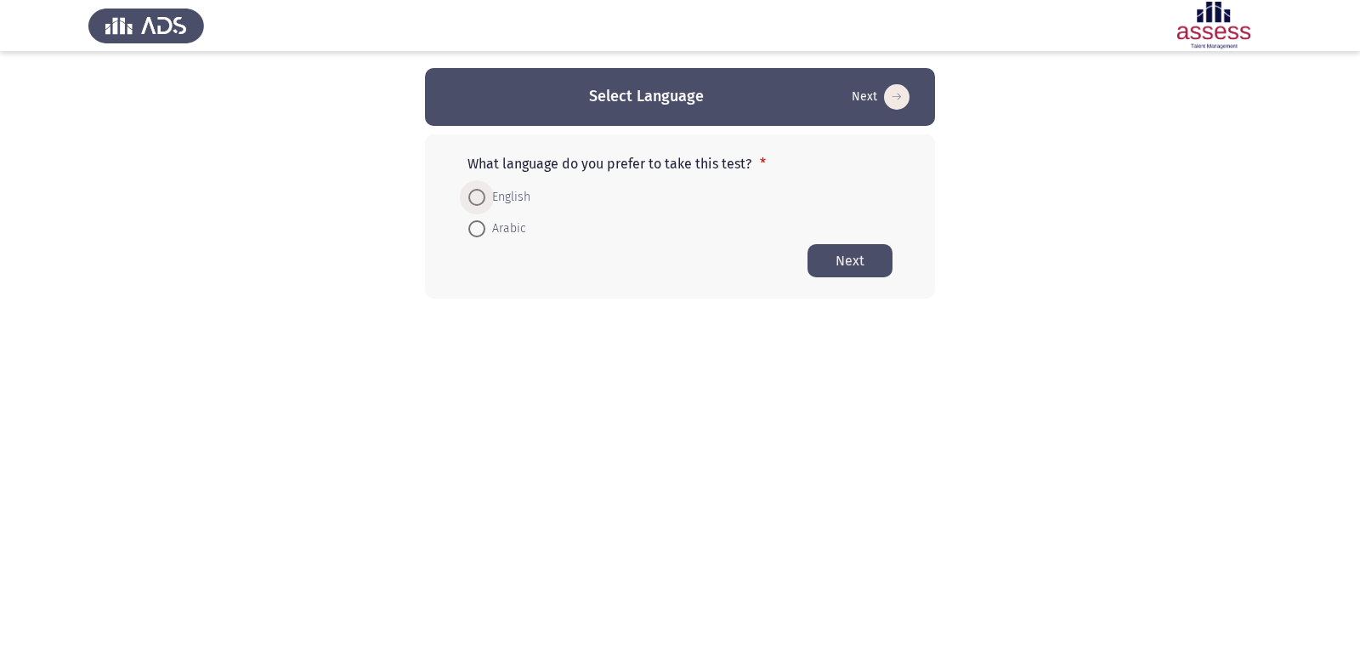
click at [470, 193] on span at bounding box center [477, 197] width 17 height 17
click at [470, 193] on input "English" at bounding box center [477, 197] width 17 height 17
radio input "true"
click at [844, 249] on button "Next" at bounding box center [850, 259] width 85 height 33
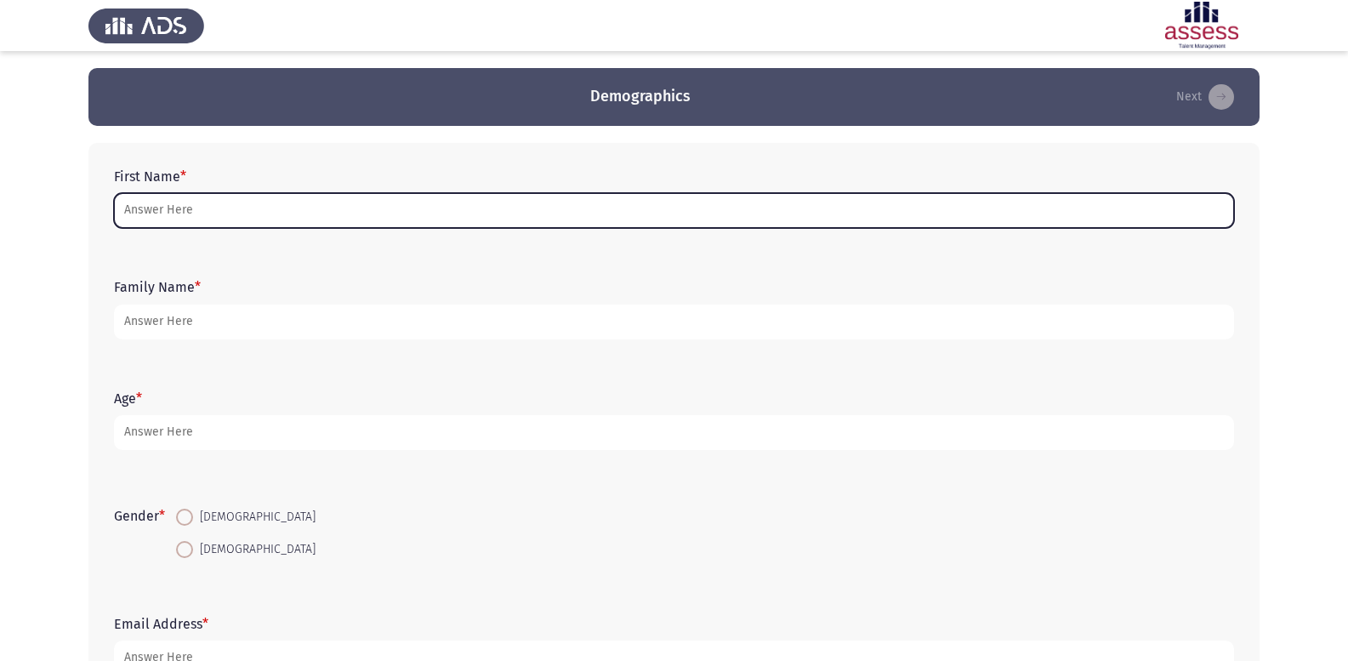
click at [432, 211] on input "First Name *" at bounding box center [674, 210] width 1120 height 35
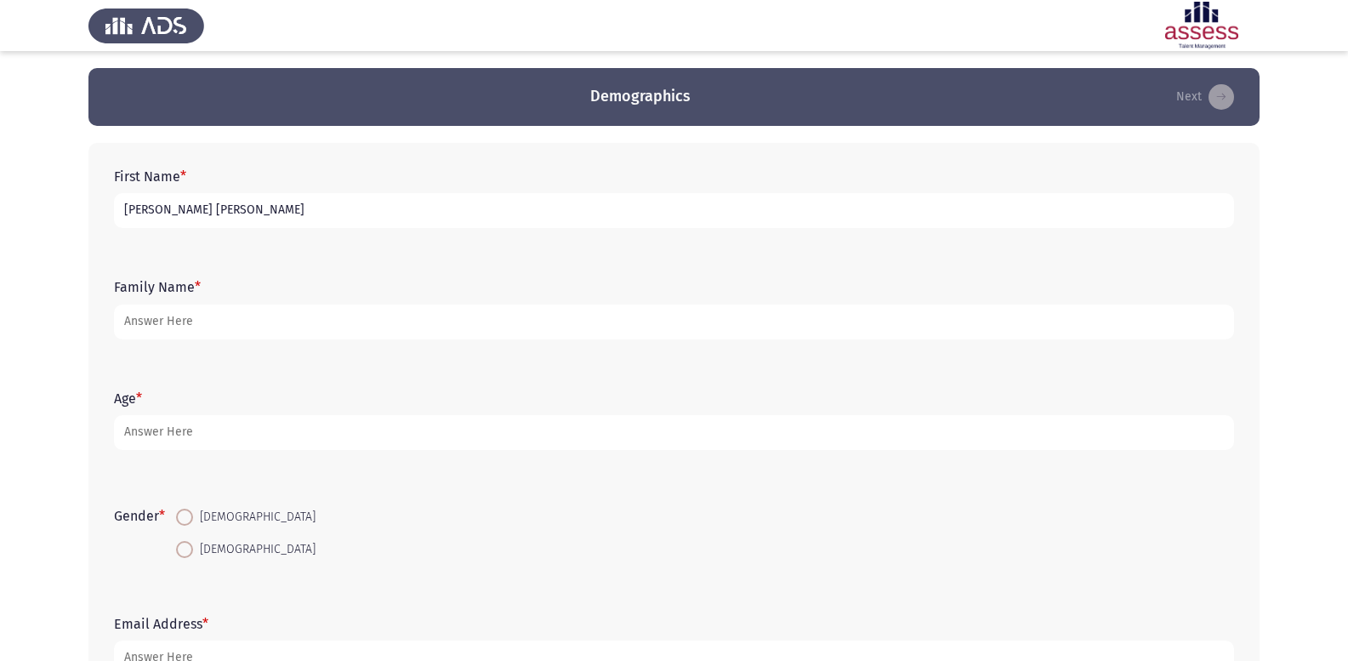
type input "[PERSON_NAME] [PERSON_NAME]"
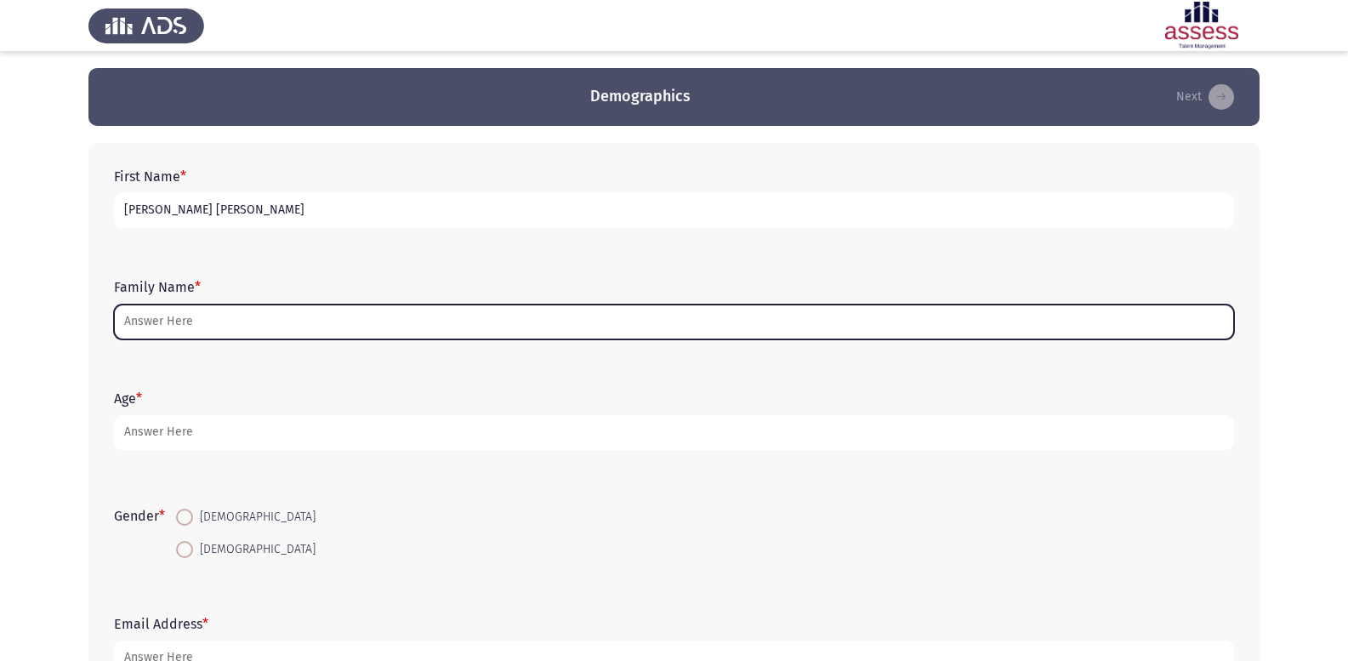
click at [594, 311] on input "Family Name *" at bounding box center [674, 321] width 1120 height 35
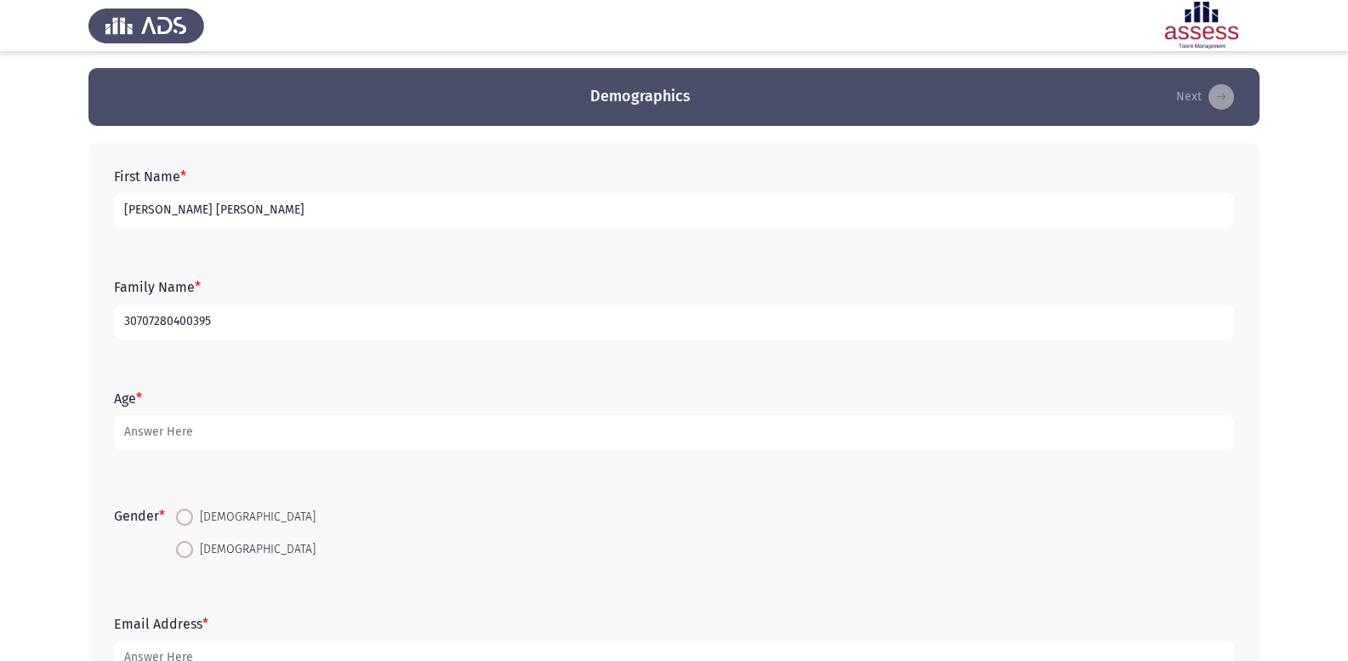
type input "30707280400395"
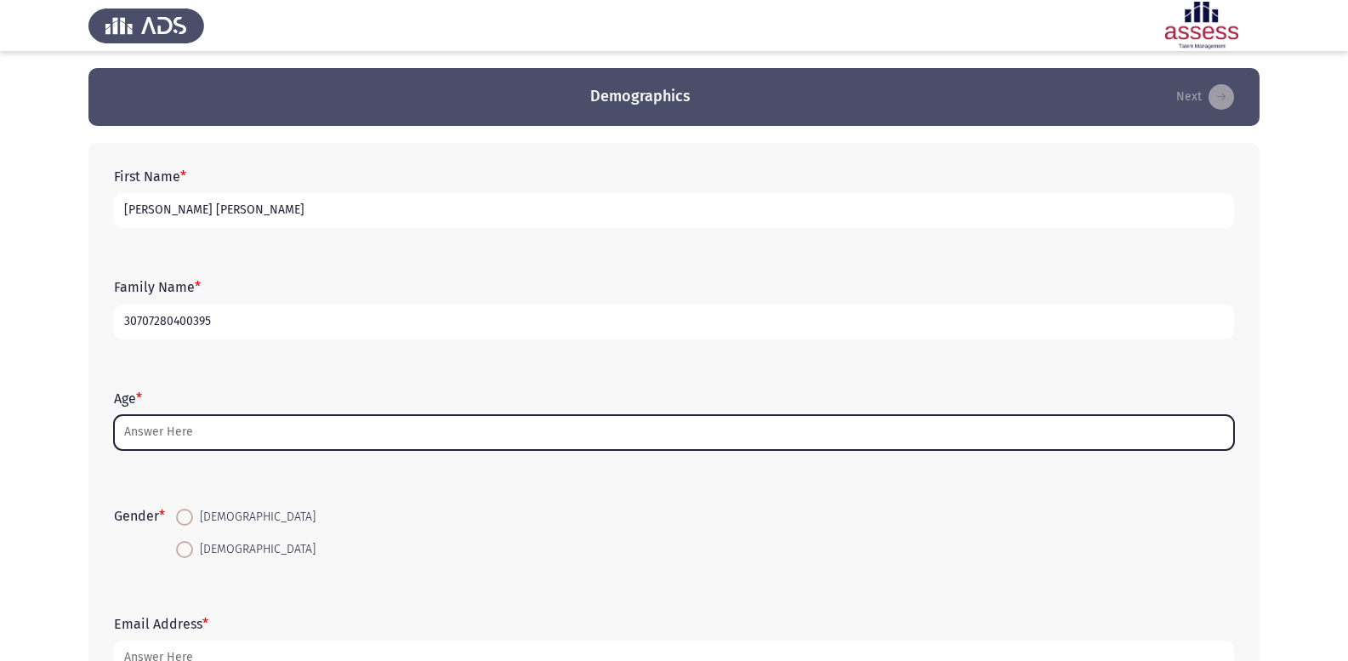
click at [491, 419] on input "Age *" at bounding box center [674, 432] width 1120 height 35
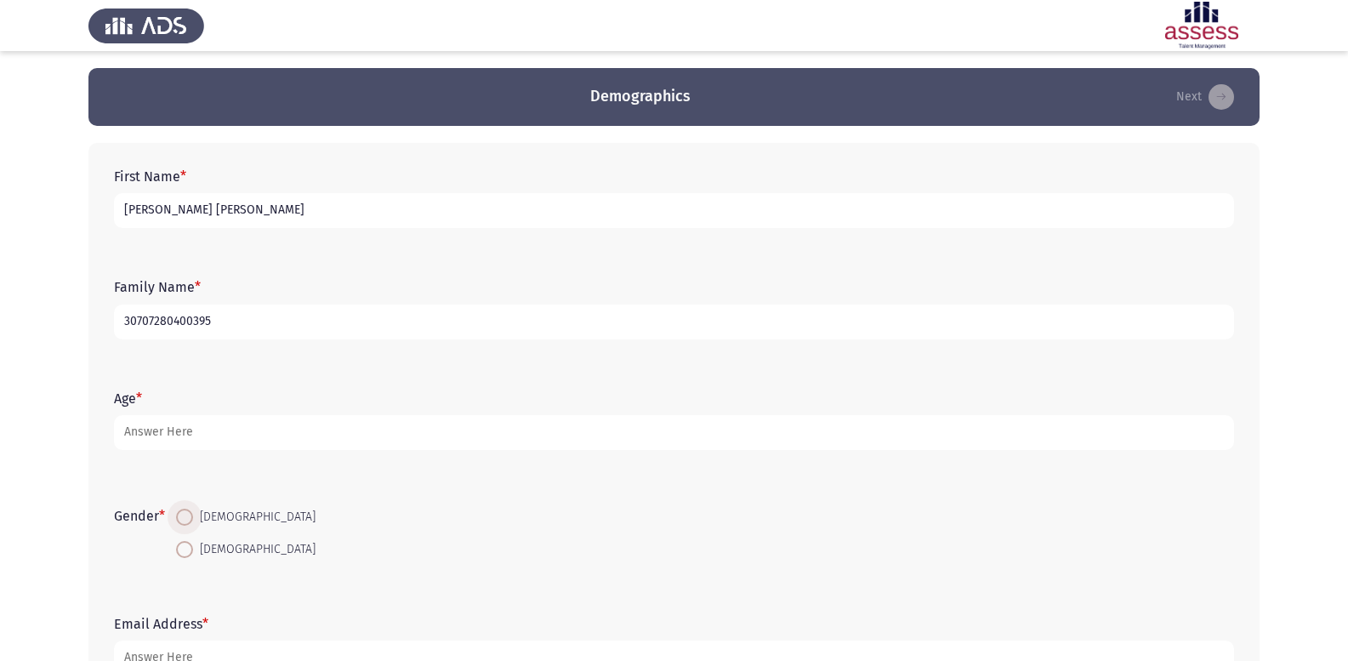
click at [191, 515] on span at bounding box center [184, 516] width 17 height 17
click at [191, 515] on input "[DEMOGRAPHIC_DATA]" at bounding box center [184, 516] width 17 height 17
radio input "true"
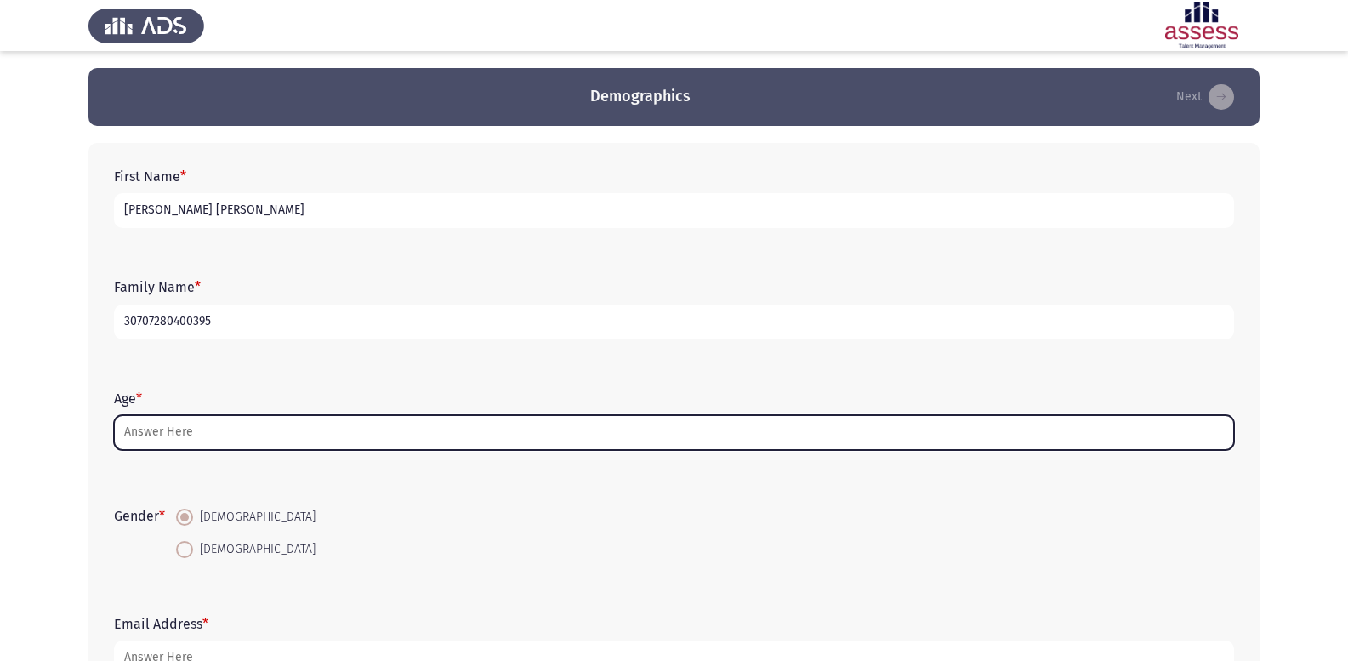
click at [531, 432] on input "Age *" at bounding box center [674, 432] width 1120 height 35
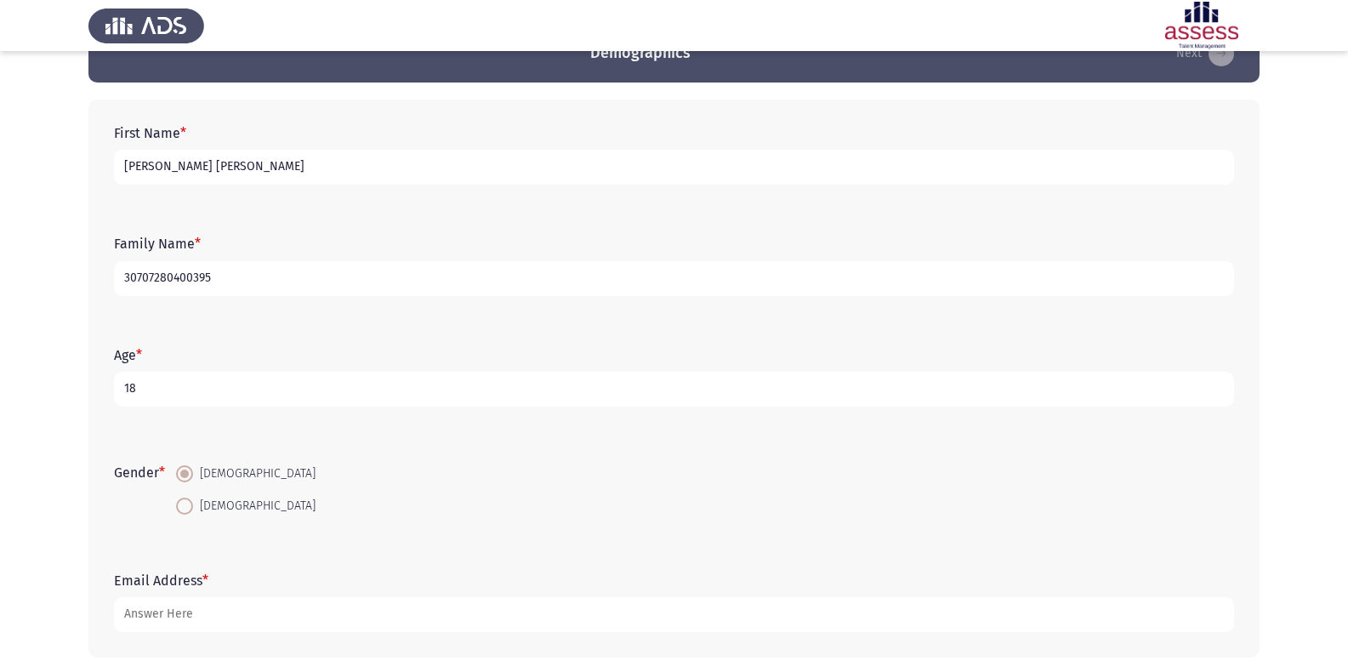
scroll to position [85, 0]
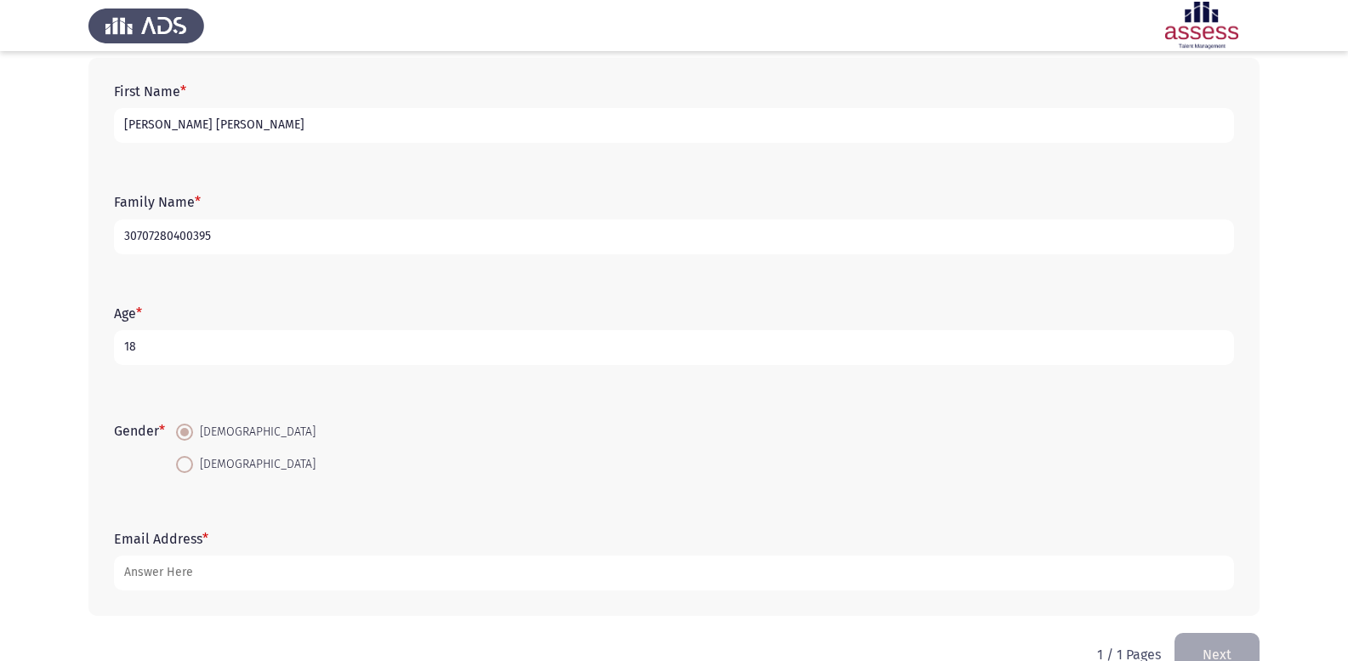
type input "18"
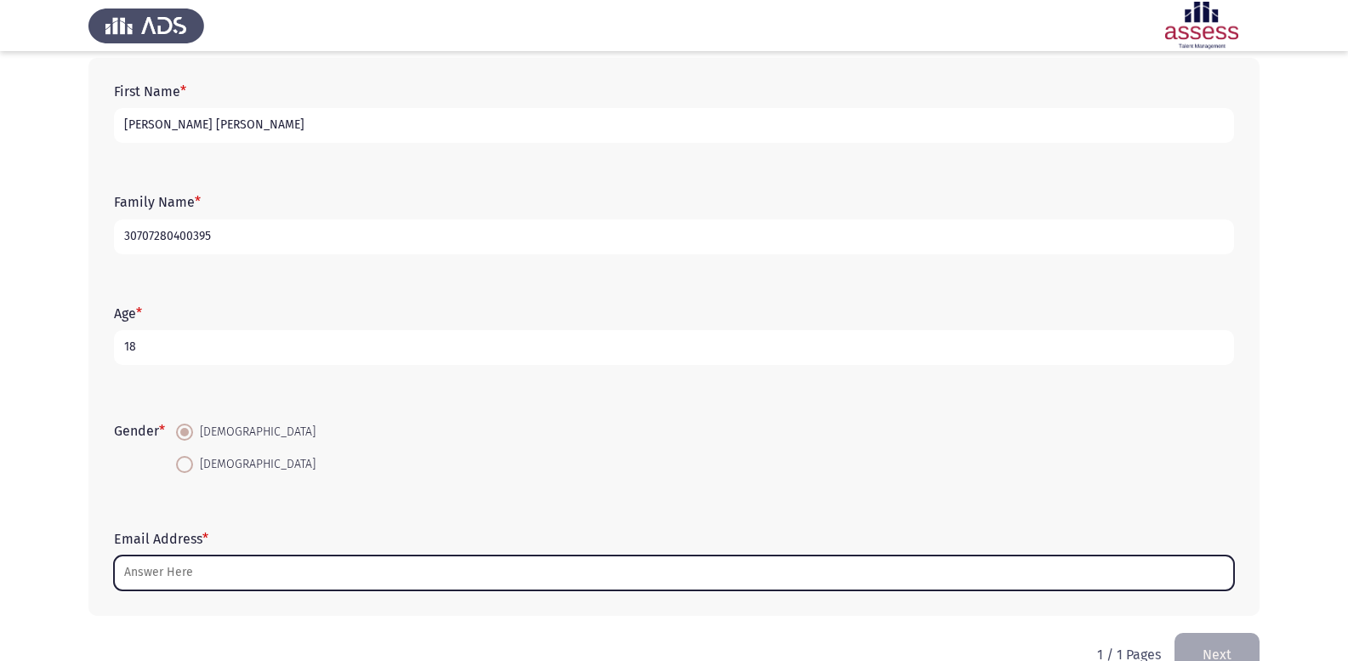
click at [611, 580] on input "Email Address *" at bounding box center [674, 572] width 1120 height 35
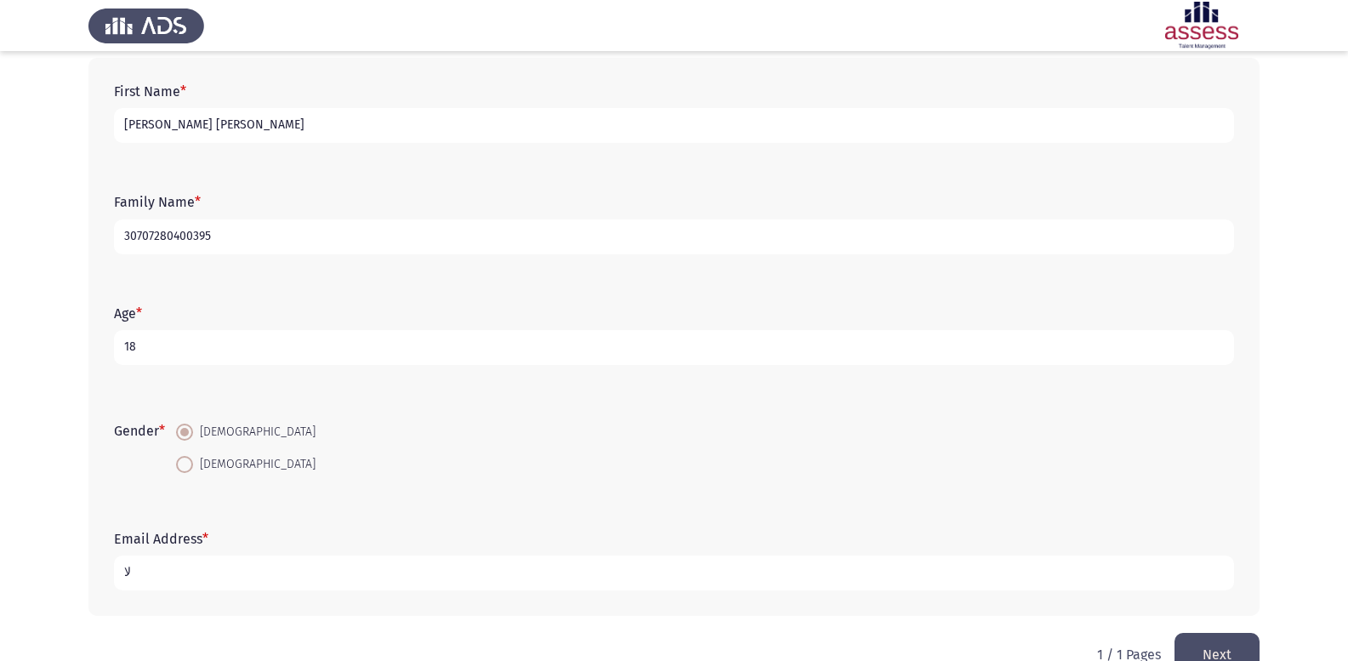
type input "ل"
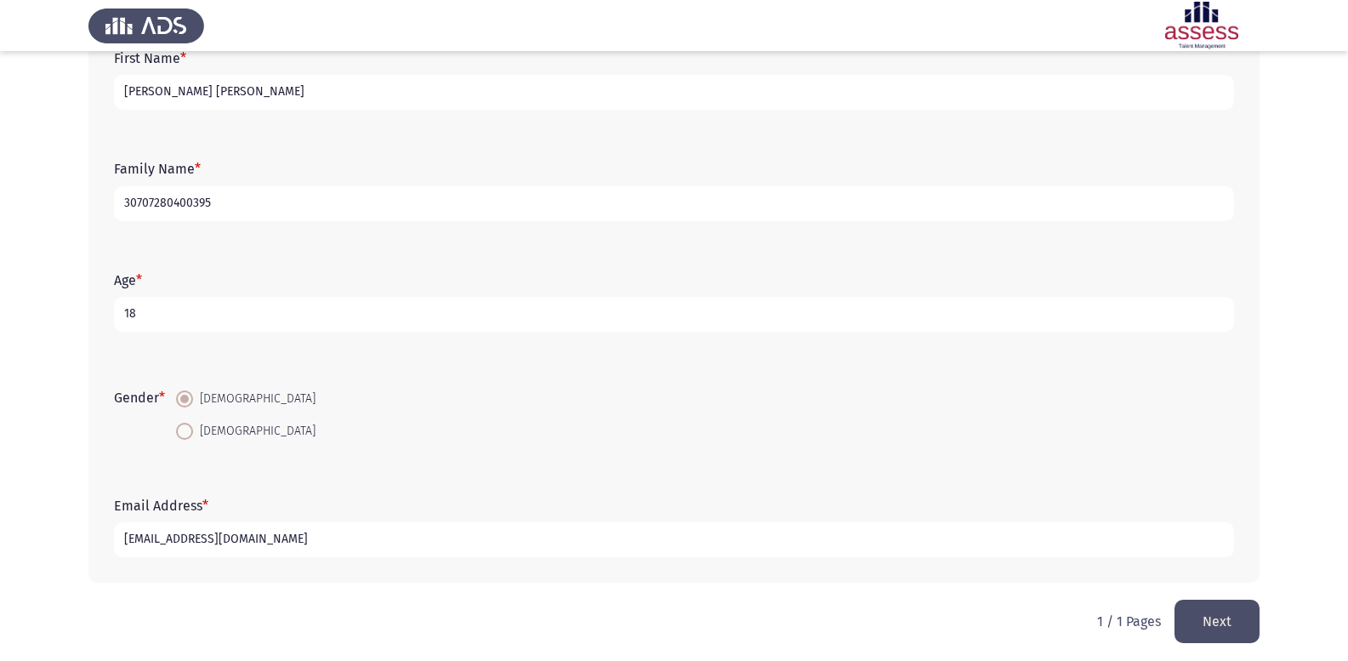
scroll to position [120, 0]
type input "[EMAIL_ADDRESS][DOMAIN_NAME]"
click at [1218, 610] on button "Next" at bounding box center [1216, 619] width 85 height 43
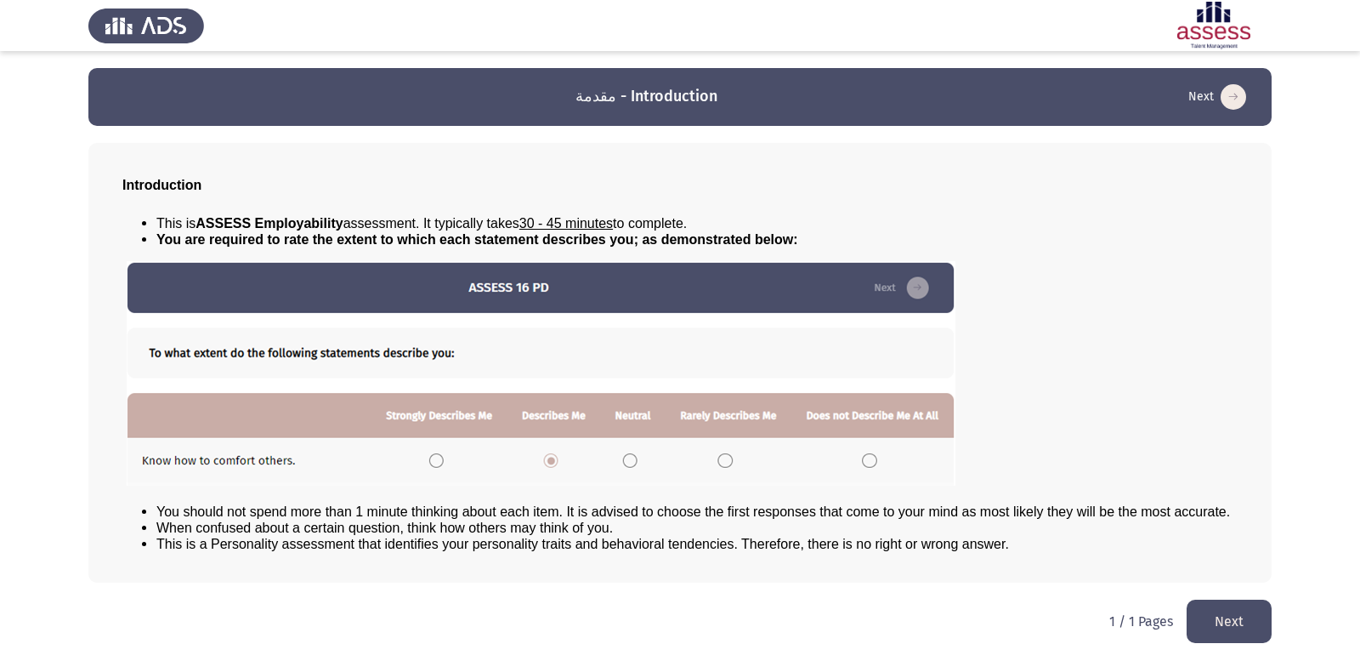
click at [1230, 617] on button "Next" at bounding box center [1229, 620] width 85 height 43
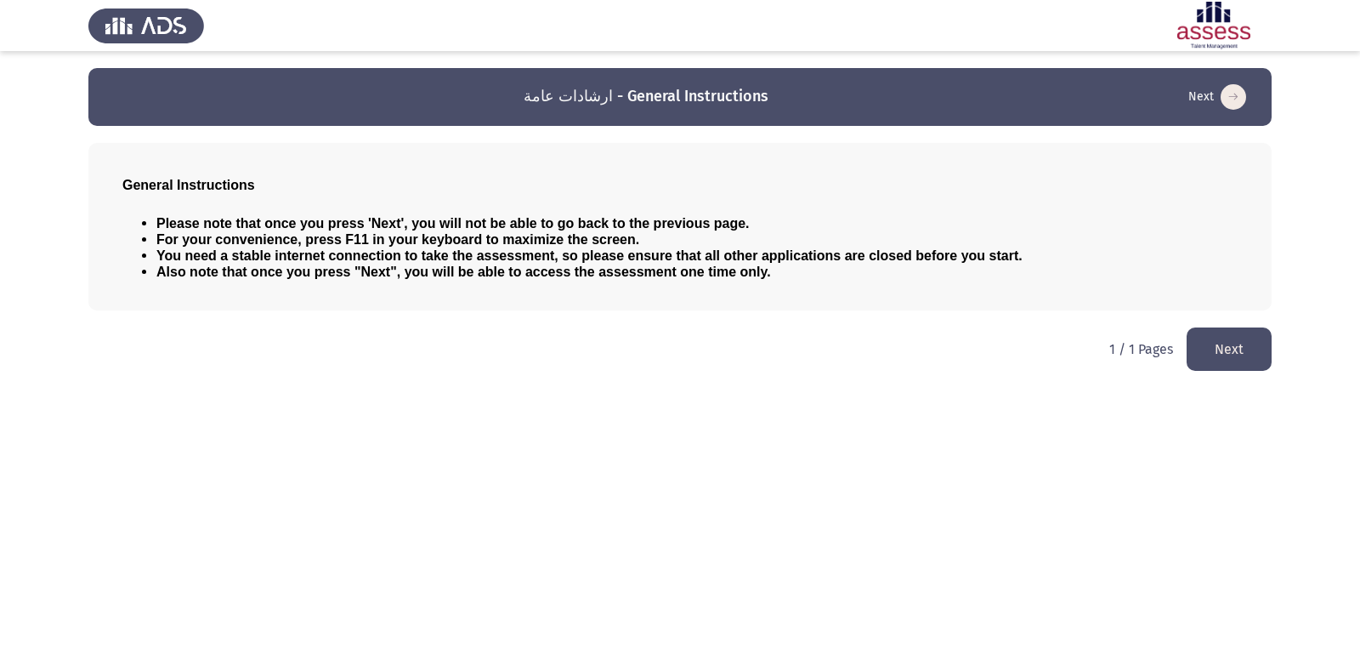
click at [1201, 355] on button "Next" at bounding box center [1229, 348] width 85 height 43
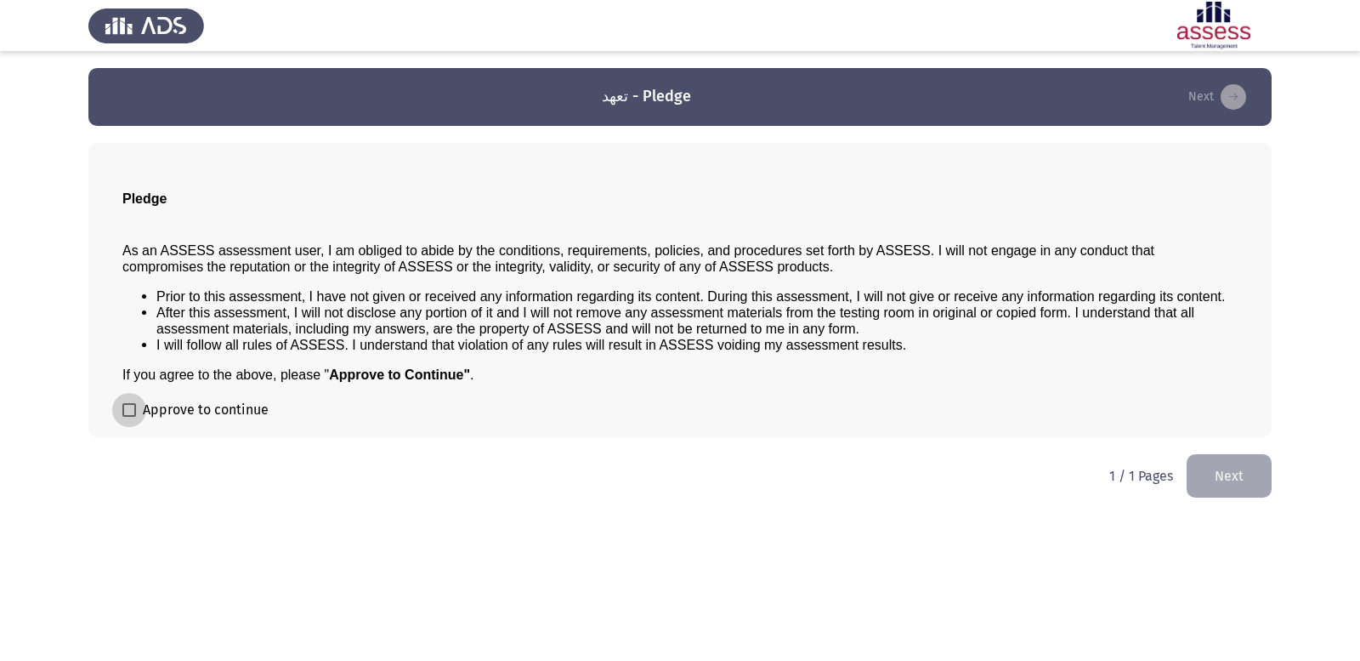
click at [136, 403] on label "Approve to continue" at bounding box center [195, 410] width 146 height 20
click at [129, 417] on input "Approve to continue" at bounding box center [128, 417] width 1 height 1
checkbox input "true"
click at [1224, 471] on button "Next" at bounding box center [1229, 475] width 85 height 43
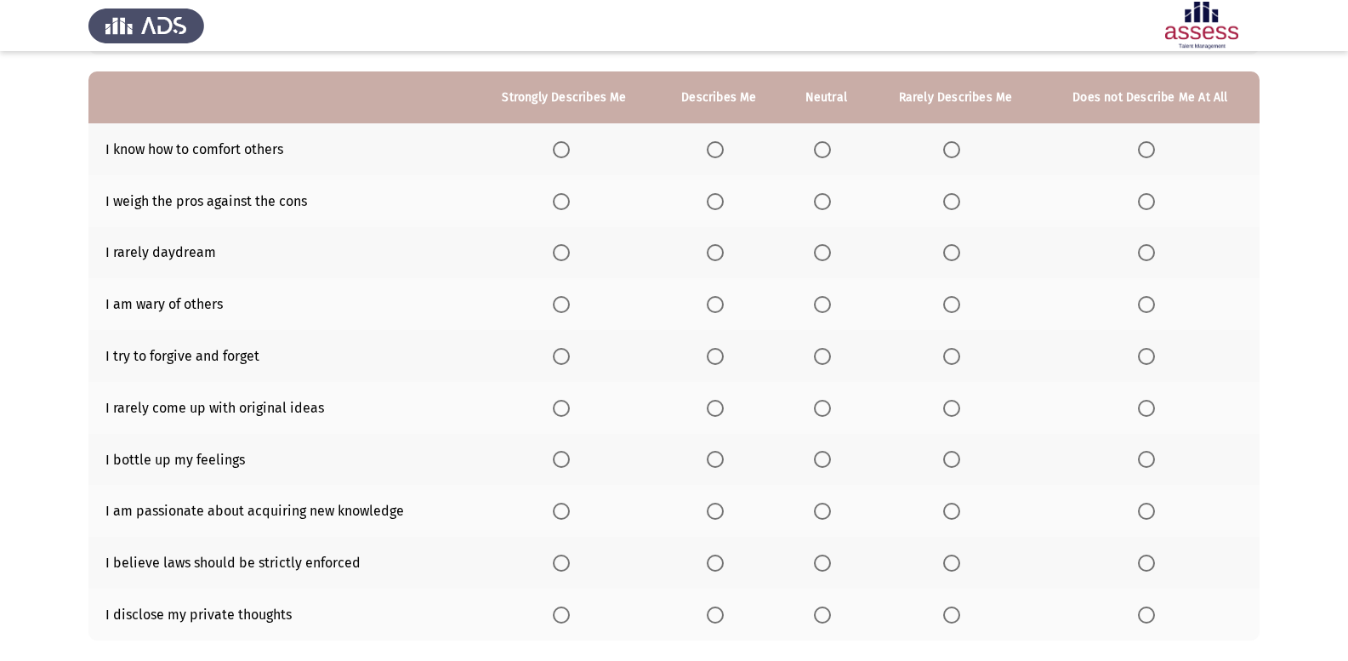
scroll to position [109, 0]
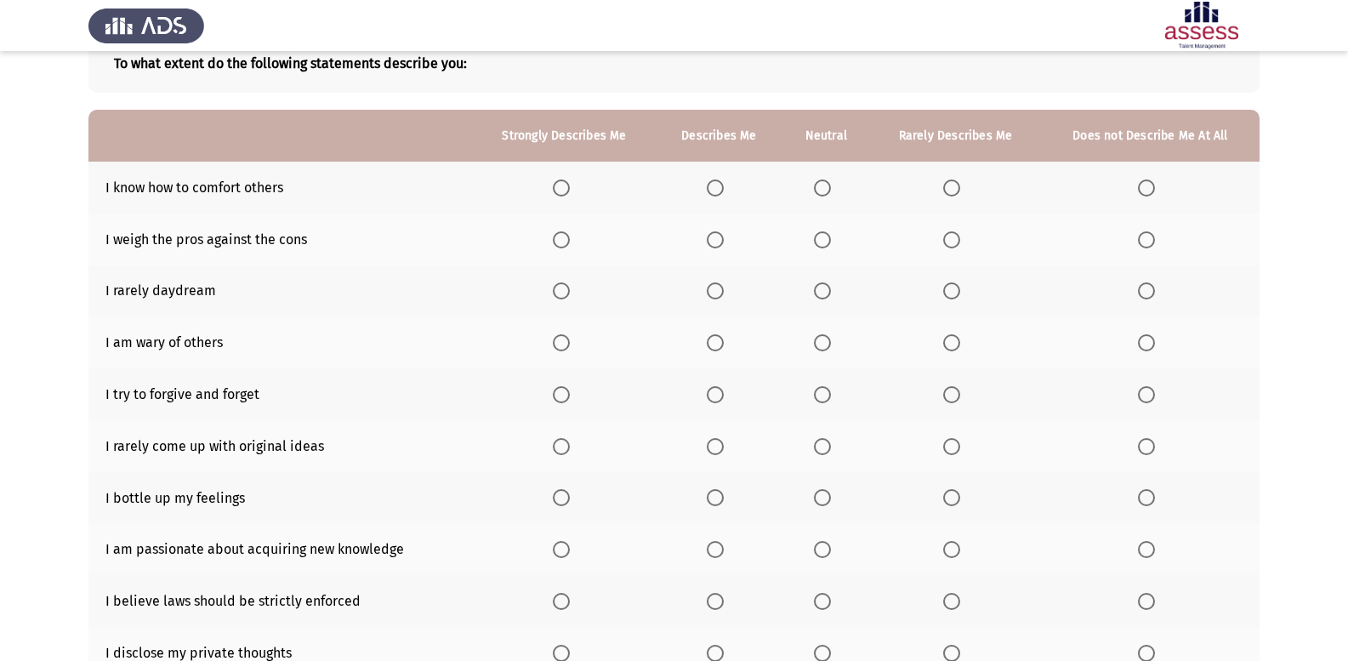
click at [557, 183] on span "Select an option" at bounding box center [561, 187] width 17 height 17
click at [557, 183] on input "Select an option" at bounding box center [561, 187] width 17 height 17
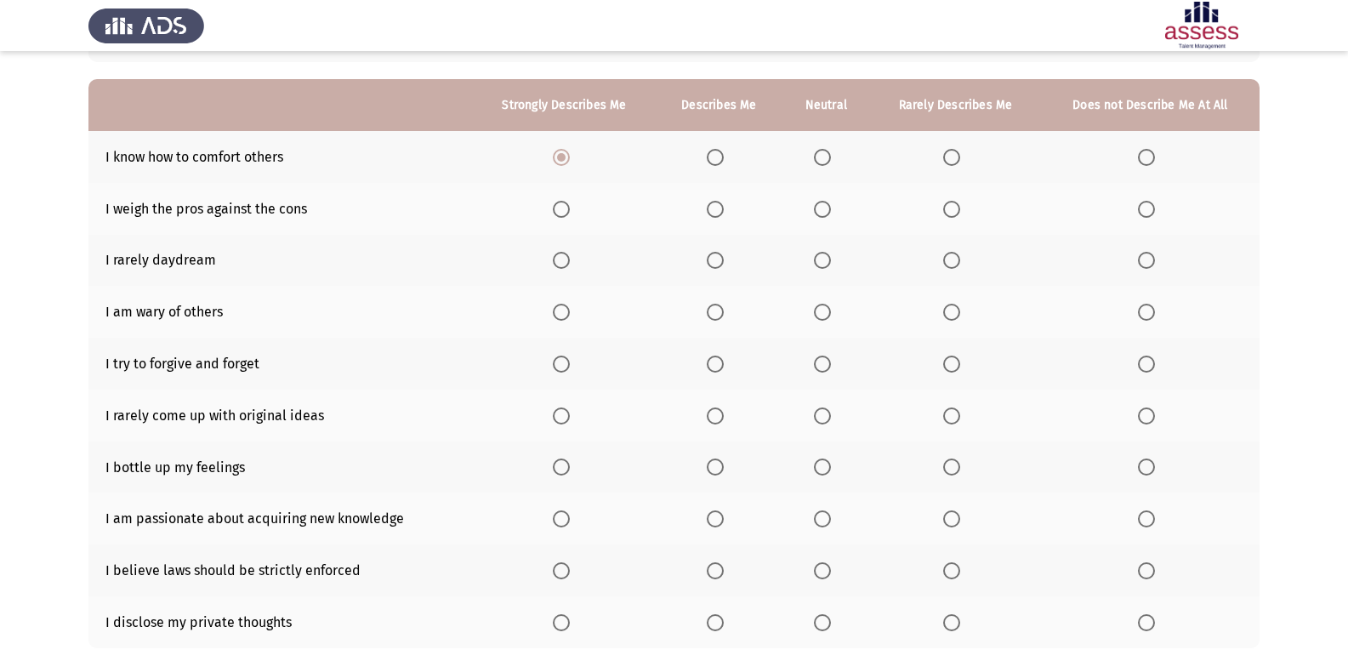
scroll to position [140, 0]
click at [713, 204] on span "Select an option" at bounding box center [715, 208] width 17 height 17
click at [713, 204] on input "Select an option" at bounding box center [715, 208] width 17 height 17
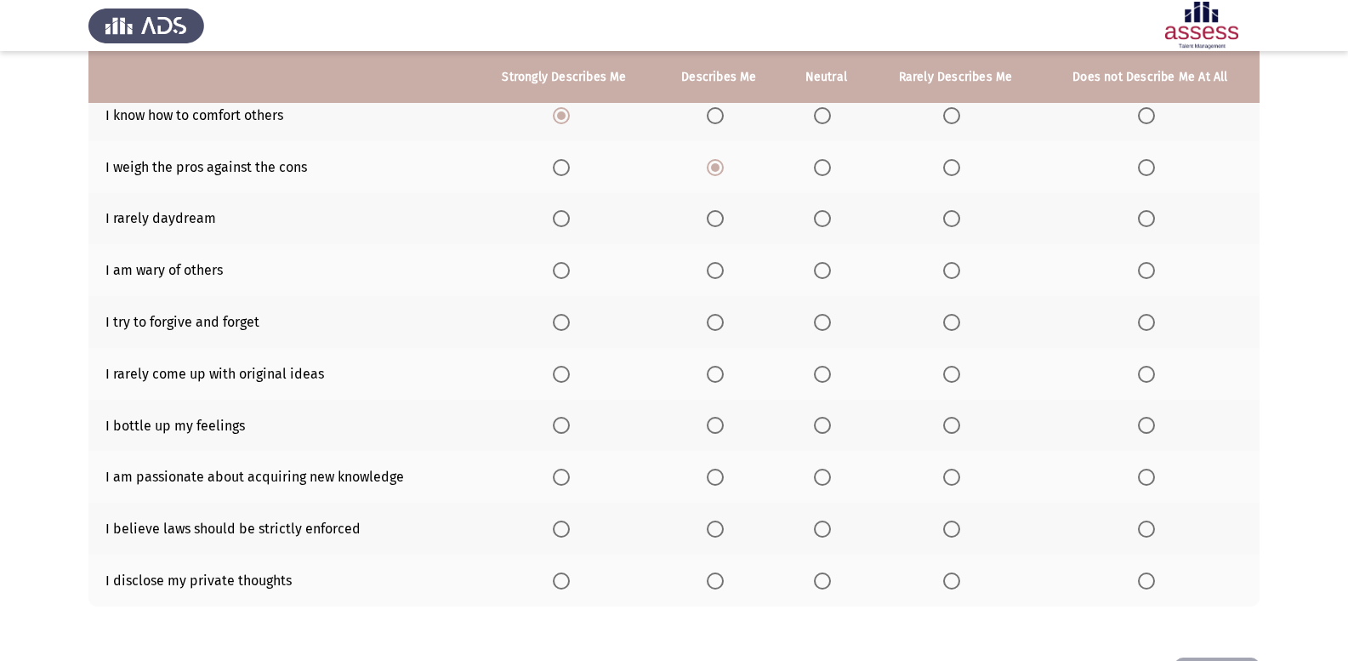
scroll to position [186, 0]
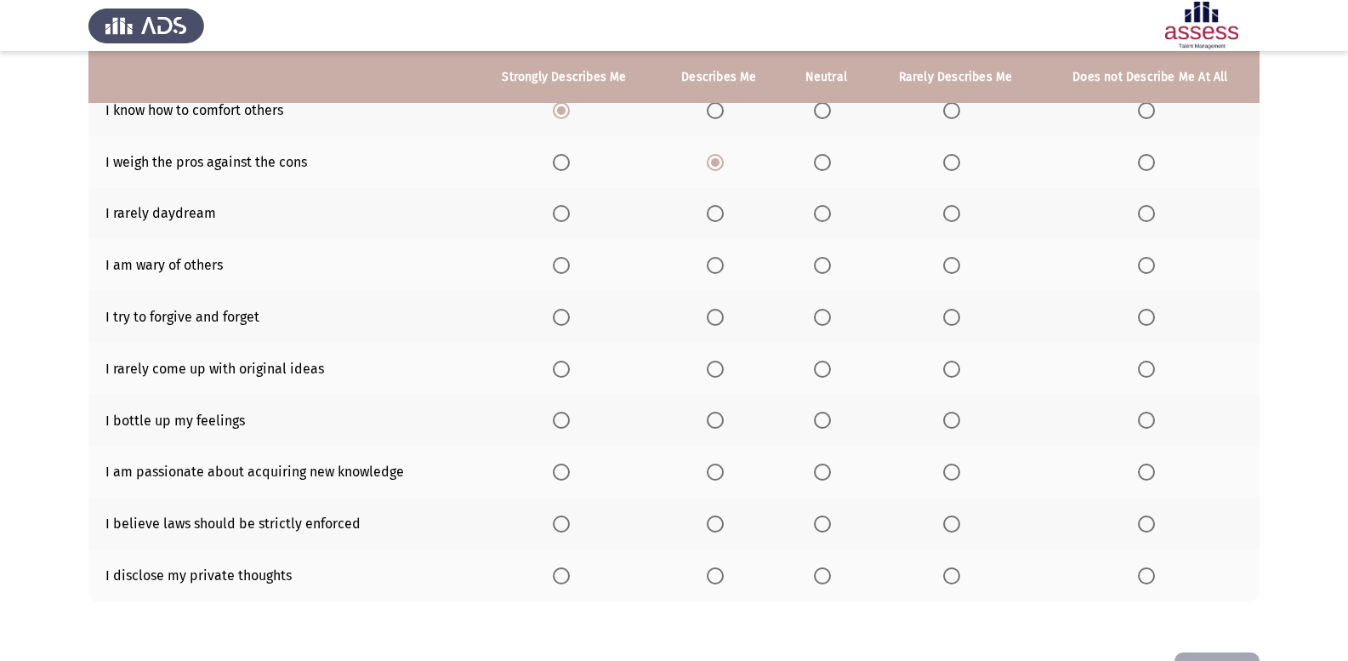
click at [948, 260] on span "Select an option" at bounding box center [951, 265] width 17 height 17
click at [948, 260] on input "Select an option" at bounding box center [951, 265] width 17 height 17
click at [952, 219] on span "Select an option" at bounding box center [951, 213] width 17 height 17
click at [952, 219] on input "Select an option" at bounding box center [951, 213] width 17 height 17
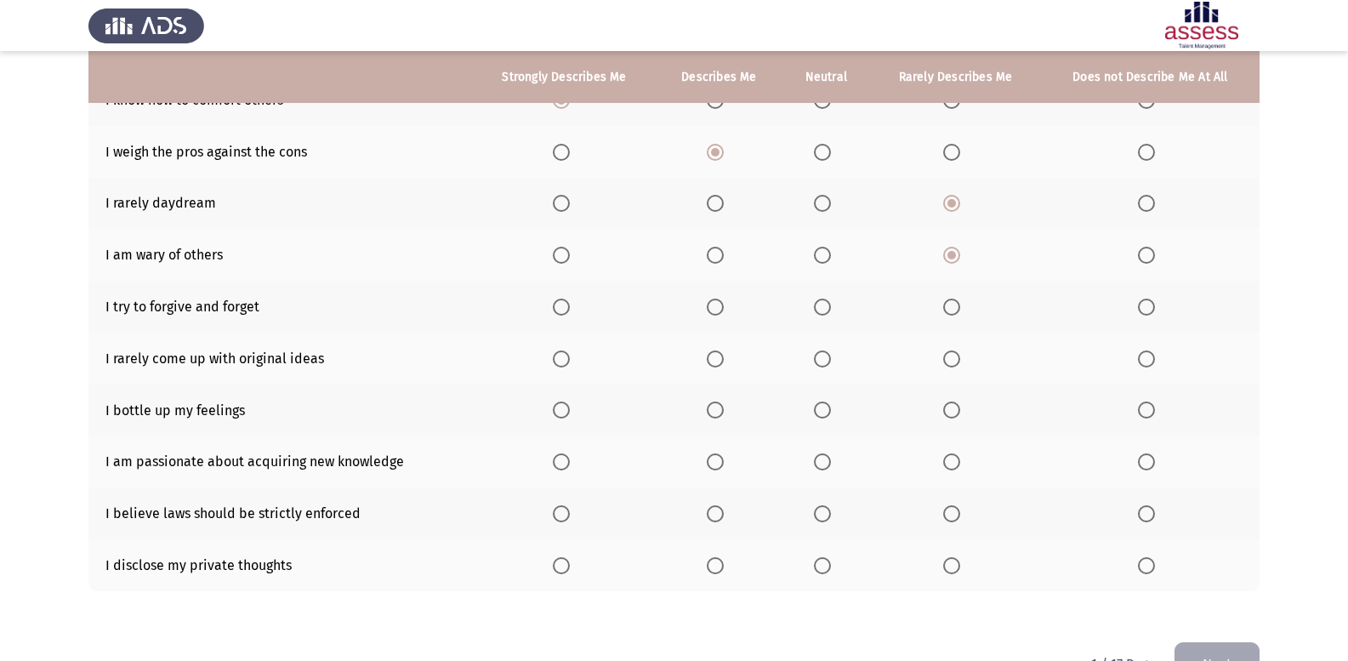
scroll to position [198, 0]
click at [560, 350] on span "Select an option" at bounding box center [561, 357] width 17 height 17
click at [560, 350] on input "Select an option" at bounding box center [561, 357] width 17 height 17
click at [827, 565] on span "Select an option" at bounding box center [822, 563] width 17 height 17
click at [827, 565] on input "Select an option" at bounding box center [822, 563] width 17 height 17
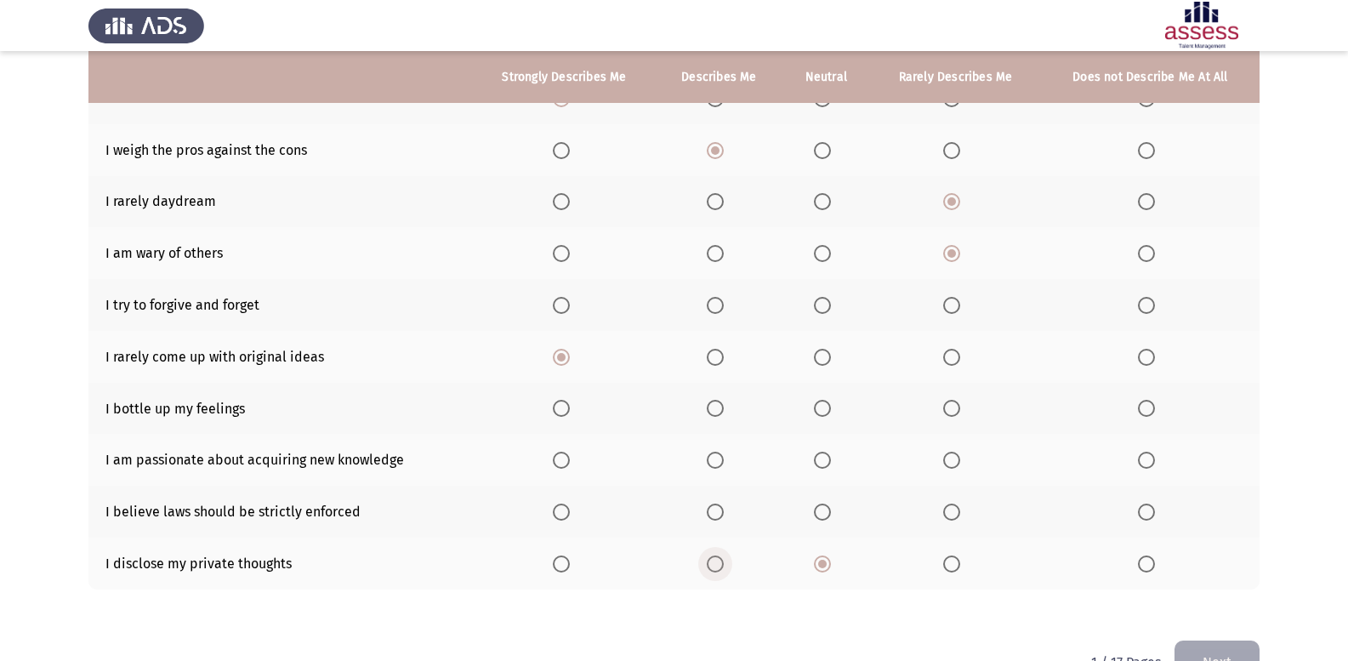
click at [716, 556] on span "Select an option" at bounding box center [715, 563] width 17 height 17
click at [716, 556] on input "Select an option" at bounding box center [715, 563] width 17 height 17
click at [958, 565] on span "Select an option" at bounding box center [951, 563] width 17 height 17
click at [958, 565] on input "Select an option" at bounding box center [951, 563] width 17 height 17
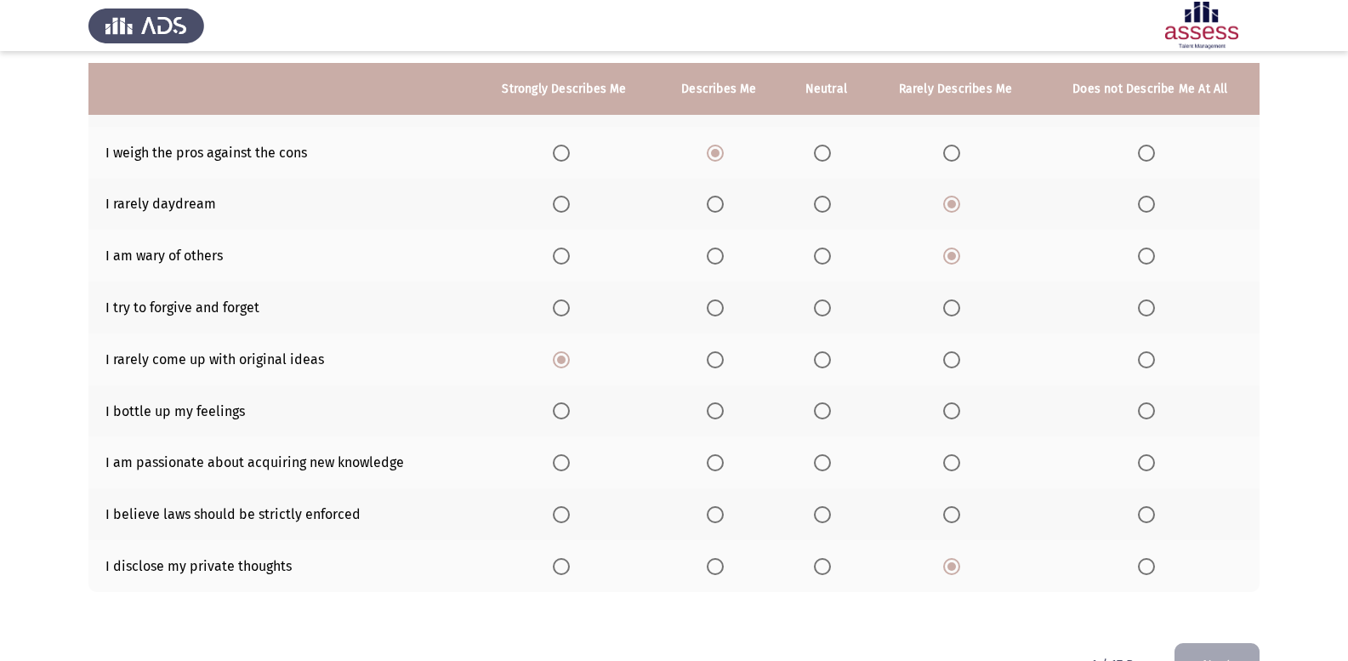
scroll to position [214, 0]
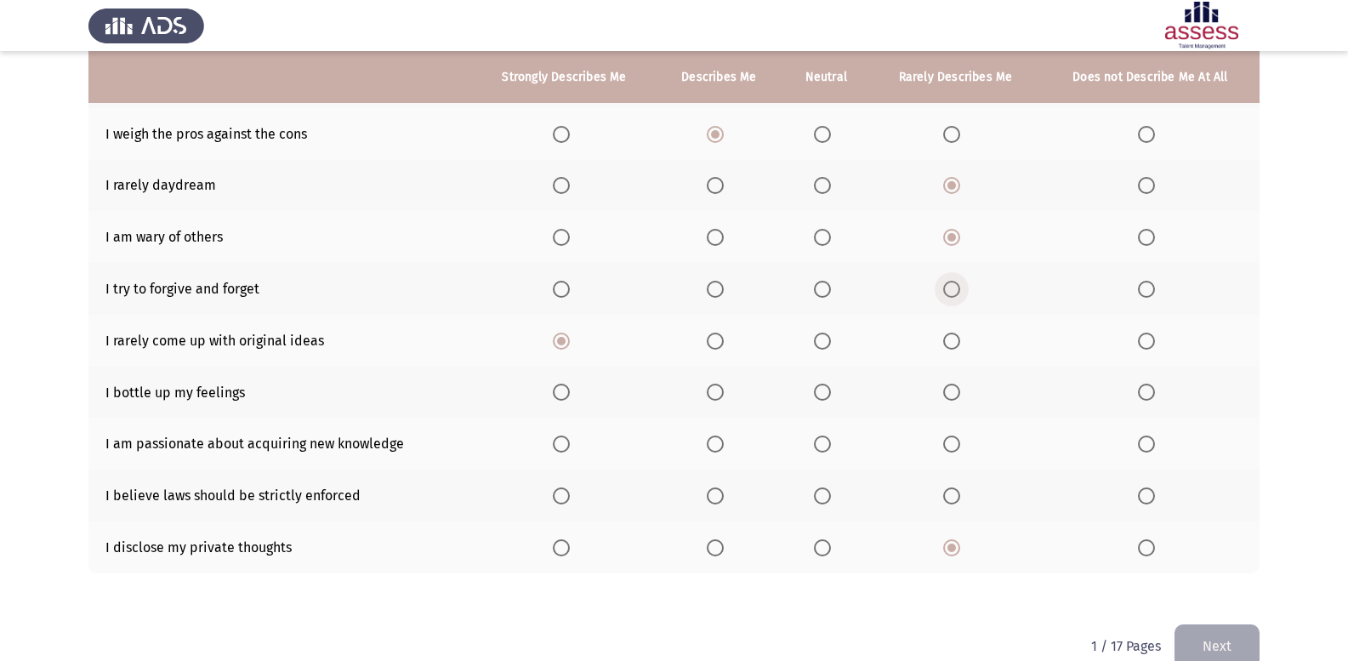
click at [951, 290] on span "Select an option" at bounding box center [951, 289] width 17 height 17
click at [951, 290] on input "Select an option" at bounding box center [951, 289] width 17 height 17
click at [719, 389] on span "Select an option" at bounding box center [715, 391] width 17 height 17
click at [719, 389] on input "Select an option" at bounding box center [715, 391] width 17 height 17
click at [831, 444] on span "Select an option" at bounding box center [822, 443] width 17 height 17
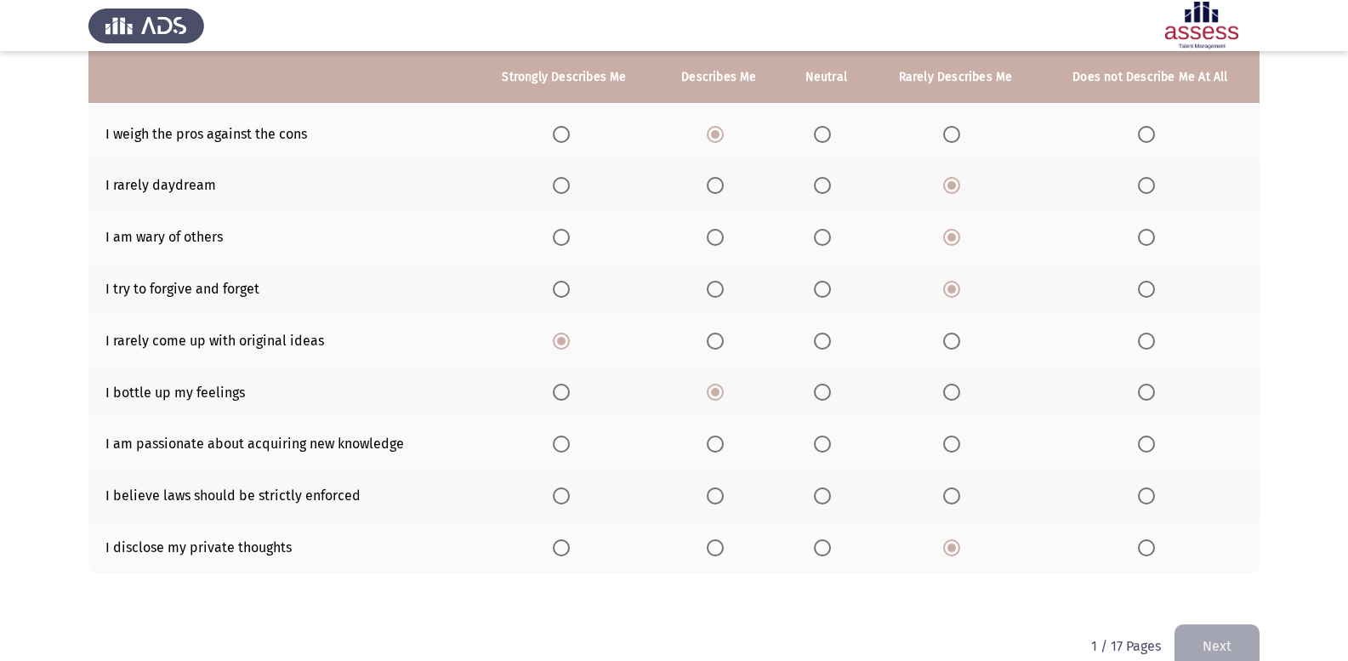
click at [831, 444] on input "Select an option" at bounding box center [822, 443] width 17 height 17
click at [564, 440] on span "Select an option" at bounding box center [561, 443] width 17 height 17
click at [564, 440] on input "Select an option" at bounding box center [561, 443] width 17 height 17
click at [724, 494] on span "Select an option" at bounding box center [715, 495] width 17 height 17
click at [724, 494] on input "Select an option" at bounding box center [715, 495] width 17 height 17
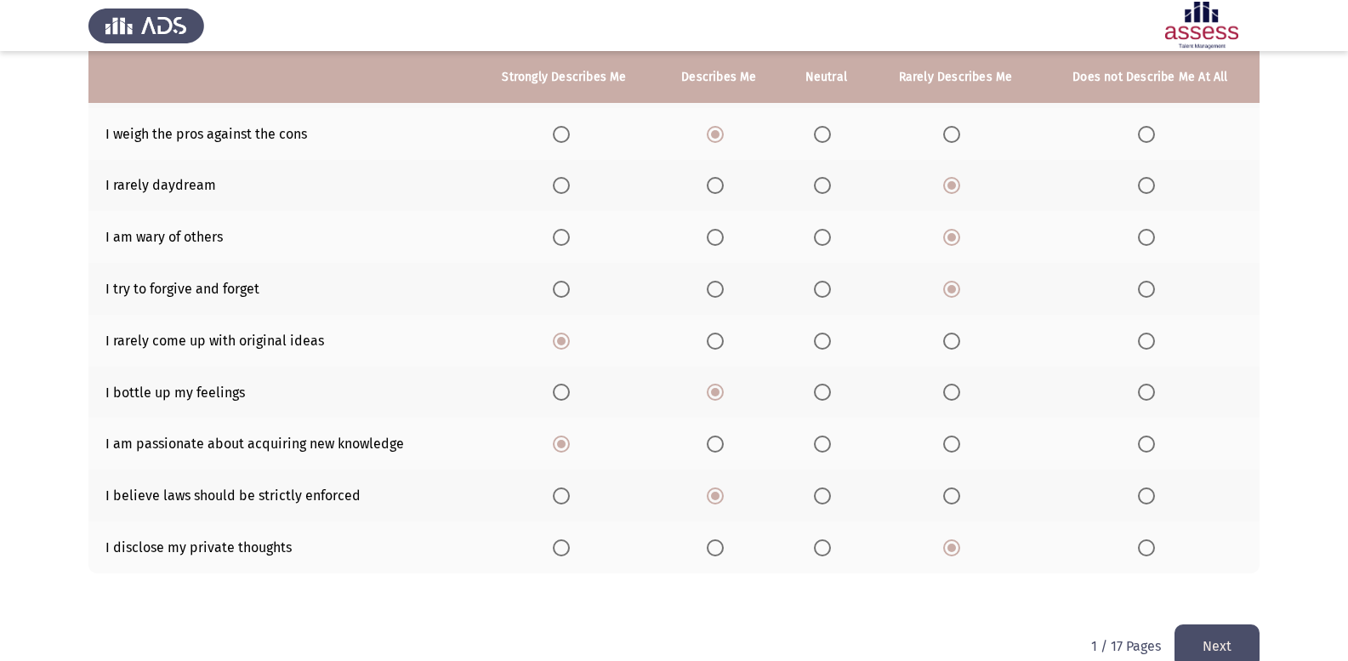
click at [1226, 645] on button "Next" at bounding box center [1216, 645] width 85 height 43
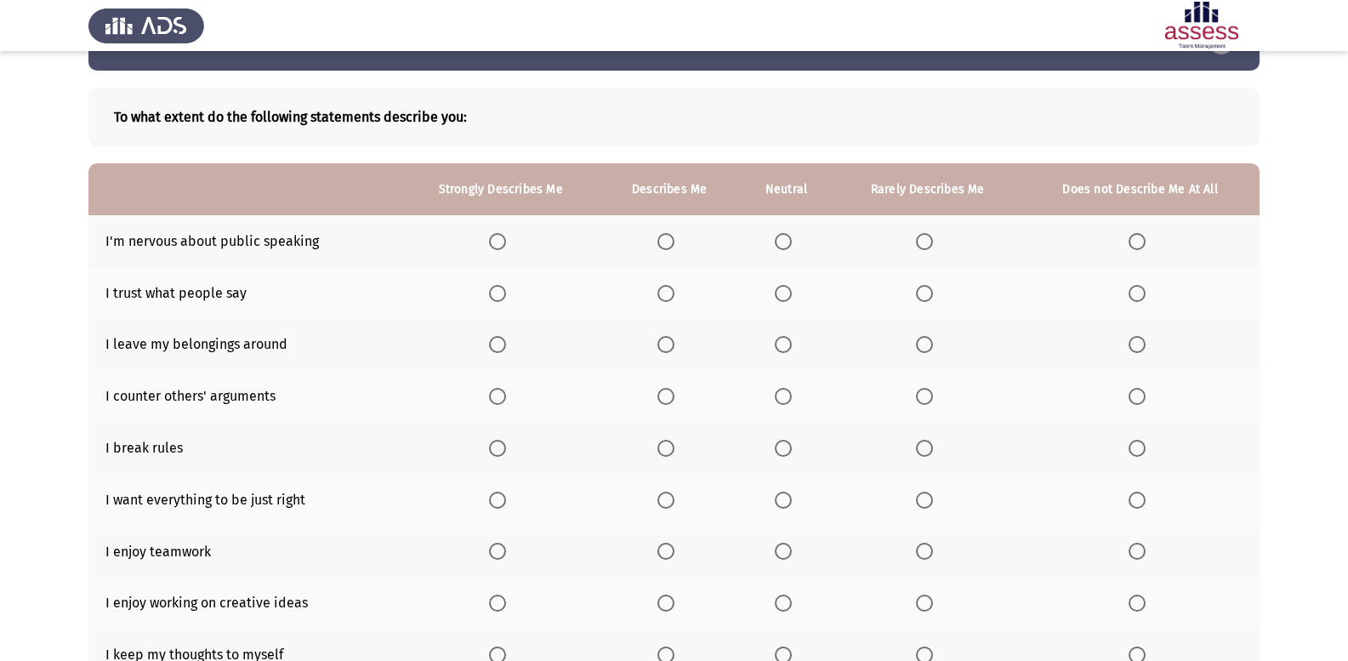
scroll to position [85, 0]
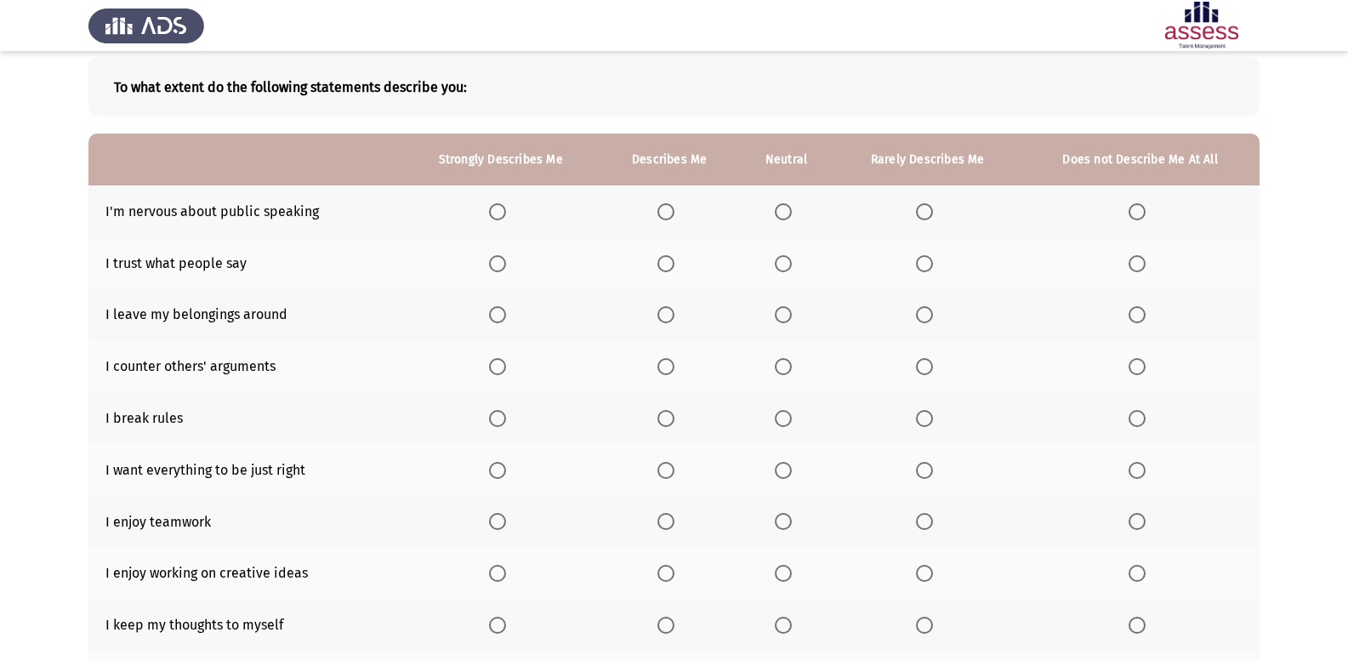
click at [673, 263] on span "Select an option" at bounding box center [665, 263] width 17 height 17
click at [673, 263] on input "Select an option" at bounding box center [665, 263] width 17 height 17
click at [927, 418] on span "Select an option" at bounding box center [924, 418] width 17 height 17
click at [927, 418] on input "Select an option" at bounding box center [924, 418] width 17 height 17
click at [919, 307] on span "Select an option" at bounding box center [924, 314] width 17 height 17
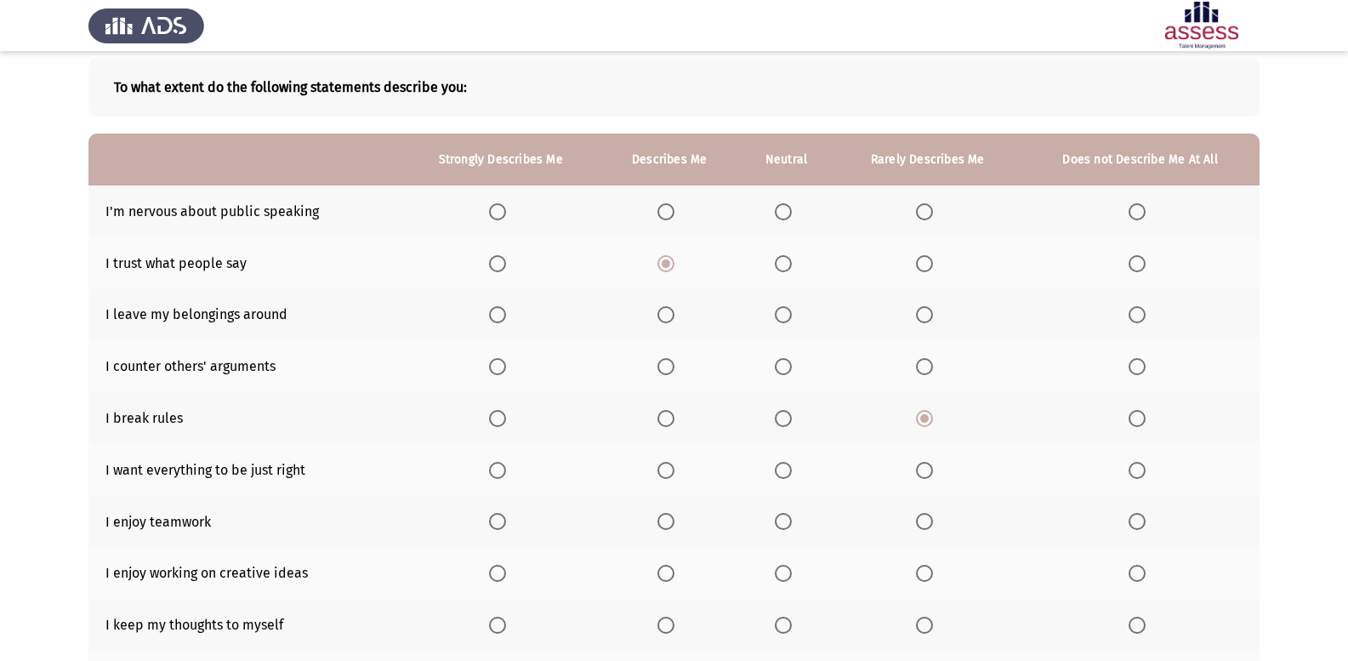
click at [919, 307] on input "Select an option" at bounding box center [924, 314] width 17 height 17
click at [673, 365] on span "Select an option" at bounding box center [665, 366] width 17 height 17
click at [673, 365] on input "Select an option" at bounding box center [665, 366] width 17 height 17
click at [925, 210] on span "Select an option" at bounding box center [924, 211] width 17 height 17
click at [925, 210] on input "Select an option" at bounding box center [924, 211] width 17 height 17
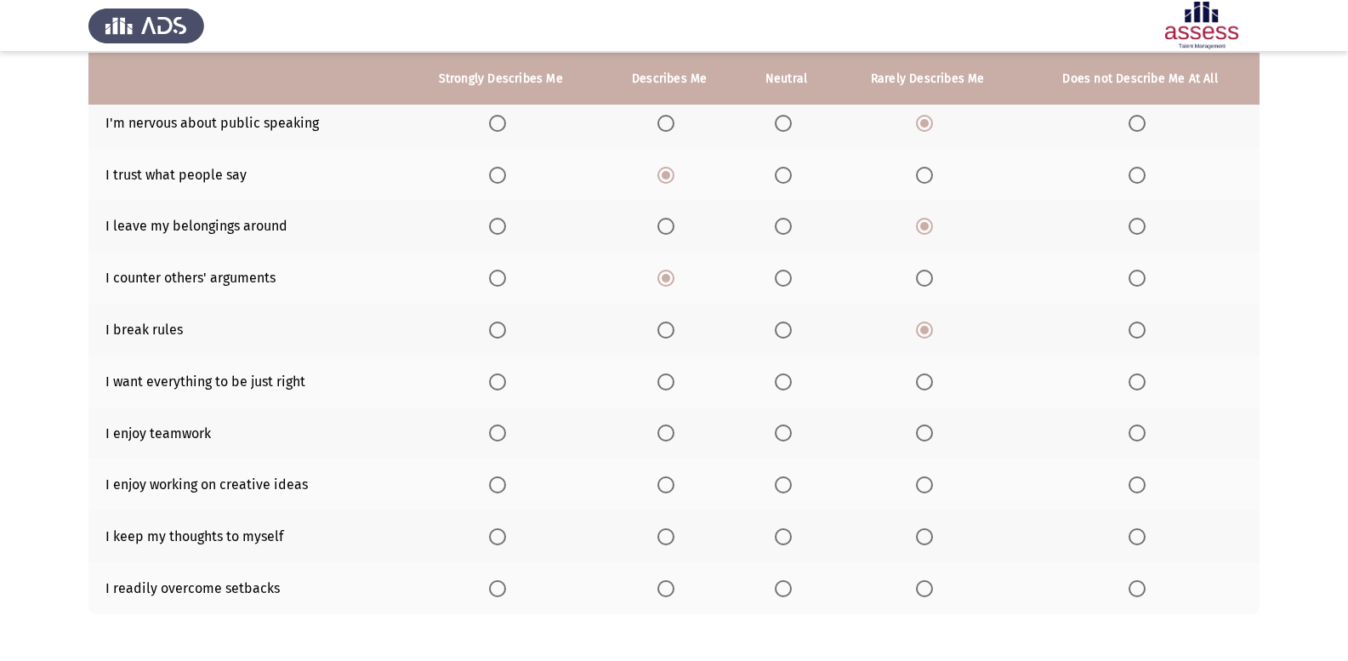
scroll to position [180, 0]
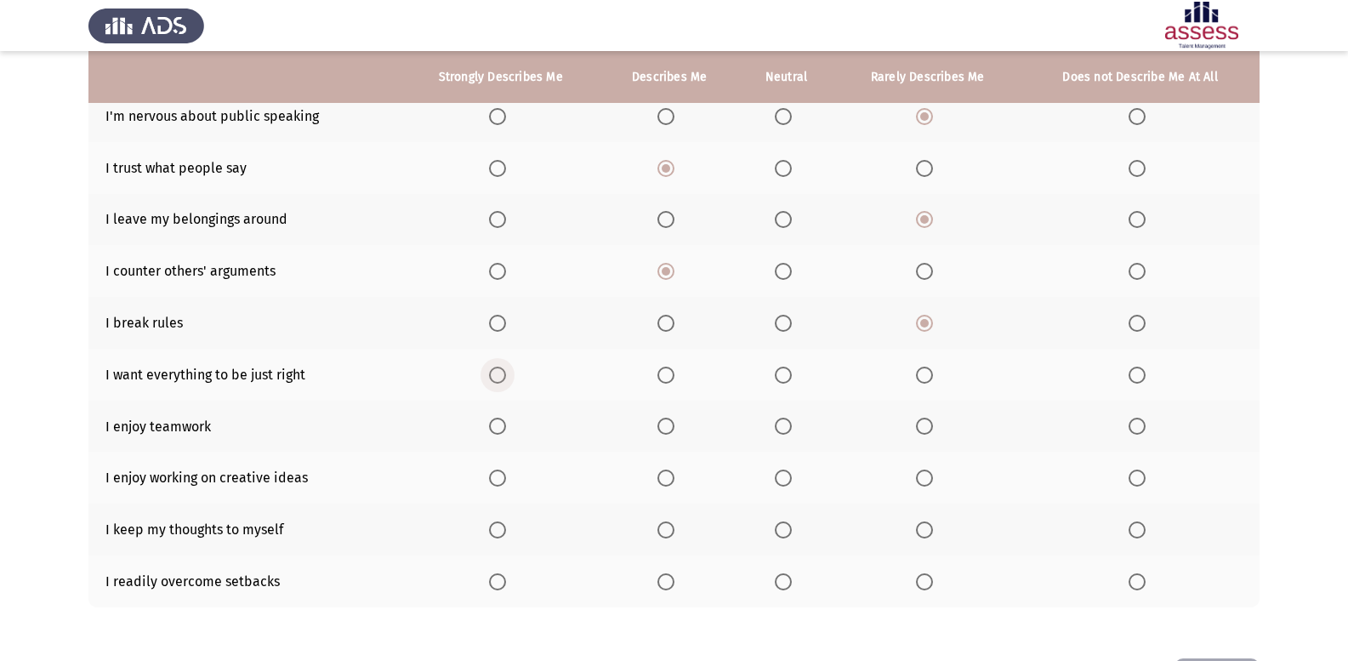
click at [497, 367] on span "Select an option" at bounding box center [497, 374] width 17 height 17
click at [497, 367] on input "Select an option" at bounding box center [497, 374] width 17 height 17
click at [497, 421] on span "Select an option" at bounding box center [497, 426] width 17 height 17
click at [497, 421] on input "Select an option" at bounding box center [497, 426] width 17 height 17
click at [501, 474] on span "Select an option" at bounding box center [497, 477] width 17 height 17
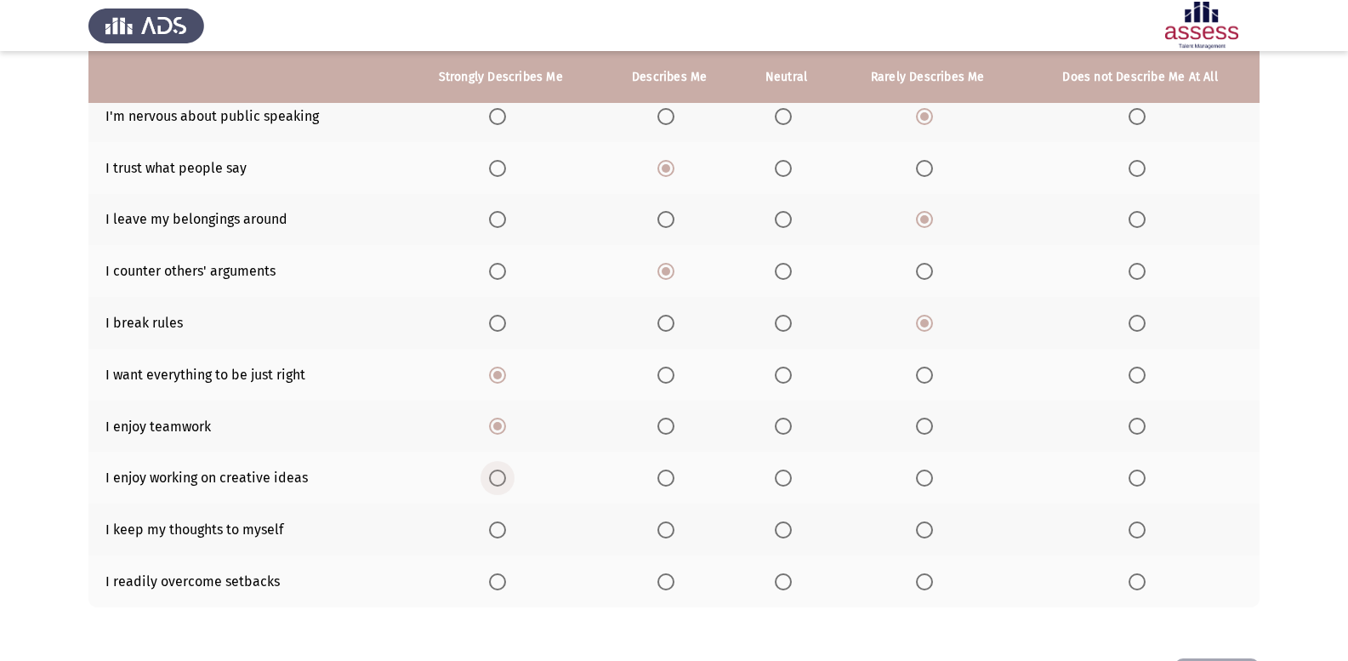
click at [501, 474] on input "Select an option" at bounding box center [497, 477] width 17 height 17
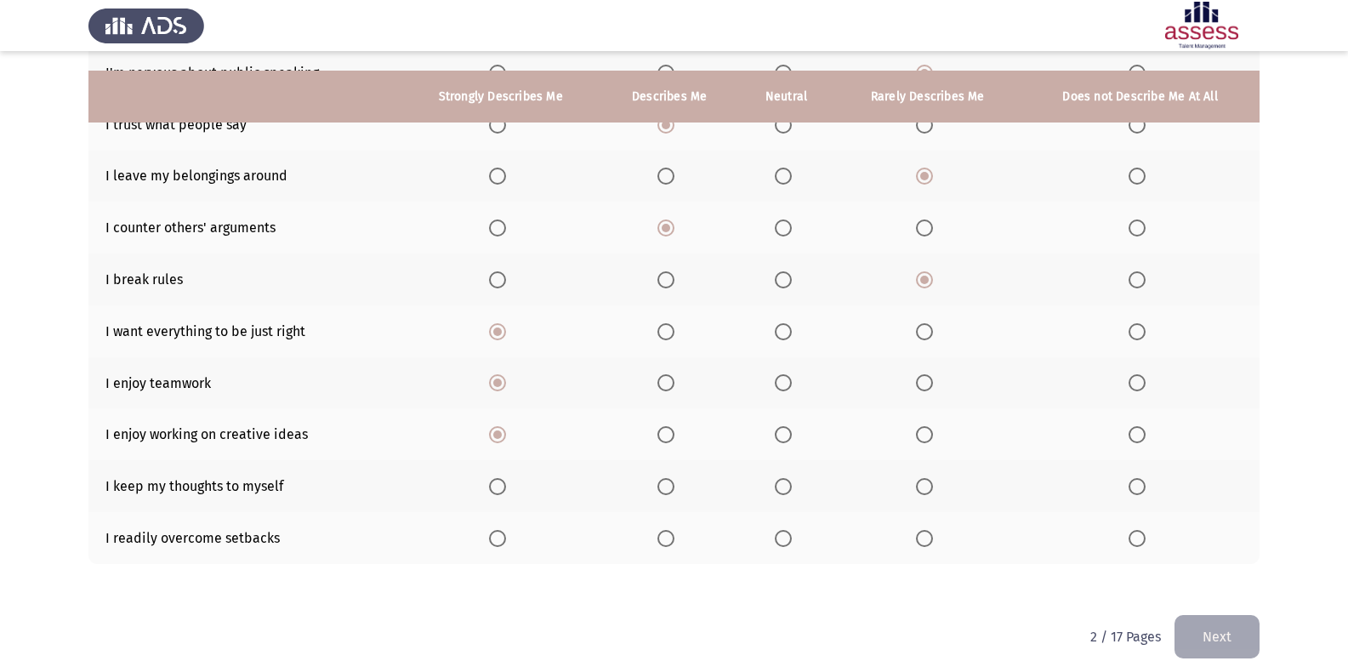
scroll to position [246, 0]
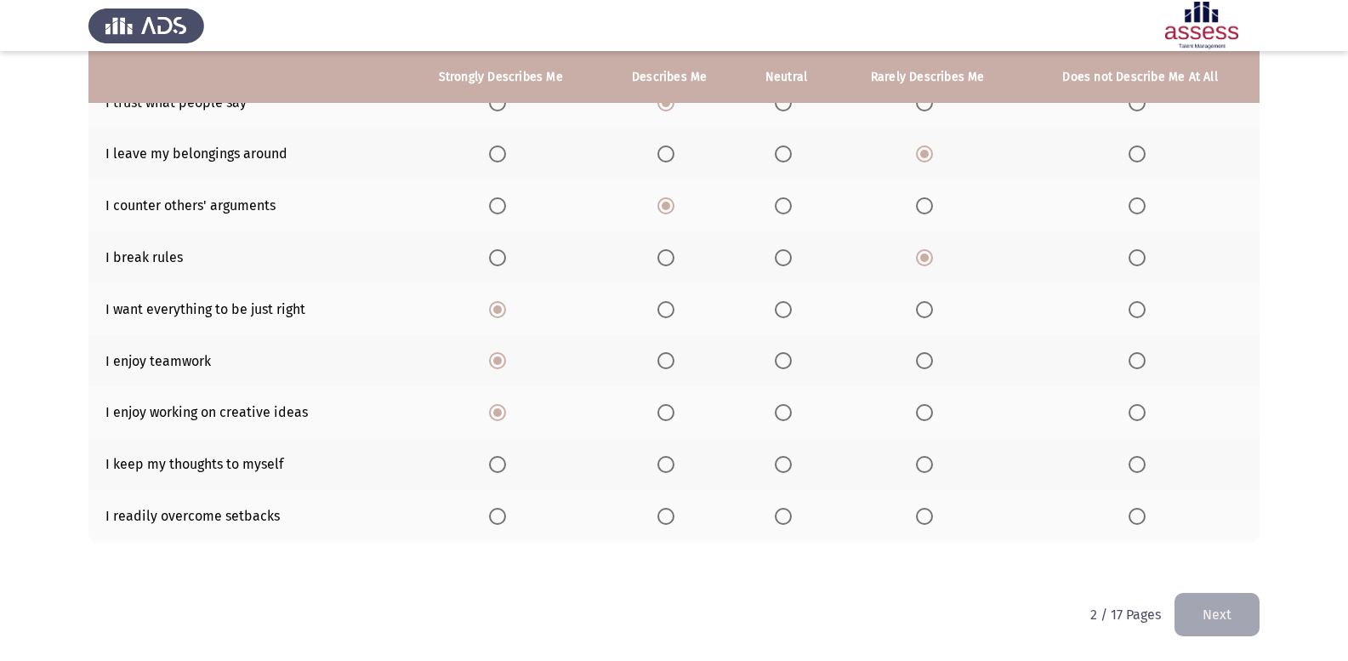
click at [785, 517] on span "Select an option" at bounding box center [783, 516] width 17 height 17
click at [785, 517] on input "Select an option" at bounding box center [783, 516] width 17 height 17
click at [665, 508] on span "Select an option" at bounding box center [665, 516] width 17 height 17
click at [665, 508] on input "Select an option" at bounding box center [665, 516] width 17 height 17
click at [787, 462] on span "Select an option" at bounding box center [783, 464] width 17 height 17
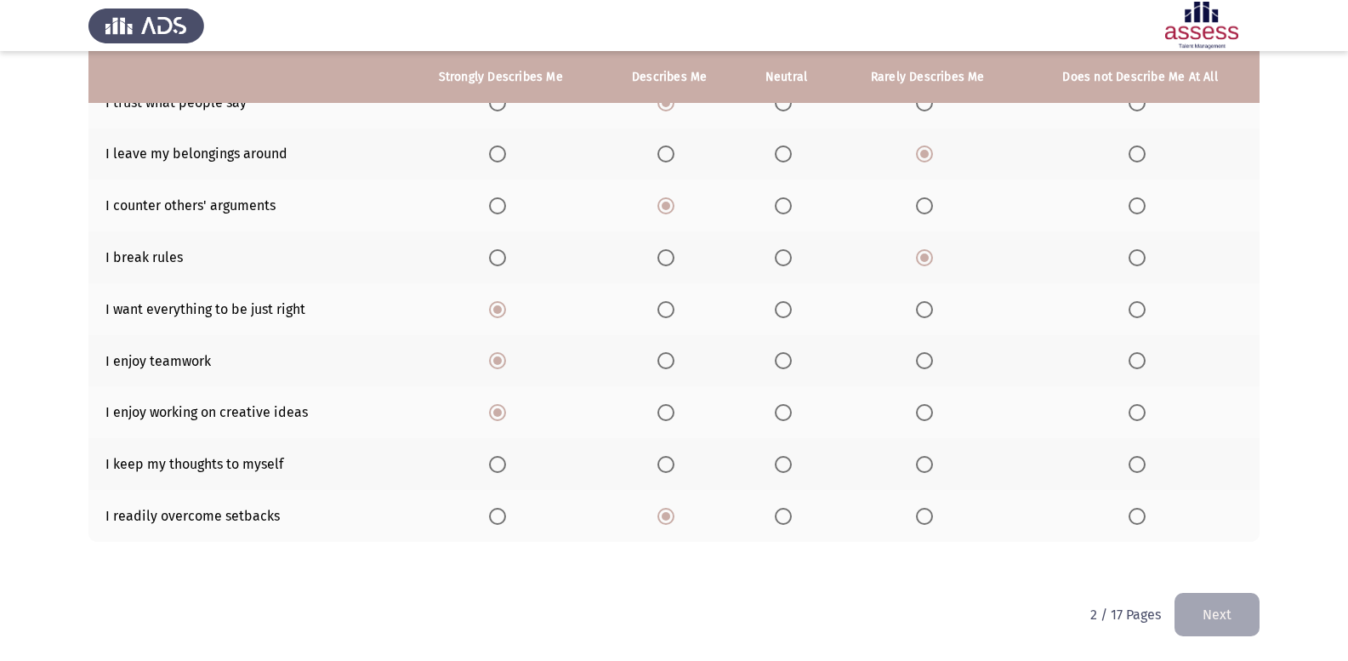
click at [787, 462] on input "Select an option" at bounding box center [783, 464] width 17 height 17
click at [1199, 616] on button "Next" at bounding box center [1216, 614] width 85 height 43
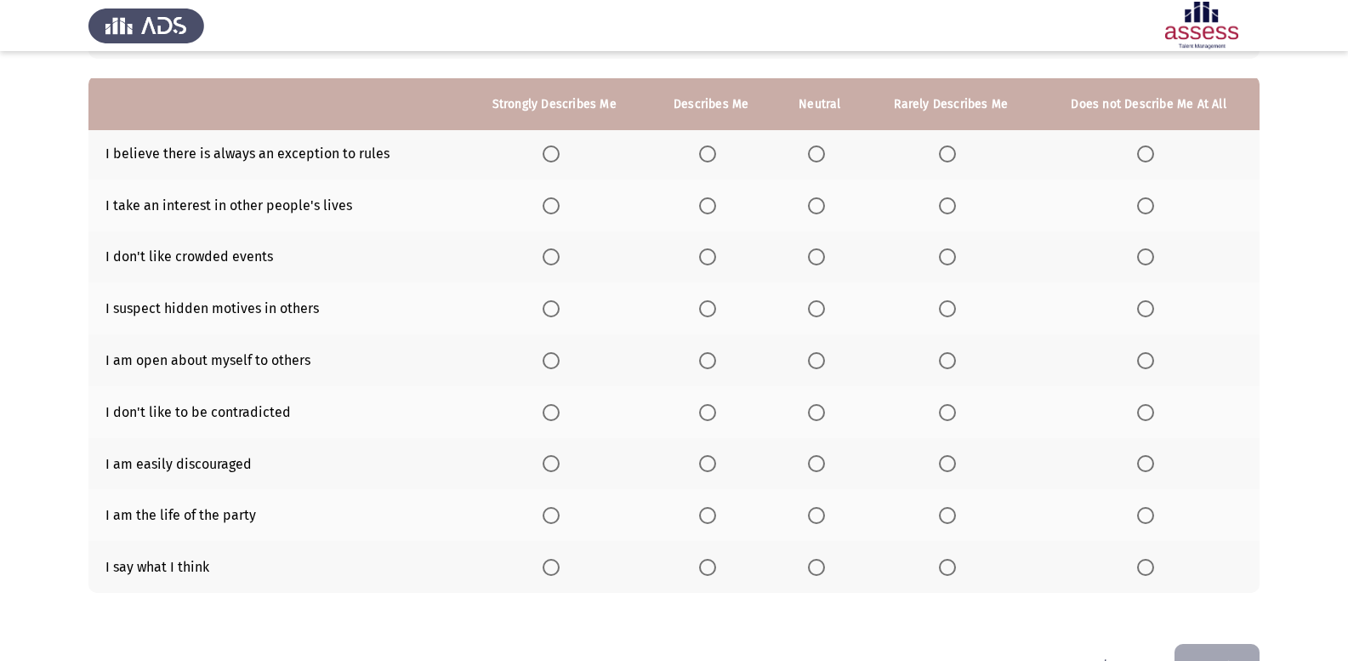
scroll to position [170, 0]
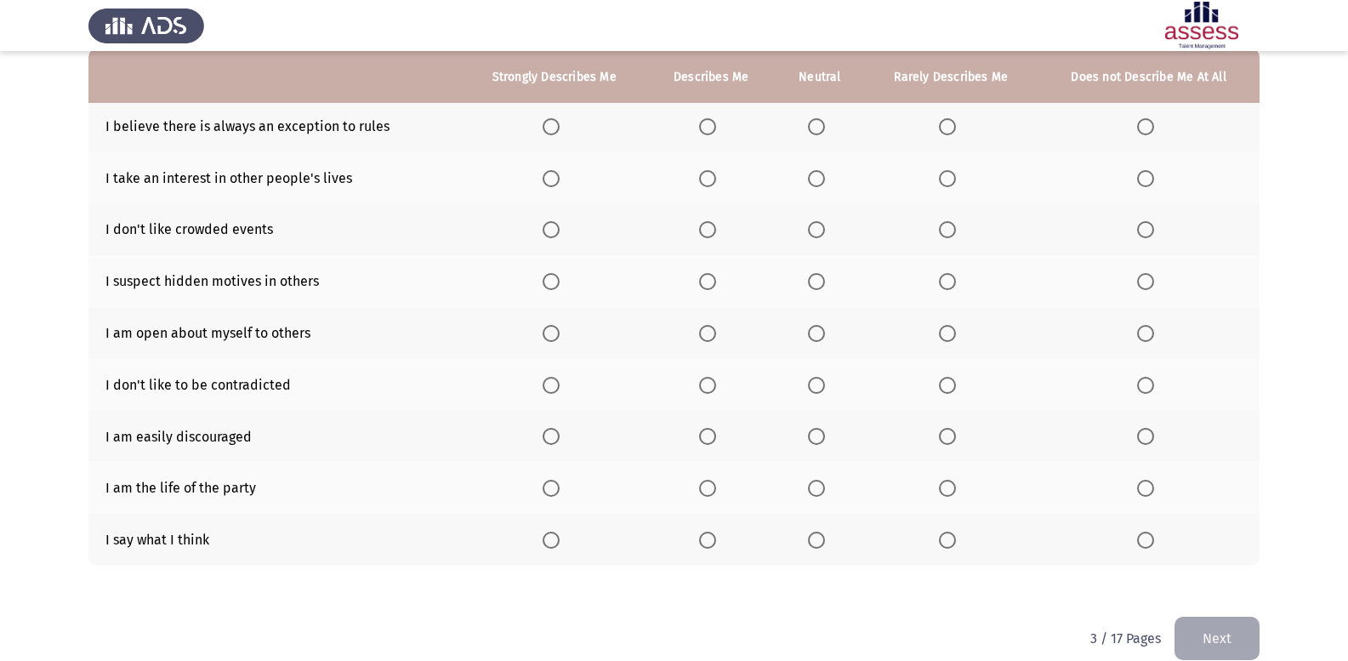
click at [554, 122] on span "Select an option" at bounding box center [550, 126] width 17 height 17
click at [554, 122] on input "Select an option" at bounding box center [550, 126] width 17 height 17
click at [711, 174] on span "Select an option" at bounding box center [707, 178] width 17 height 17
click at [711, 174] on input "Select an option" at bounding box center [707, 178] width 17 height 17
click at [946, 222] on span "Select an option" at bounding box center [947, 229] width 17 height 17
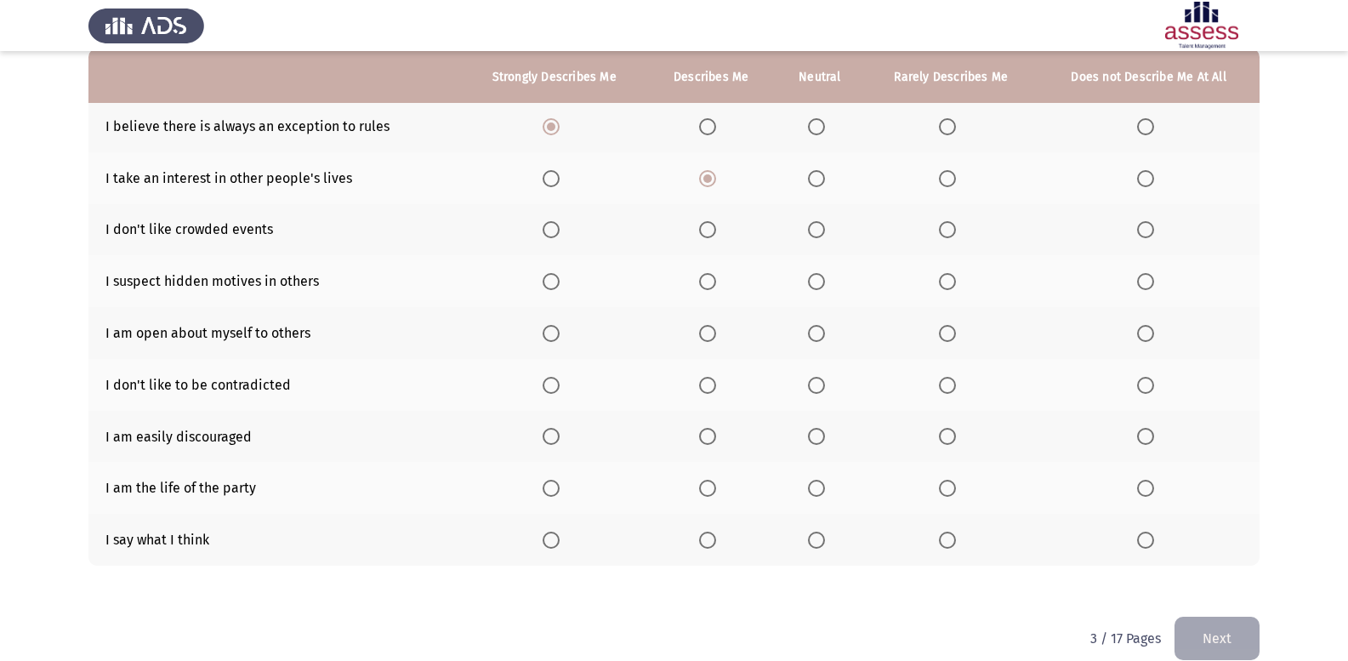
click at [946, 222] on input "Select an option" at bounding box center [947, 229] width 17 height 17
click at [716, 329] on span "Select an option" at bounding box center [707, 333] width 17 height 17
click at [716, 329] on input "Select an option" at bounding box center [707, 333] width 17 height 17
click at [950, 487] on span "Select an option" at bounding box center [947, 488] width 17 height 17
click at [950, 487] on input "Select an option" at bounding box center [947, 488] width 17 height 17
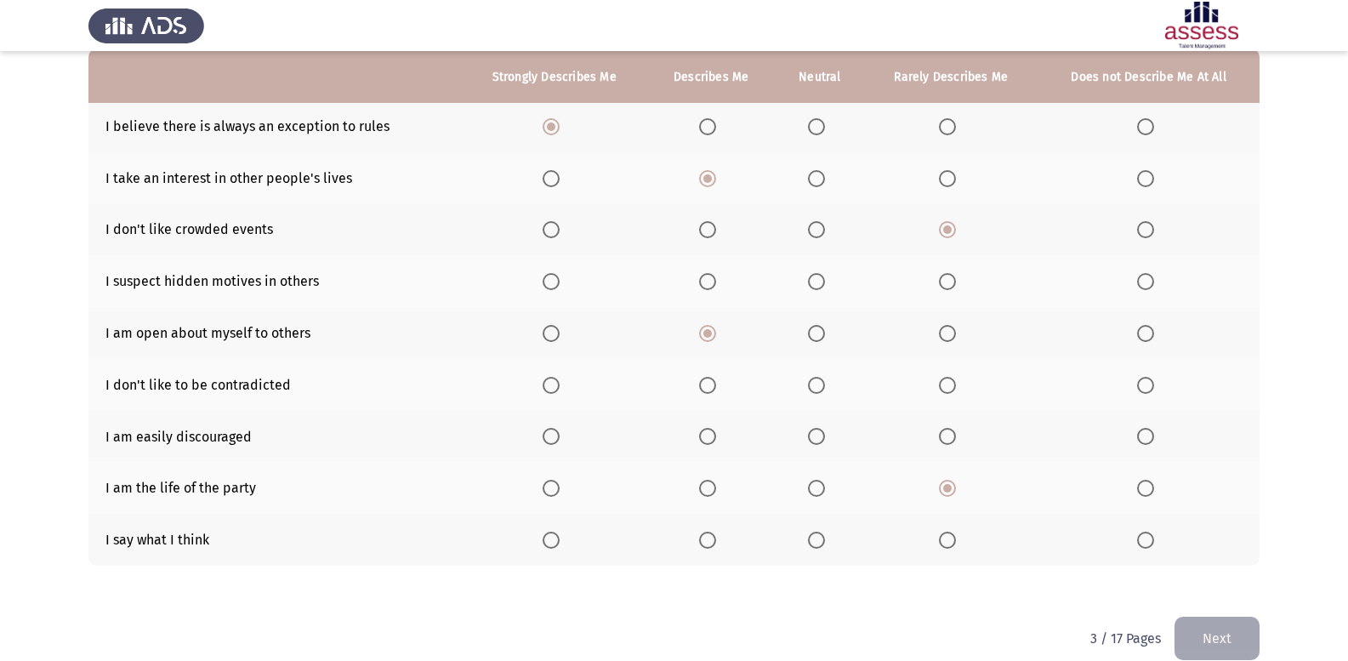
click at [818, 534] on span "Select an option" at bounding box center [816, 539] width 17 height 17
click at [818, 534] on input "Select an option" at bounding box center [816, 539] width 17 height 17
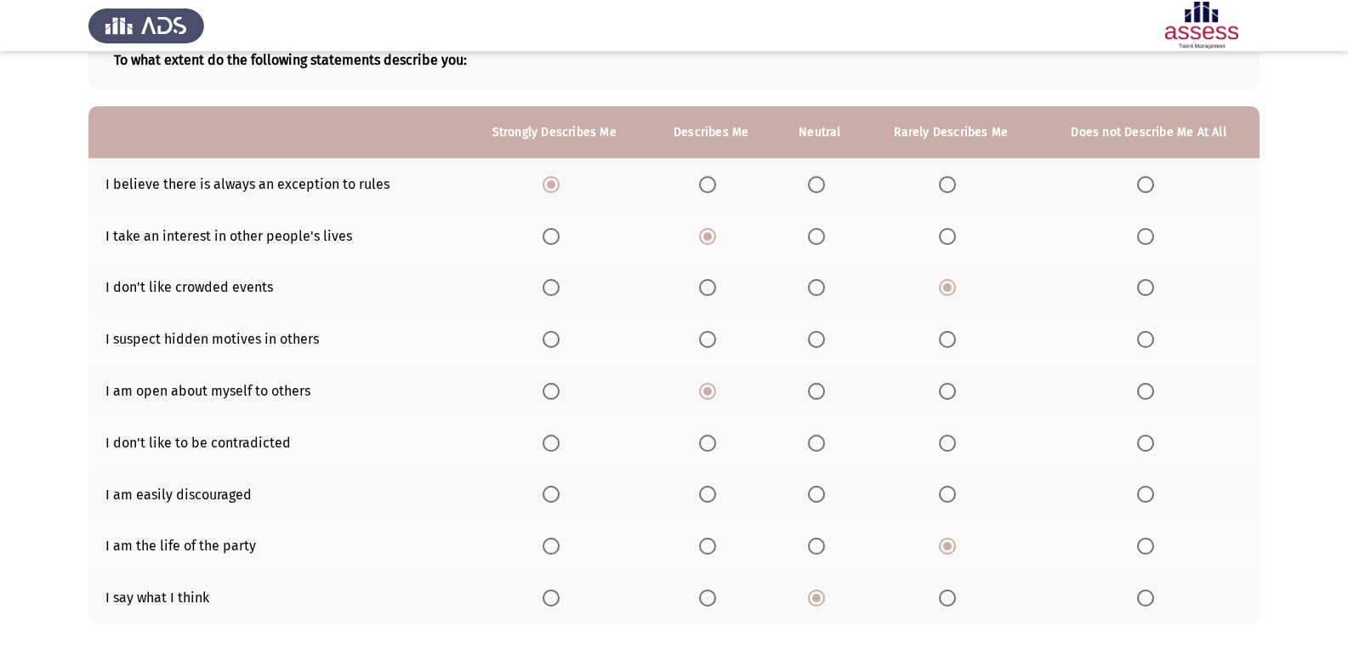
scroll to position [85, 0]
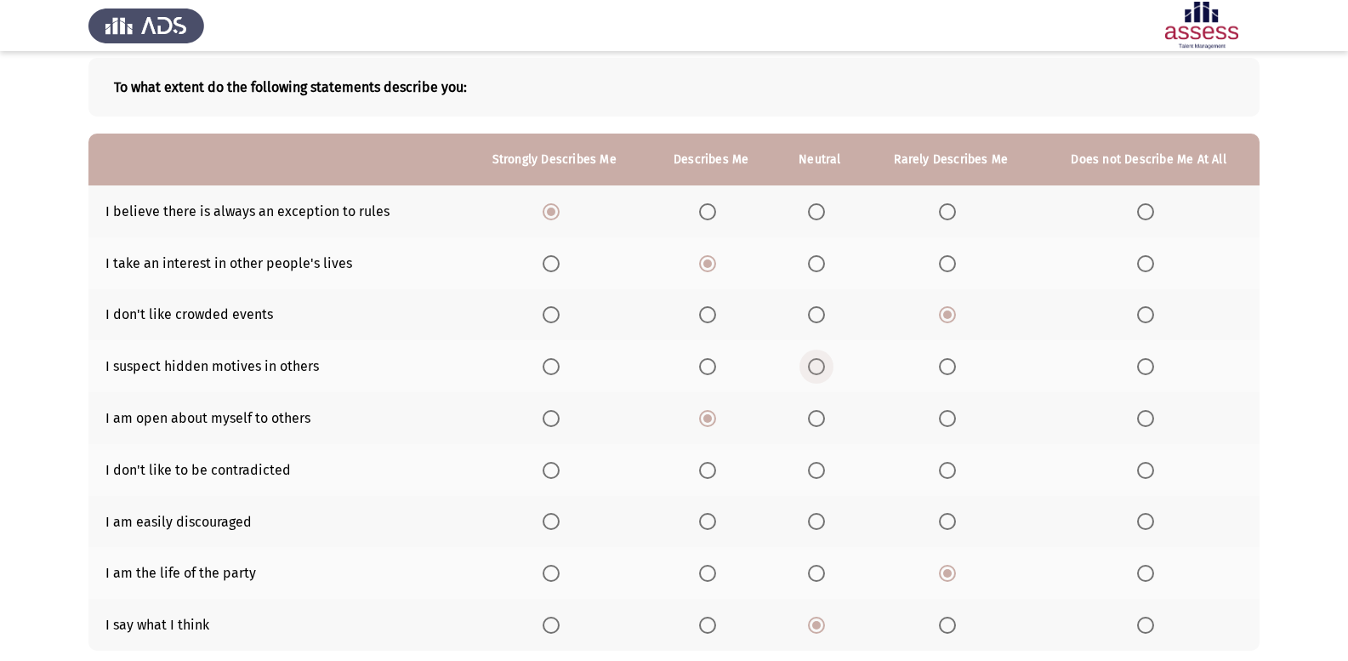
click at [821, 369] on span "Select an option" at bounding box center [816, 366] width 17 height 17
click at [821, 369] on input "Select an option" at bounding box center [816, 366] width 17 height 17
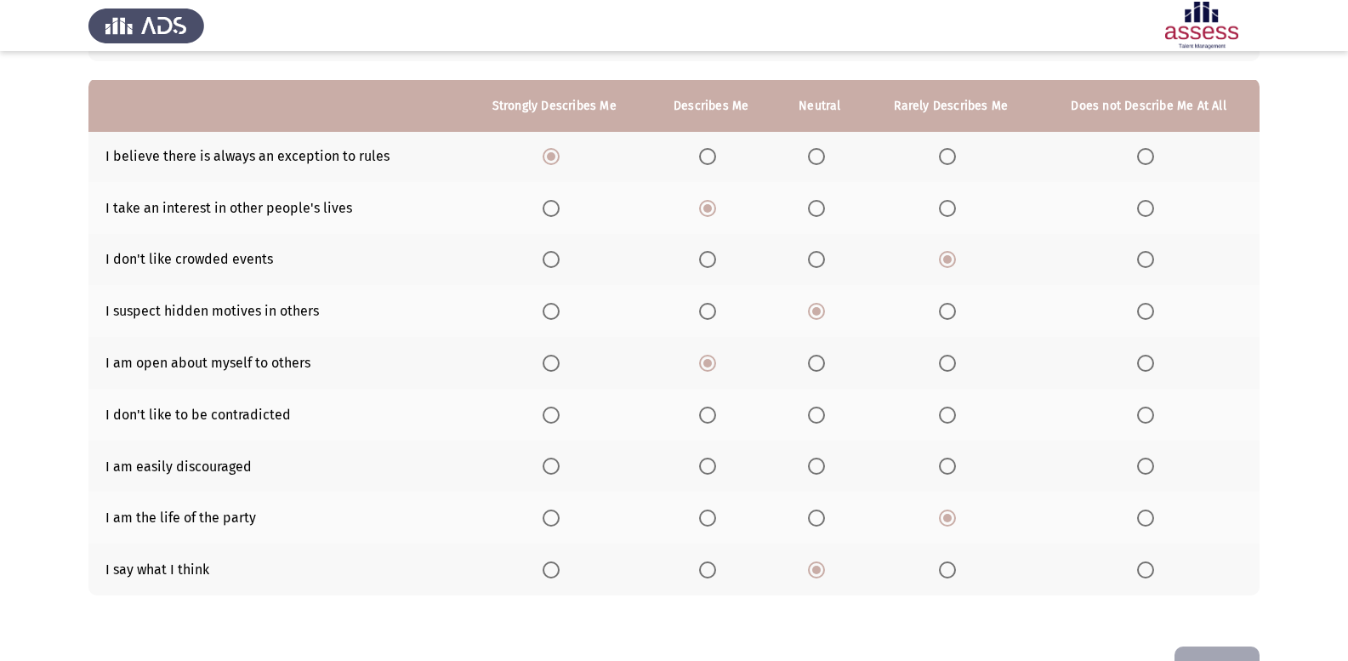
scroll to position [170, 0]
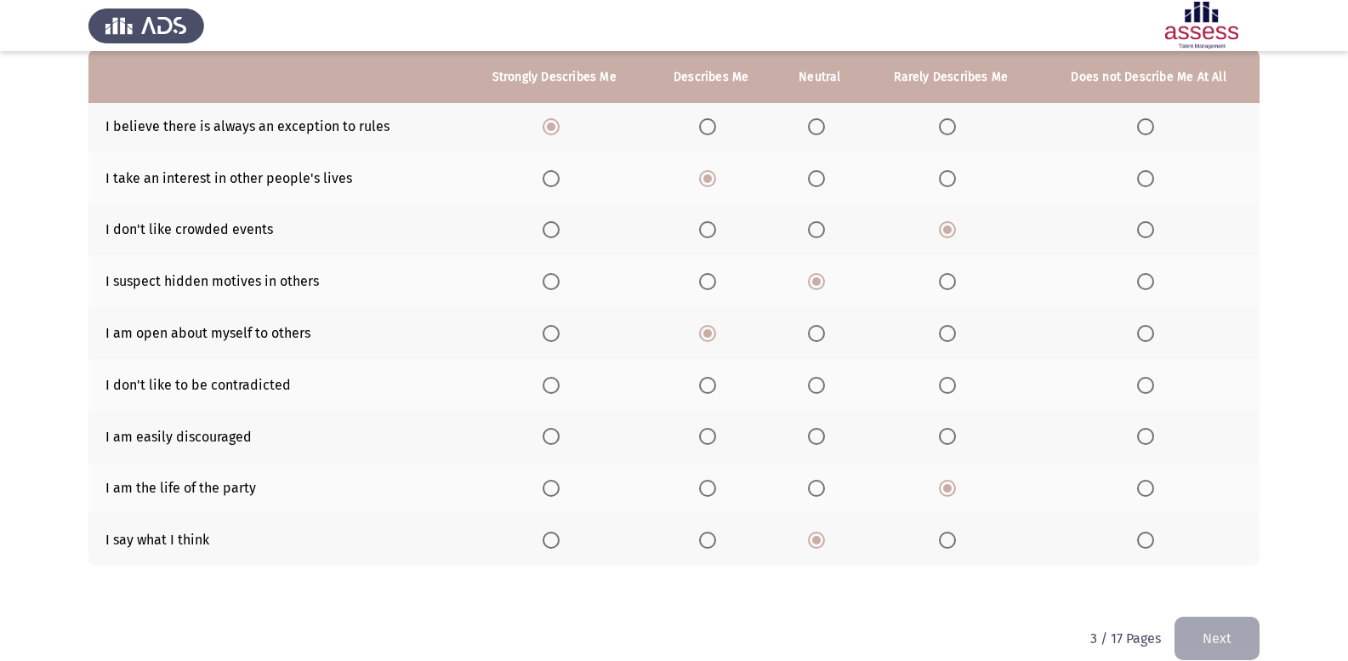
click at [707, 389] on span "Select an option" at bounding box center [707, 385] width 17 height 17
click at [707, 389] on input "Select an option" at bounding box center [707, 385] width 17 height 17
click at [819, 434] on span "Select an option" at bounding box center [816, 436] width 17 height 17
click at [819, 434] on input "Select an option" at bounding box center [816, 436] width 17 height 17
click at [1188, 641] on button "Next" at bounding box center [1216, 637] width 85 height 43
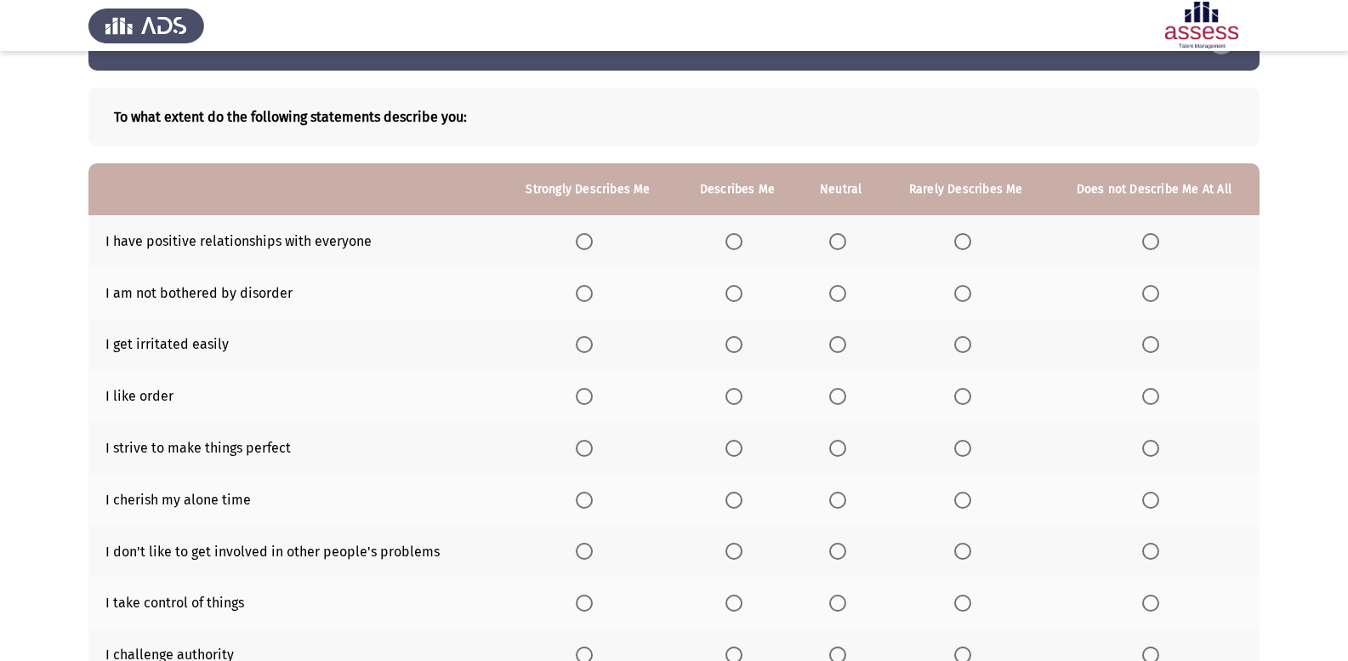
scroll to position [85, 0]
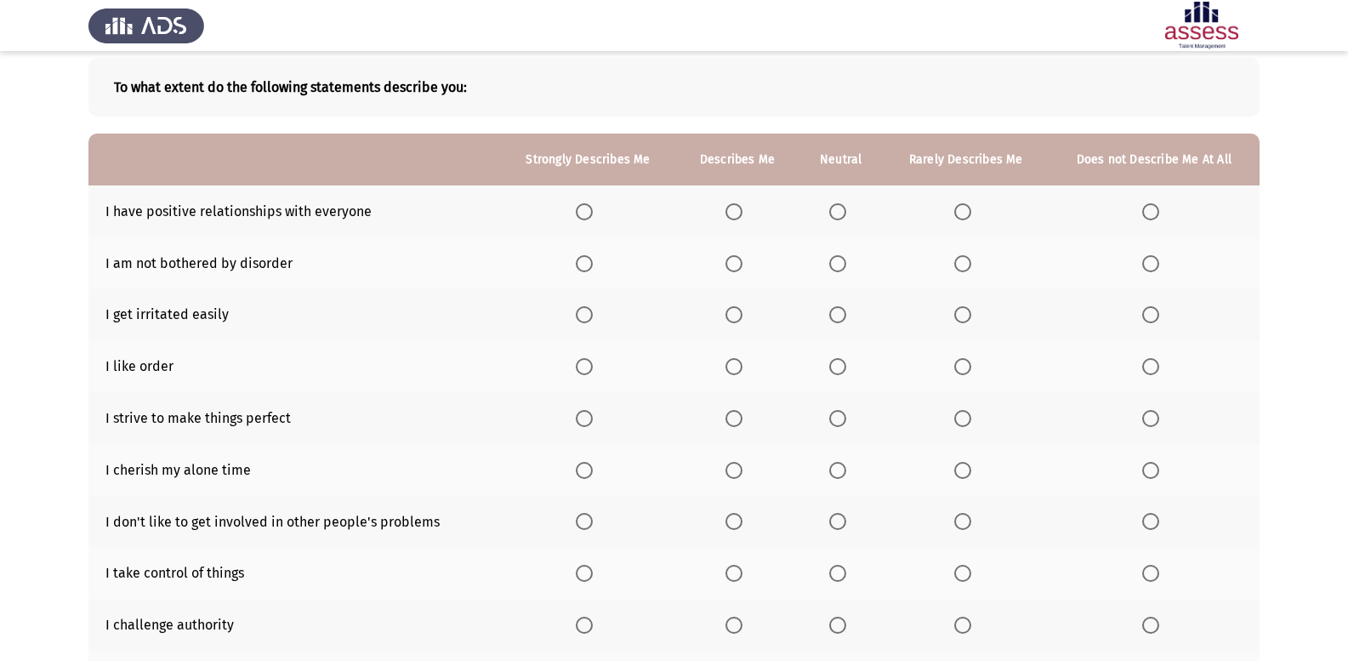
click at [587, 213] on span "Select an option" at bounding box center [584, 211] width 17 height 17
click at [587, 213] on input "Select an option" at bounding box center [584, 211] width 17 height 17
click at [727, 366] on span "Select an option" at bounding box center [733, 366] width 17 height 17
click at [727, 366] on input "Select an option" at bounding box center [733, 366] width 17 height 17
click at [844, 315] on span "Select an option" at bounding box center [837, 314] width 17 height 17
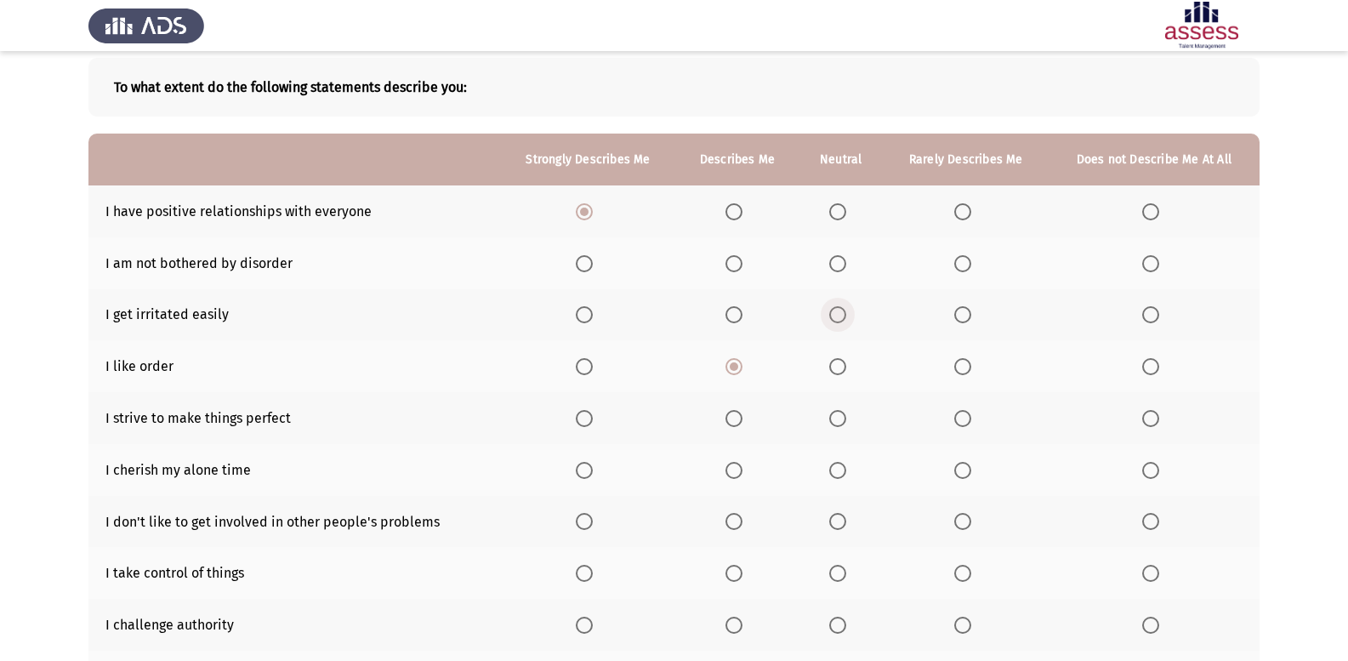
click at [844, 315] on input "Select an option" at bounding box center [837, 314] width 17 height 17
click at [730, 263] on span "Select an option" at bounding box center [733, 263] width 17 height 17
click at [730, 263] on input "Select an option" at bounding box center [733, 263] width 17 height 17
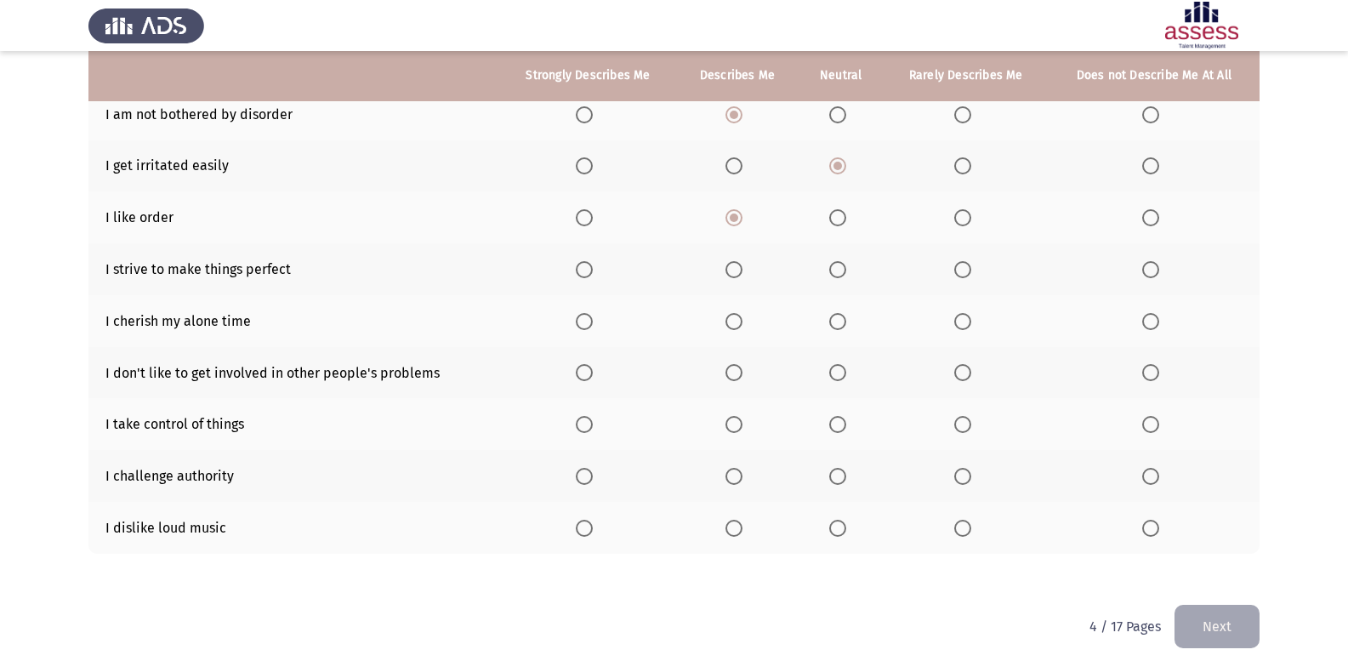
scroll to position [238, 0]
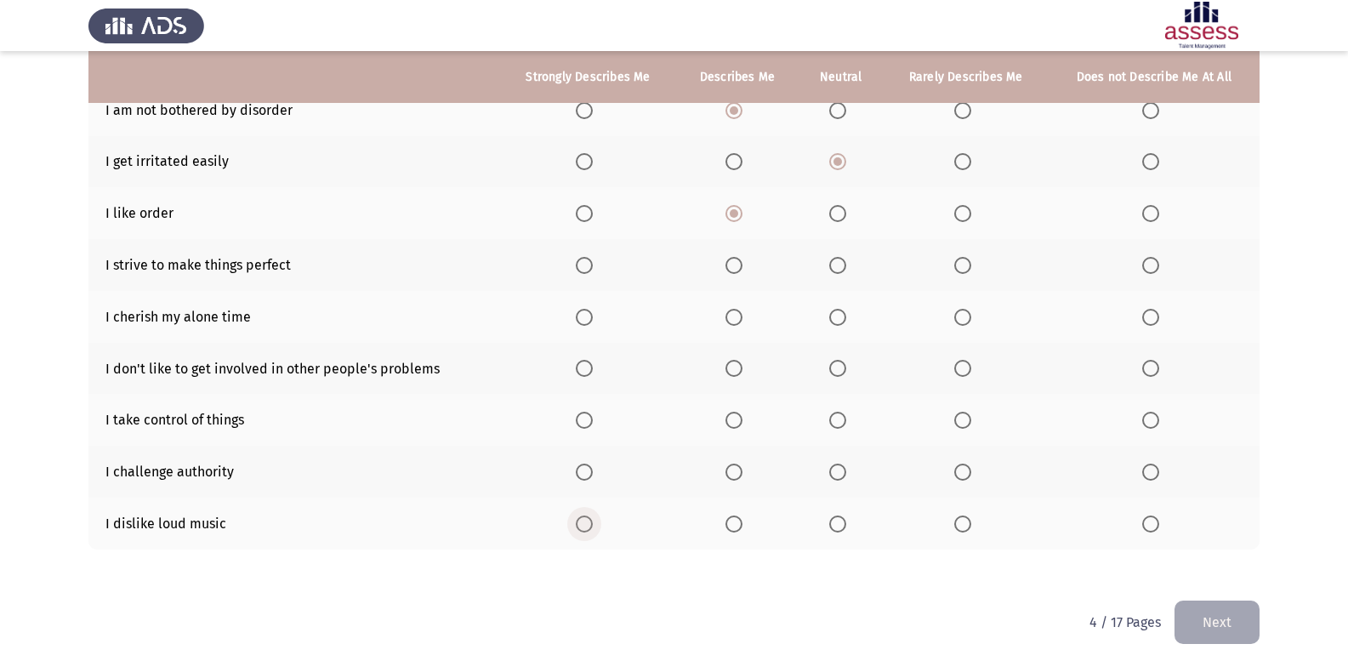
click at [582, 531] on span "Select an option" at bounding box center [584, 523] width 17 height 17
click at [582, 531] on input "Select an option" at bounding box center [584, 523] width 17 height 17
click at [729, 517] on span "Select an option" at bounding box center [733, 523] width 17 height 17
click at [729, 517] on input "Select an option" at bounding box center [733, 523] width 17 height 17
click at [582, 415] on span "Select an option" at bounding box center [584, 420] width 17 height 17
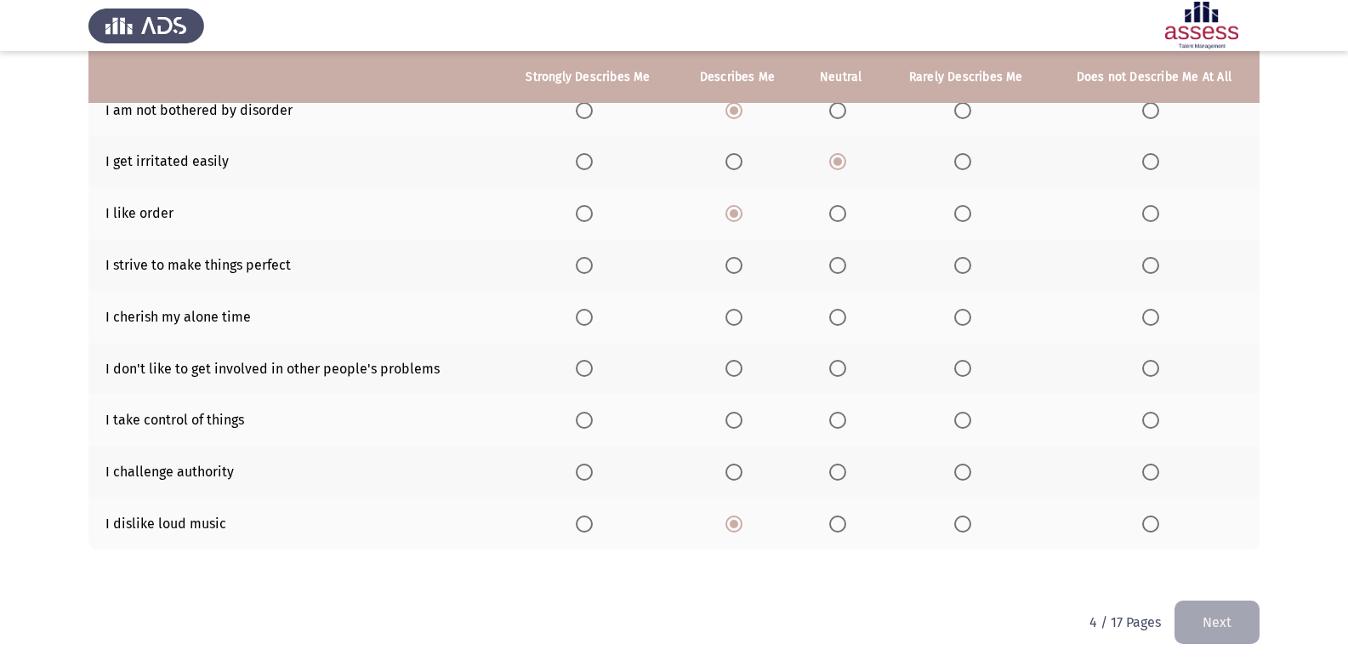
click at [582, 415] on input "Select an option" at bounding box center [584, 420] width 17 height 17
click at [593, 474] on span "Select an option" at bounding box center [584, 471] width 17 height 17
click at [593, 474] on input "Select an option" at bounding box center [584, 471] width 17 height 17
click at [966, 362] on span "Select an option" at bounding box center [962, 368] width 17 height 17
click at [966, 362] on input "Select an option" at bounding box center [962, 368] width 17 height 17
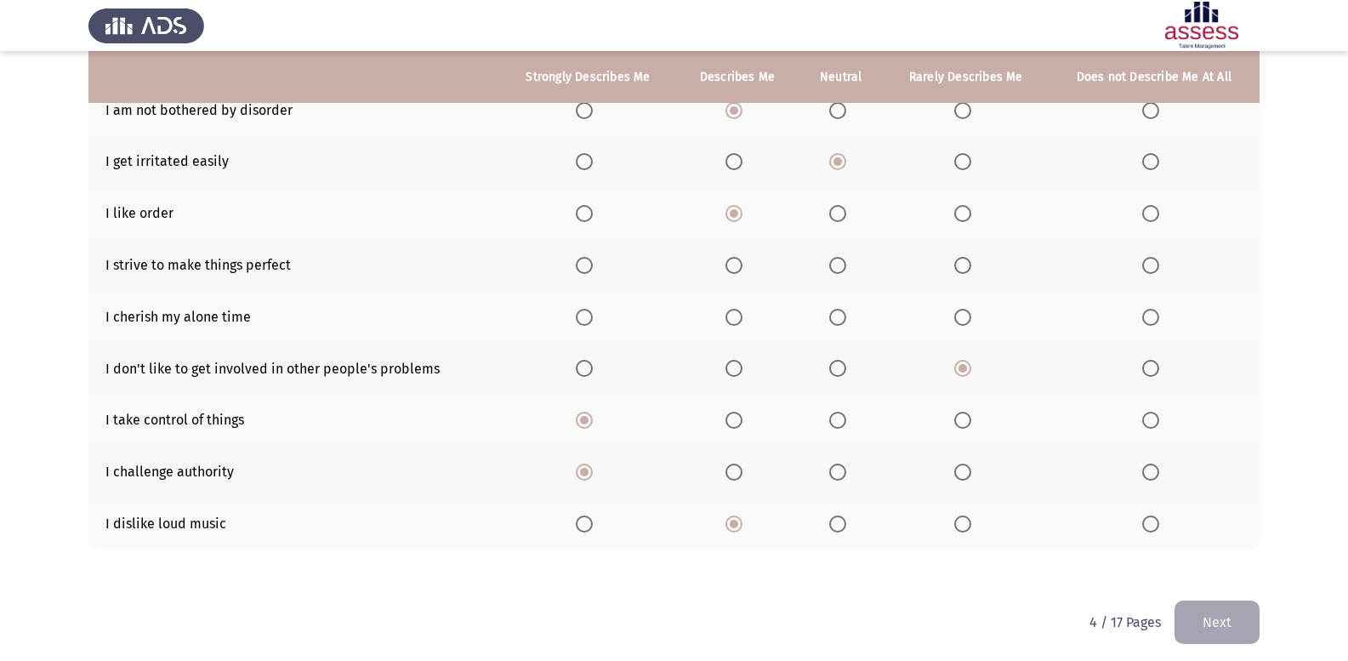
click at [593, 315] on span "Select an option" at bounding box center [584, 317] width 17 height 17
click at [593, 315] on input "Select an option" at bounding box center [584, 317] width 17 height 17
click at [967, 465] on span "Select an option" at bounding box center [962, 471] width 17 height 17
click at [967, 465] on input "Select an option" at bounding box center [962, 471] width 17 height 17
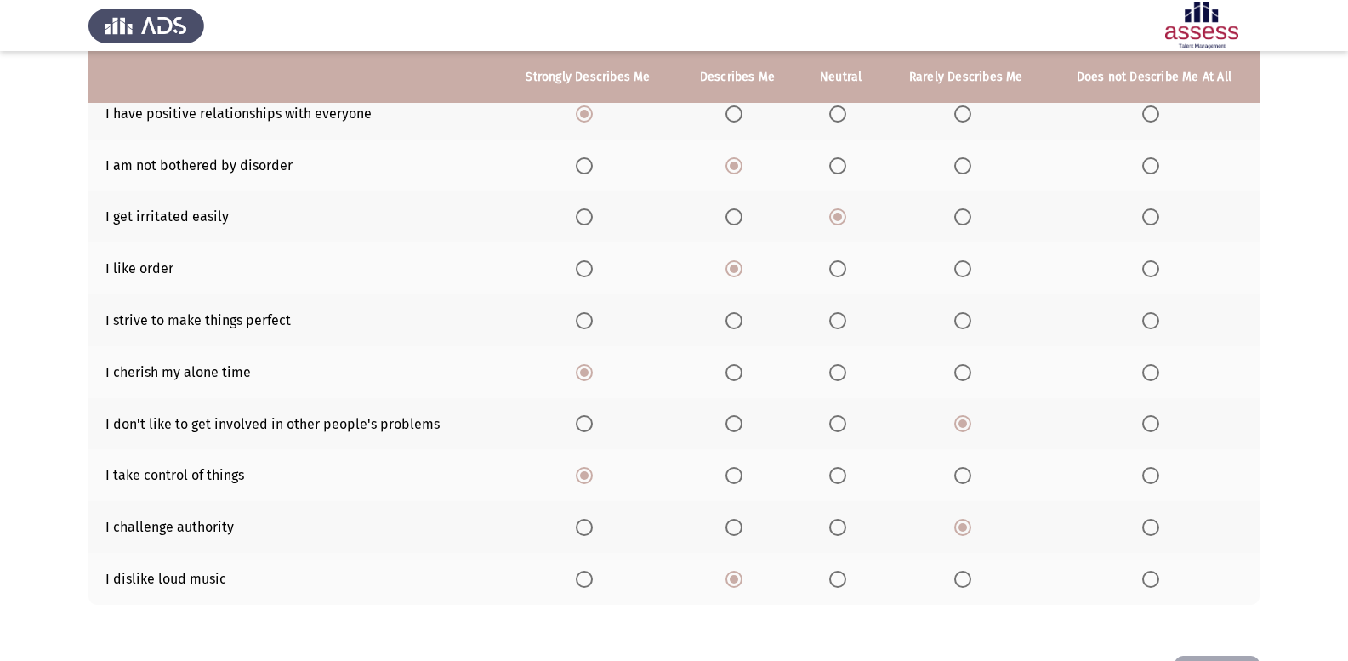
scroll to position [153, 0]
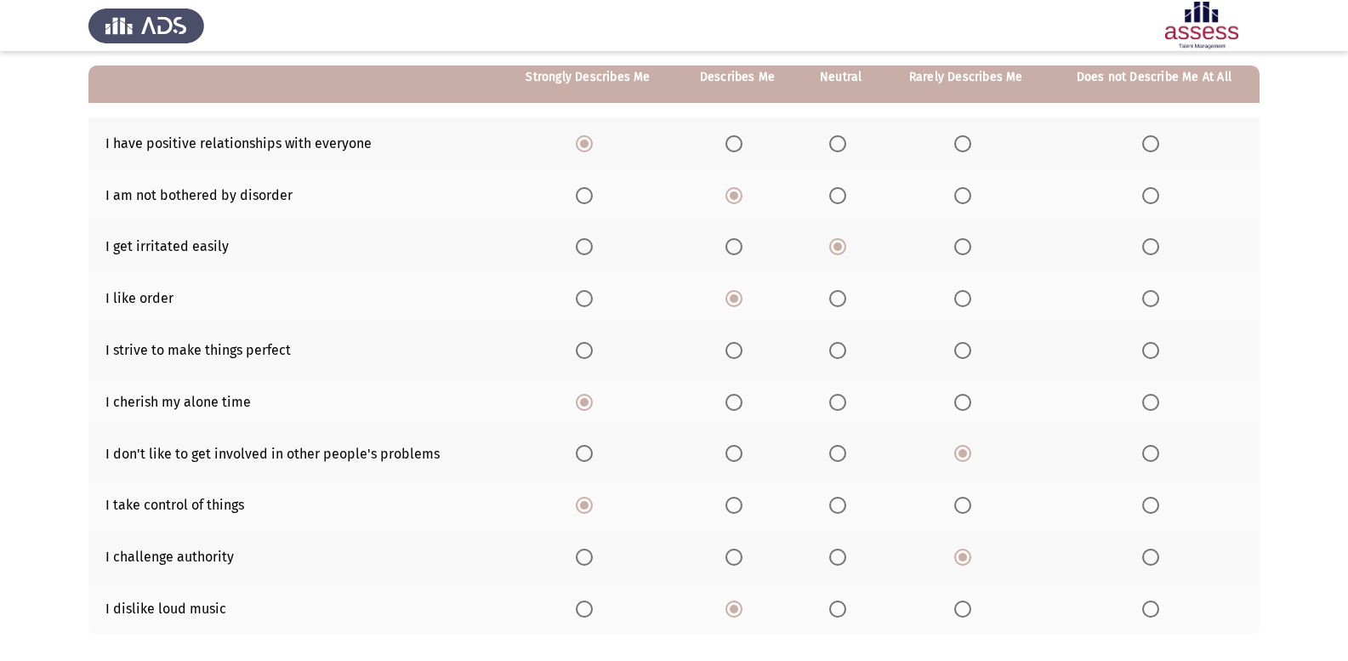
click at [593, 352] on span "Select an option" at bounding box center [584, 350] width 17 height 17
click at [593, 352] on input "Select an option" at bounding box center [584, 350] width 17 height 17
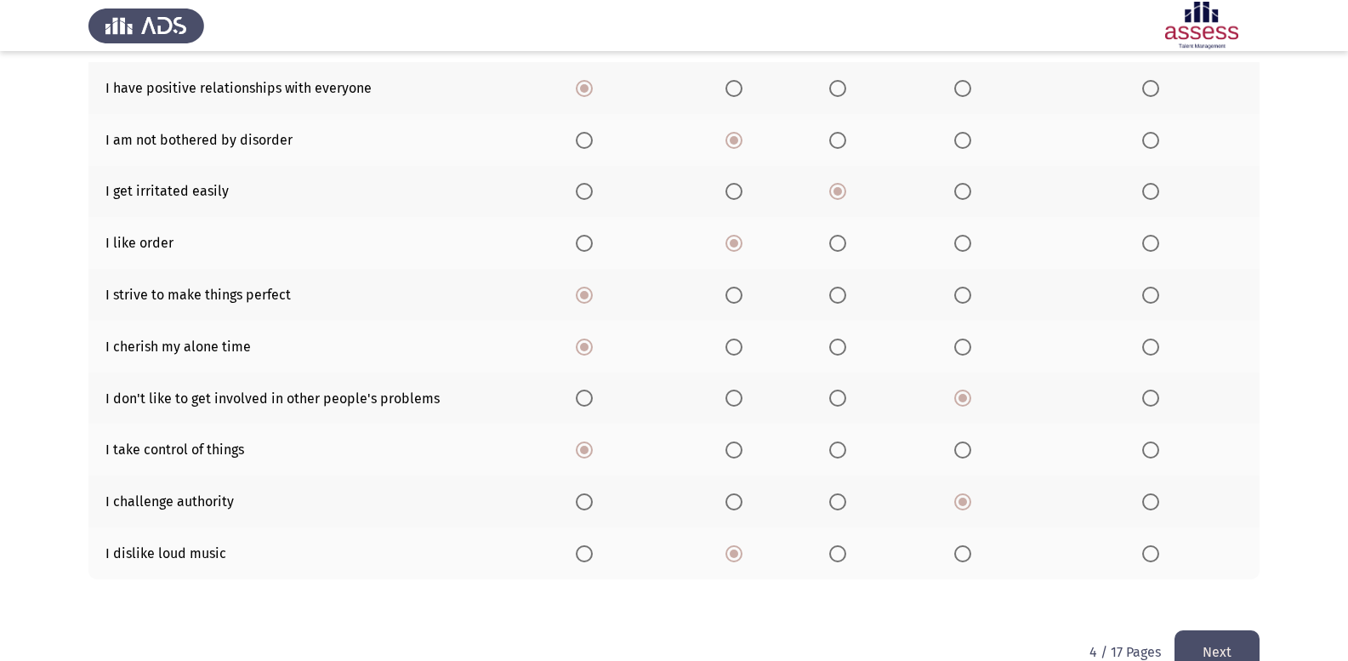
scroll to position [238, 0]
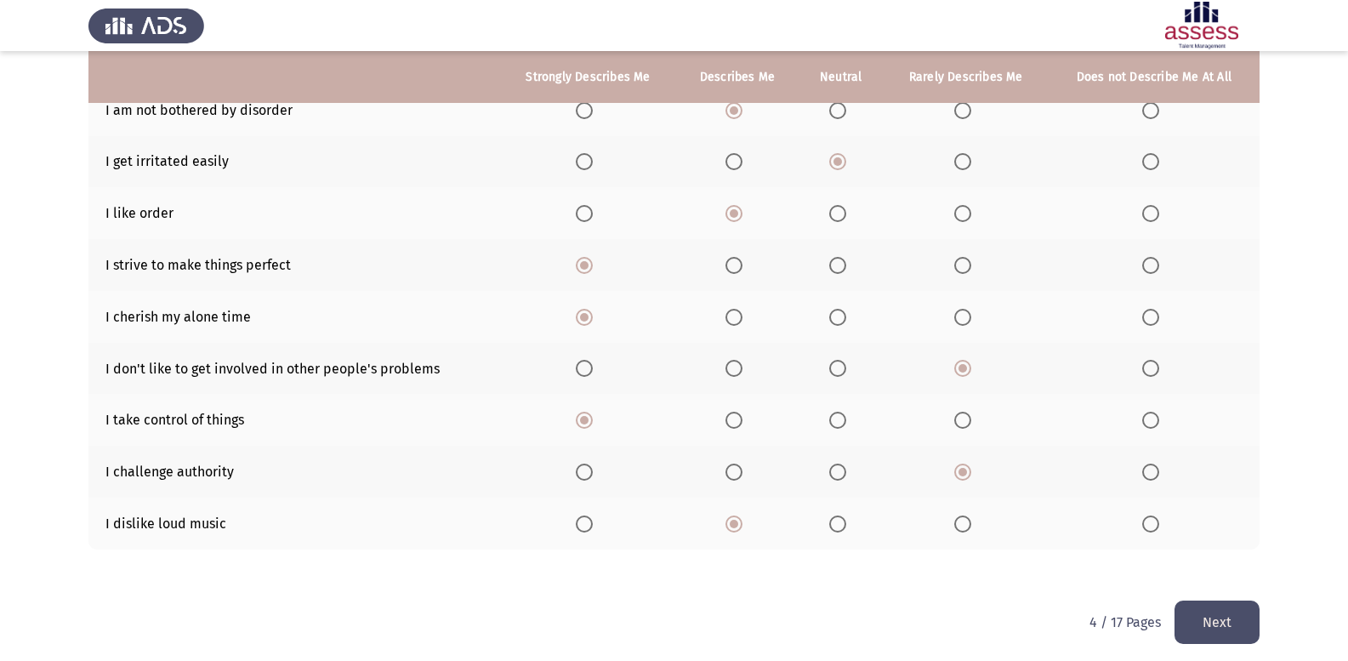
click at [1184, 613] on button "Next" at bounding box center [1216, 621] width 85 height 43
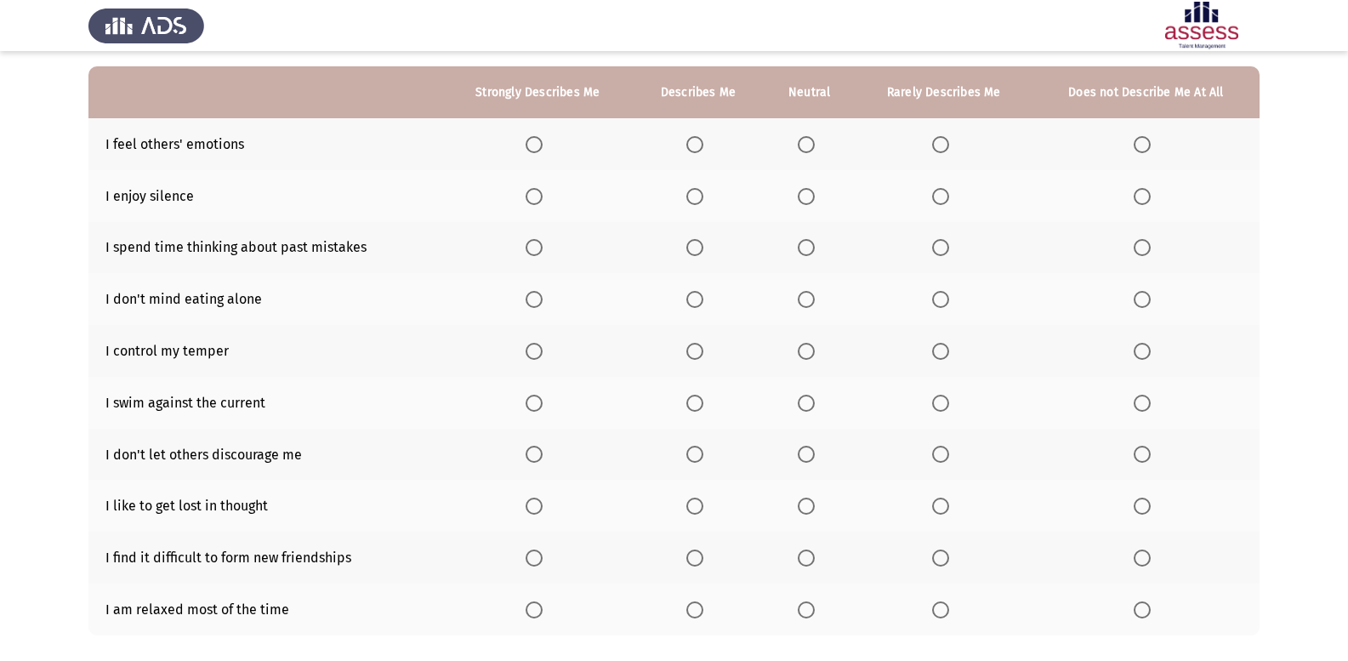
scroll to position [122, 0]
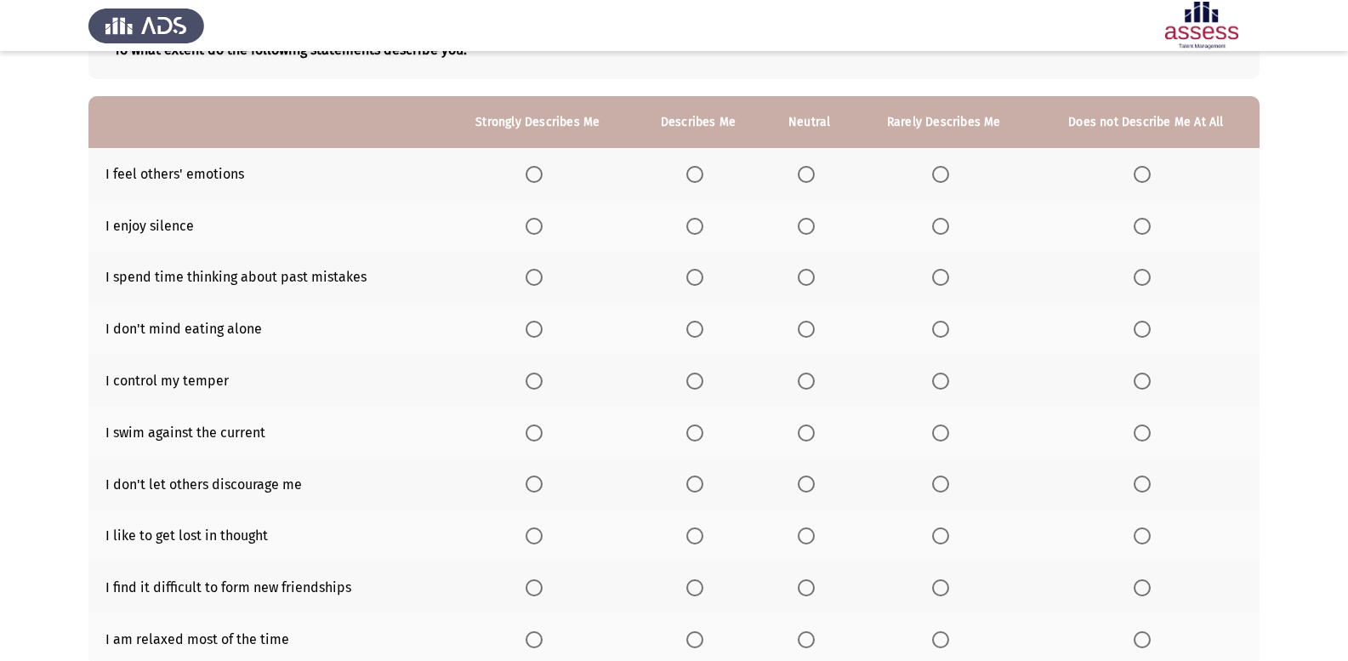
click at [955, 276] on label "Select an option" at bounding box center [944, 277] width 24 height 17
click at [949, 276] on input "Select an option" at bounding box center [940, 277] width 17 height 17
click at [809, 220] on span "Select an option" at bounding box center [806, 226] width 17 height 17
click at [809, 220] on input "Select an option" at bounding box center [806, 226] width 17 height 17
click at [707, 177] on label "Select an option" at bounding box center [698, 174] width 24 height 17
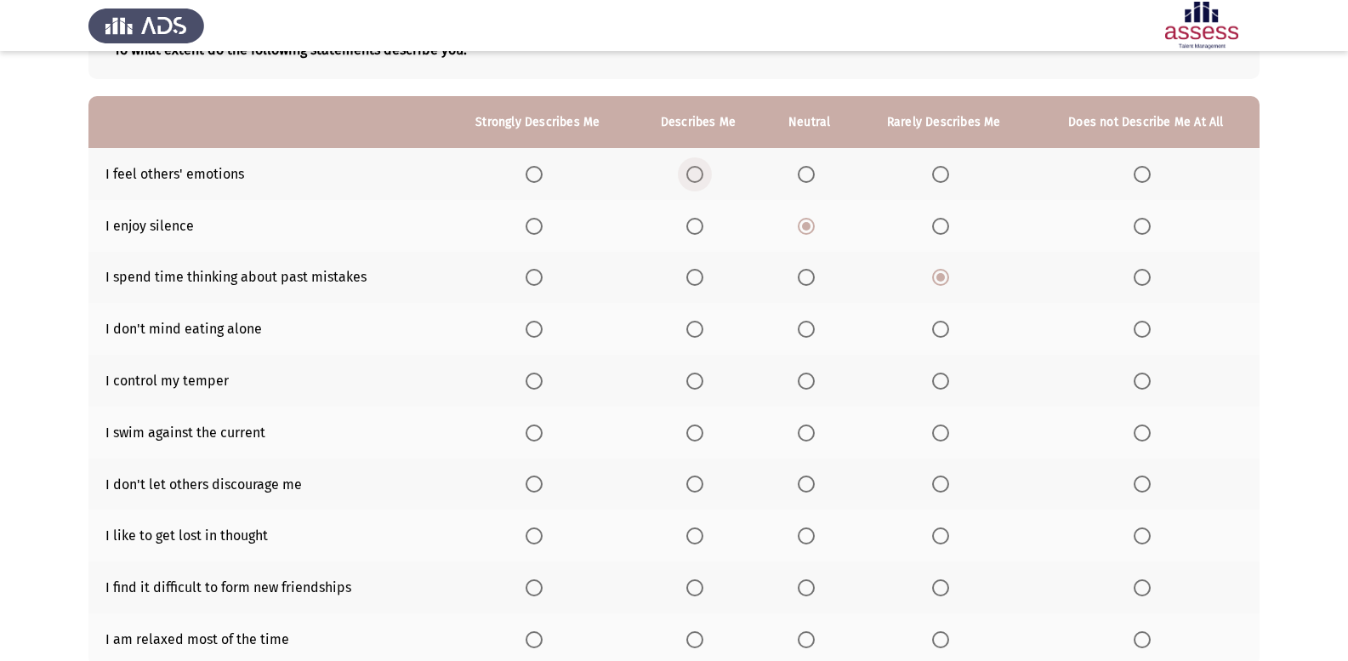
click at [703, 177] on input "Select an option" at bounding box center [694, 174] width 17 height 17
click at [694, 326] on span "Select an option" at bounding box center [694, 329] width 17 height 17
click at [694, 326] on input "Select an option" at bounding box center [694, 329] width 17 height 17
click at [697, 383] on span "Select an option" at bounding box center [694, 380] width 17 height 17
click at [697, 383] on input "Select an option" at bounding box center [694, 380] width 17 height 17
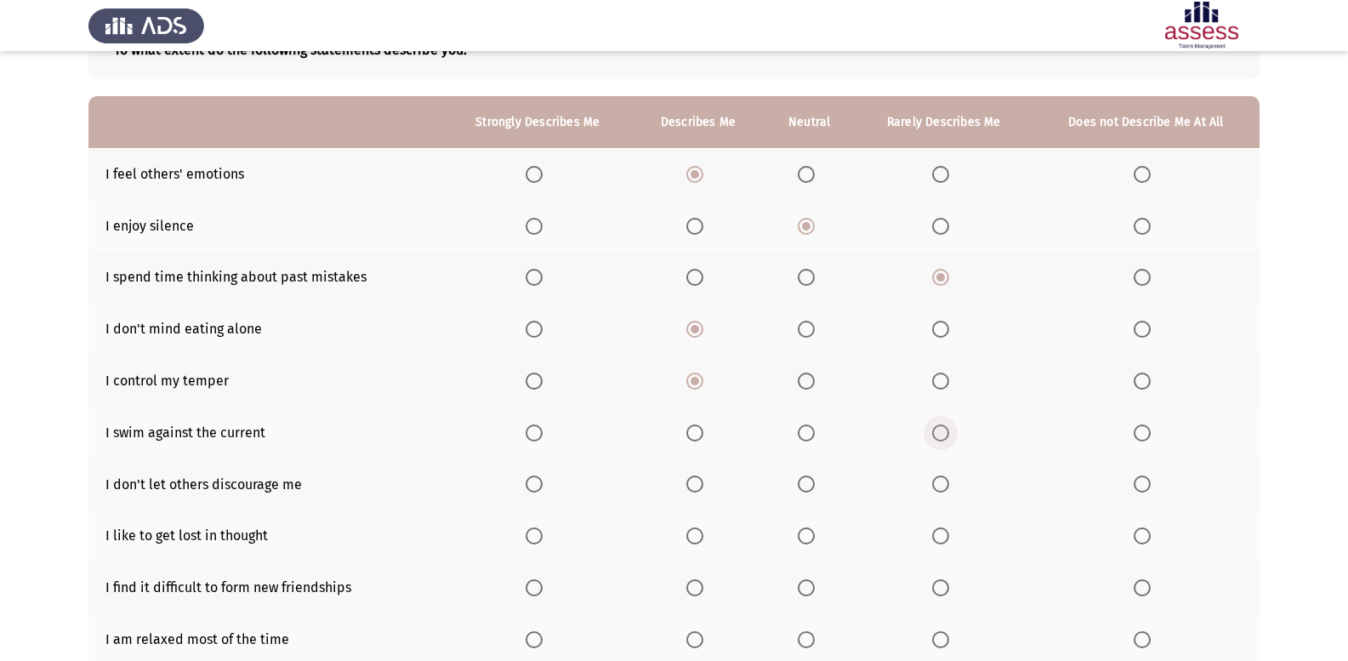
click at [940, 432] on span "Select an option" at bounding box center [940, 432] width 17 height 17
click at [940, 432] on input "Select an option" at bounding box center [940, 432] width 17 height 17
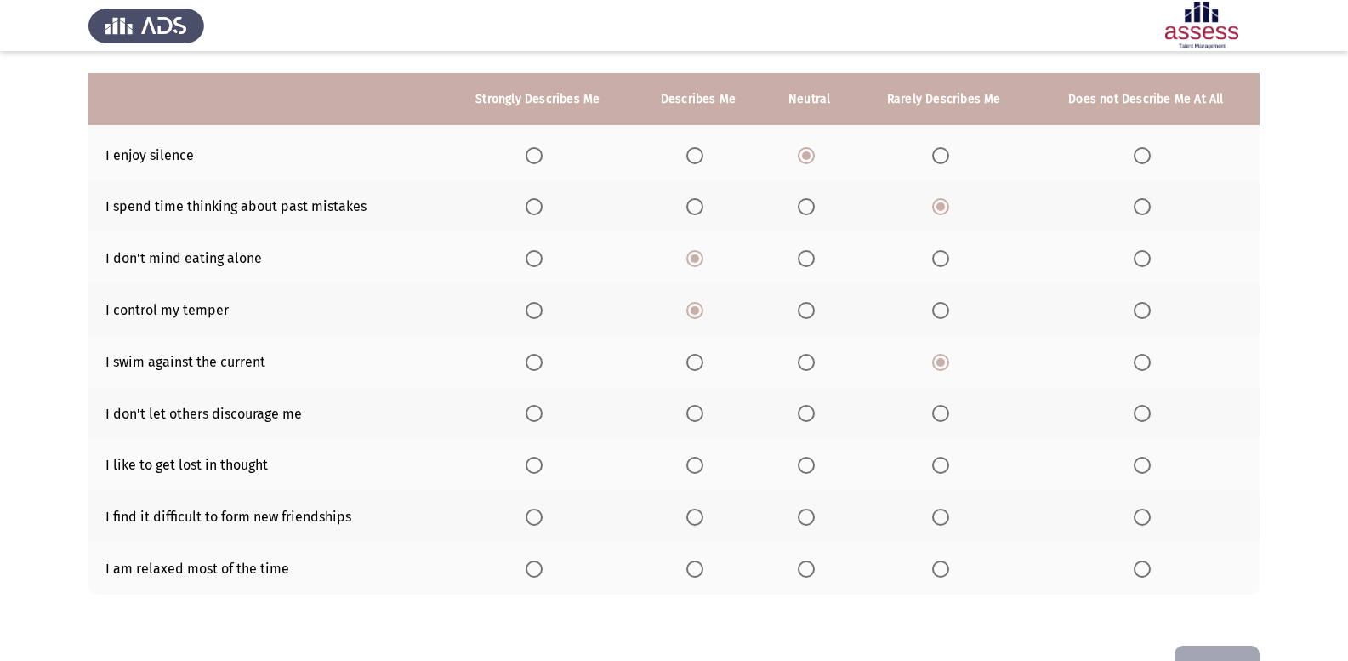
scroll to position [215, 0]
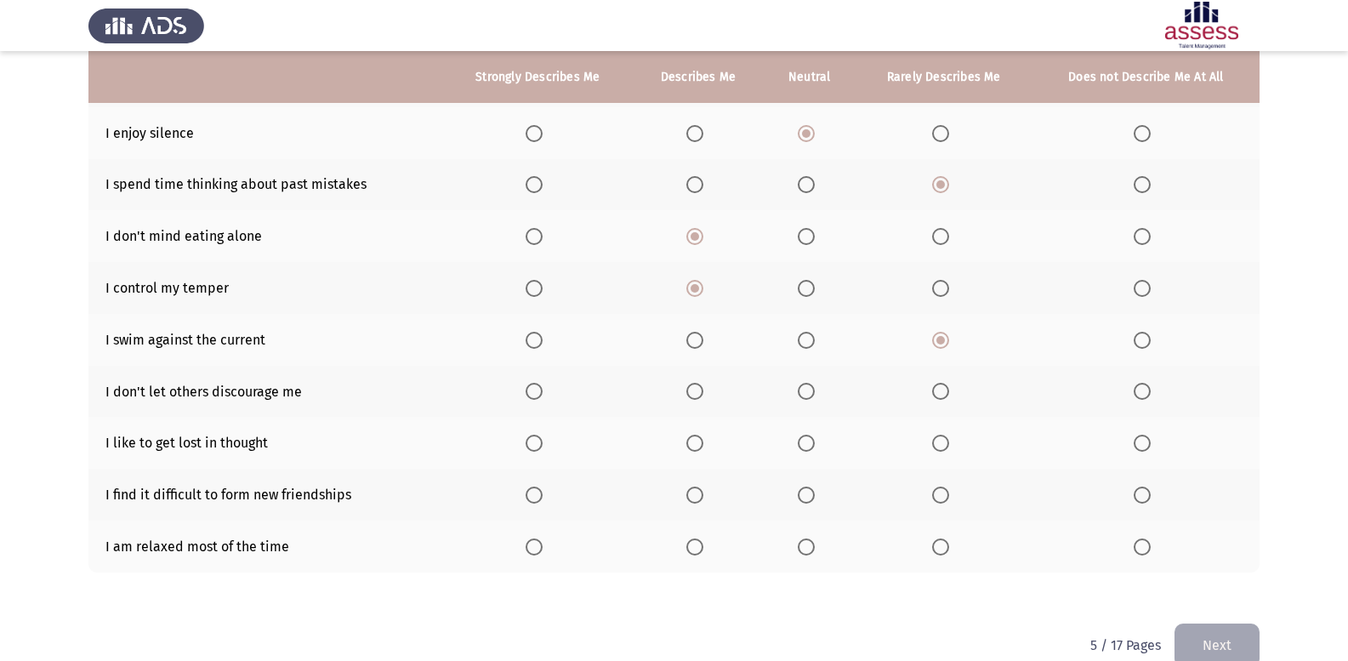
click at [531, 539] on span "Select an option" at bounding box center [533, 546] width 17 height 17
click at [531, 539] on input "Select an option" at bounding box center [533, 546] width 17 height 17
click at [531, 486] on mat-radio-button "Select an option" at bounding box center [537, 495] width 24 height 18
click at [542, 501] on span "Select an option" at bounding box center [533, 494] width 17 height 17
click at [542, 501] on input "Select an option" at bounding box center [533, 494] width 17 height 17
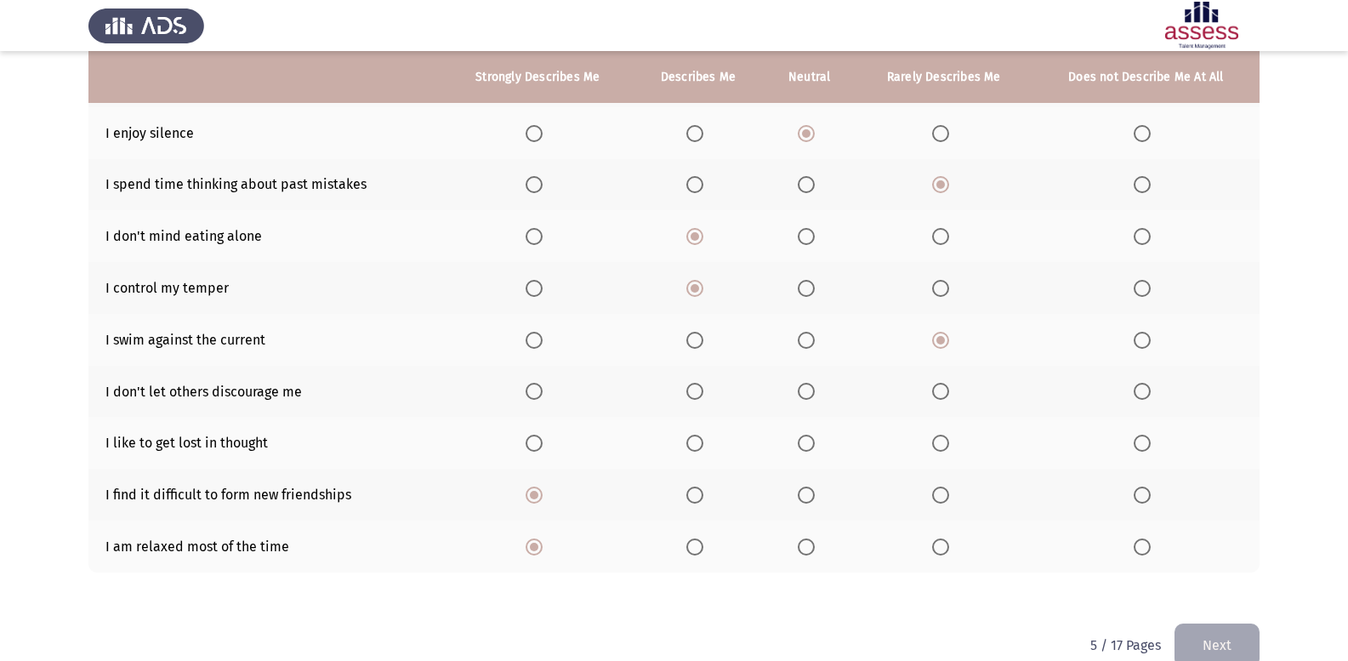
click at [951, 443] on label "Select an option" at bounding box center [944, 443] width 24 height 17
click at [949, 443] on input "Select an option" at bounding box center [940, 443] width 17 height 17
click at [818, 392] on label "Select an option" at bounding box center [810, 391] width 24 height 17
click at [815, 392] on input "Select an option" at bounding box center [806, 391] width 17 height 17
click at [1210, 631] on button "Next" at bounding box center [1216, 644] width 85 height 43
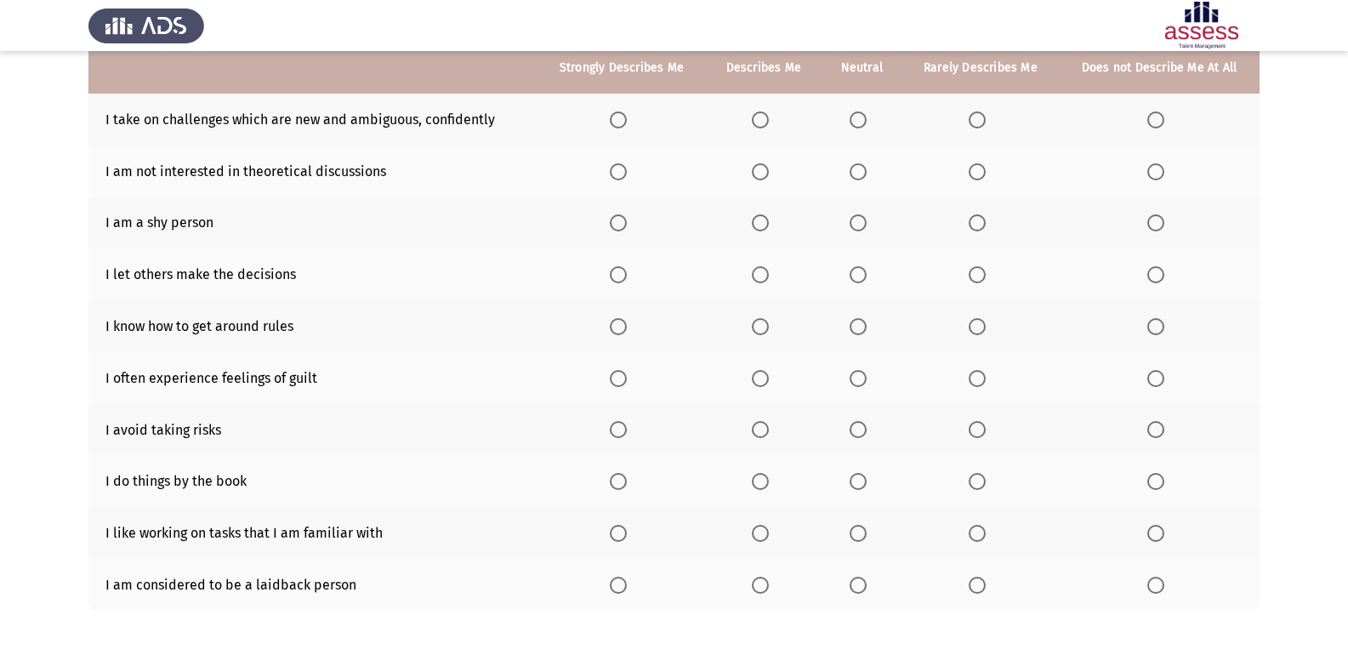
scroll to position [92, 0]
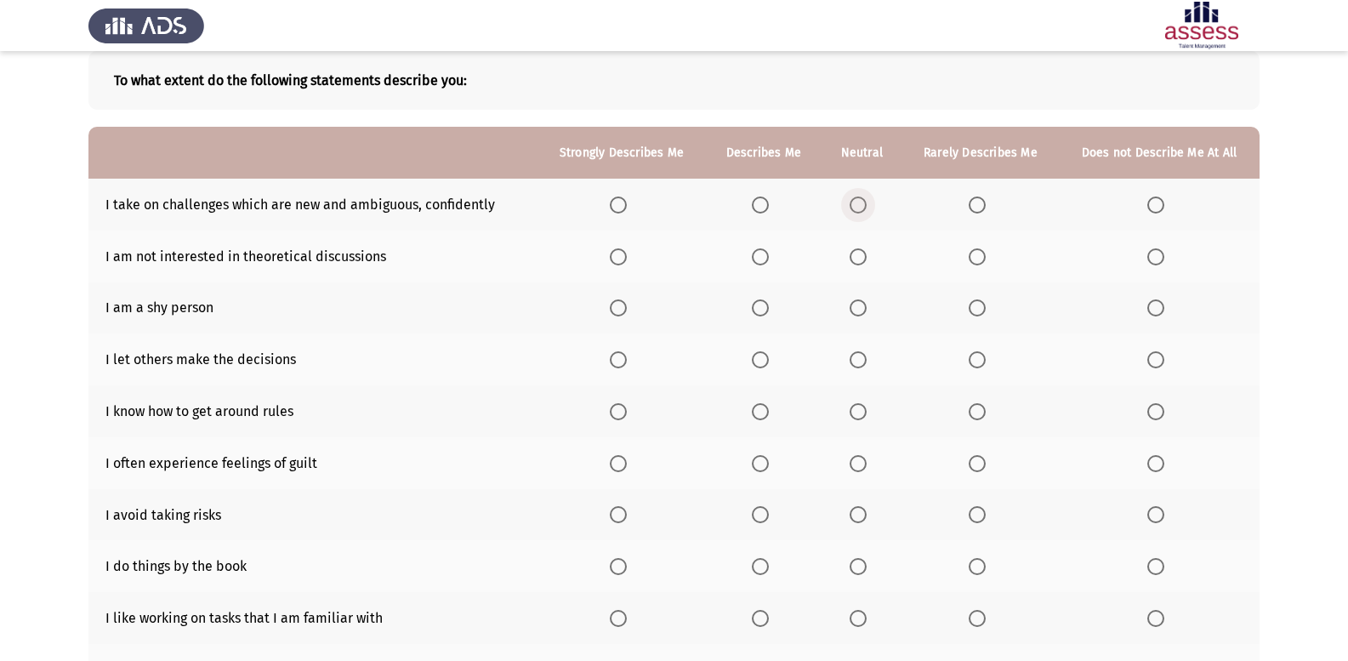
click at [854, 196] on span "Select an option" at bounding box center [857, 204] width 17 height 17
click at [854, 196] on input "Select an option" at bounding box center [857, 204] width 17 height 17
click at [861, 250] on span "Select an option" at bounding box center [857, 256] width 17 height 17
click at [861, 250] on input "Select an option" at bounding box center [857, 256] width 17 height 17
click at [978, 309] on span "Select an option" at bounding box center [976, 307] width 17 height 17
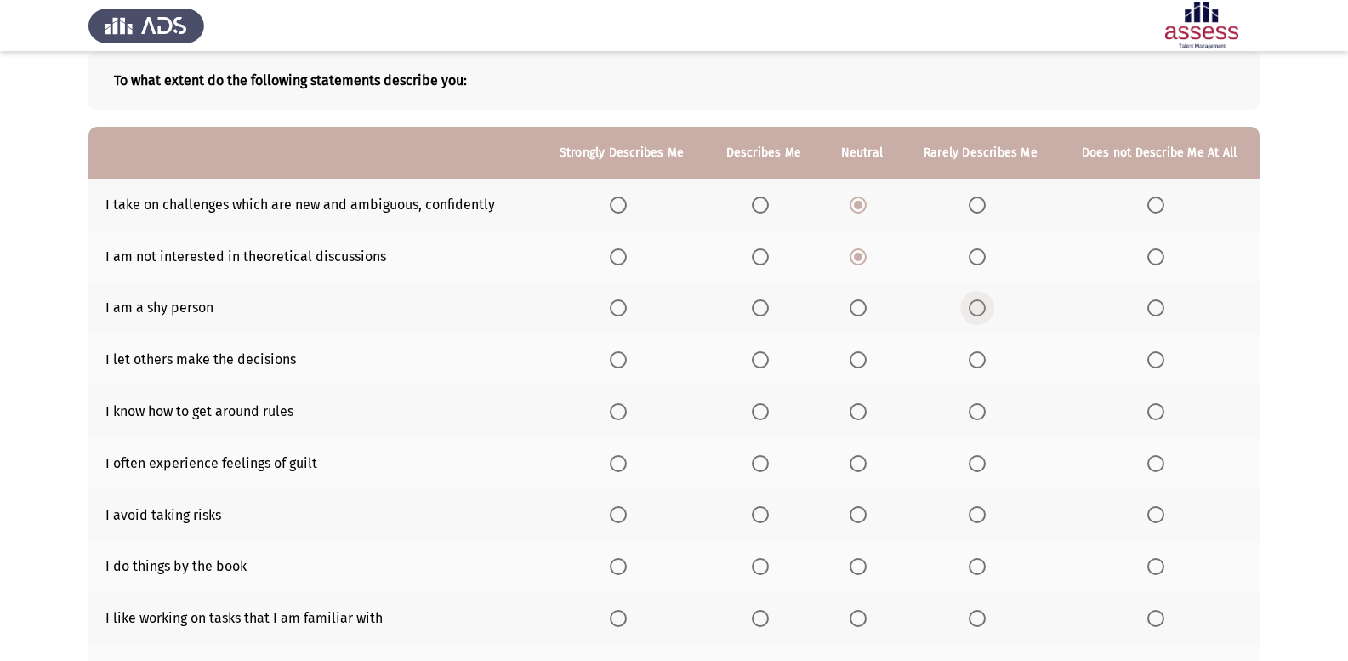
click at [978, 309] on input "Select an option" at bounding box center [976, 307] width 17 height 17
click at [766, 351] on span "Select an option" at bounding box center [760, 359] width 17 height 17
click at [766, 351] on input "Select an option" at bounding box center [760, 359] width 17 height 17
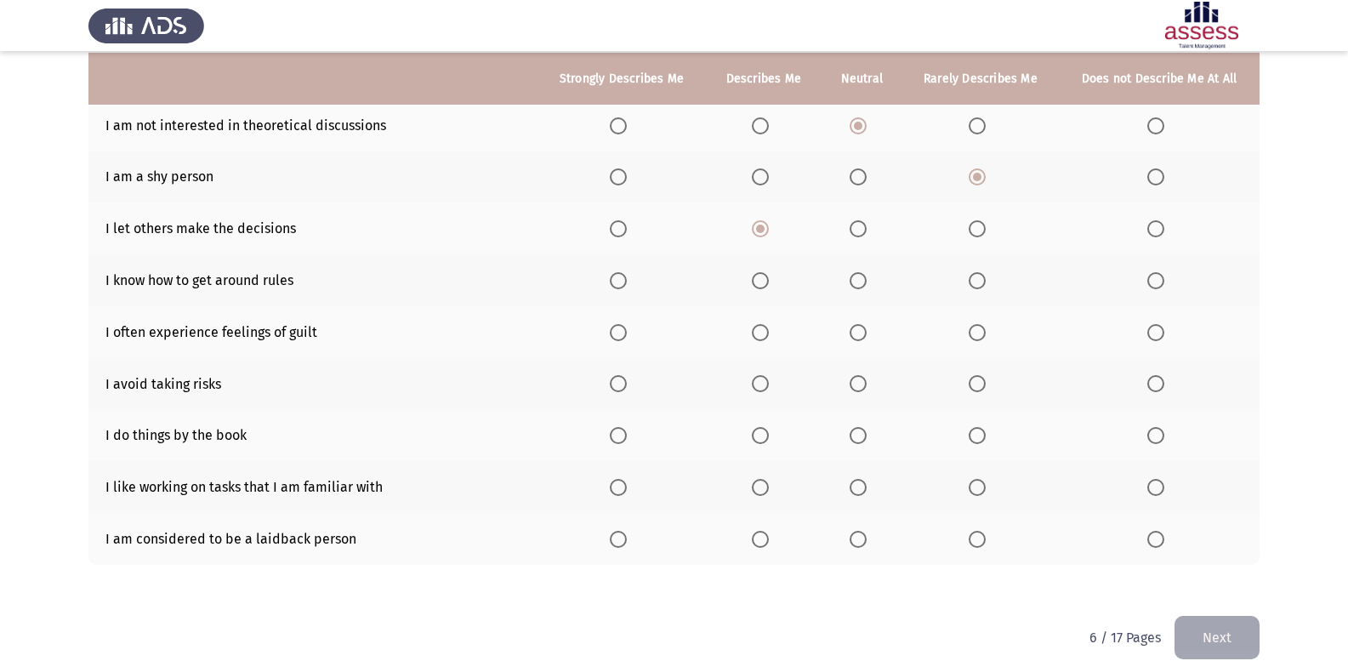
scroll to position [224, 0]
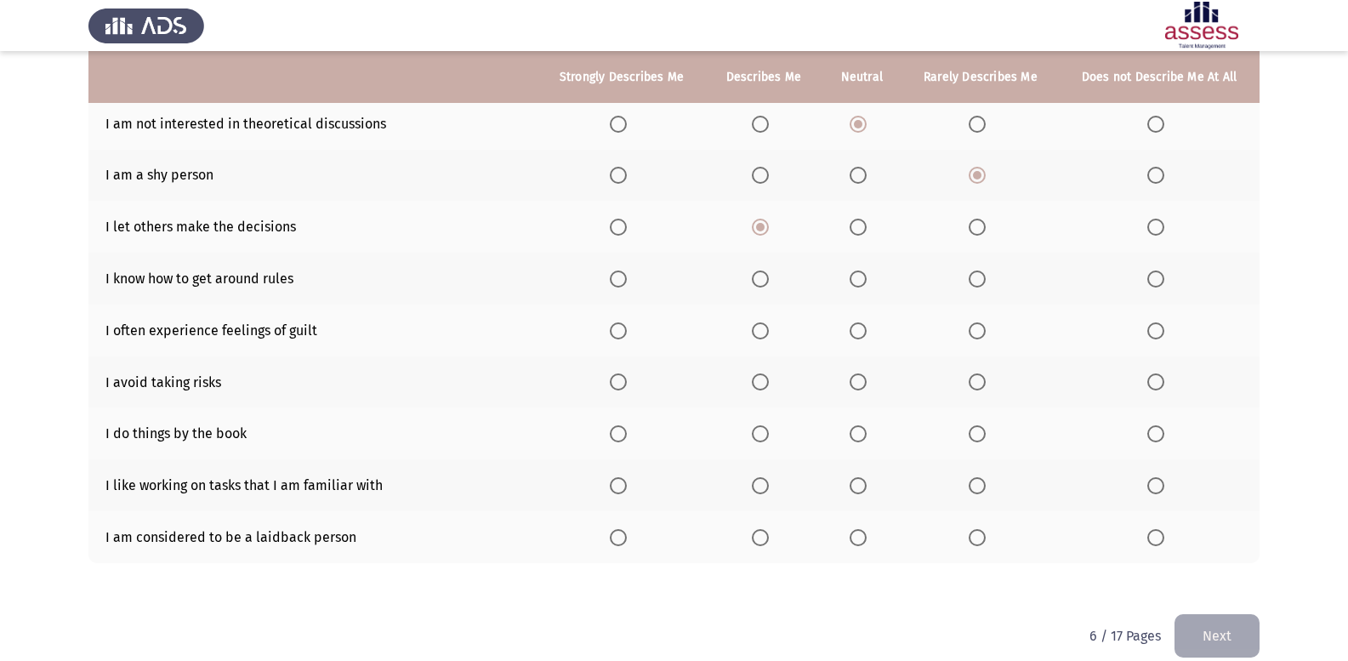
click at [765, 281] on span "Select an option" at bounding box center [760, 278] width 17 height 17
click at [765, 281] on input "Select an option" at bounding box center [760, 278] width 17 height 17
click at [621, 327] on span "Select an option" at bounding box center [618, 330] width 17 height 17
click at [621, 327] on input "Select an option" at bounding box center [618, 330] width 17 height 17
click at [860, 383] on span "Select an option" at bounding box center [857, 381] width 17 height 17
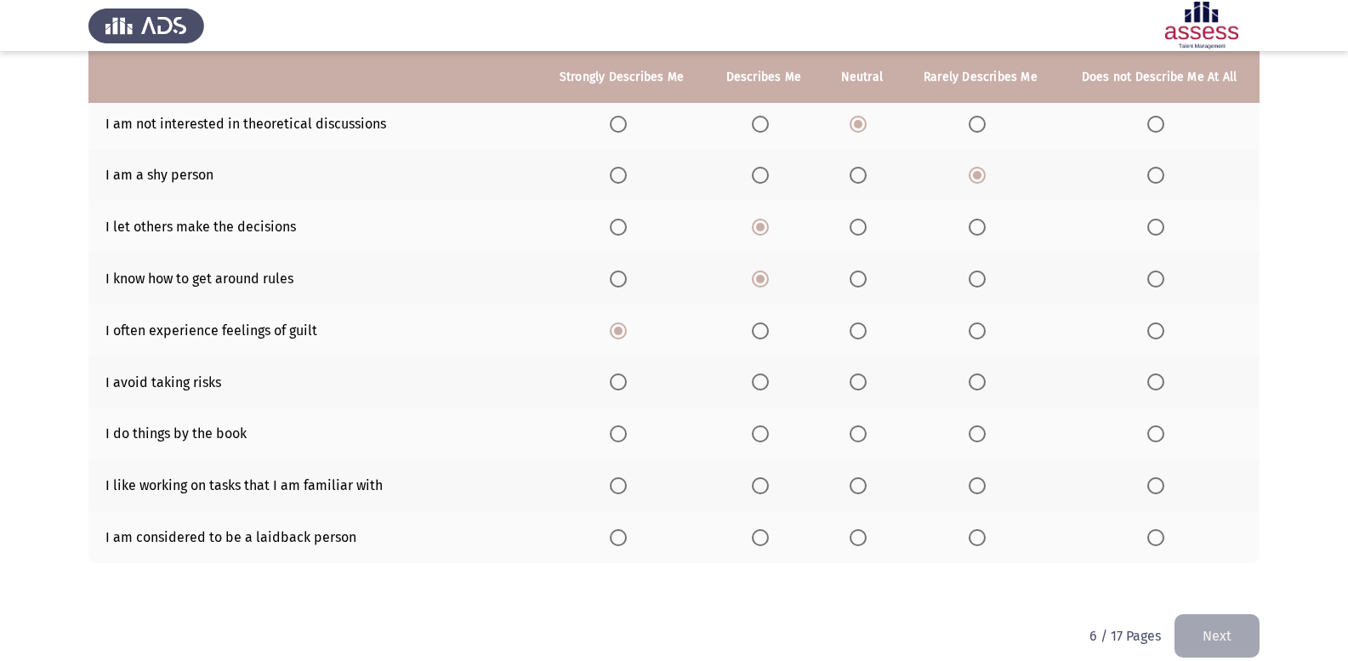
click at [860, 383] on input "Select an option" at bounding box center [857, 381] width 17 height 17
click at [616, 380] on span "Select an option" at bounding box center [618, 381] width 17 height 17
click at [616, 380] on input "Select an option" at bounding box center [618, 381] width 17 height 17
click at [851, 428] on span "Select an option" at bounding box center [857, 433] width 17 height 17
click at [851, 428] on input "Select an option" at bounding box center [857, 433] width 17 height 17
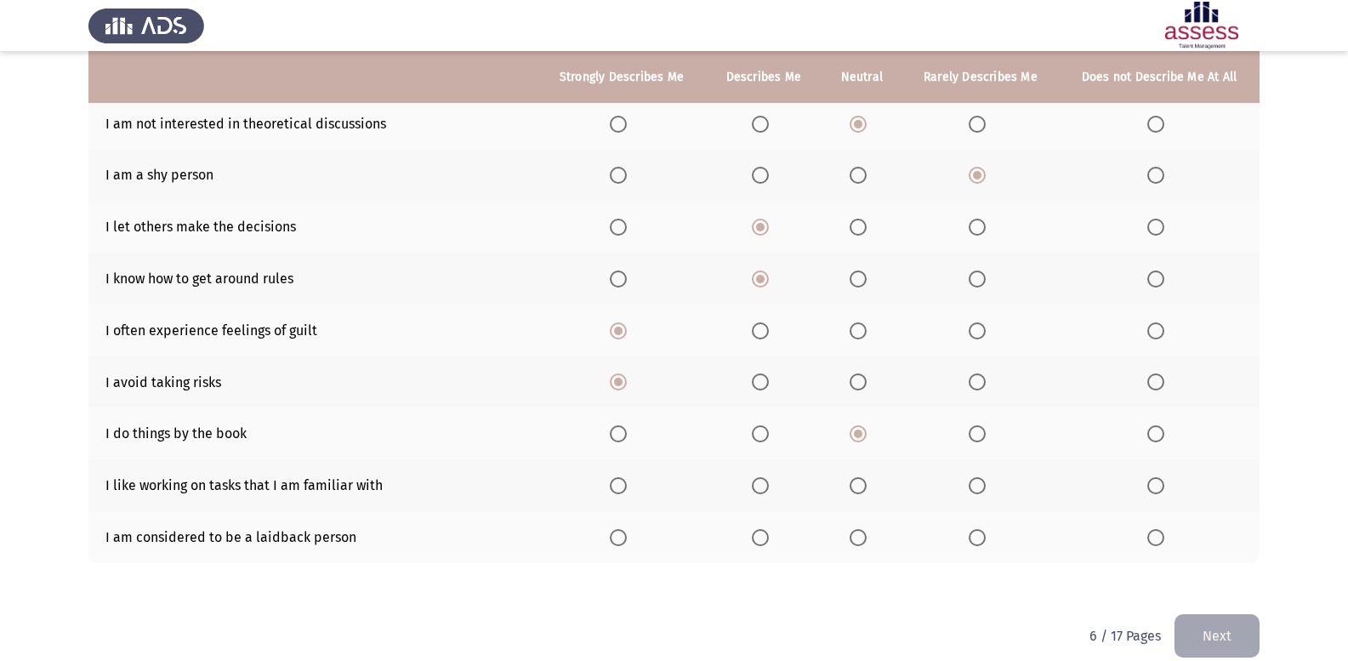
click at [769, 434] on span "Select an option" at bounding box center [760, 433] width 17 height 17
click at [769, 434] on input "Select an option" at bounding box center [760, 433] width 17 height 17
click at [866, 484] on span "Select an option" at bounding box center [857, 485] width 17 height 17
click at [866, 484] on input "Select an option" at bounding box center [857, 485] width 17 height 17
click at [764, 546] on th at bounding box center [764, 537] width 116 height 52
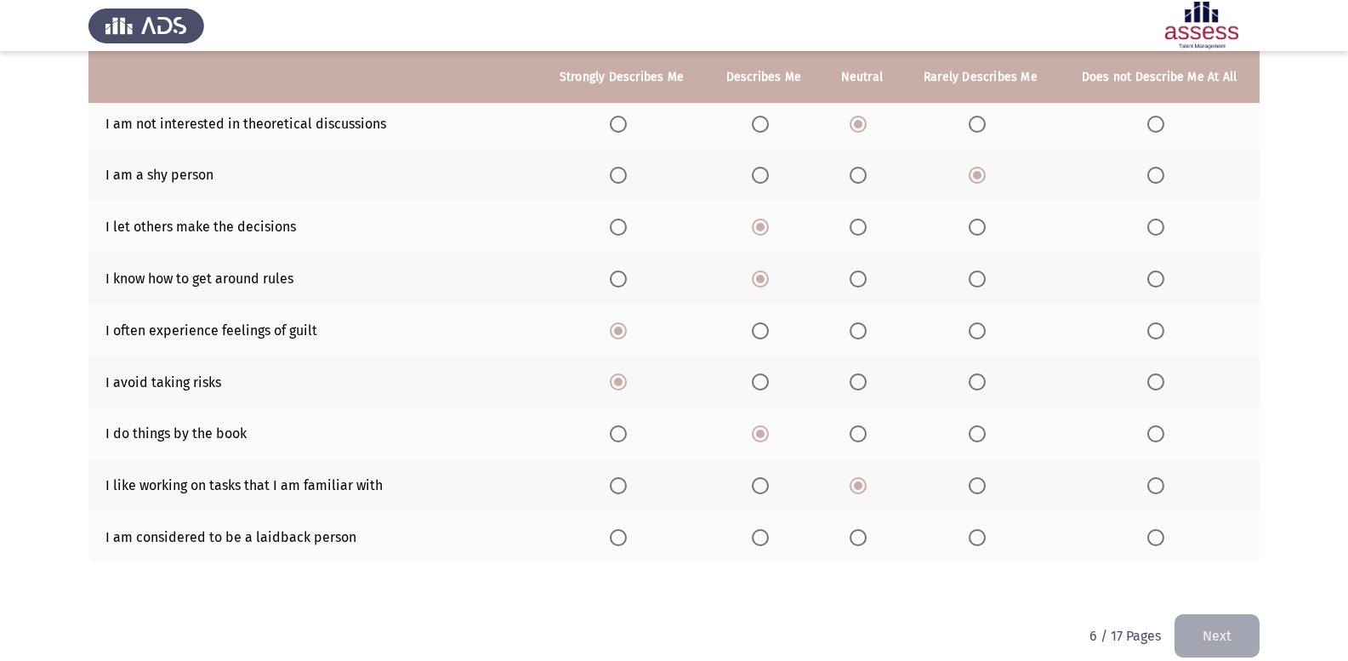
click at [754, 527] on th at bounding box center [764, 537] width 116 height 52
click at [756, 535] on span "Select an option" at bounding box center [760, 537] width 17 height 17
click at [756, 535] on input "Select an option" at bounding box center [760, 537] width 17 height 17
click at [1225, 624] on button "Next" at bounding box center [1216, 635] width 85 height 43
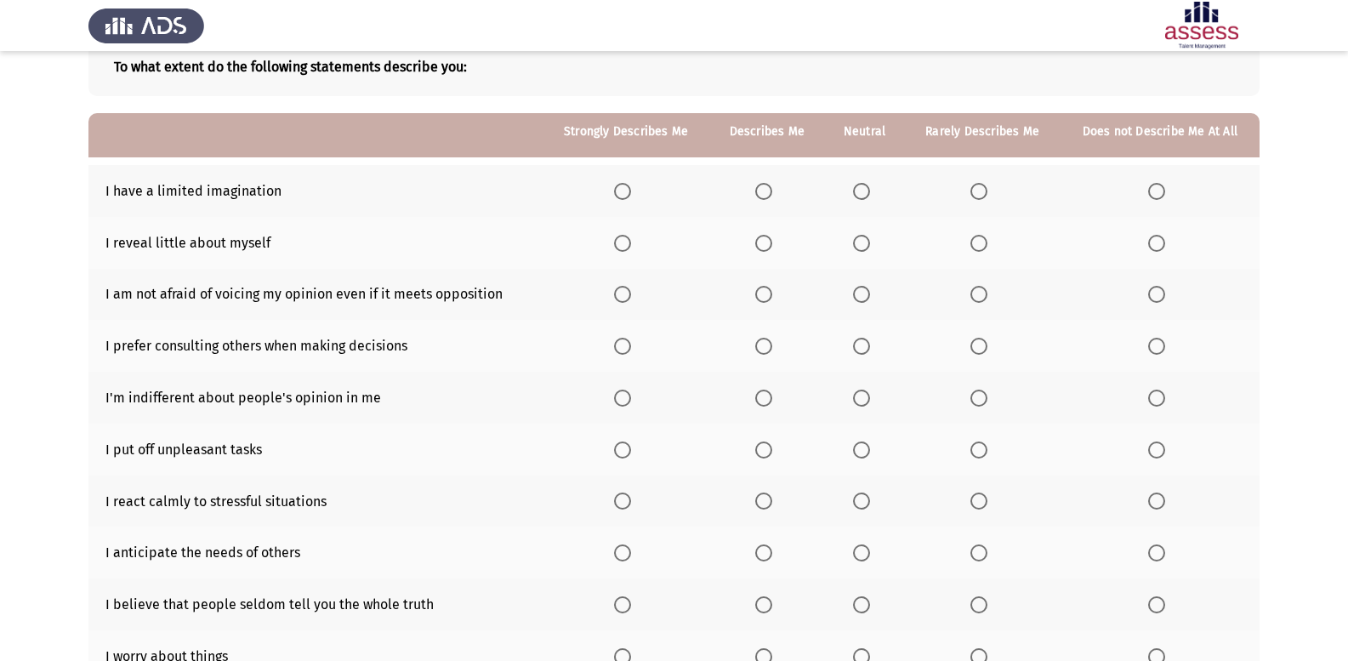
scroll to position [76, 0]
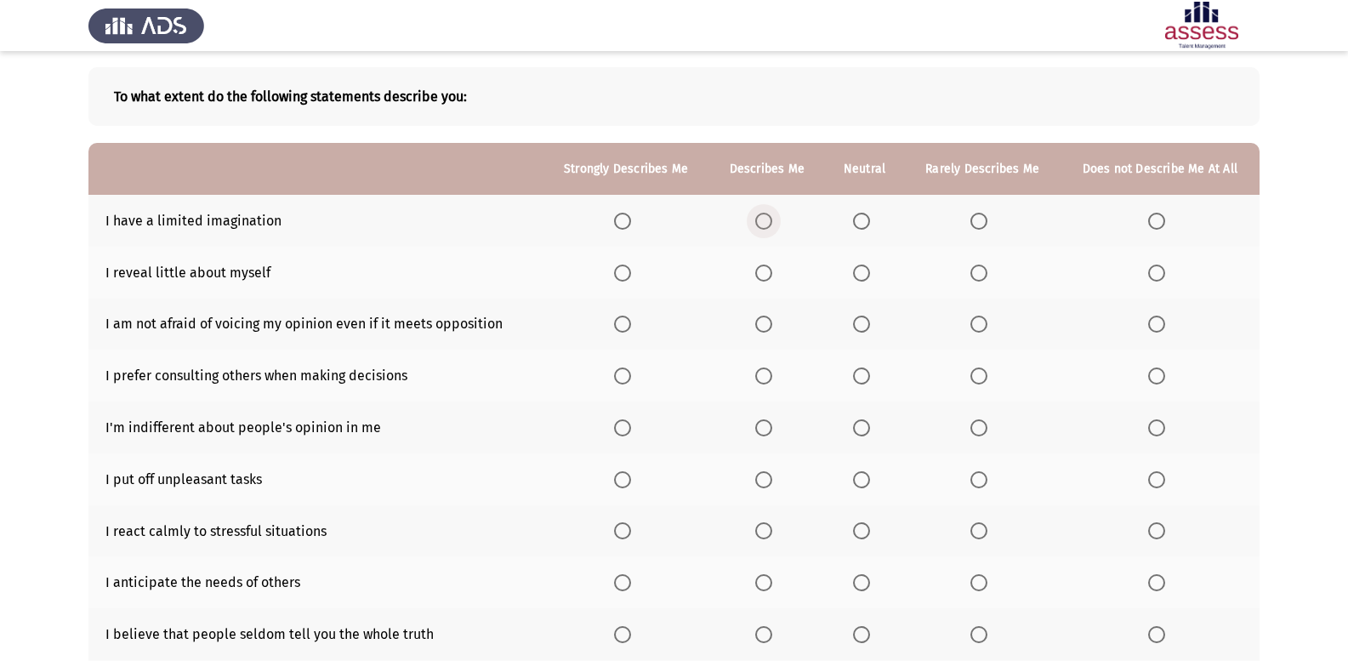
click at [772, 218] on span "Select an option" at bounding box center [763, 221] width 17 height 17
click at [772, 218] on input "Select an option" at bounding box center [763, 221] width 17 height 17
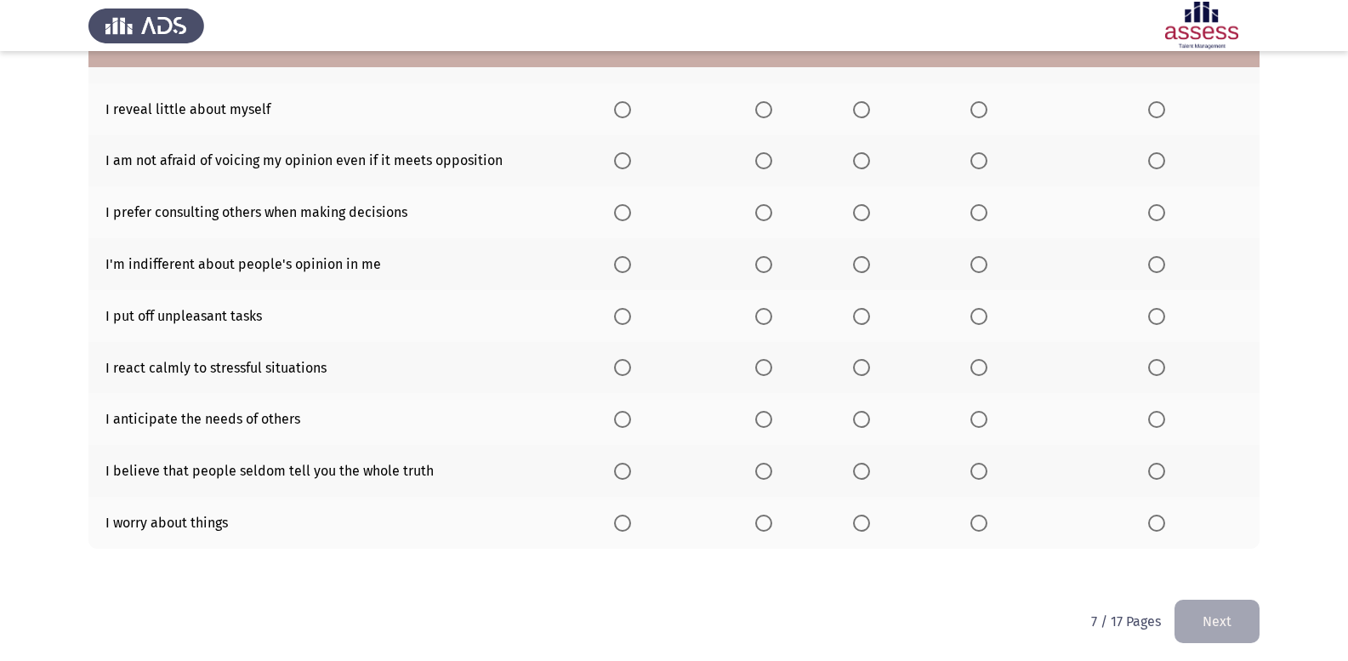
scroll to position [246, 0]
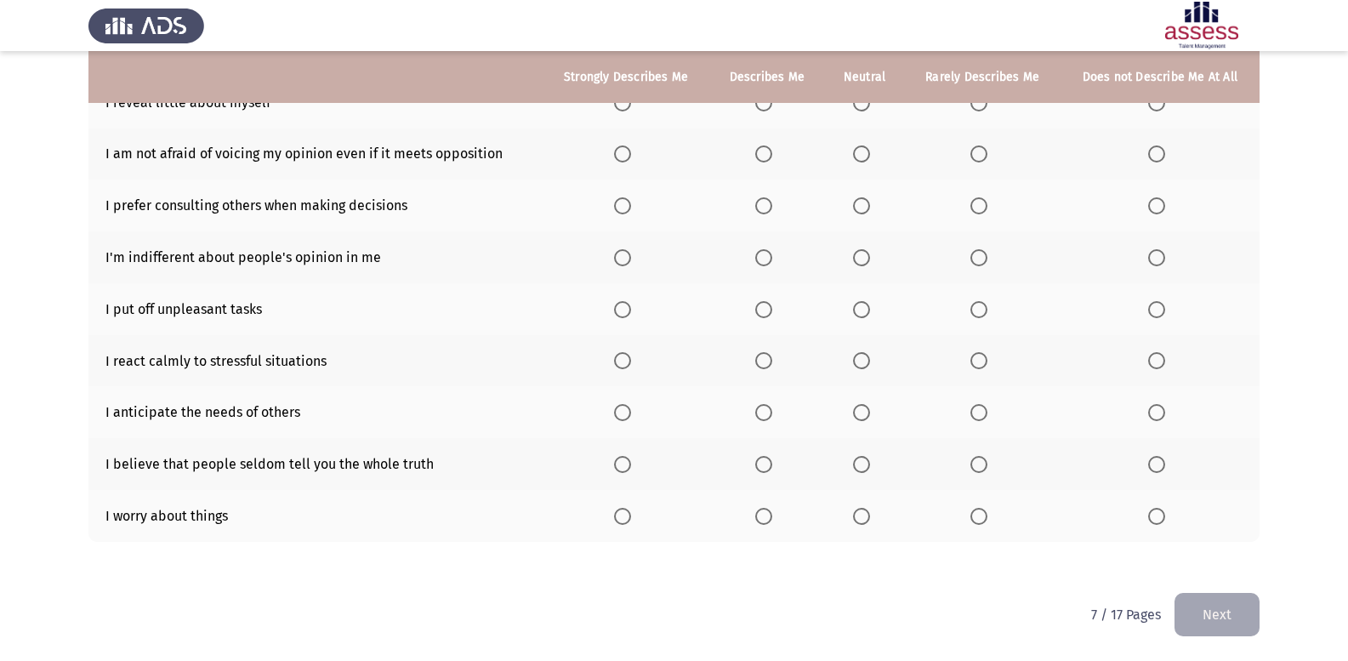
click at [782, 505] on th at bounding box center [766, 516] width 115 height 52
click at [775, 516] on label "Select an option" at bounding box center [767, 516] width 24 height 17
click at [772, 516] on input "Select an option" at bounding box center [763, 516] width 17 height 17
click at [622, 469] on span "Select an option" at bounding box center [622, 464] width 17 height 17
click at [622, 469] on input "Select an option" at bounding box center [622, 464] width 17 height 17
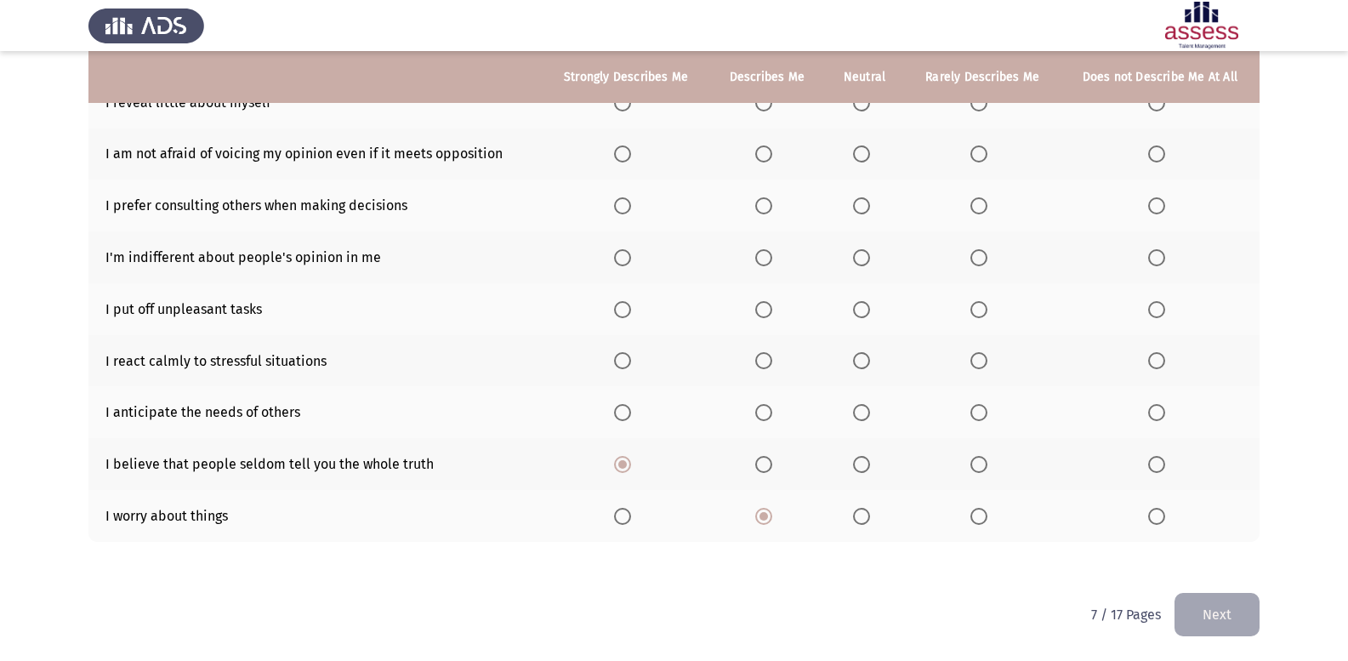
click at [771, 414] on span "Select an option" at bounding box center [763, 412] width 17 height 17
click at [771, 414] on input "Select an option" at bounding box center [763, 412] width 17 height 17
click at [870, 363] on span "Select an option" at bounding box center [861, 360] width 17 height 17
click at [870, 363] on input "Select an option" at bounding box center [861, 360] width 17 height 17
click at [975, 312] on span "Select an option" at bounding box center [978, 309] width 17 height 17
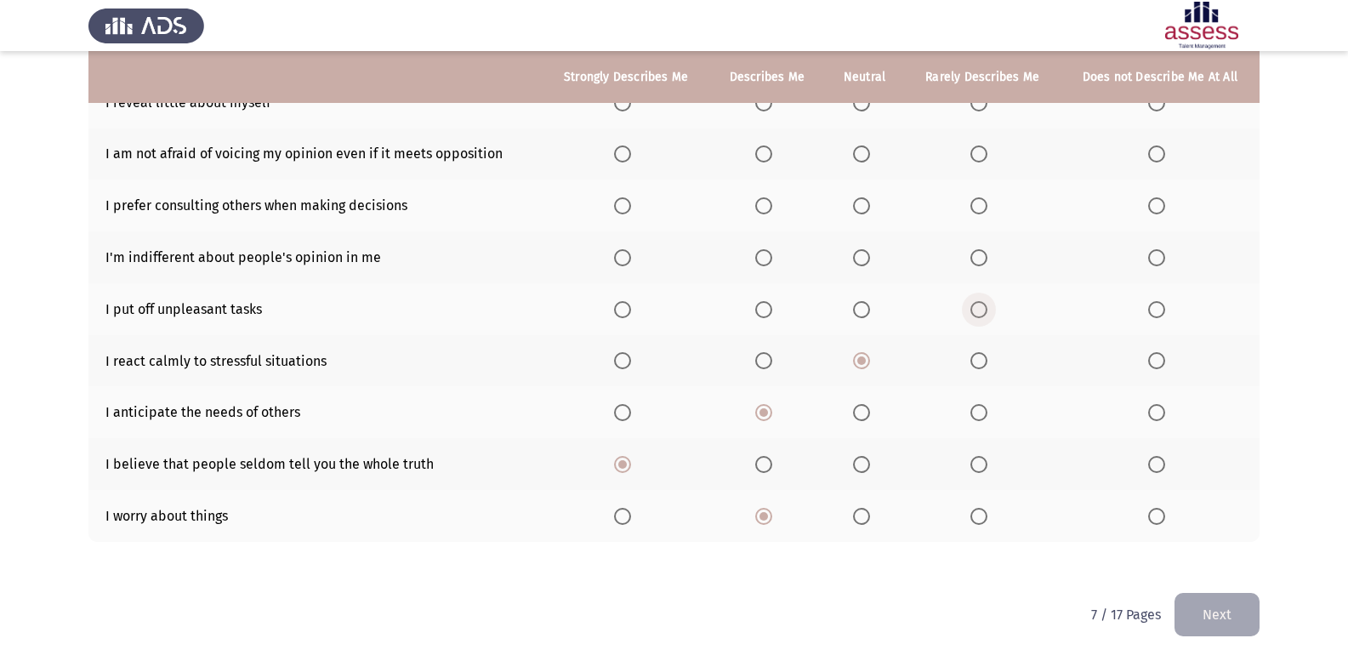
click at [975, 312] on input "Select an option" at bounding box center [978, 309] width 17 height 17
click at [777, 263] on label "Select an option" at bounding box center [767, 257] width 24 height 17
click at [772, 263] on input "Select an option" at bounding box center [763, 257] width 17 height 17
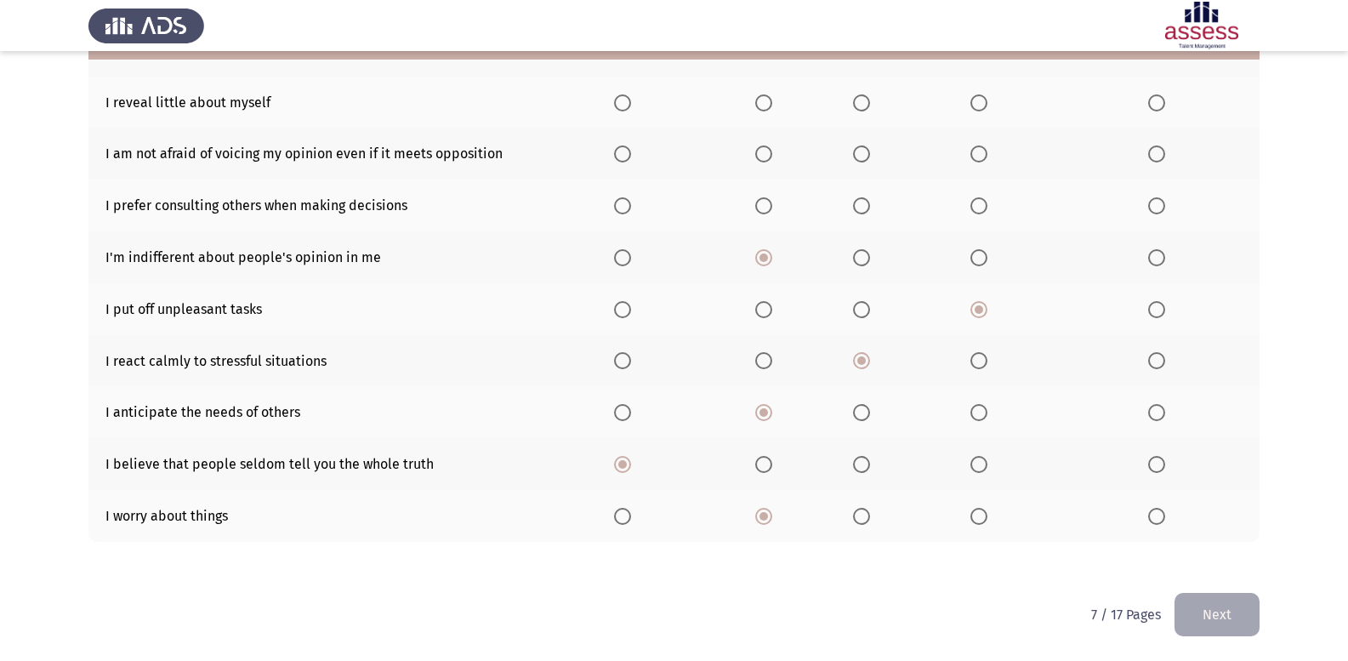
scroll to position [161, 0]
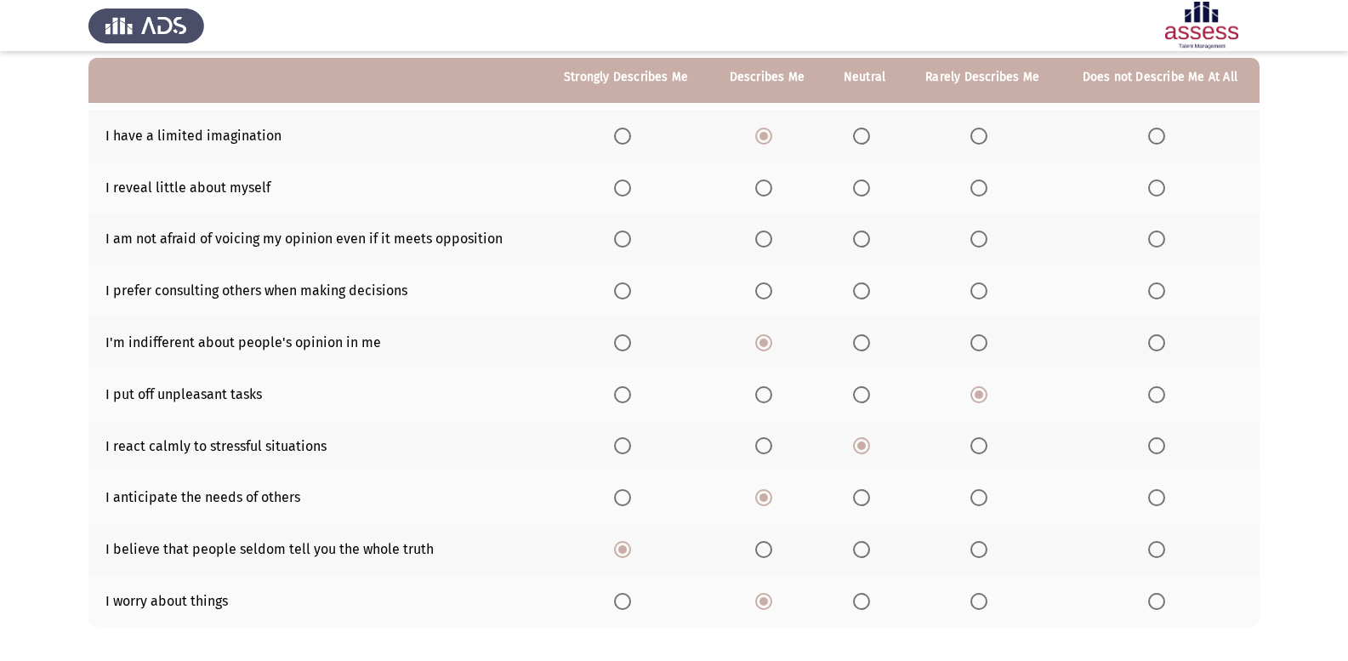
click at [772, 294] on span "Select an option" at bounding box center [763, 290] width 17 height 17
click at [772, 294] on input "Select an option" at bounding box center [763, 290] width 17 height 17
click at [855, 243] on span "Select an option" at bounding box center [861, 238] width 17 height 17
click at [855, 243] on input "Select an option" at bounding box center [861, 238] width 17 height 17
click at [766, 196] on span "Select an option" at bounding box center [763, 187] width 17 height 17
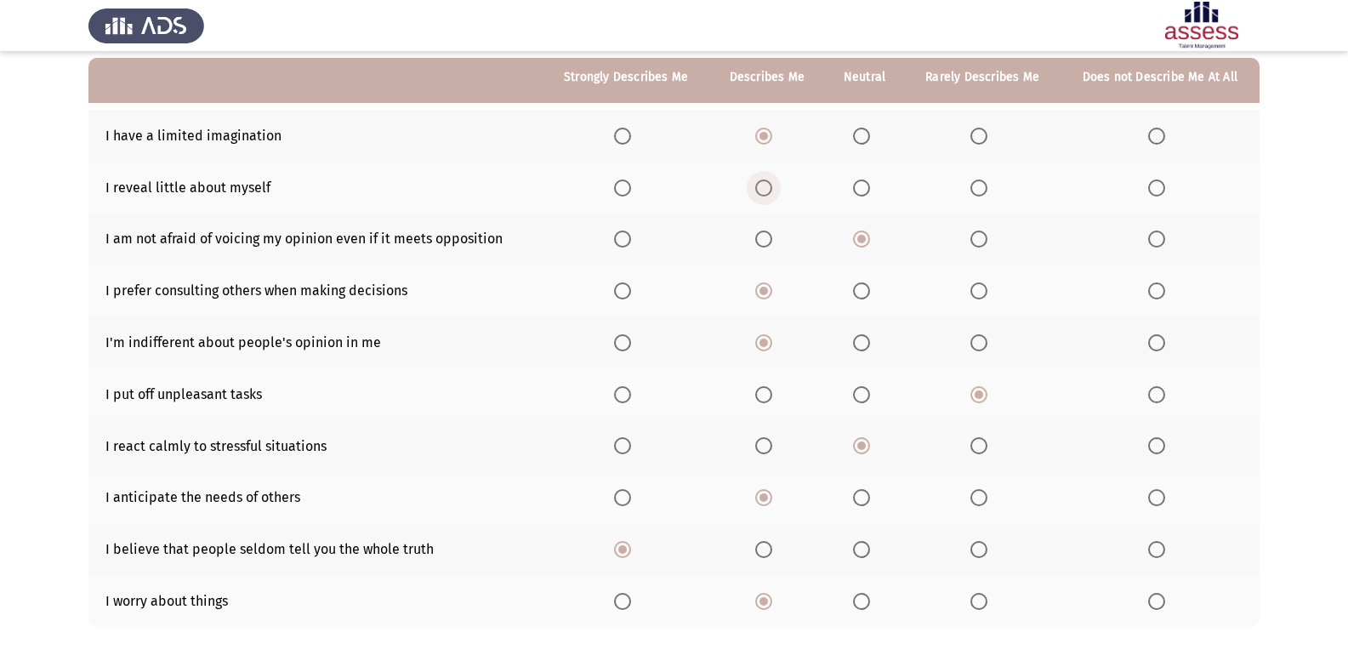
click at [766, 196] on input "Select an option" at bounding box center [763, 187] width 17 height 17
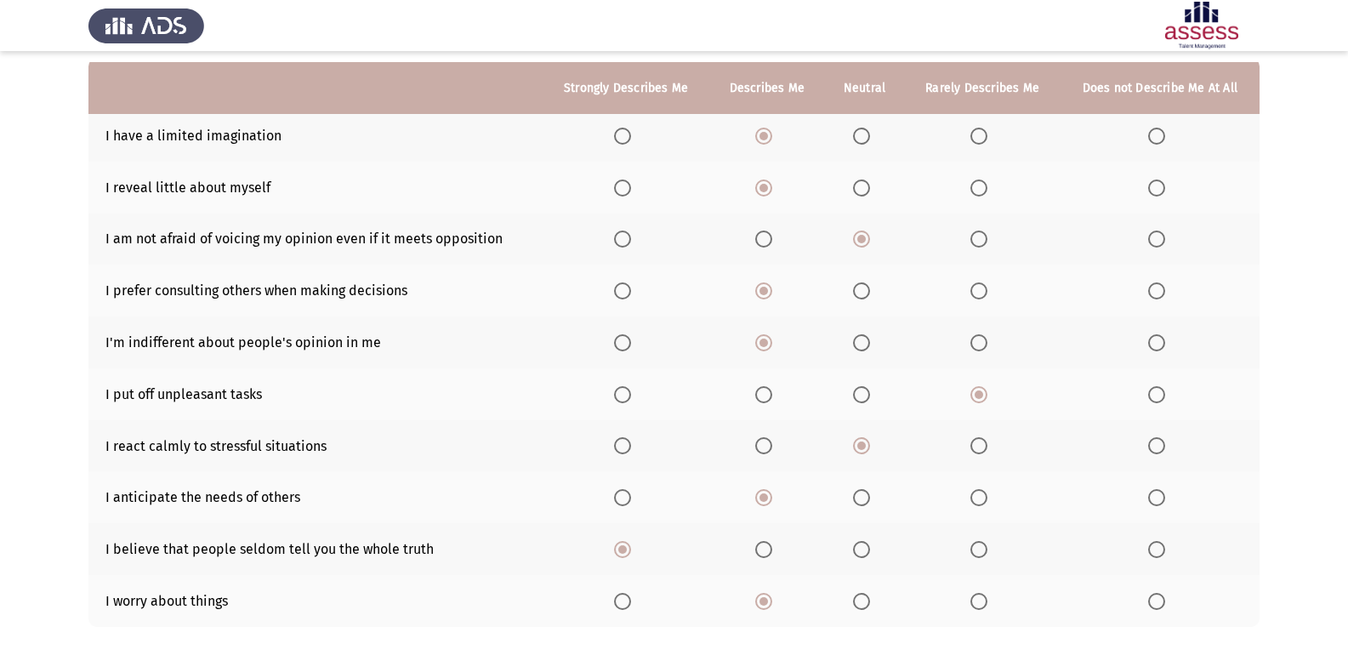
scroll to position [246, 0]
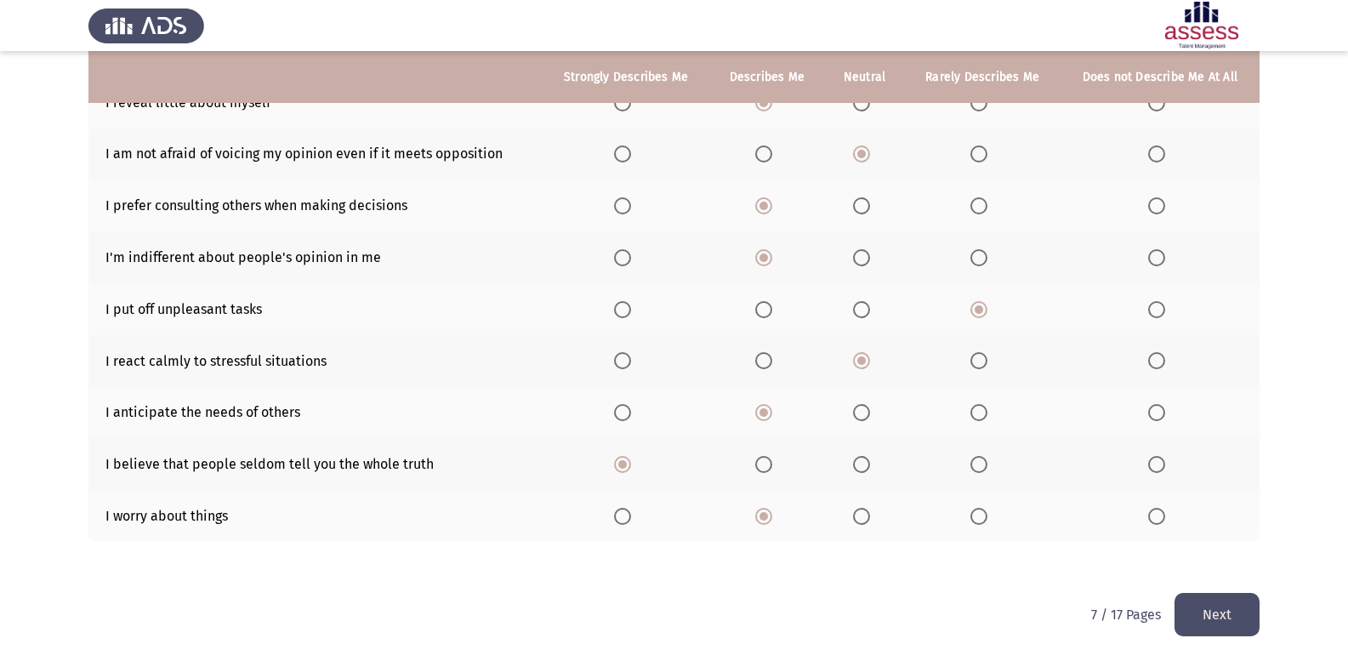
click at [1201, 611] on button "Next" at bounding box center [1216, 614] width 85 height 43
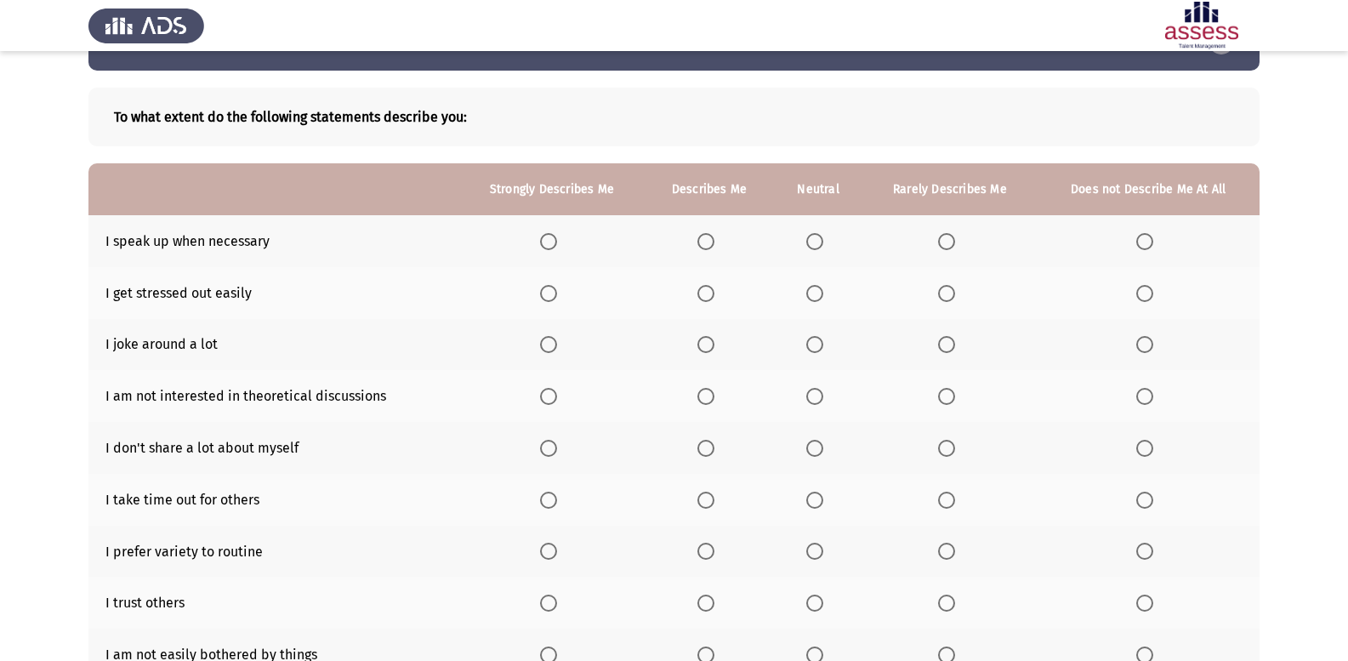
scroll to position [85, 0]
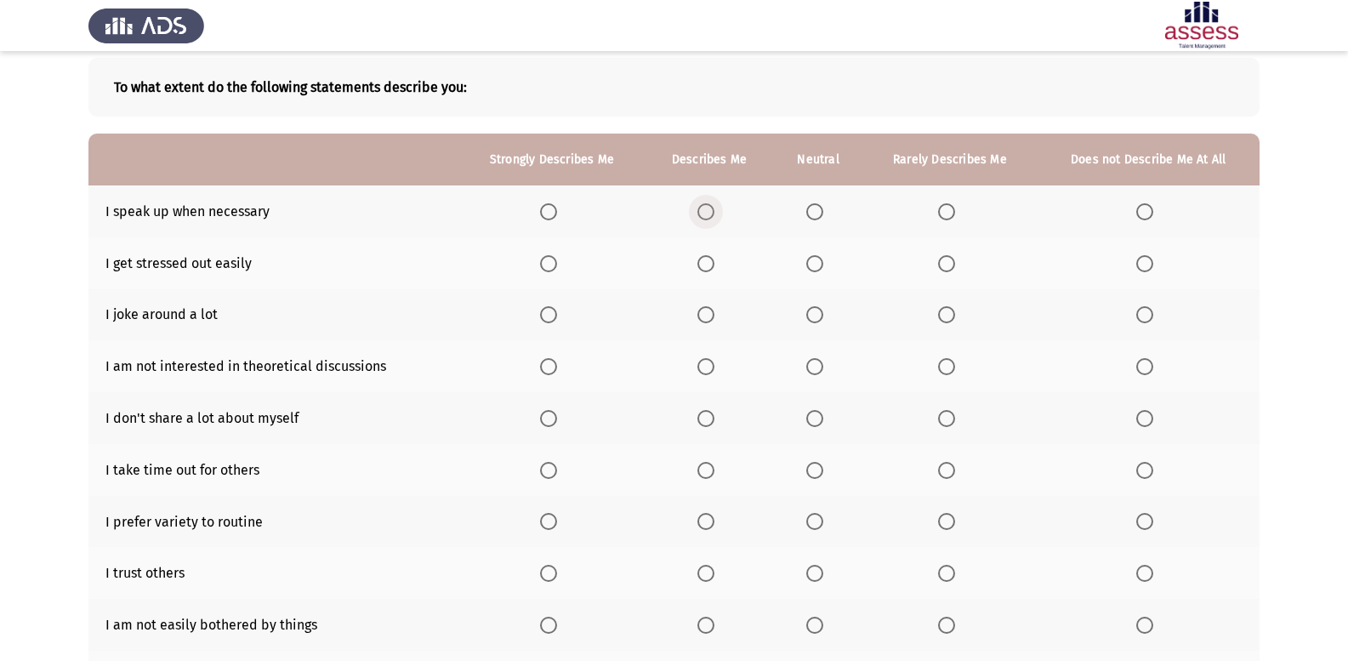
click at [712, 219] on span "Select an option" at bounding box center [705, 211] width 17 height 17
click at [712, 219] on input "Select an option" at bounding box center [705, 211] width 17 height 17
click at [705, 265] on span "Select an option" at bounding box center [705, 263] width 17 height 17
click at [705, 265] on input "Select an option" at bounding box center [705, 263] width 17 height 17
click at [705, 306] on span "Select an option" at bounding box center [705, 314] width 17 height 17
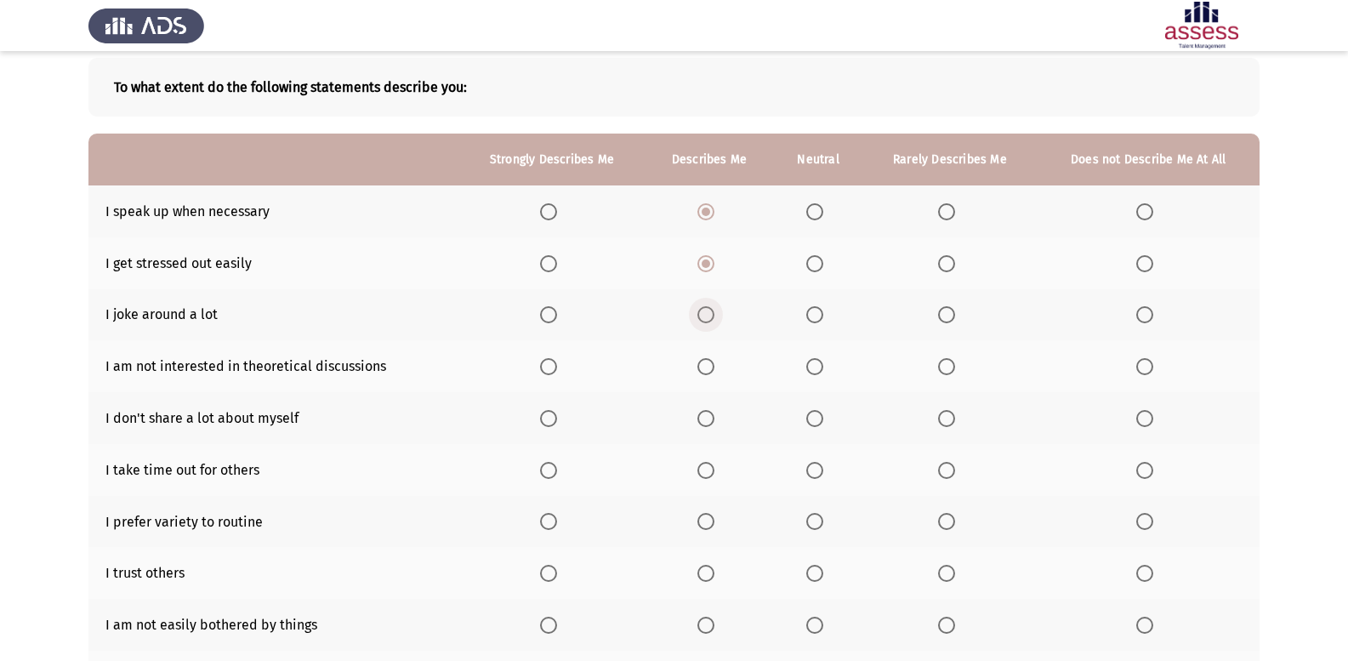
click at [705, 306] on input "Select an option" at bounding box center [705, 314] width 17 height 17
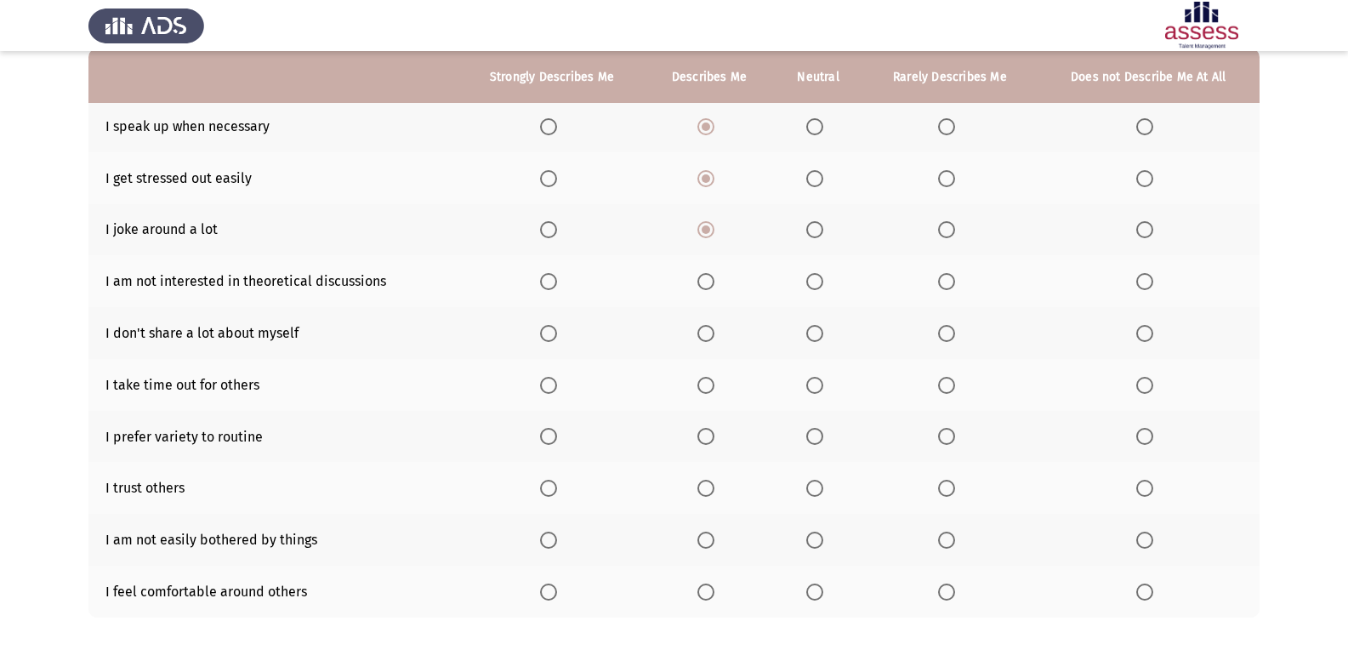
click at [948, 271] on th at bounding box center [950, 281] width 174 height 52
click at [952, 275] on span "Select an option" at bounding box center [946, 281] width 17 height 17
click at [952, 275] on input "Select an option" at bounding box center [946, 281] width 17 height 17
click at [953, 336] on span "Select an option" at bounding box center [946, 333] width 17 height 17
click at [953, 336] on input "Select an option" at bounding box center [946, 333] width 17 height 17
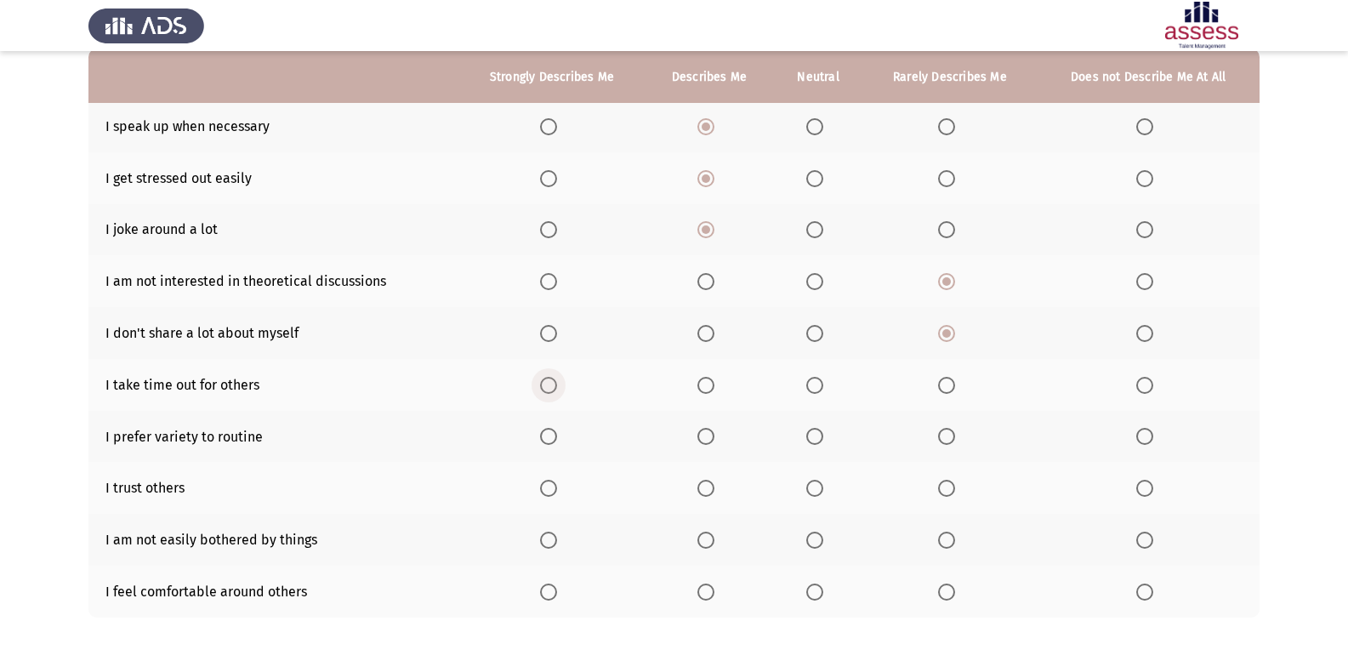
click at [552, 388] on span "Select an option" at bounding box center [548, 385] width 17 height 17
click at [552, 388] on input "Select an option" at bounding box center [548, 385] width 17 height 17
click at [706, 425] on th at bounding box center [709, 437] width 128 height 52
click at [702, 437] on span "Select an option" at bounding box center [705, 436] width 17 height 17
click at [702, 437] on input "Select an option" at bounding box center [705, 436] width 17 height 17
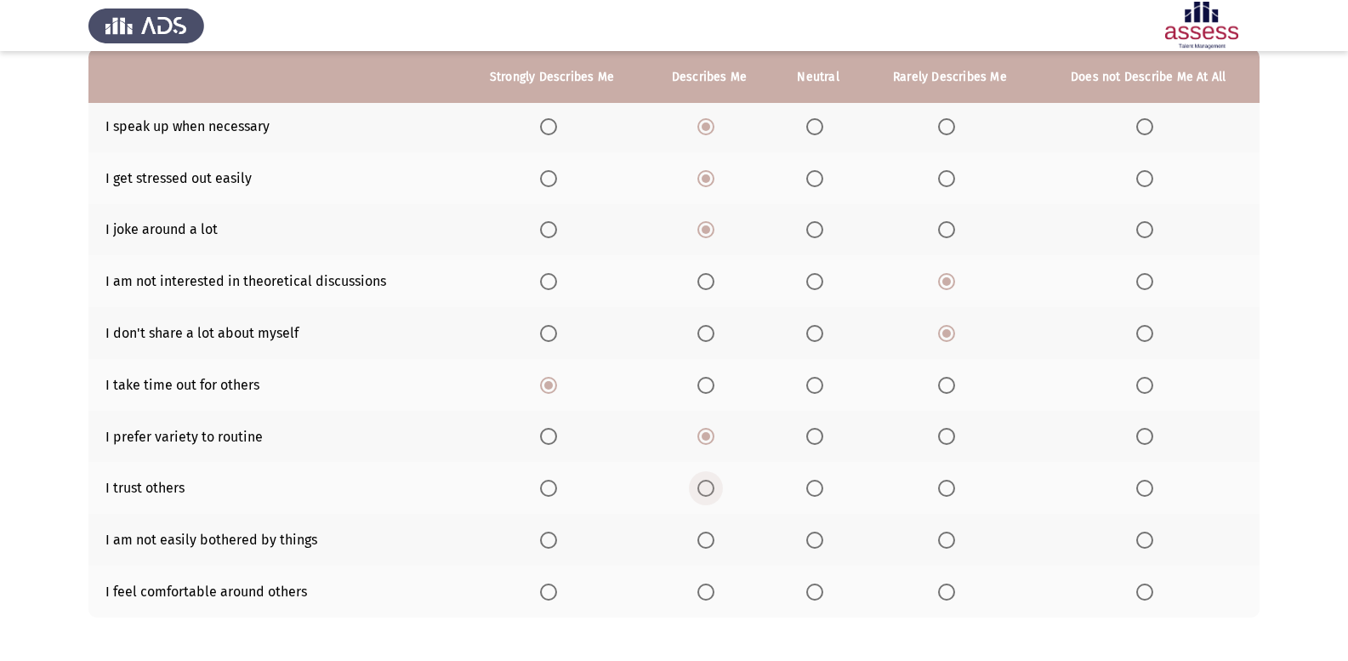
click at [714, 488] on span "Select an option" at bounding box center [705, 488] width 17 height 17
click at [714, 488] on input "Select an option" at bounding box center [705, 488] width 17 height 17
click at [547, 592] on span "Select an option" at bounding box center [548, 591] width 17 height 17
click at [547, 592] on input "Select an option" at bounding box center [548, 591] width 17 height 17
click at [808, 548] on span "Select an option" at bounding box center [814, 539] width 17 height 17
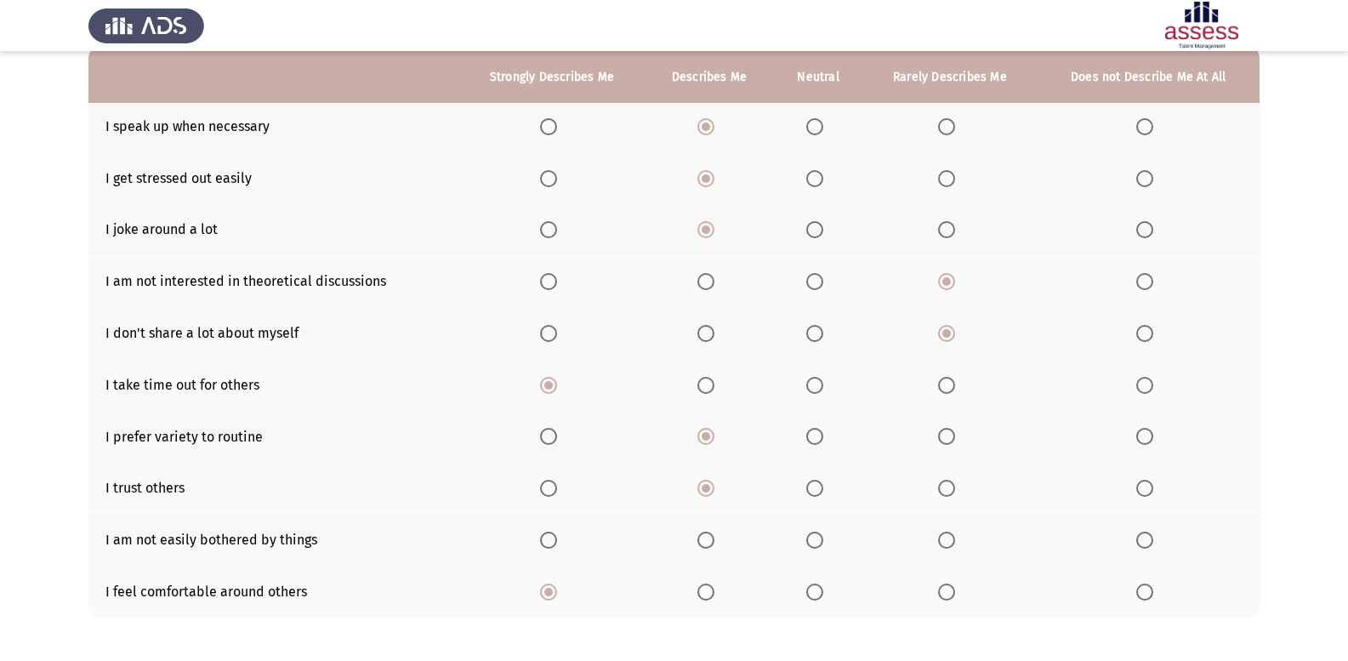
click at [808, 548] on input "Select an option" at bounding box center [814, 539] width 17 height 17
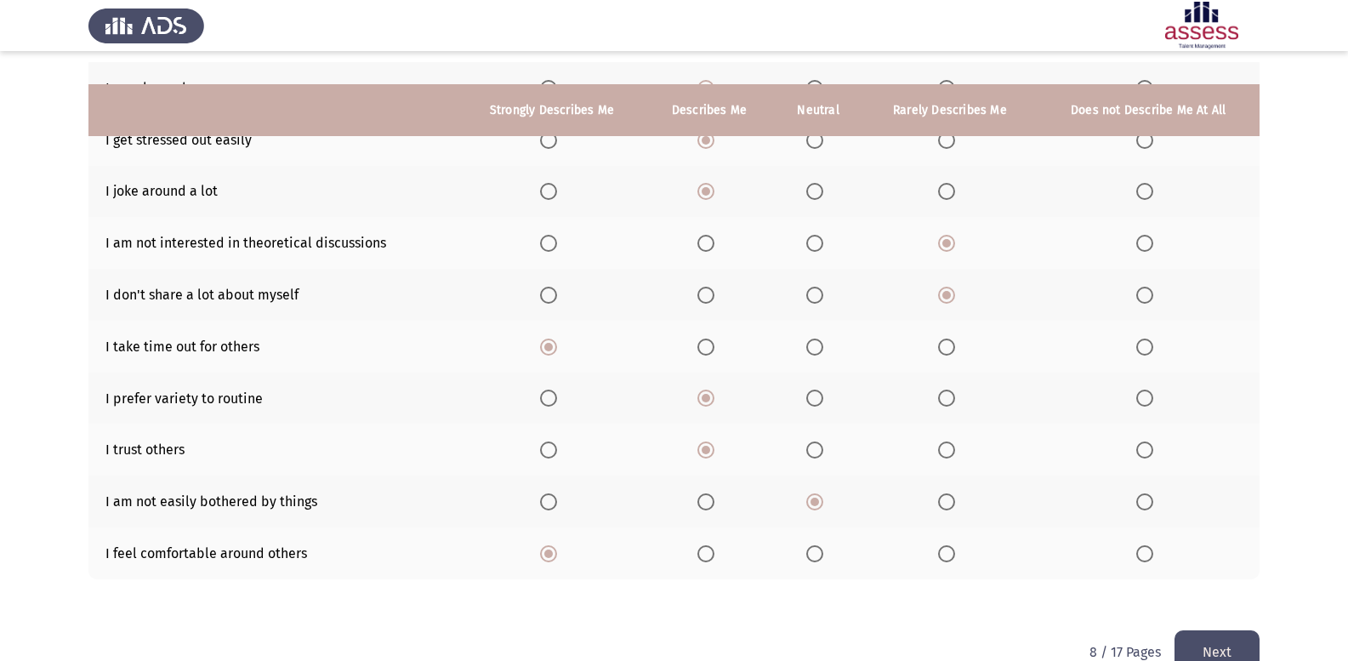
scroll to position [246, 0]
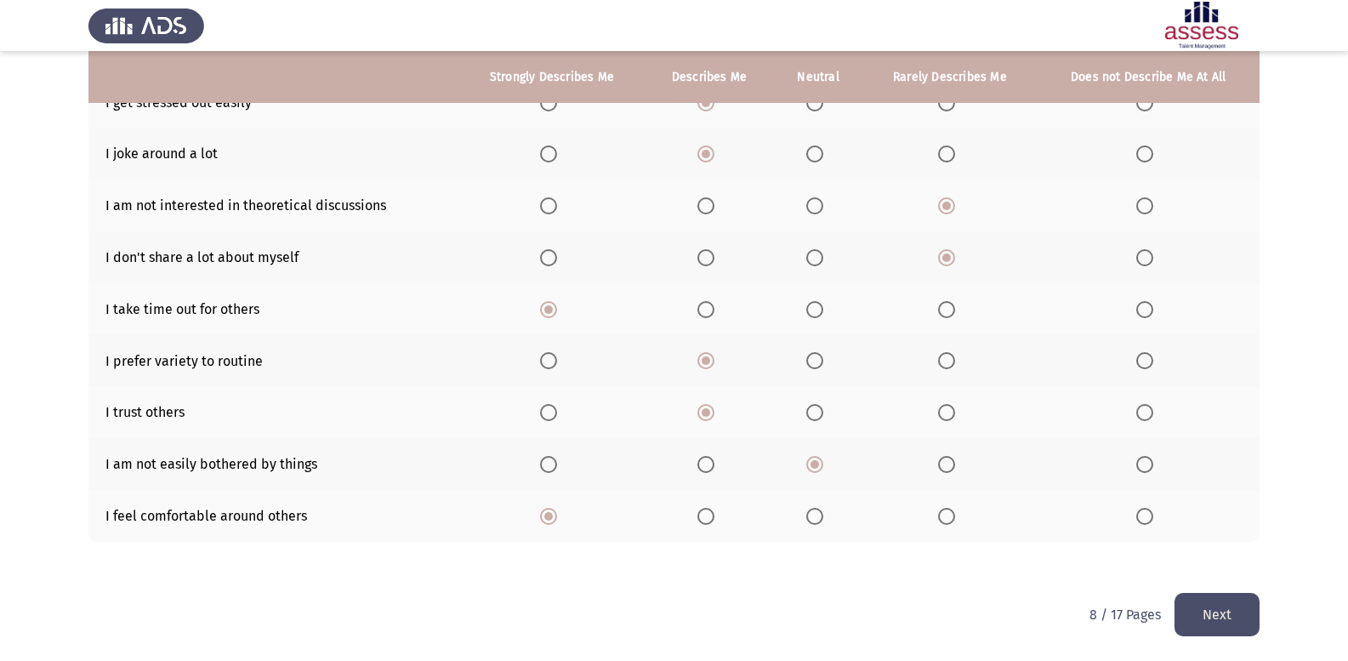
click at [1198, 609] on button "Next" at bounding box center [1216, 614] width 85 height 43
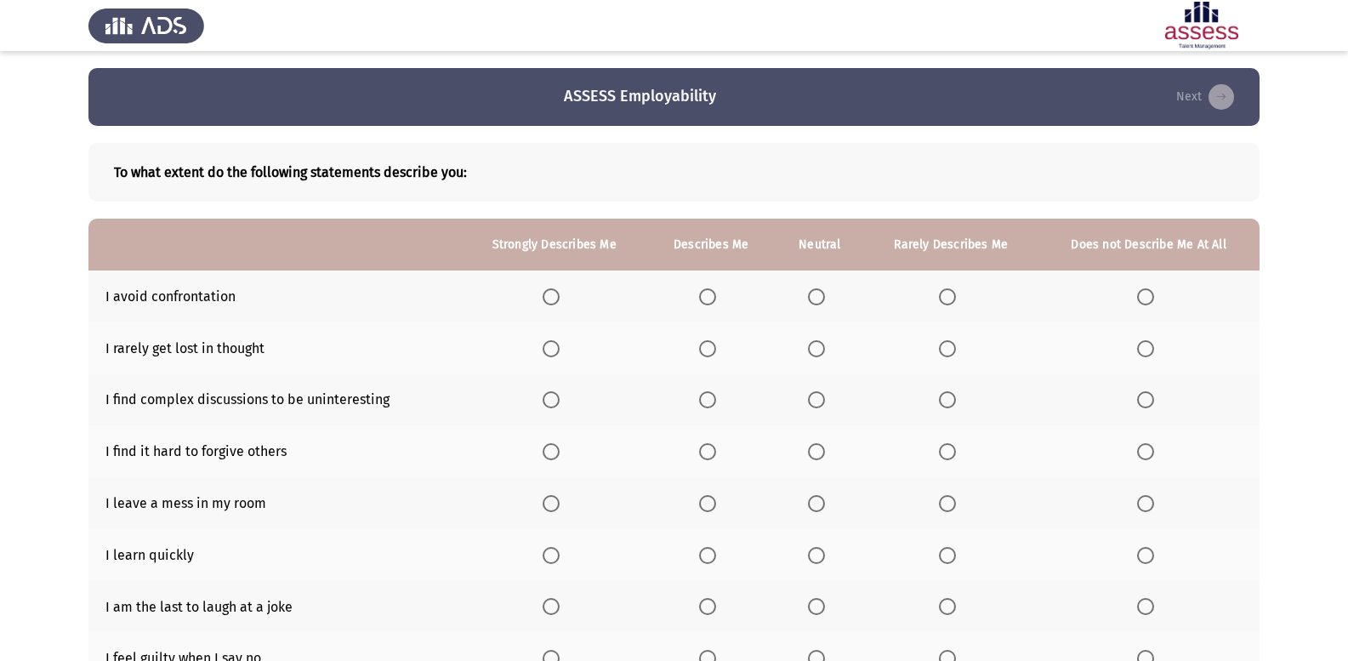
scroll to position [85, 0]
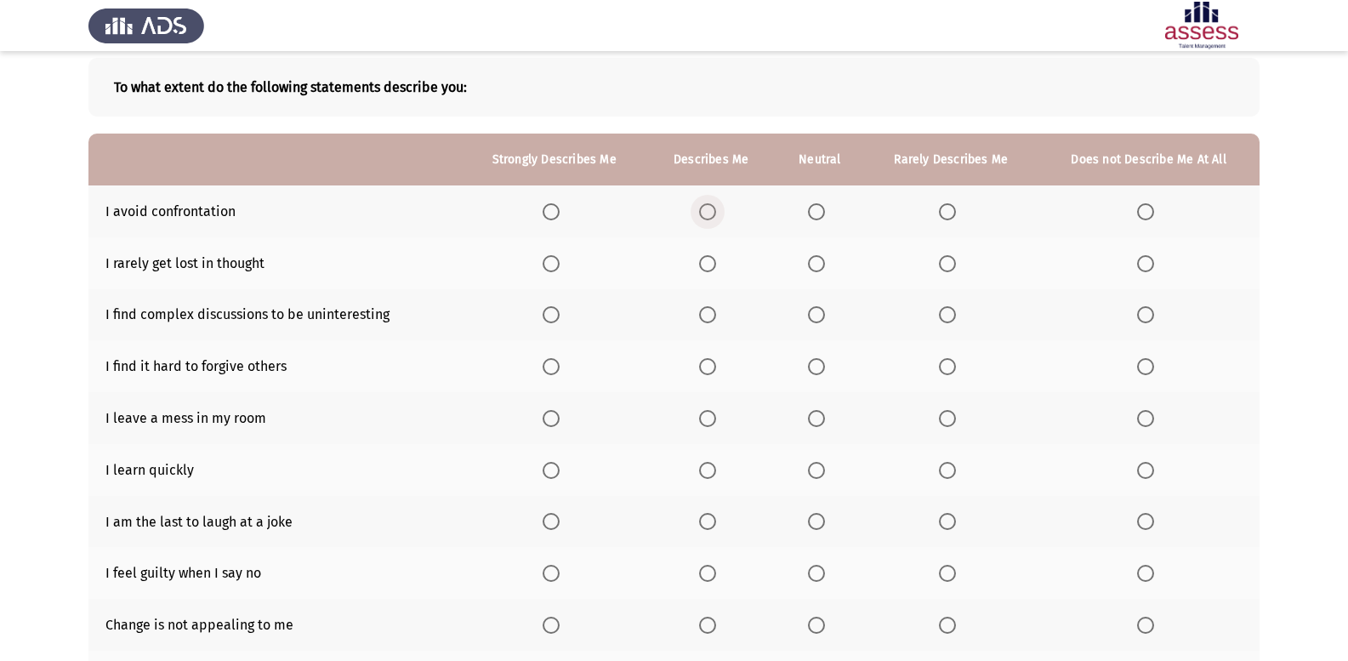
click at [704, 207] on span "Select an option" at bounding box center [707, 211] width 17 height 17
click at [704, 207] on input "Select an option" at bounding box center [707, 211] width 17 height 17
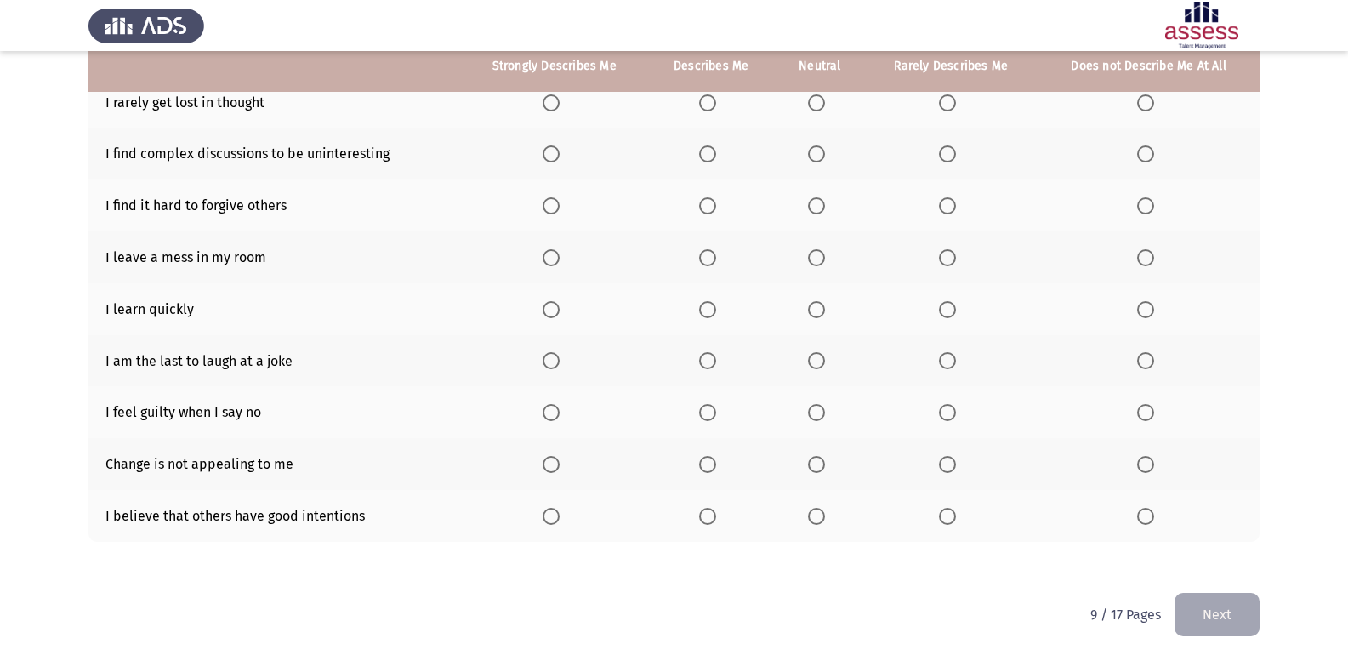
scroll to position [161, 0]
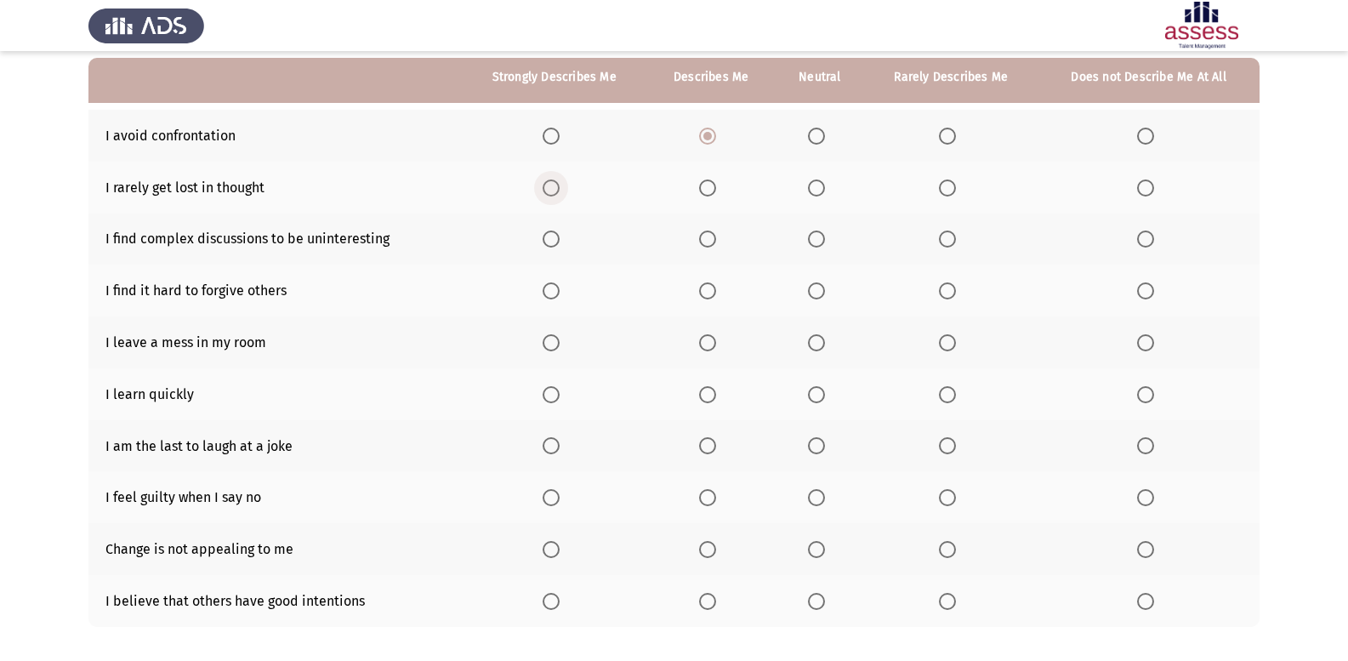
click at [553, 192] on span "Select an option" at bounding box center [550, 187] width 17 height 17
click at [553, 192] on input "Select an option" at bounding box center [550, 187] width 17 height 17
click at [809, 236] on span "Select an option" at bounding box center [816, 238] width 17 height 17
click at [809, 236] on input "Select an option" at bounding box center [816, 238] width 17 height 17
click at [711, 286] on span "Select an option" at bounding box center [707, 290] width 17 height 17
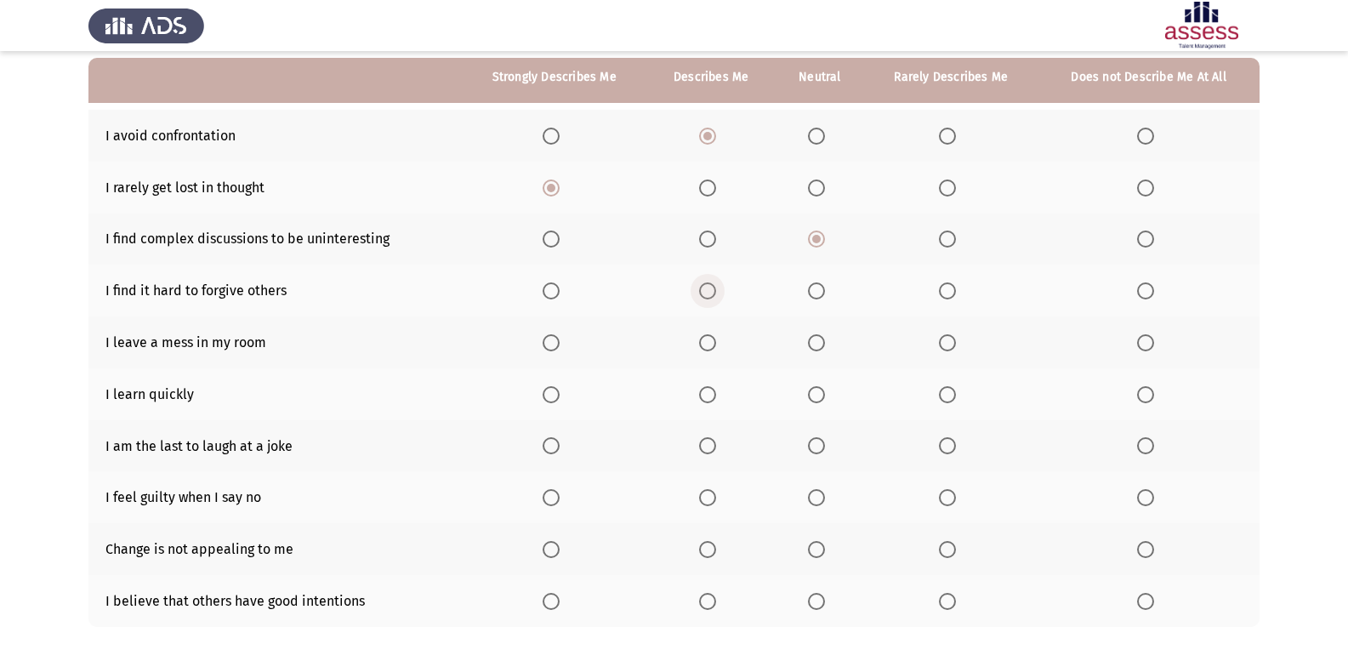
click at [711, 286] on input "Select an option" at bounding box center [707, 290] width 17 height 17
click at [815, 338] on span "Select an option" at bounding box center [816, 342] width 17 height 17
click at [815, 338] on input "Select an option" at bounding box center [816, 342] width 17 height 17
click at [957, 396] on label "Select an option" at bounding box center [951, 394] width 24 height 17
click at [956, 396] on input "Select an option" at bounding box center [947, 394] width 17 height 17
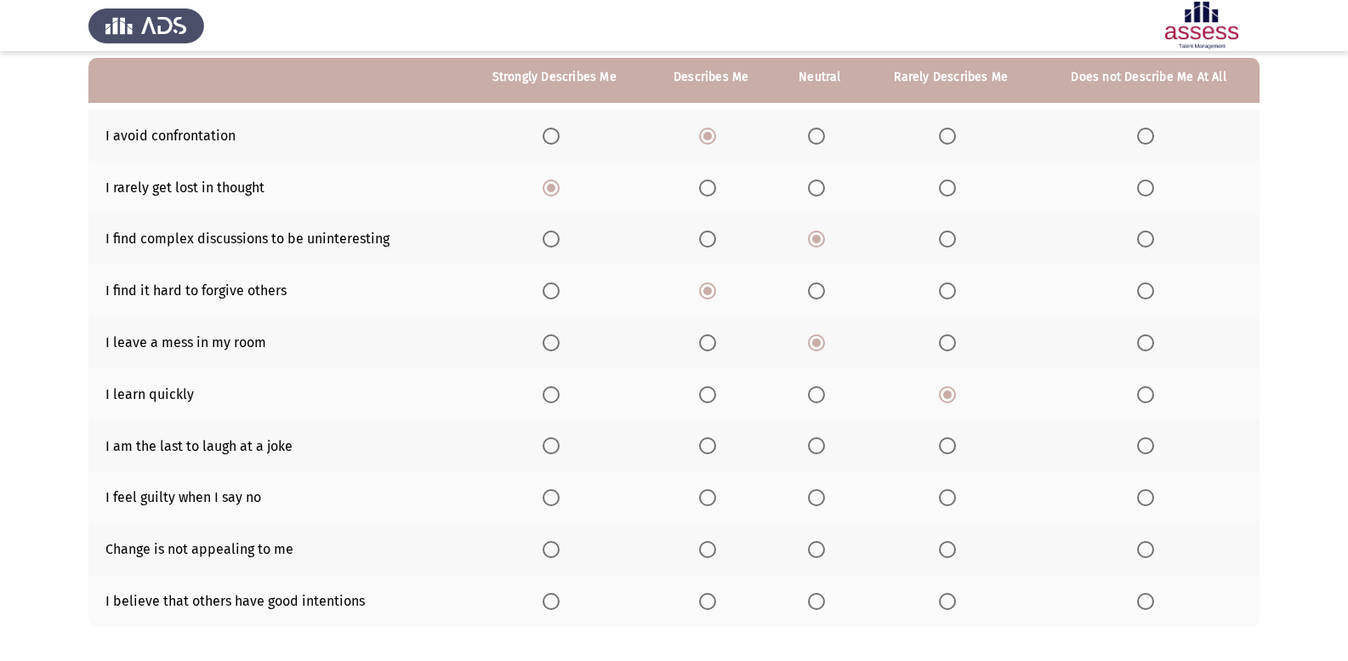
click at [821, 393] on span "Select an option" at bounding box center [816, 394] width 17 height 17
click at [821, 393] on input "Select an option" at bounding box center [816, 394] width 17 height 17
click at [714, 448] on span "Select an option" at bounding box center [707, 445] width 17 height 17
click at [714, 448] on input "Select an option" at bounding box center [707, 445] width 17 height 17
click at [823, 552] on span "Select an option" at bounding box center [816, 549] width 17 height 17
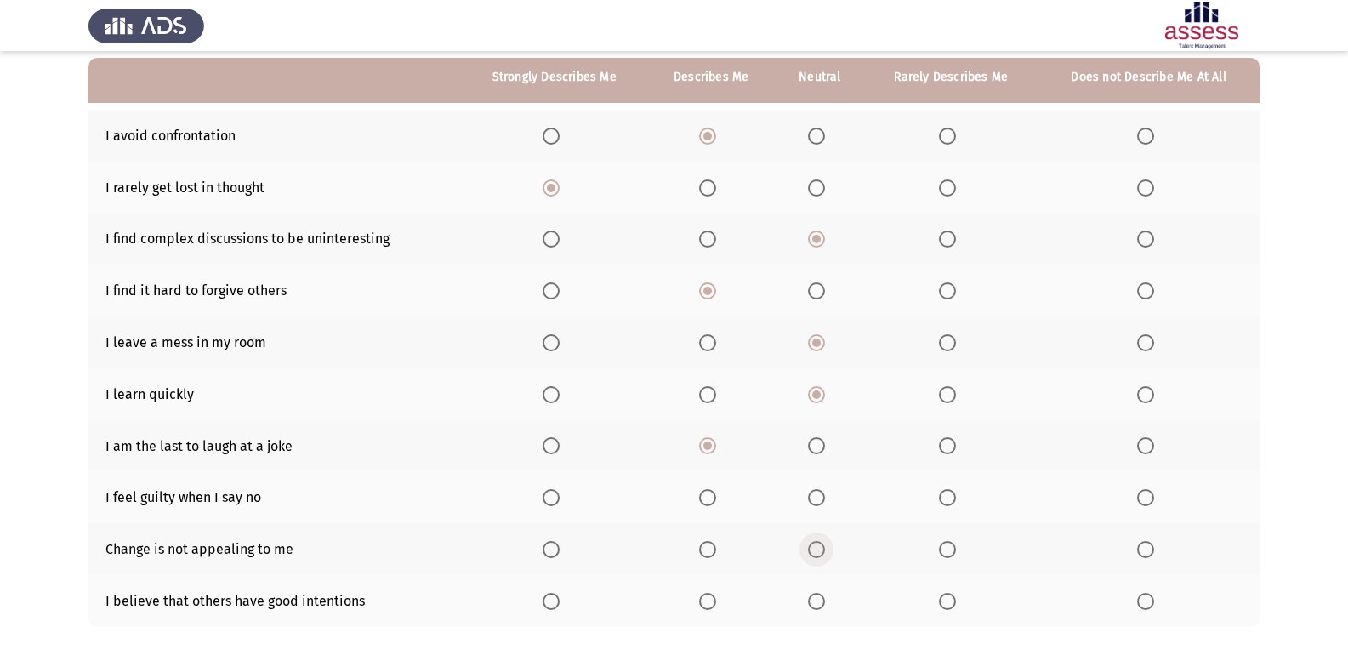
click at [823, 552] on input "Select an option" at bounding box center [816, 549] width 17 height 17
click at [708, 598] on span "Select an option" at bounding box center [707, 601] width 17 height 17
click at [708, 598] on input "Select an option" at bounding box center [707, 601] width 17 height 17
click at [946, 494] on span "Select an option" at bounding box center [947, 497] width 17 height 17
click at [946, 494] on input "Select an option" at bounding box center [947, 497] width 17 height 17
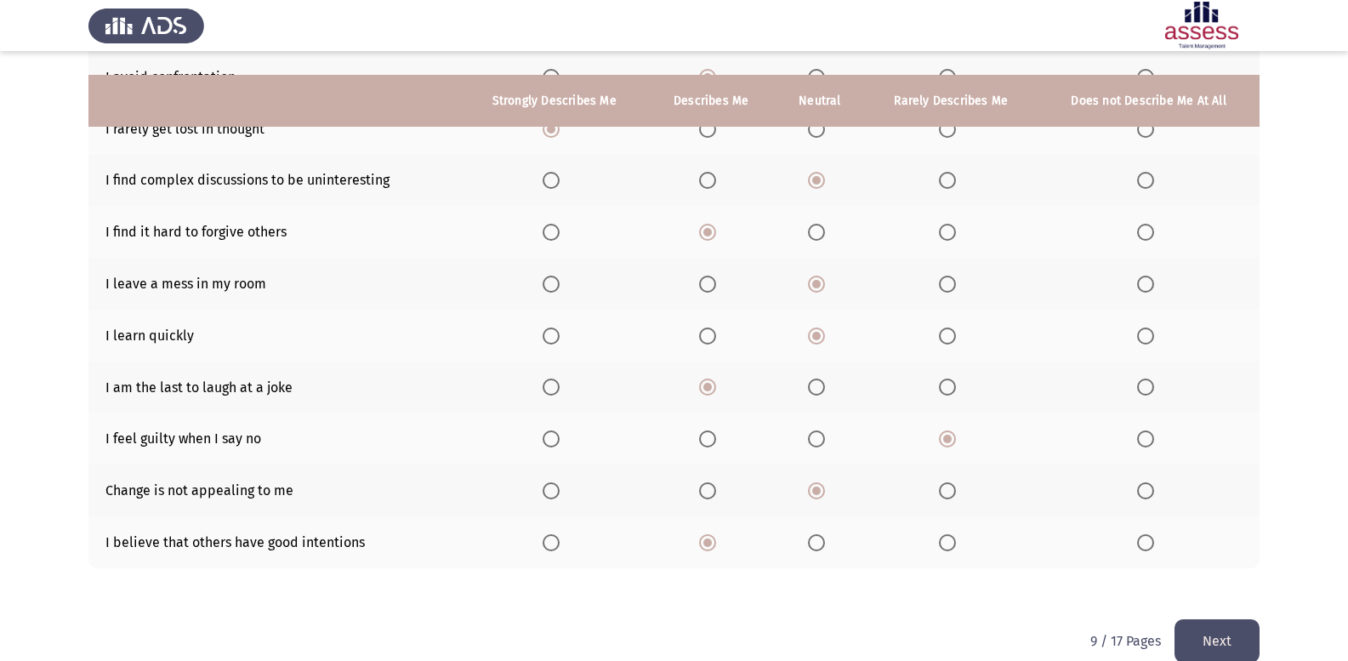
scroll to position [246, 0]
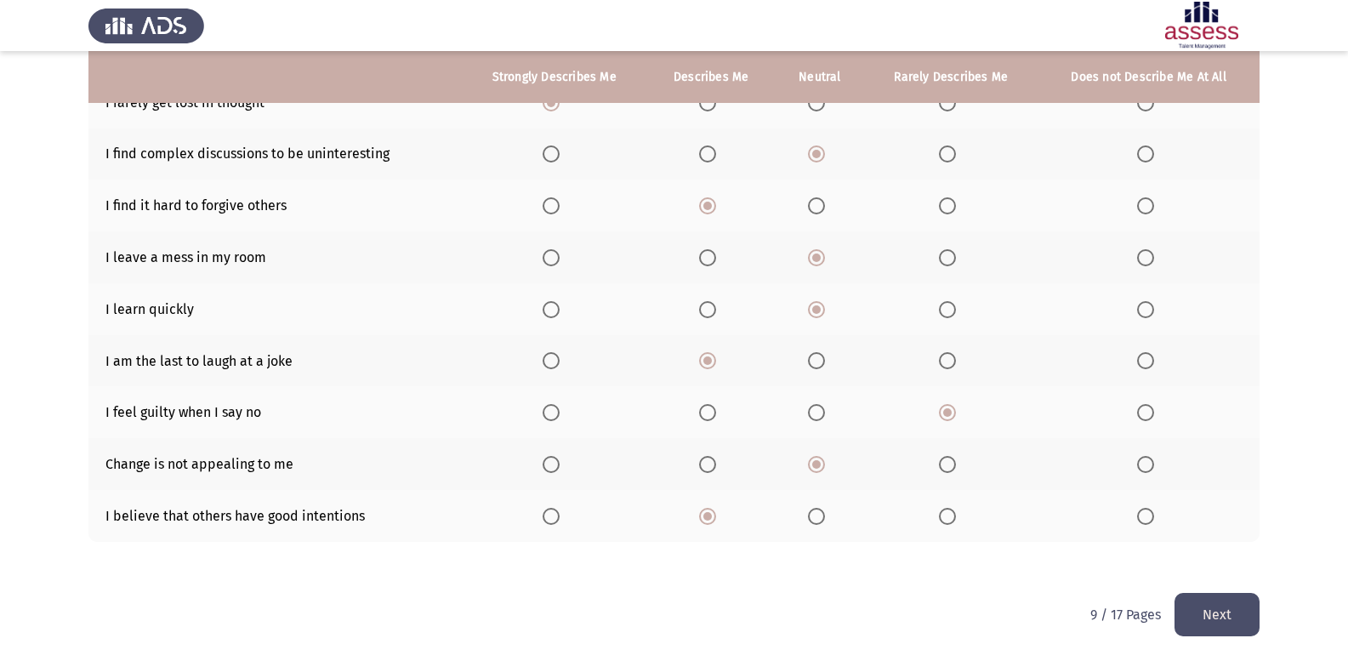
click at [1209, 614] on button "Next" at bounding box center [1216, 614] width 85 height 43
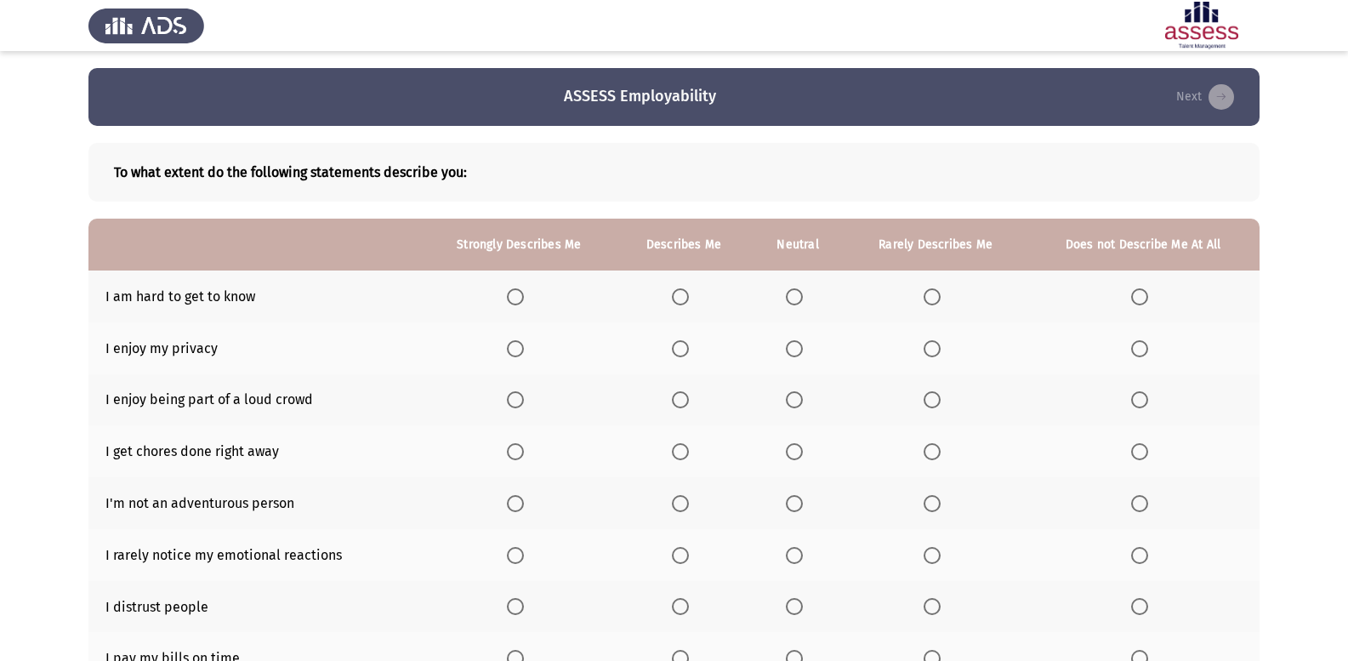
click at [515, 305] on th at bounding box center [519, 296] width 195 height 52
click at [514, 293] on span "Select an option" at bounding box center [515, 296] width 17 height 17
click at [514, 293] on input "Select an option" at bounding box center [515, 296] width 17 height 17
click at [792, 336] on th at bounding box center [798, 348] width 94 height 52
click at [792, 344] on span "Select an option" at bounding box center [794, 348] width 17 height 17
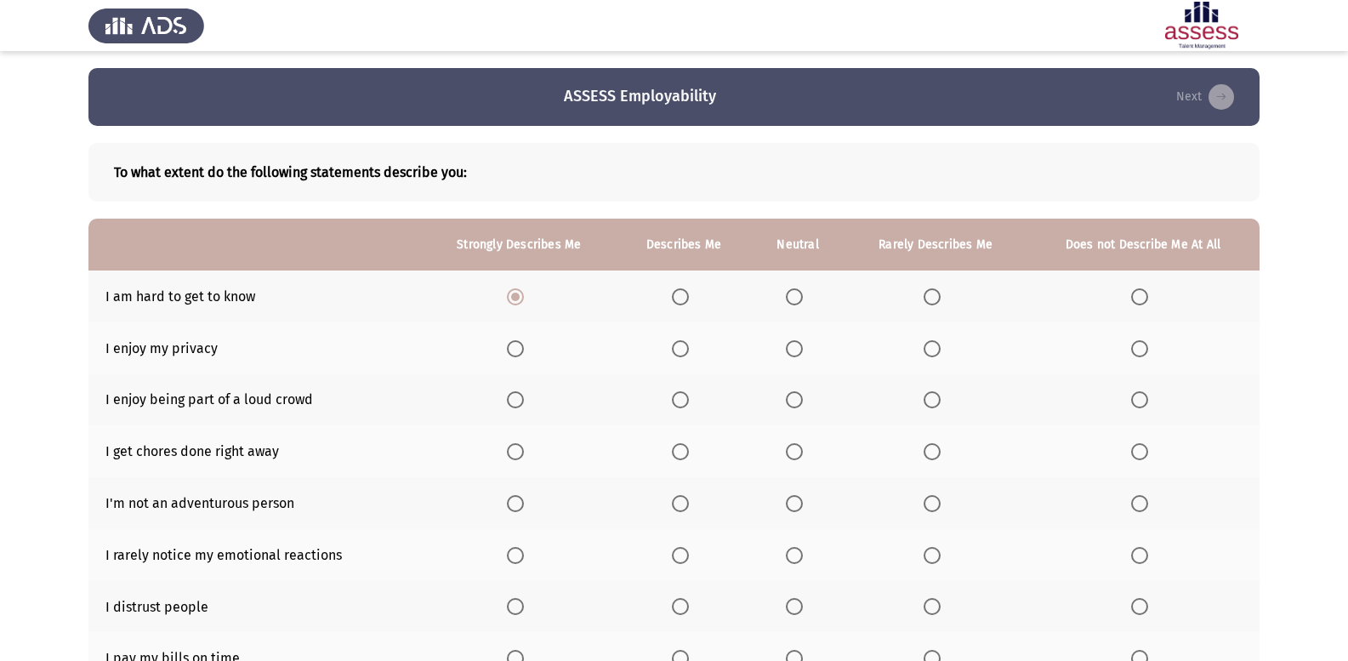
click at [792, 344] on input "Select an option" at bounding box center [794, 348] width 17 height 17
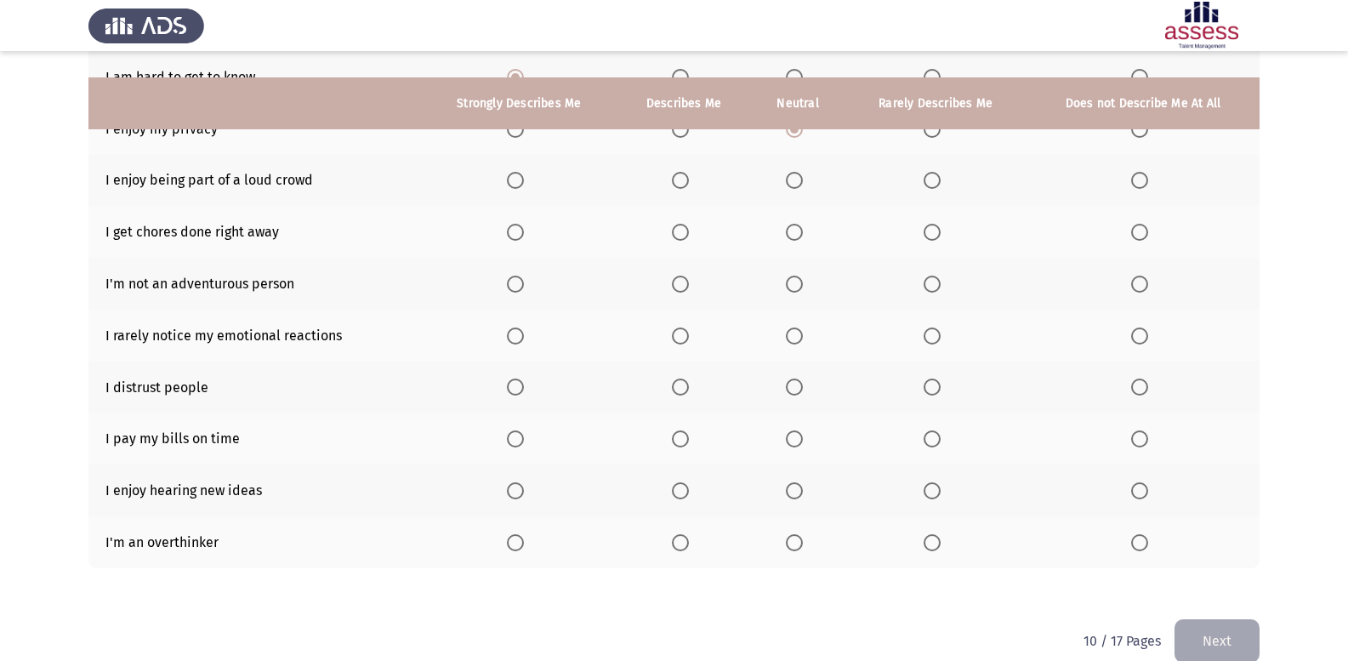
scroll to position [246, 0]
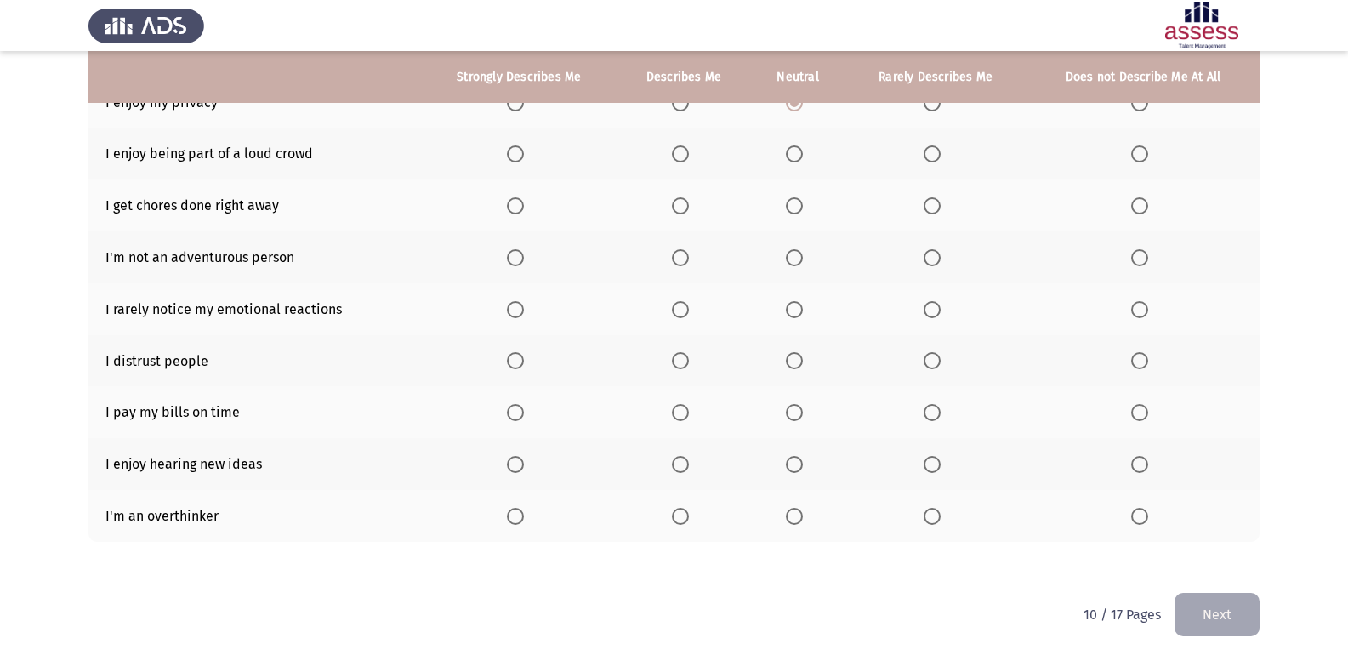
click at [673, 510] on span "Select an option" at bounding box center [680, 516] width 17 height 17
click at [673, 510] on input "Select an option" at bounding box center [680, 516] width 17 height 17
click at [521, 464] on span "Select an option" at bounding box center [515, 464] width 17 height 17
click at [521, 464] on input "Select an option" at bounding box center [515, 464] width 17 height 17
click at [676, 412] on span "Select an option" at bounding box center [680, 412] width 17 height 17
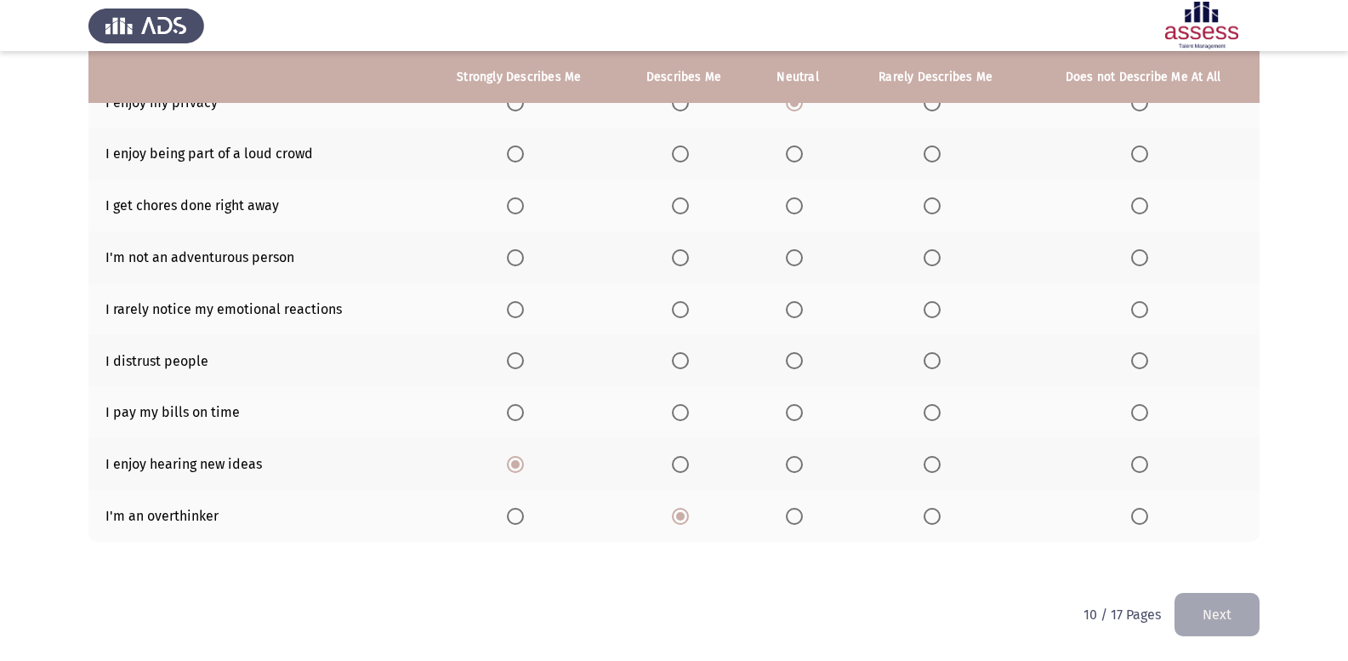
click at [676, 412] on input "Select an option" at bounding box center [680, 412] width 17 height 17
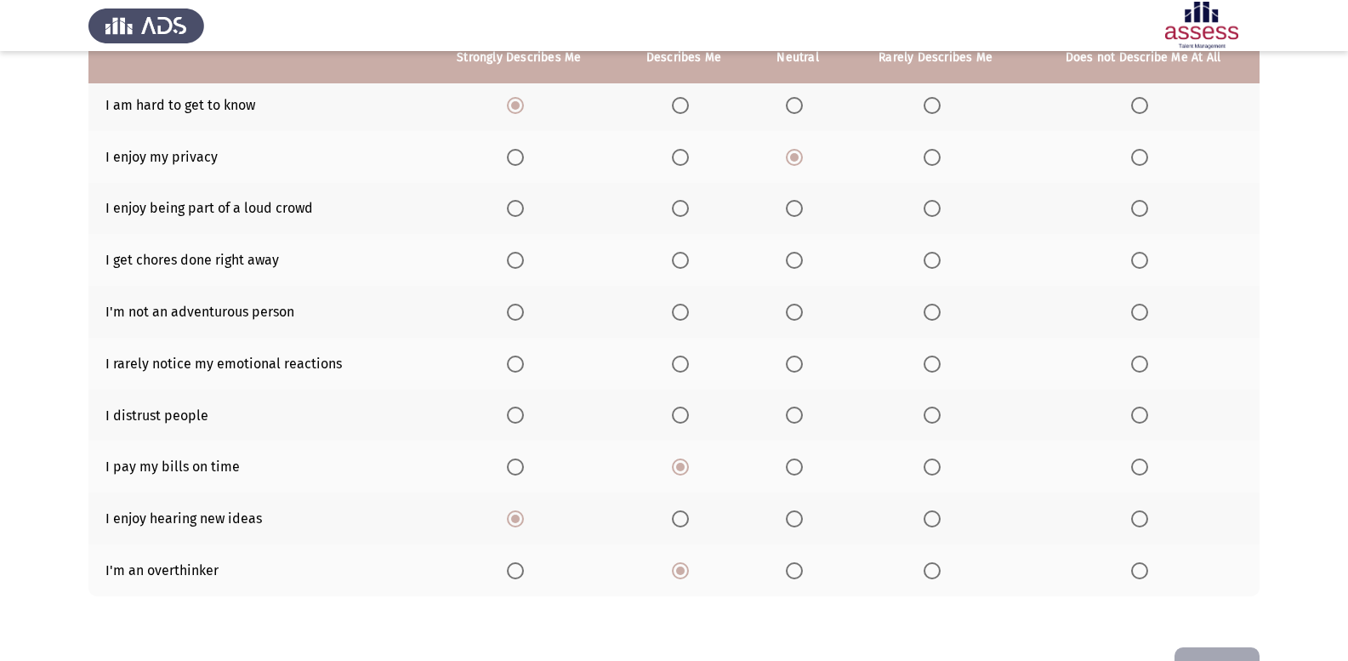
scroll to position [161, 0]
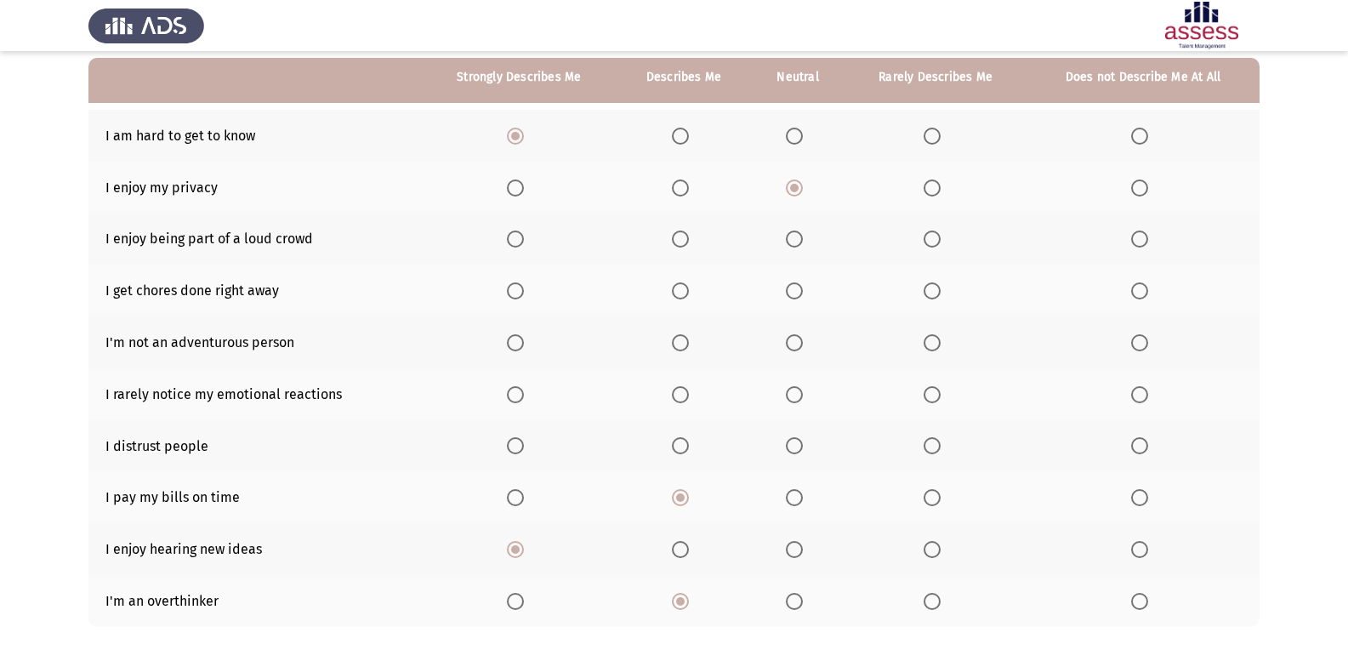
click at [940, 448] on span "Select an option" at bounding box center [931, 445] width 17 height 17
click at [940, 448] on input "Select an option" at bounding box center [931, 445] width 17 height 17
click at [684, 395] on span "Select an option" at bounding box center [680, 394] width 17 height 17
click at [684, 395] on input "Select an option" at bounding box center [680, 394] width 17 height 17
click at [937, 347] on span "Select an option" at bounding box center [931, 342] width 17 height 17
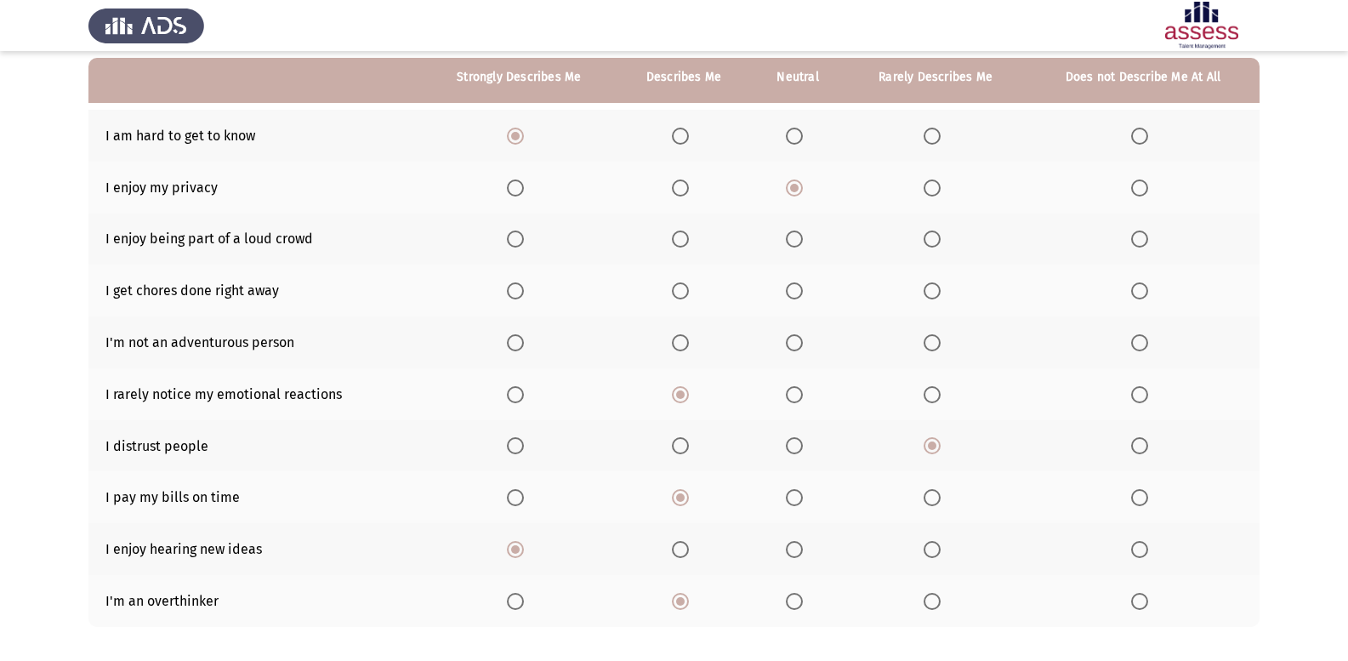
click at [937, 347] on input "Select an option" at bounding box center [931, 342] width 17 height 17
click at [794, 293] on span "Select an option" at bounding box center [794, 290] width 17 height 17
click at [794, 293] on input "Select an option" at bounding box center [794, 290] width 17 height 17
click at [791, 247] on span "Select an option" at bounding box center [794, 238] width 17 height 17
click at [791, 247] on input "Select an option" at bounding box center [794, 238] width 17 height 17
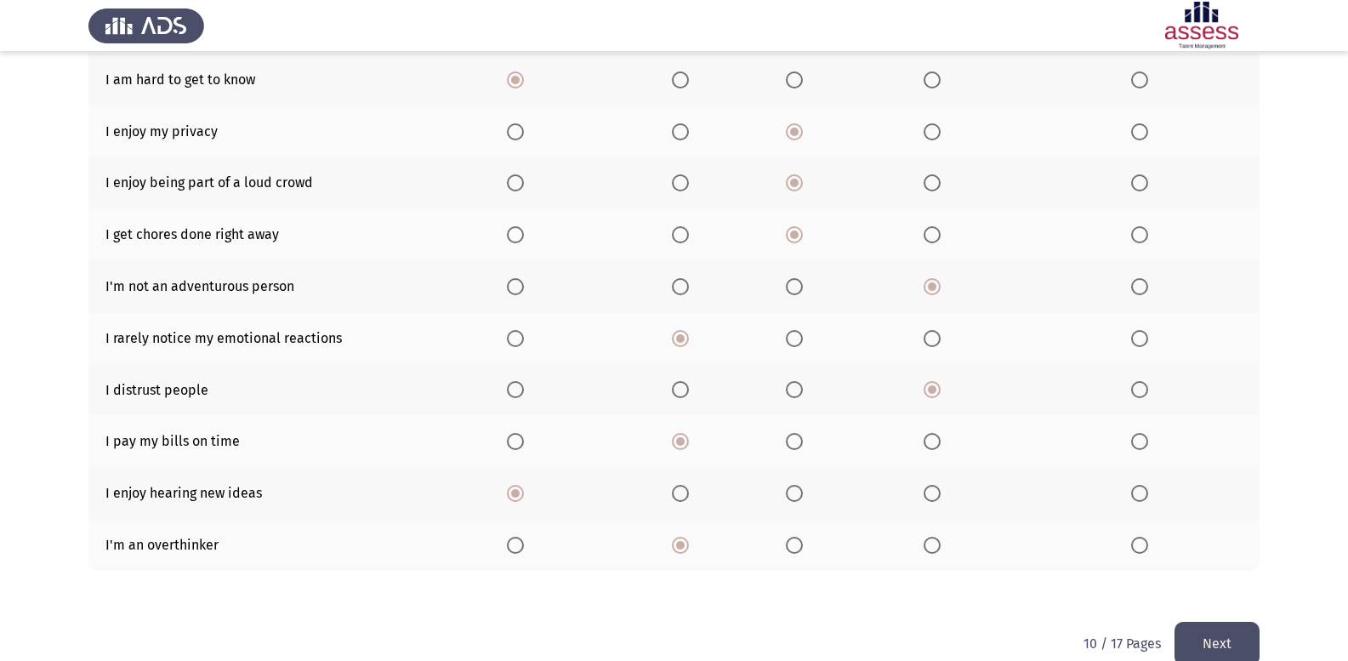
scroll to position [246, 0]
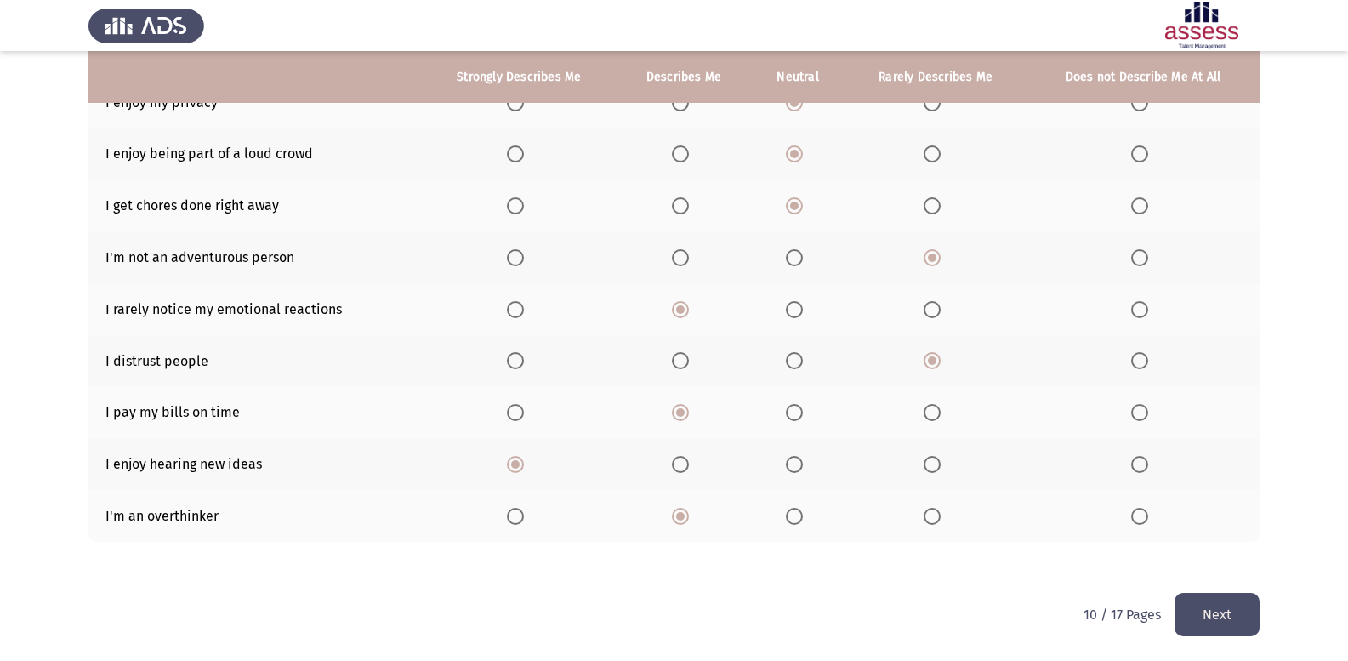
click at [1207, 611] on button "Next" at bounding box center [1216, 614] width 85 height 43
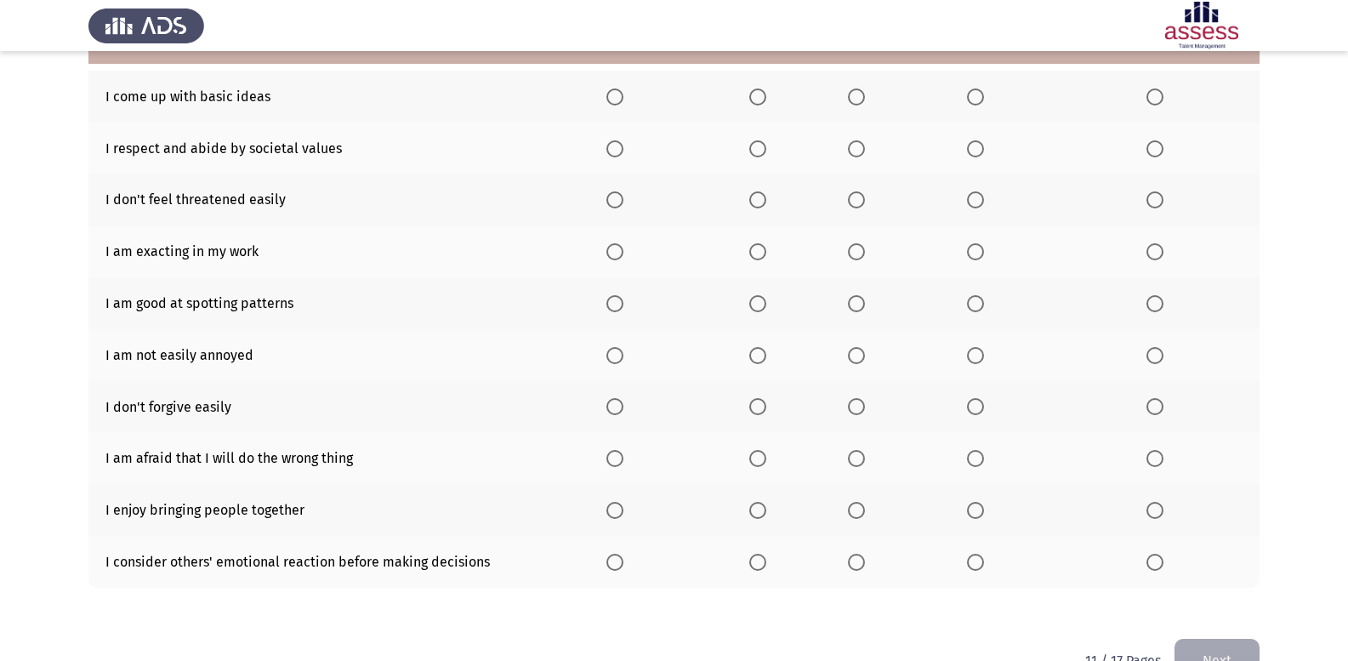
scroll to position [161, 0]
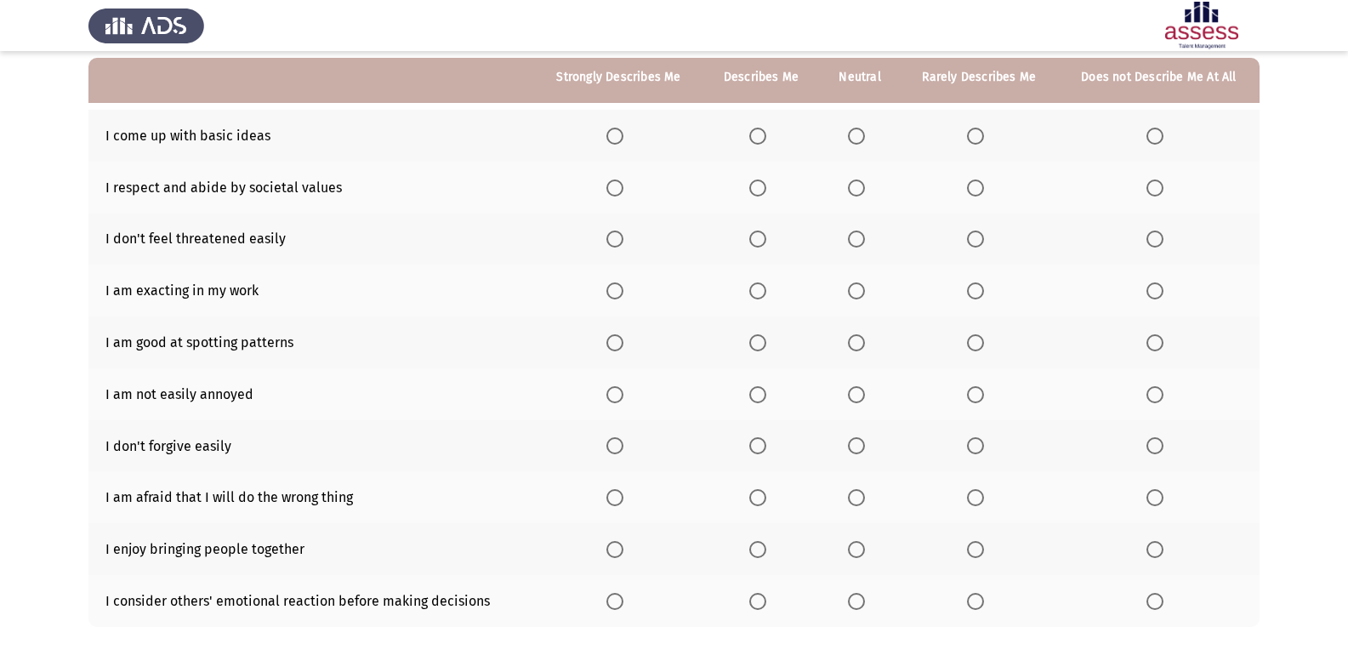
click at [623, 133] on span "Select an option" at bounding box center [614, 136] width 17 height 17
click at [623, 133] on input "Select an option" at bounding box center [614, 136] width 17 height 17
click at [758, 187] on span "Select an option" at bounding box center [757, 187] width 17 height 17
click at [758, 187] on input "Select an option" at bounding box center [757, 187] width 17 height 17
click at [978, 243] on span "Select an option" at bounding box center [975, 238] width 17 height 17
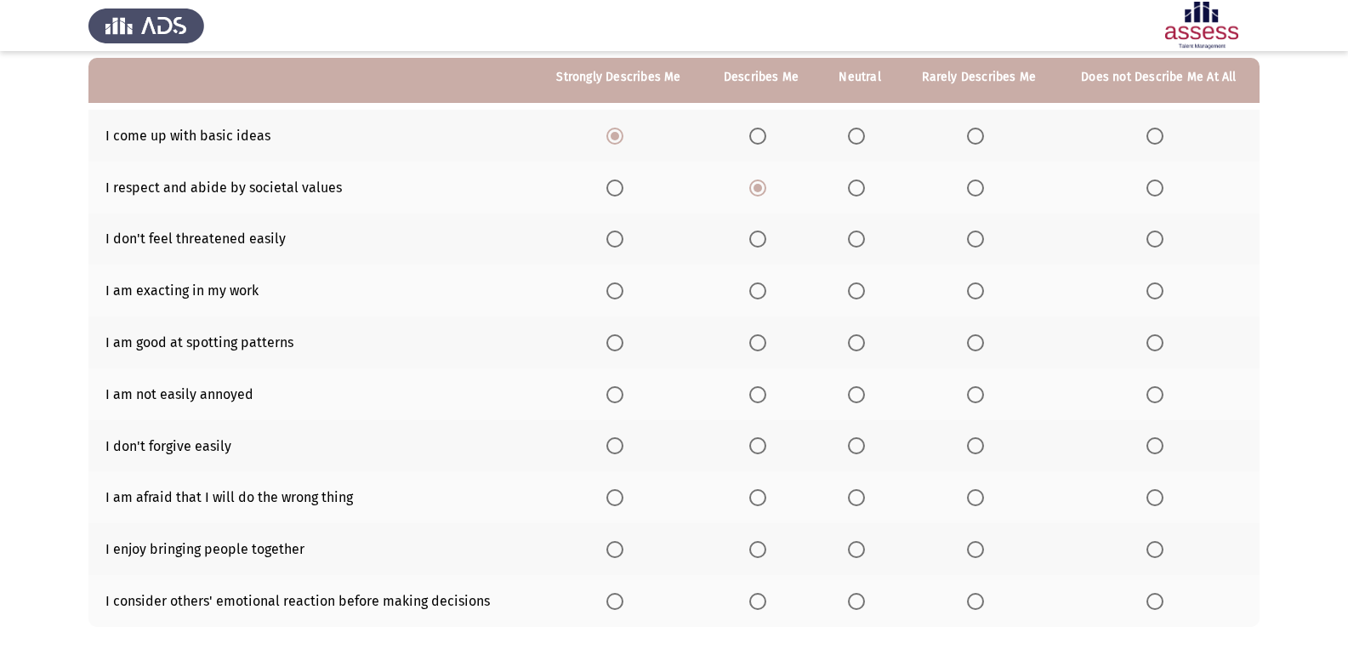
click at [978, 243] on input "Select an option" at bounding box center [975, 238] width 17 height 17
click at [620, 287] on span "Select an option" at bounding box center [614, 290] width 17 height 17
click at [620, 287] on input "Select an option" at bounding box center [614, 290] width 17 height 17
click at [766, 335] on span "Select an option" at bounding box center [757, 342] width 17 height 17
click at [766, 335] on input "Select an option" at bounding box center [757, 342] width 17 height 17
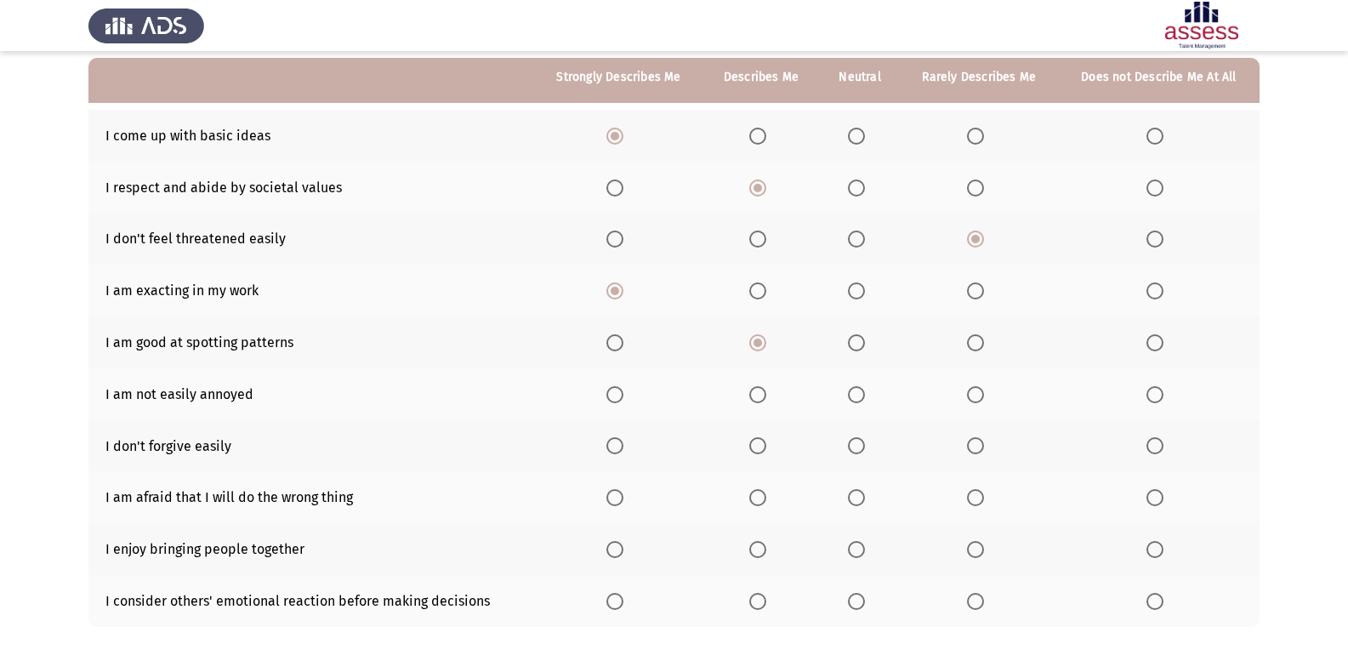
click at [760, 399] on span "Select an option" at bounding box center [757, 394] width 17 height 17
click at [760, 399] on input "Select an option" at bounding box center [757, 394] width 17 height 17
click at [974, 449] on span "Select an option" at bounding box center [975, 445] width 17 height 17
click at [974, 449] on input "Select an option" at bounding box center [975, 445] width 17 height 17
click at [966, 396] on th at bounding box center [978, 394] width 157 height 52
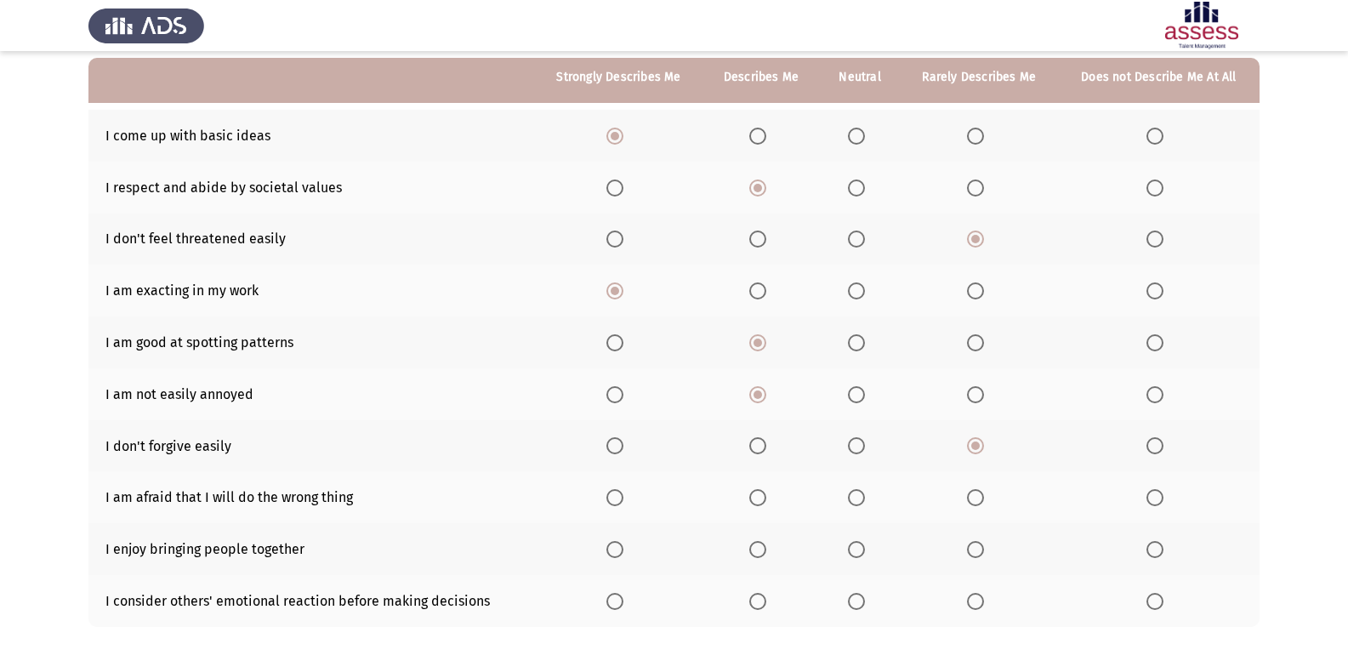
click at [977, 396] on span "Select an option" at bounding box center [975, 394] width 17 height 17
click at [977, 396] on input "Select an option" at bounding box center [975, 394] width 17 height 17
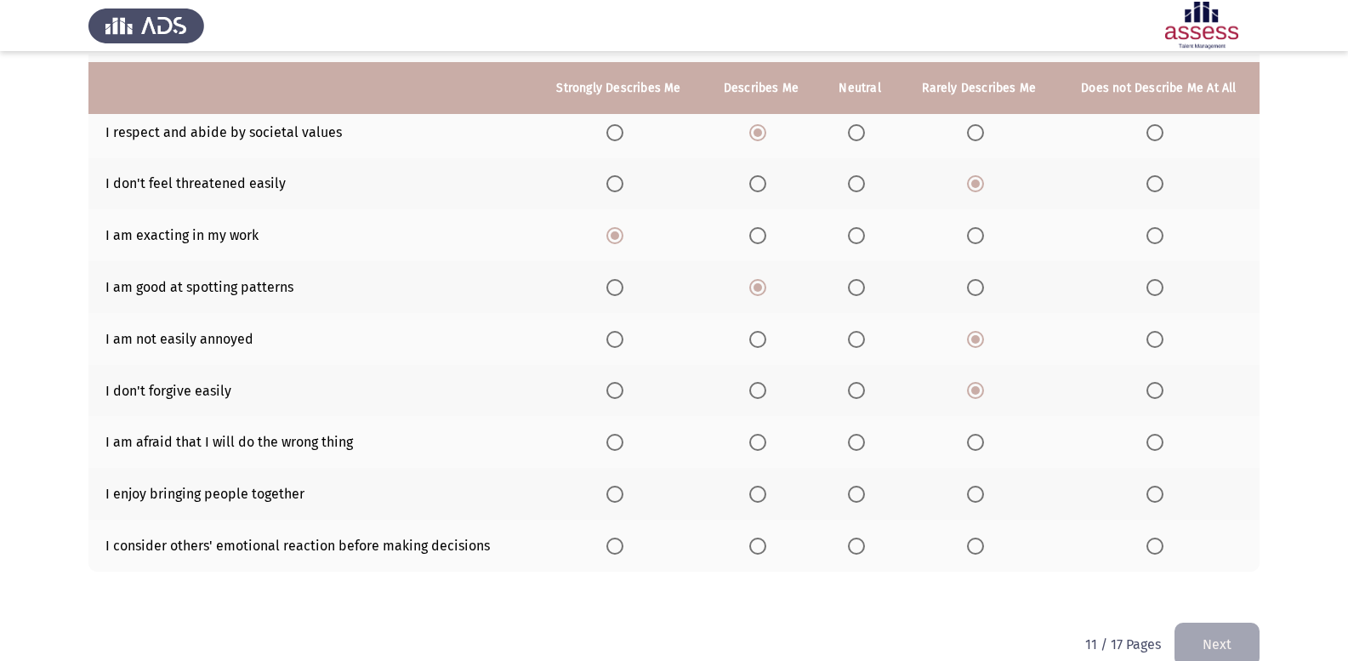
scroll to position [246, 0]
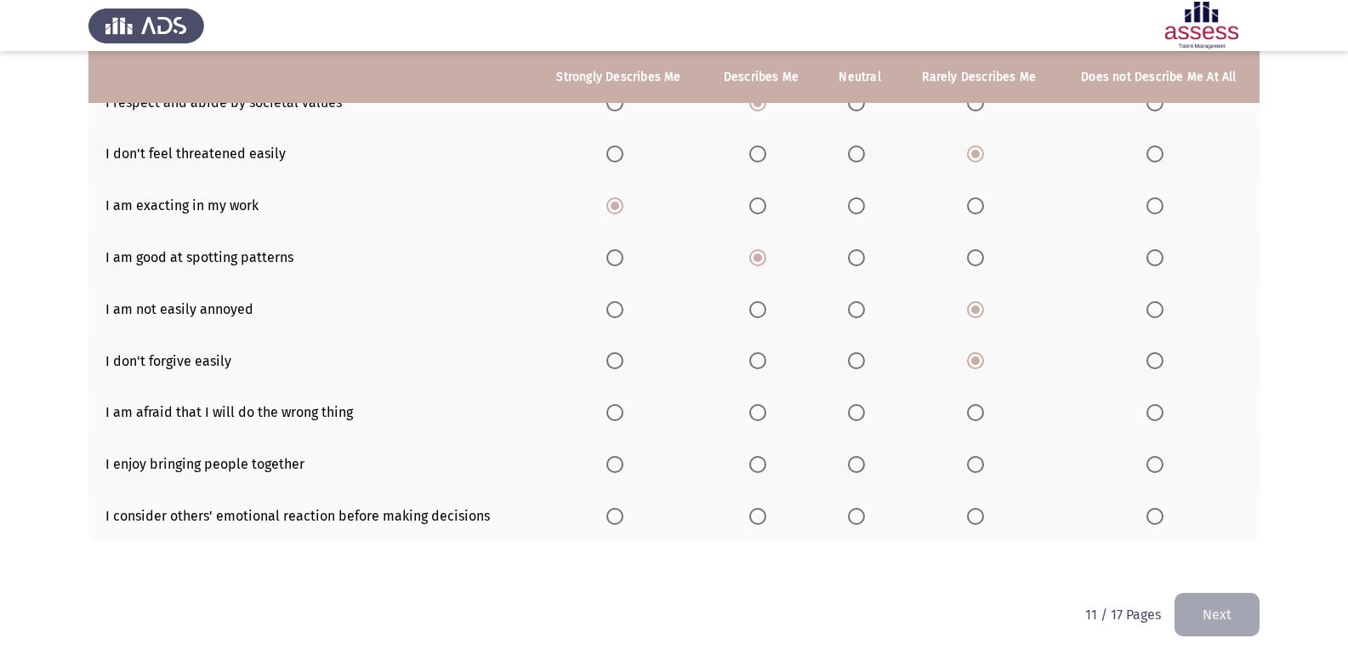
click at [758, 412] on span "Select an option" at bounding box center [758, 412] width 0 height 0
click at [758, 412] on input "Select an option" at bounding box center [757, 412] width 17 height 17
click at [616, 462] on span "Select an option" at bounding box center [614, 464] width 17 height 17
click at [616, 462] on input "Select an option" at bounding box center [614, 464] width 17 height 17
click at [754, 508] on span "Select an option" at bounding box center [757, 516] width 17 height 17
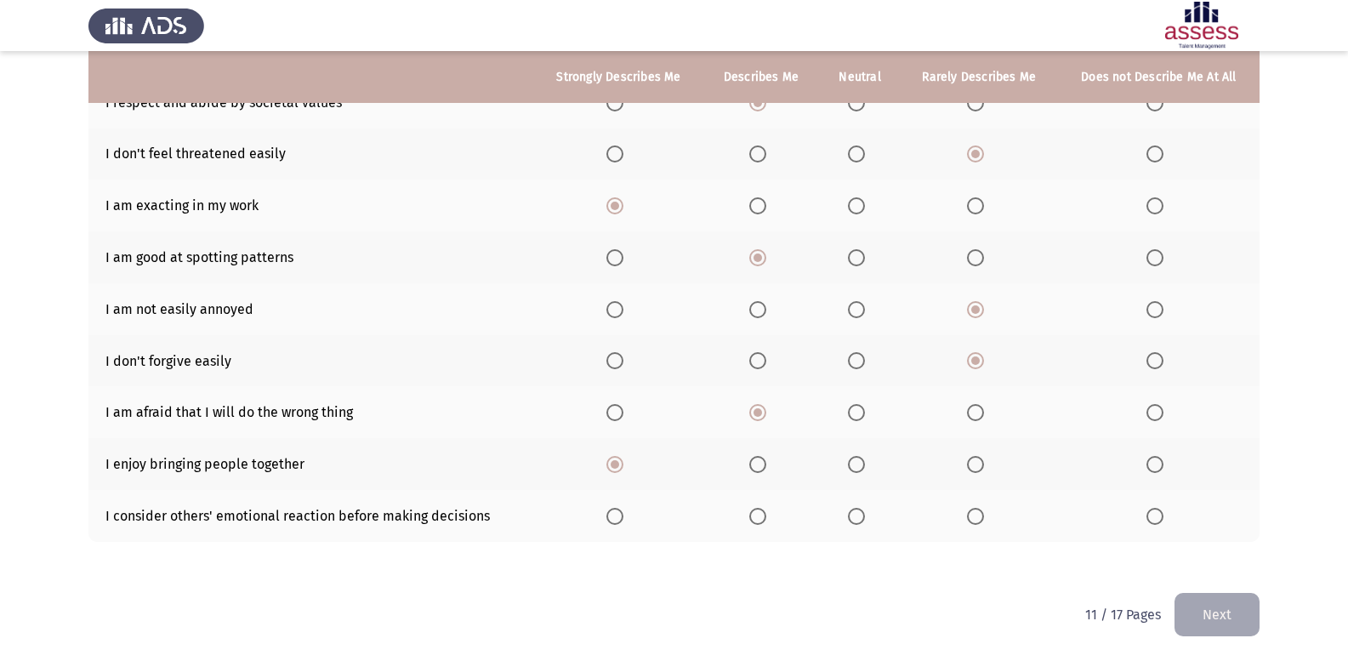
click at [754, 508] on input "Select an option" at bounding box center [757, 516] width 17 height 17
click at [1183, 607] on button "Next" at bounding box center [1216, 614] width 85 height 43
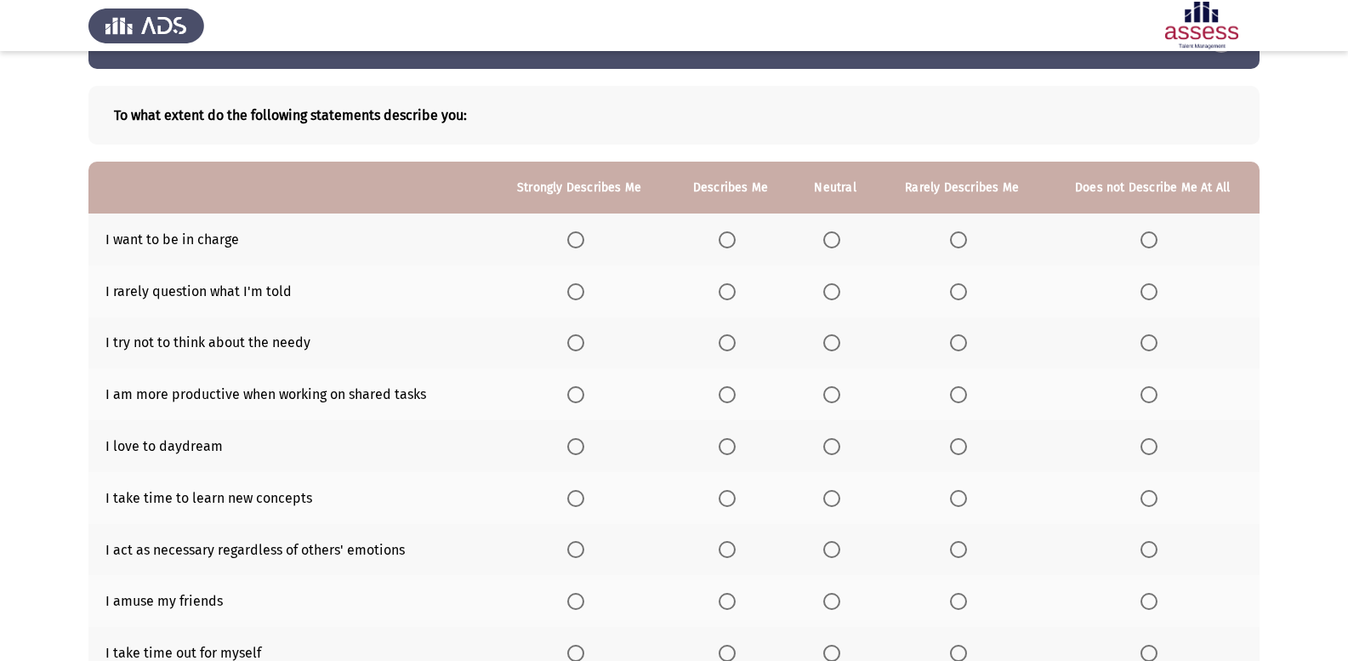
scroll to position [85, 0]
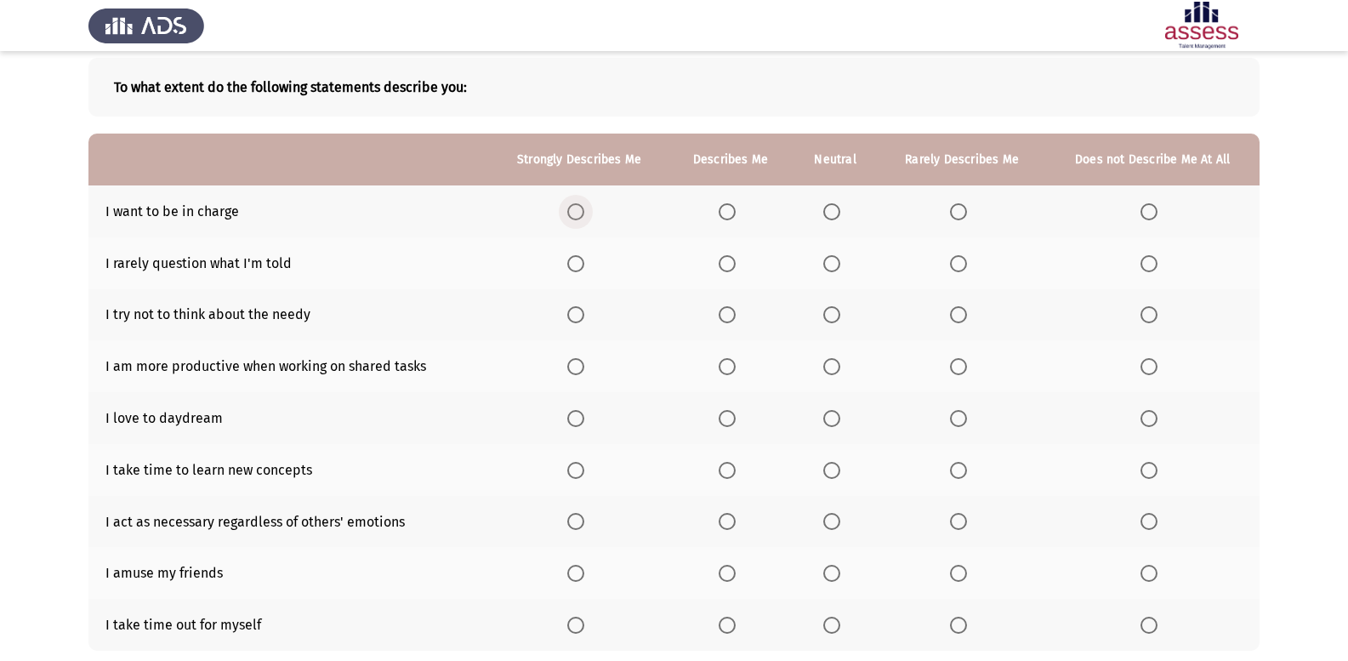
click at [578, 215] on span "Select an option" at bounding box center [575, 211] width 17 height 17
click at [578, 215] on input "Select an option" at bounding box center [575, 211] width 17 height 17
click at [834, 256] on span "Select an option" at bounding box center [831, 263] width 17 height 17
click at [834, 256] on input "Select an option" at bounding box center [831, 263] width 17 height 17
click at [727, 315] on span "Select an option" at bounding box center [727, 314] width 17 height 17
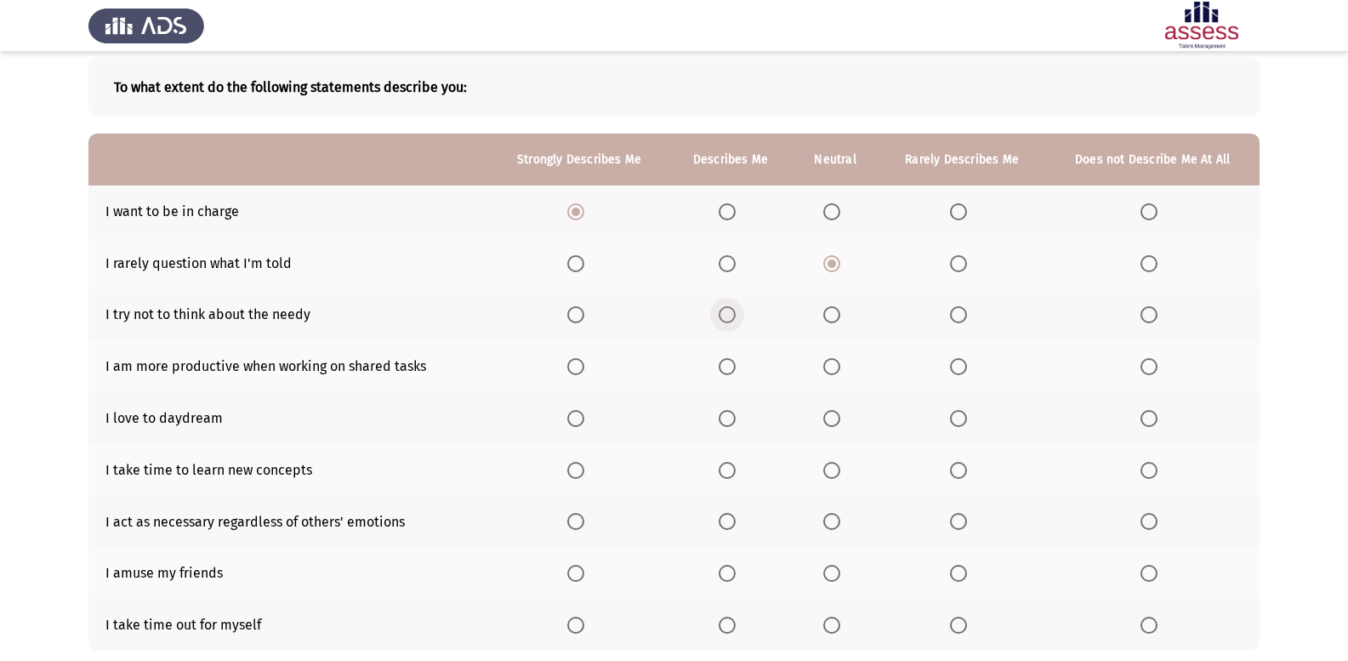
click at [727, 315] on input "Select an option" at bounding box center [727, 314] width 17 height 17
click at [578, 366] on span "Select an option" at bounding box center [575, 366] width 17 height 17
click at [578, 366] on input "Select an option" at bounding box center [575, 366] width 17 height 17
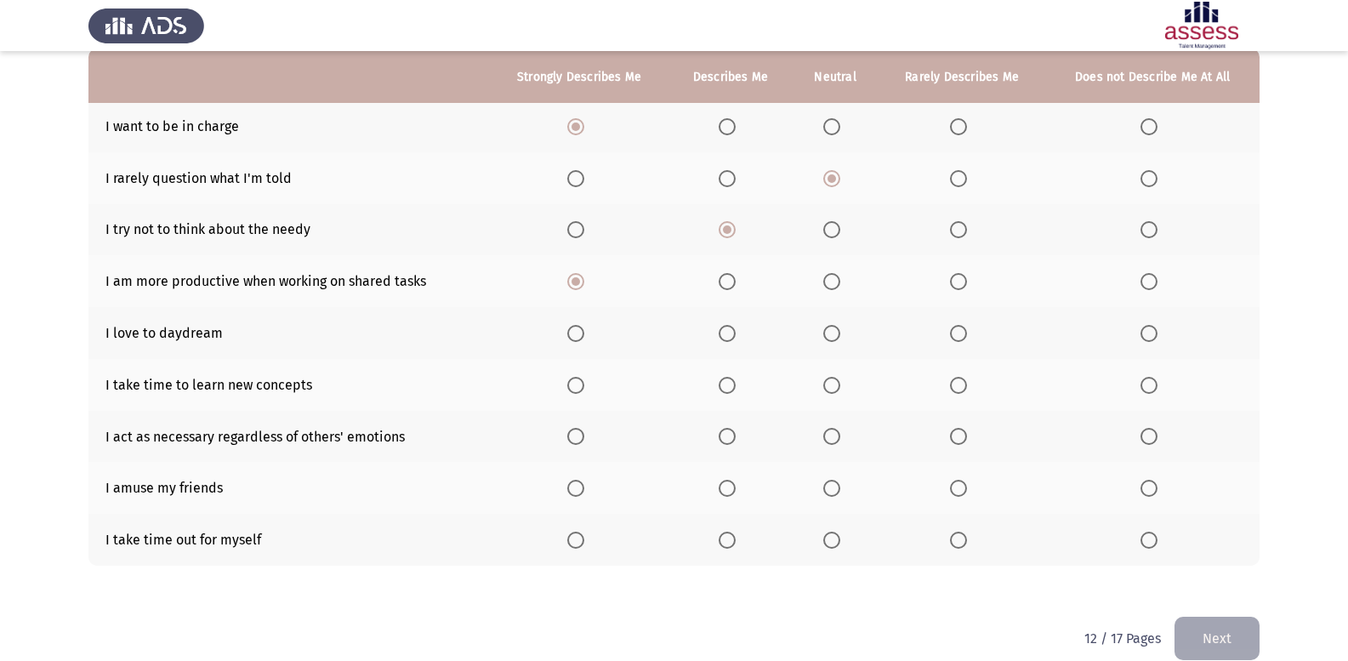
click at [731, 335] on span "Select an option" at bounding box center [727, 333] width 17 height 17
click at [731, 335] on input "Select an option" at bounding box center [727, 333] width 17 height 17
click at [584, 537] on span "Select an option" at bounding box center [575, 539] width 17 height 17
click at [584, 537] on input "Select an option" at bounding box center [575, 539] width 17 height 17
click at [964, 480] on span "Select an option" at bounding box center [958, 488] width 17 height 17
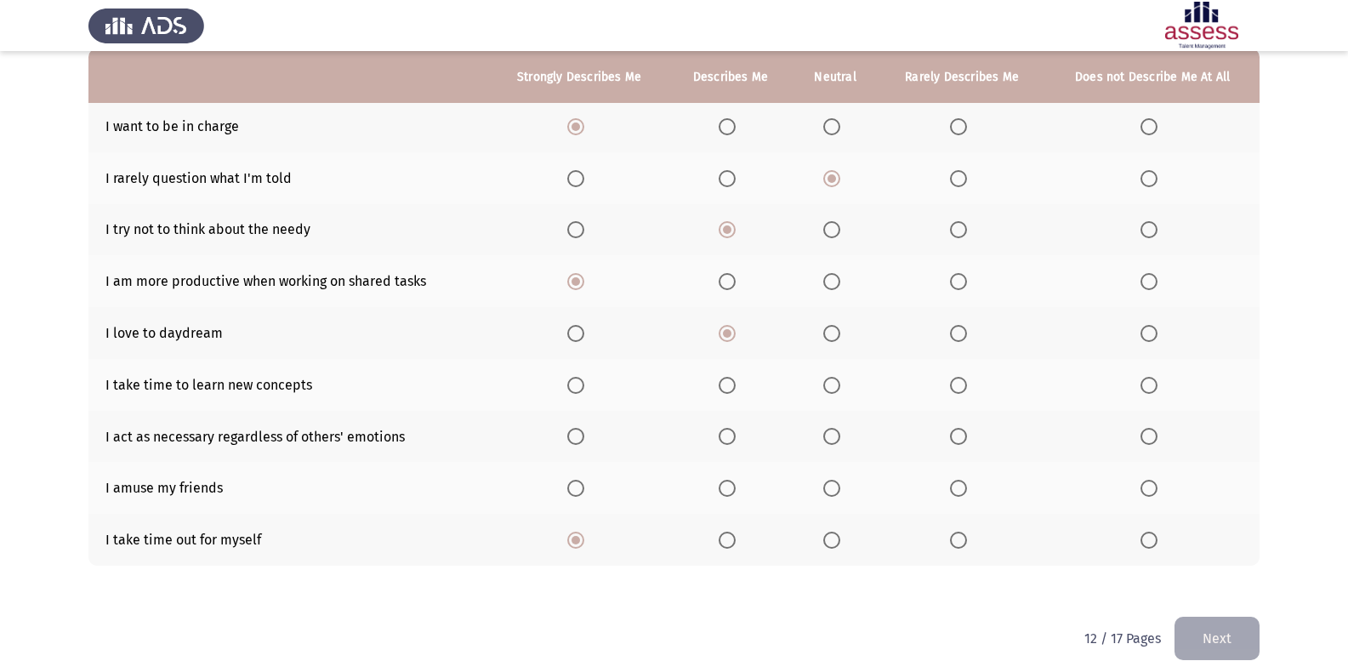
click at [964, 480] on input "Select an option" at bounding box center [958, 488] width 17 height 17
click at [833, 430] on span "Select an option" at bounding box center [831, 436] width 17 height 17
click at [833, 430] on input "Select an option" at bounding box center [831, 436] width 17 height 17
click at [833, 398] on th at bounding box center [835, 385] width 86 height 52
click at [832, 386] on span "Select an option" at bounding box center [831, 385] width 17 height 17
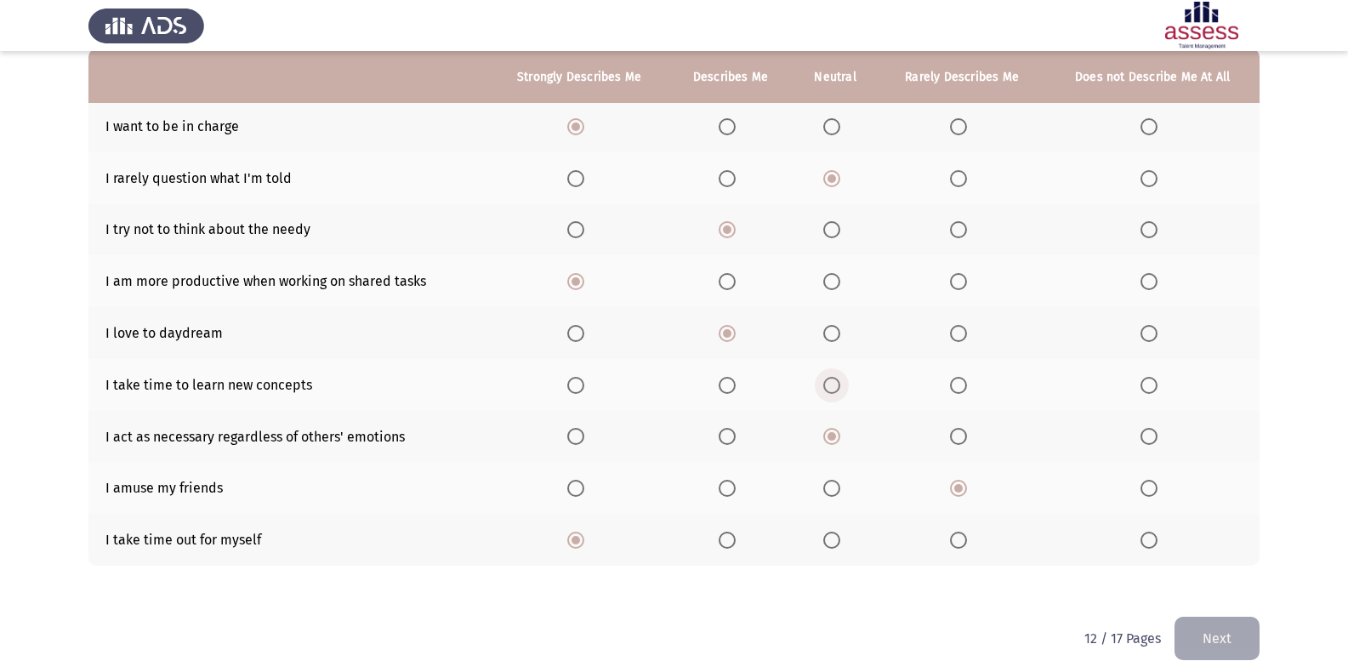
click at [832, 386] on input "Select an option" at bounding box center [831, 385] width 17 height 17
click at [1184, 621] on button "Next" at bounding box center [1216, 637] width 85 height 43
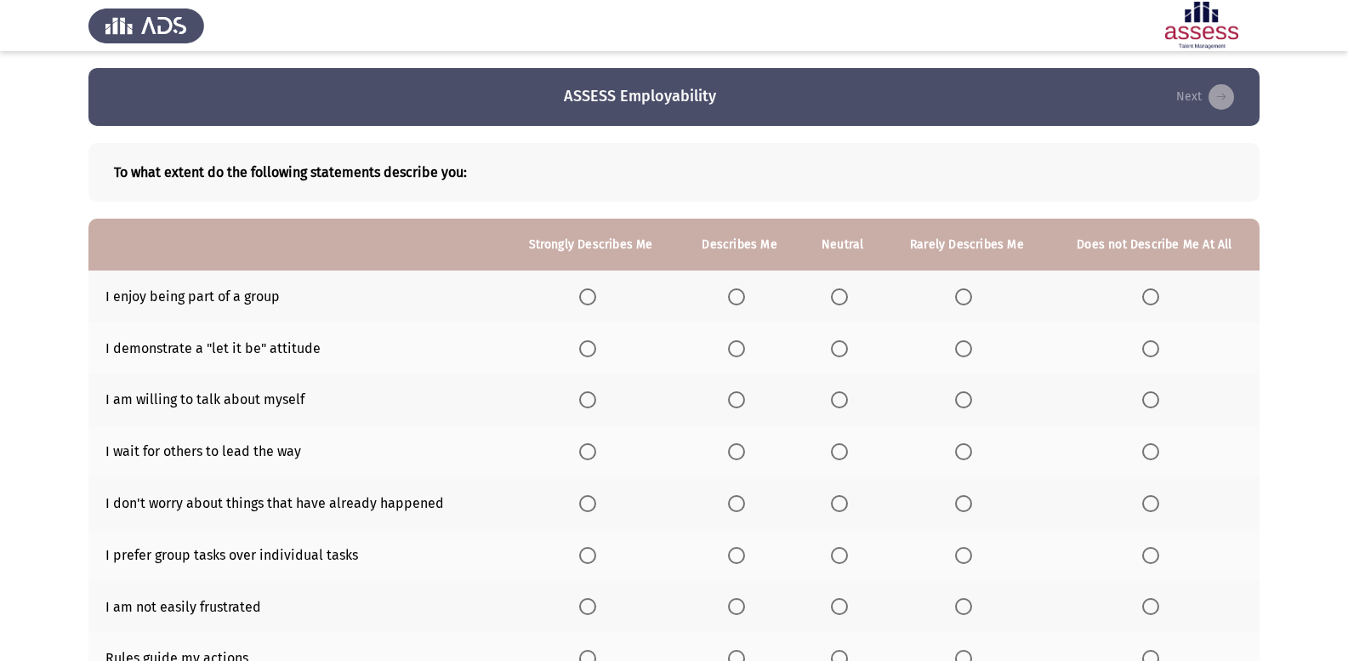
scroll to position [85, 0]
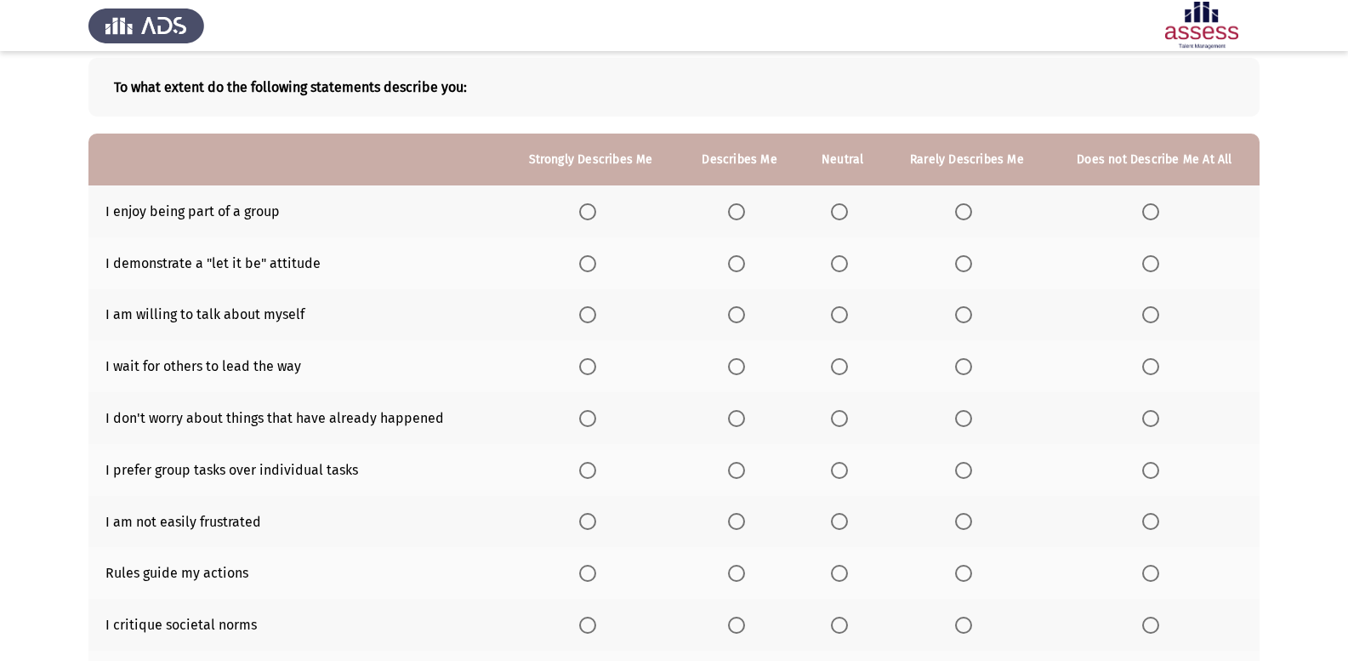
click at [610, 214] on th at bounding box center [591, 211] width 176 height 52
click at [594, 218] on span "Select an option" at bounding box center [587, 211] width 17 height 17
click at [594, 218] on input "Select an option" at bounding box center [587, 211] width 17 height 17
click at [729, 262] on span "Select an option" at bounding box center [736, 263] width 17 height 17
click at [729, 262] on input "Select an option" at bounding box center [736, 263] width 17 height 17
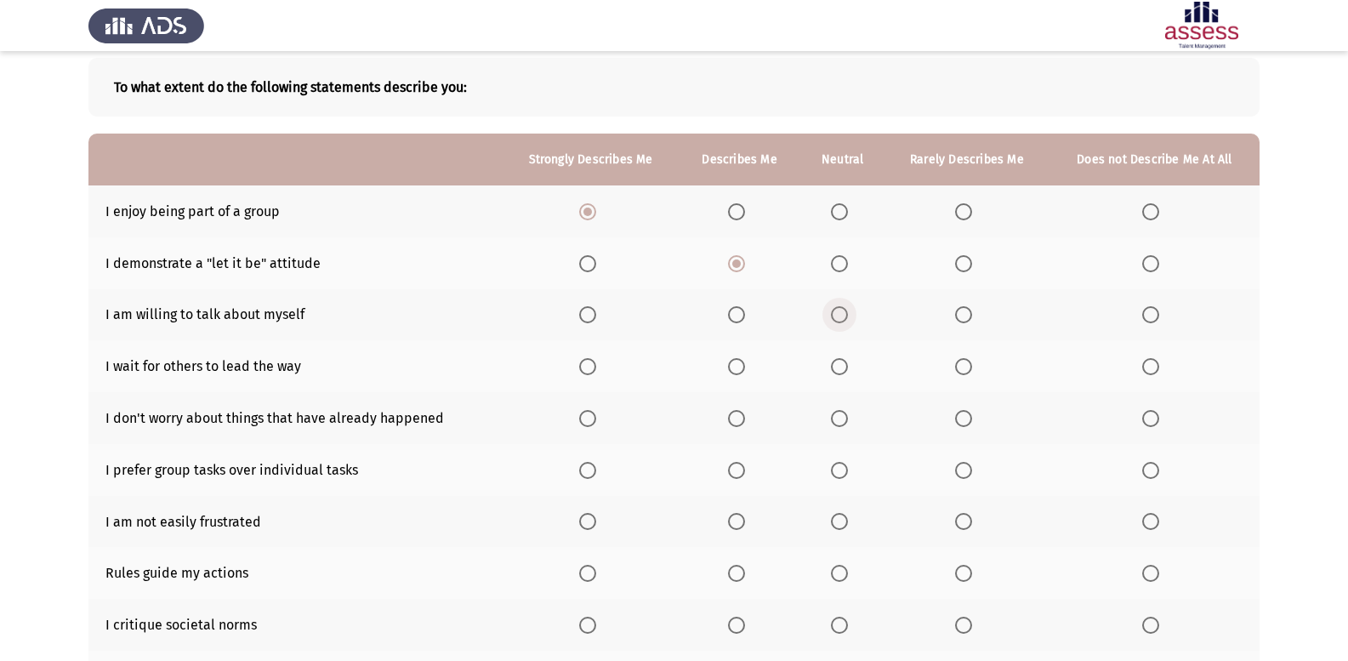
click at [842, 309] on span "Select an option" at bounding box center [839, 314] width 17 height 17
click at [842, 309] on input "Select an option" at bounding box center [839, 314] width 17 height 17
click at [962, 366] on span "Select an option" at bounding box center [963, 366] width 17 height 17
click at [962, 366] on input "Select an option" at bounding box center [963, 366] width 17 height 17
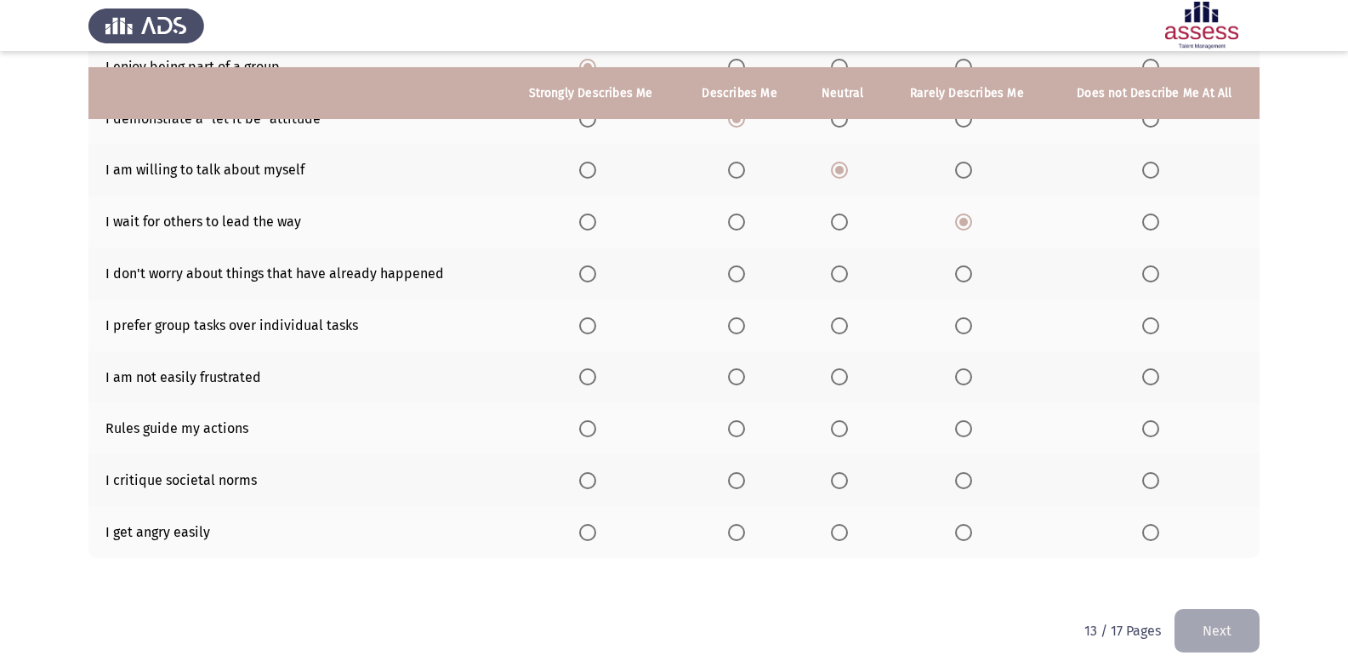
scroll to position [246, 0]
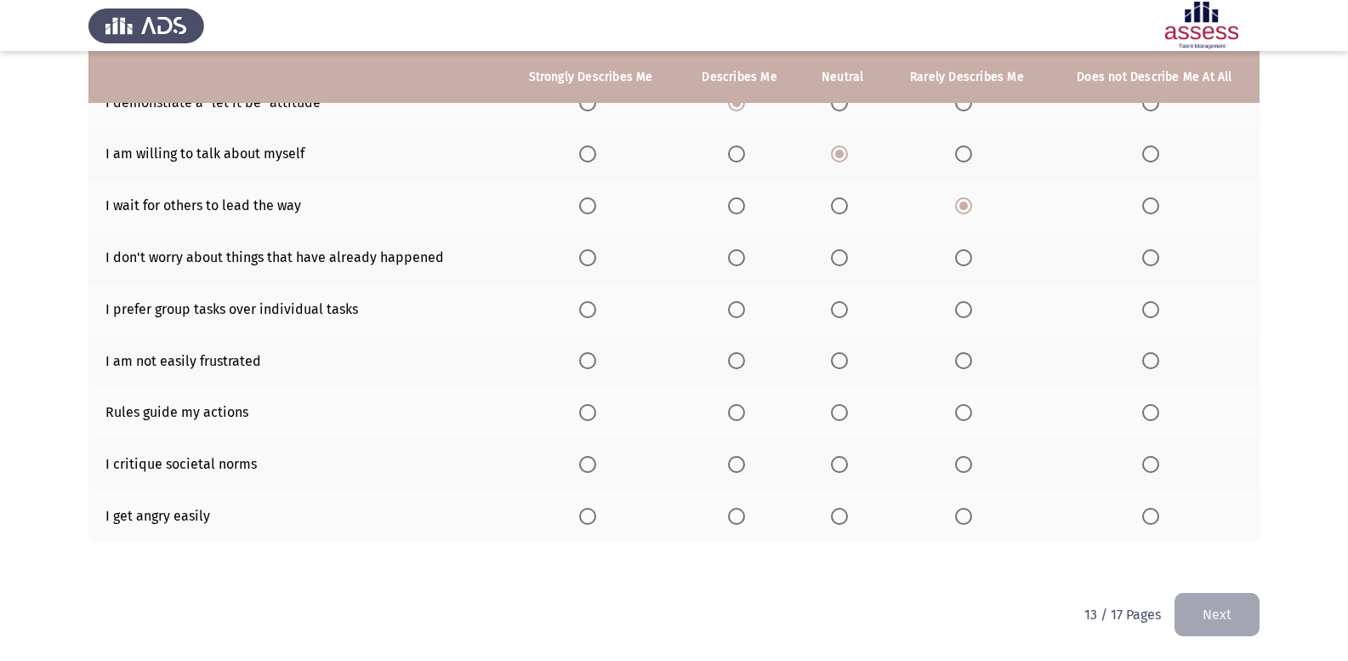
click at [966, 509] on span "Select an option" at bounding box center [963, 516] width 17 height 17
click at [966, 509] on input "Select an option" at bounding box center [963, 516] width 17 height 17
click at [838, 467] on span "Select an option" at bounding box center [839, 464] width 17 height 17
click at [838, 467] on input "Select an option" at bounding box center [839, 464] width 17 height 17
click at [829, 420] on th at bounding box center [842, 412] width 84 height 52
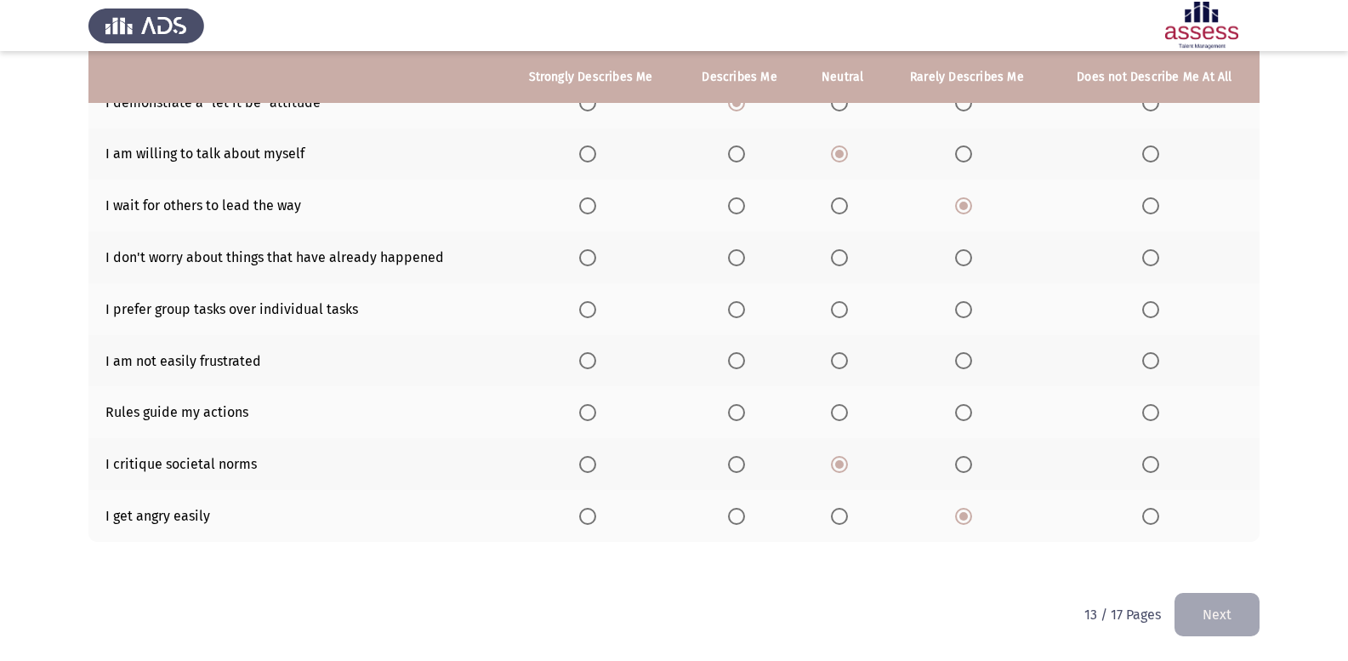
click at [842, 413] on span "Select an option" at bounding box center [839, 412] width 17 height 17
click at [842, 413] on input "Select an option" at bounding box center [839, 412] width 17 height 17
click at [736, 367] on span "Select an option" at bounding box center [736, 360] width 17 height 17
click at [736, 367] on input "Select an option" at bounding box center [736, 360] width 17 height 17
click at [602, 310] on label "Select an option" at bounding box center [591, 309] width 24 height 17
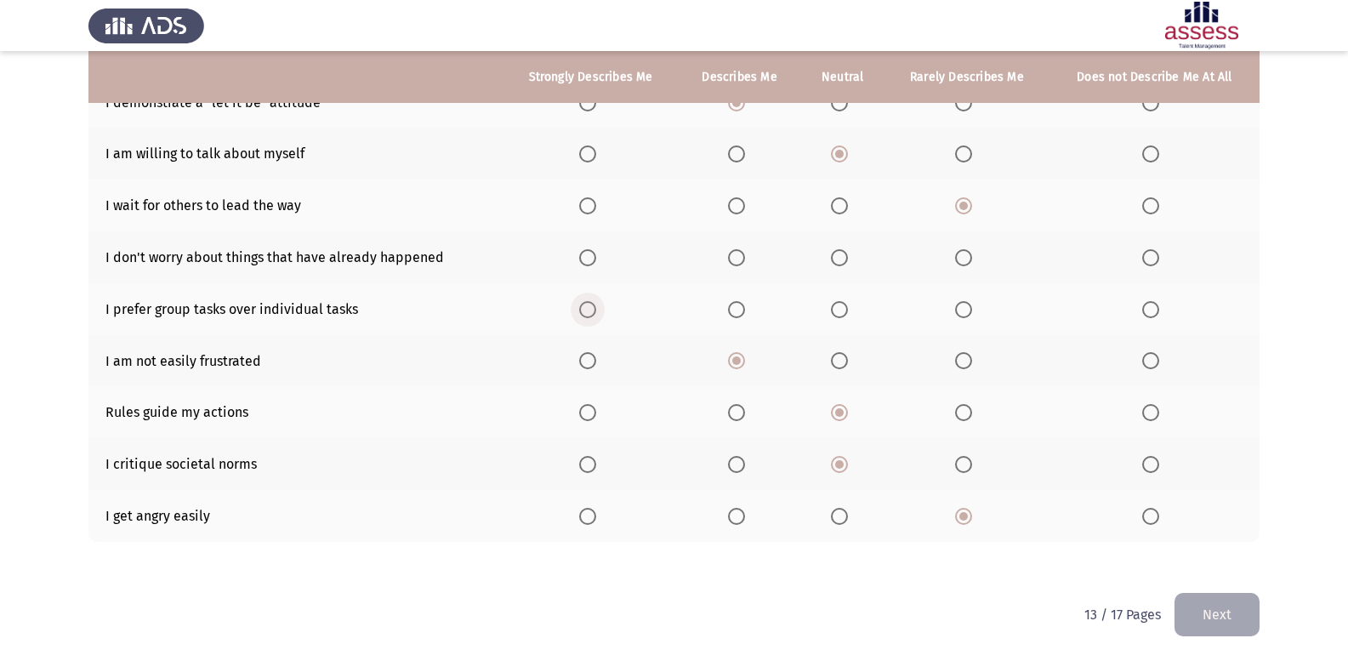
click at [596, 310] on input "Select an option" at bounding box center [587, 309] width 17 height 17
click at [960, 256] on span "Select an option" at bounding box center [963, 257] width 17 height 17
click at [960, 256] on input "Select an option" at bounding box center [963, 257] width 17 height 17
click at [1220, 606] on button "Next" at bounding box center [1216, 614] width 85 height 43
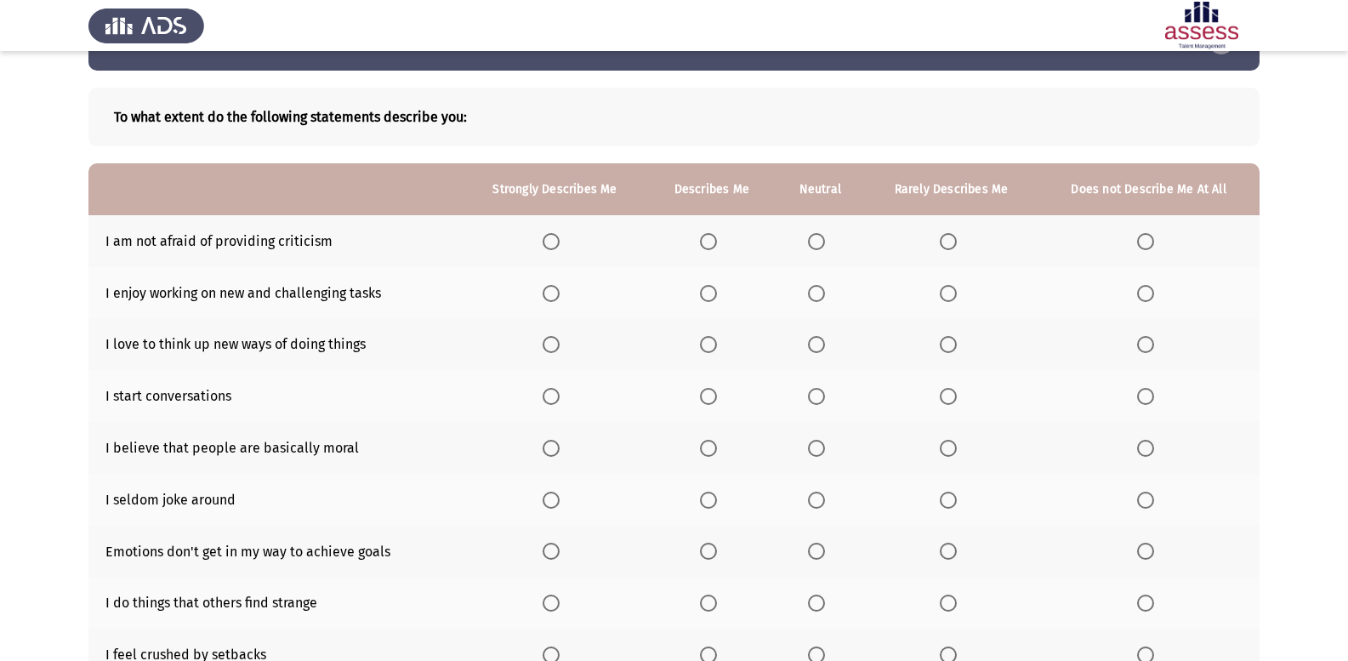
scroll to position [85, 0]
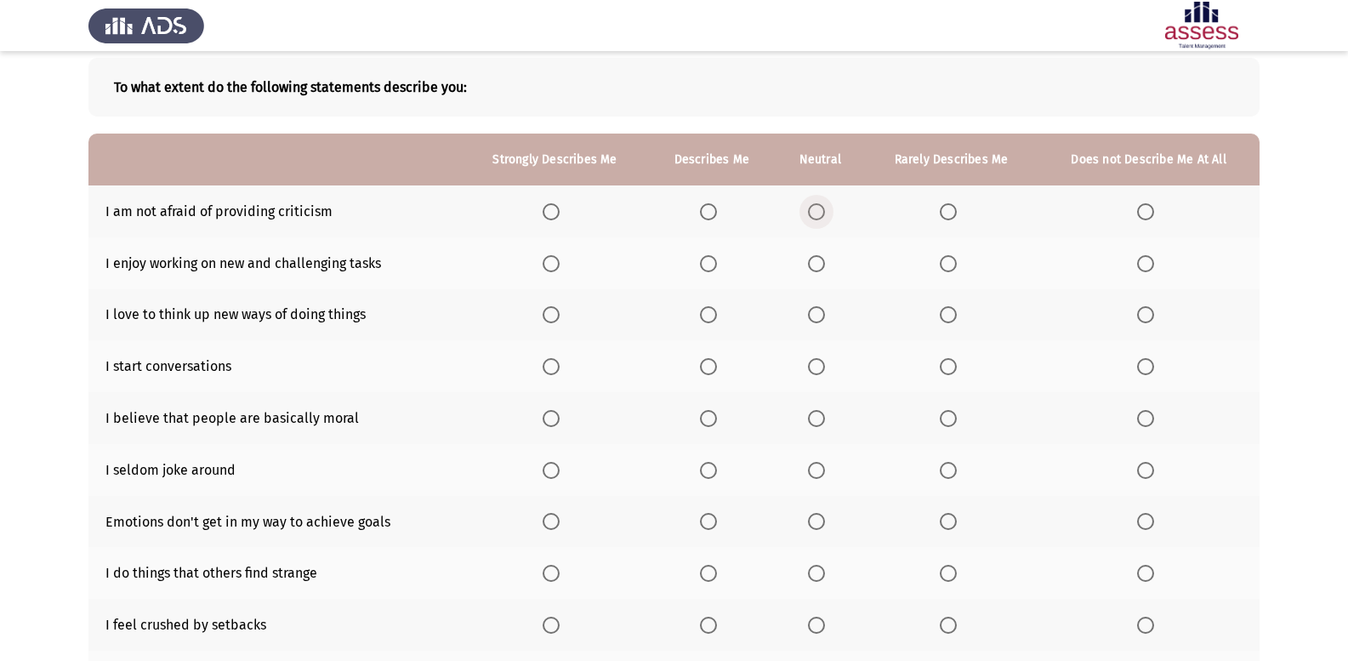
click at [810, 207] on span "Select an option" at bounding box center [816, 211] width 17 height 17
click at [810, 207] on input "Select an option" at bounding box center [816, 211] width 17 height 17
click at [548, 258] on span "Select an option" at bounding box center [550, 263] width 17 height 17
click at [548, 258] on input "Select an option" at bounding box center [550, 263] width 17 height 17
click at [555, 308] on span "Select an option" at bounding box center [550, 314] width 17 height 17
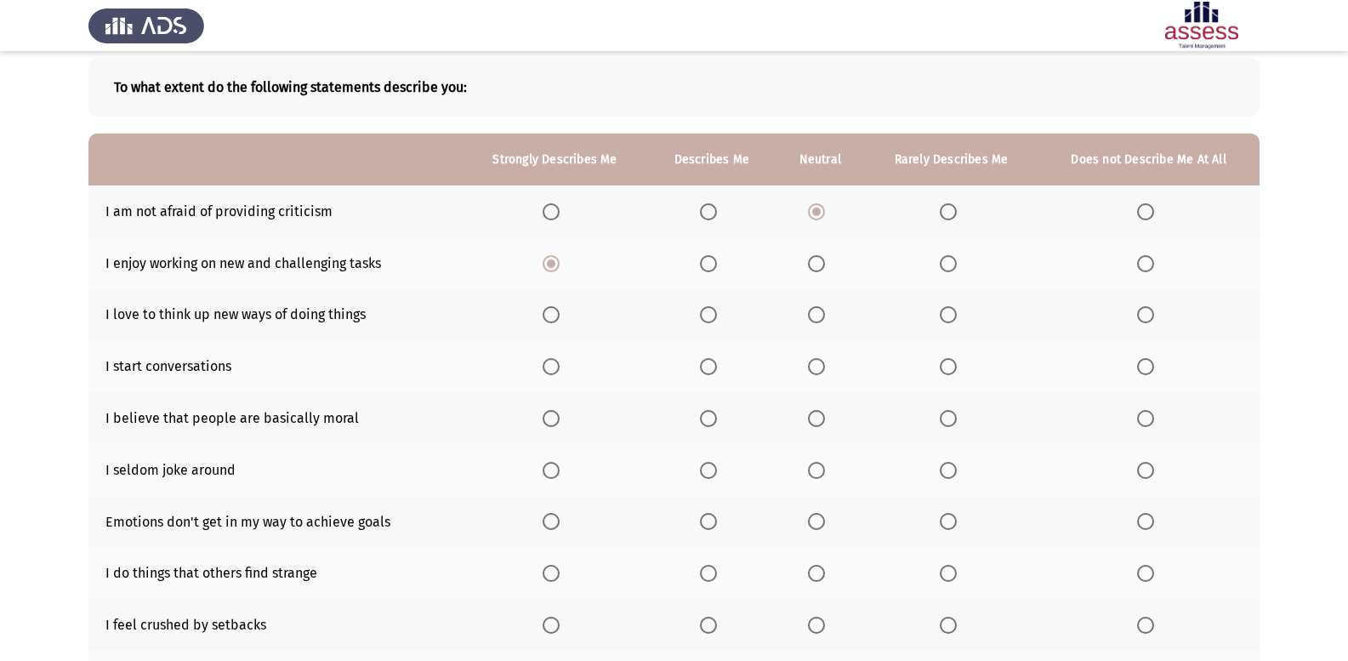
click at [555, 308] on input "Select an option" at bounding box center [550, 314] width 17 height 17
click at [714, 320] on span "Select an option" at bounding box center [708, 314] width 17 height 17
click at [714, 320] on input "Select an option" at bounding box center [708, 314] width 17 height 17
click at [811, 369] on span "Select an option" at bounding box center [816, 366] width 17 height 17
click at [811, 369] on input "Select an option" at bounding box center [816, 366] width 17 height 17
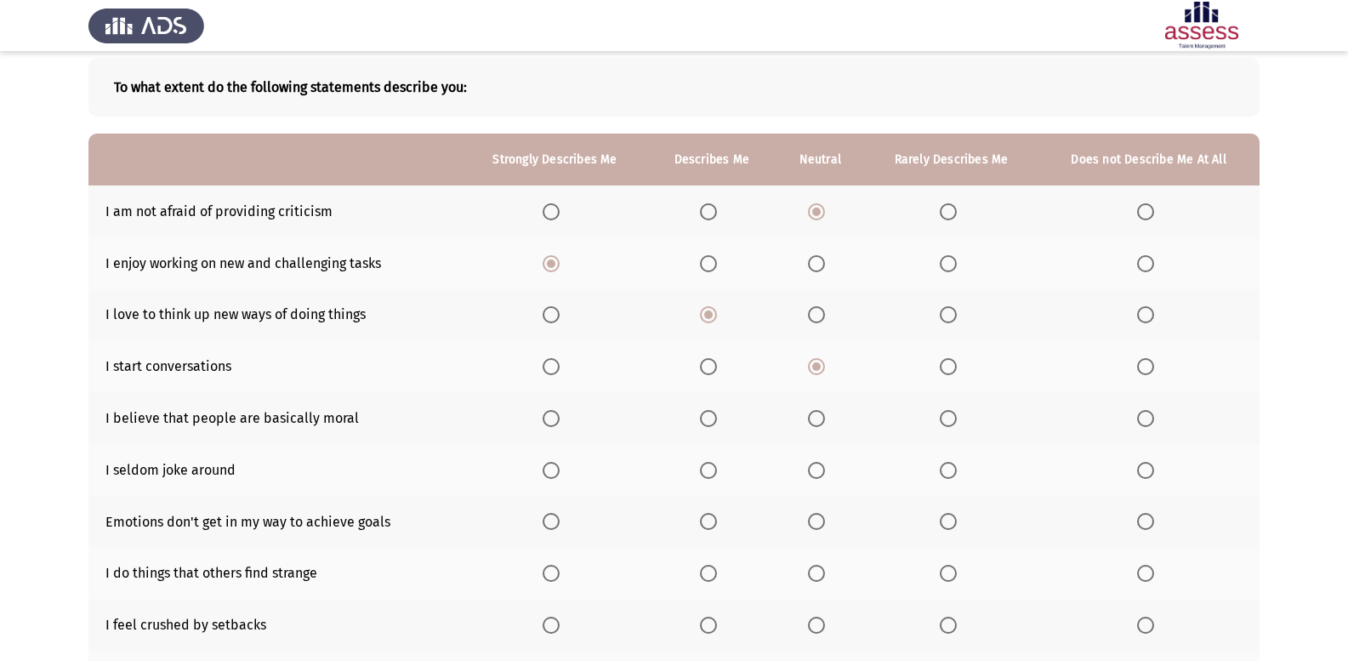
scroll to position [170, 0]
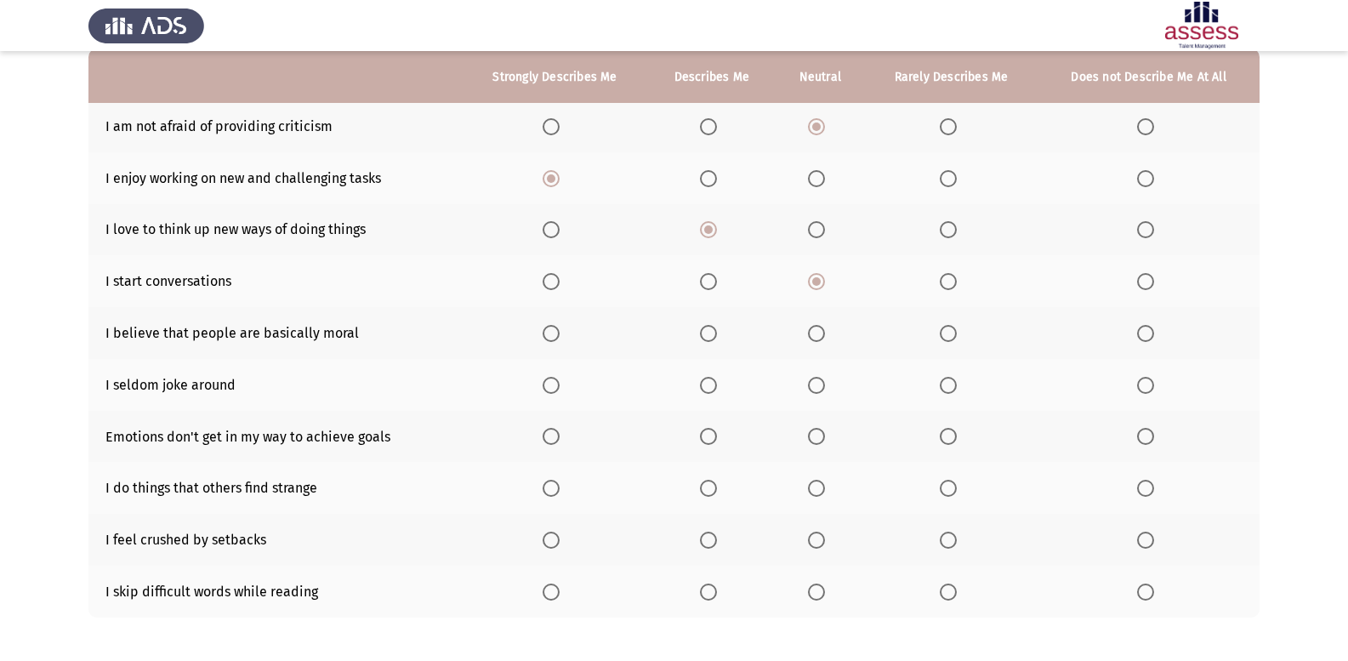
click at [946, 584] on span "Select an option" at bounding box center [948, 591] width 17 height 17
click at [946, 584] on input "Select an option" at bounding box center [948, 591] width 17 height 17
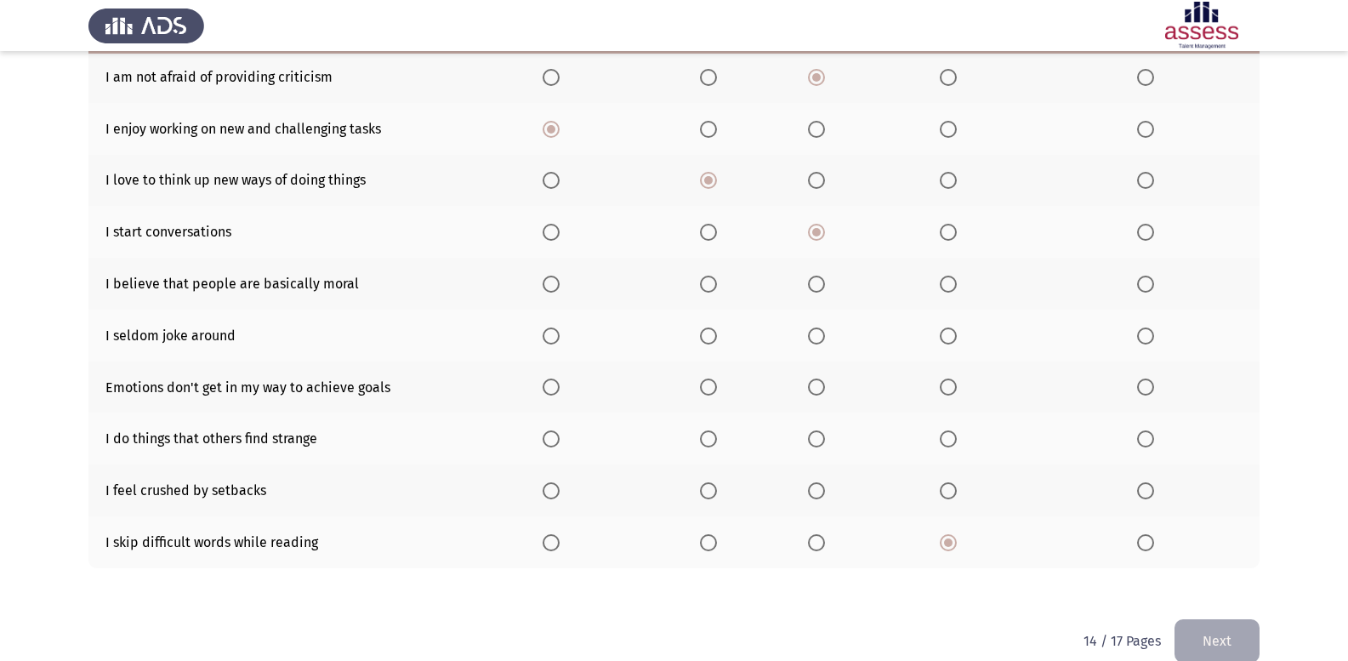
scroll to position [246, 0]
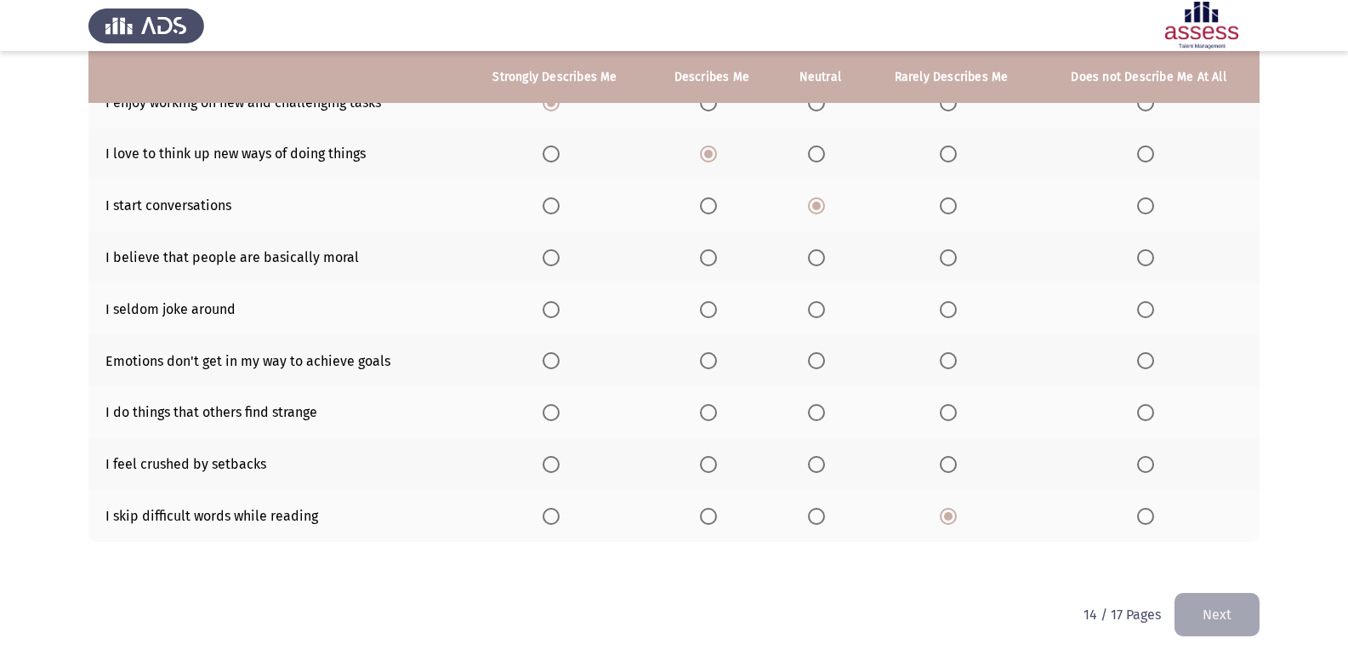
click at [813, 459] on span "Select an option" at bounding box center [816, 464] width 17 height 17
click at [813, 459] on input "Select an option" at bounding box center [816, 464] width 17 height 17
click at [717, 417] on span "Select an option" at bounding box center [708, 412] width 17 height 17
click at [717, 417] on input "Select an option" at bounding box center [708, 412] width 17 height 17
click at [810, 361] on span "Select an option" at bounding box center [816, 360] width 17 height 17
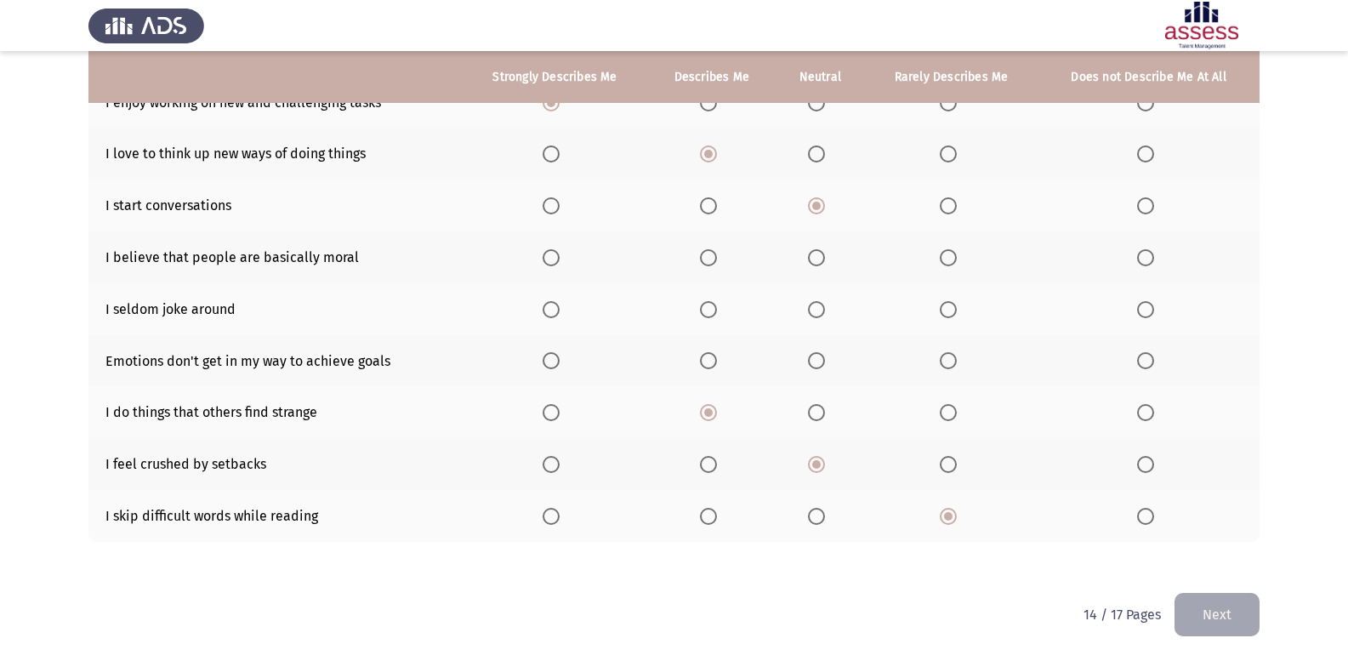
click at [810, 361] on input "Select an option" at bounding box center [816, 360] width 17 height 17
click at [942, 300] on mat-radio-button "Select an option" at bounding box center [952, 309] width 24 height 18
click at [959, 310] on label "Select an option" at bounding box center [952, 309] width 24 height 17
click at [957, 310] on input "Select an option" at bounding box center [948, 309] width 17 height 17
click at [820, 258] on span "Select an option" at bounding box center [816, 257] width 17 height 17
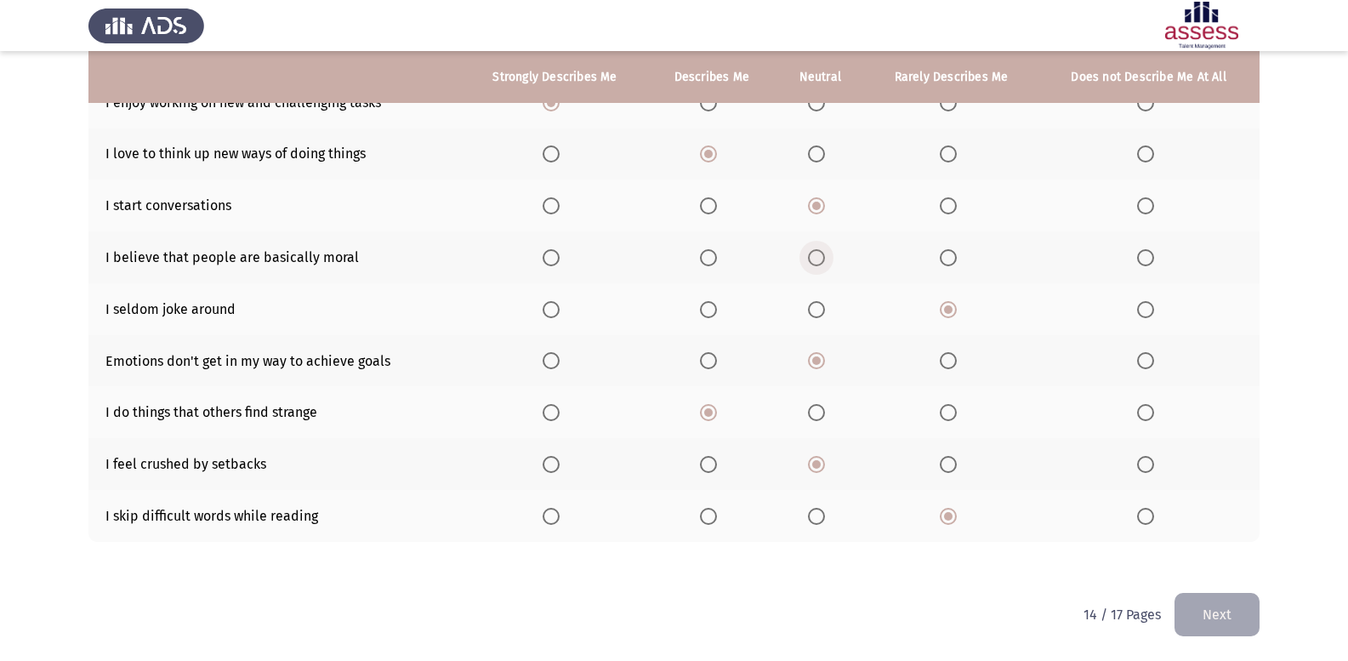
click at [820, 258] on input "Select an option" at bounding box center [816, 257] width 17 height 17
click at [1188, 609] on button "Next" at bounding box center [1216, 614] width 85 height 43
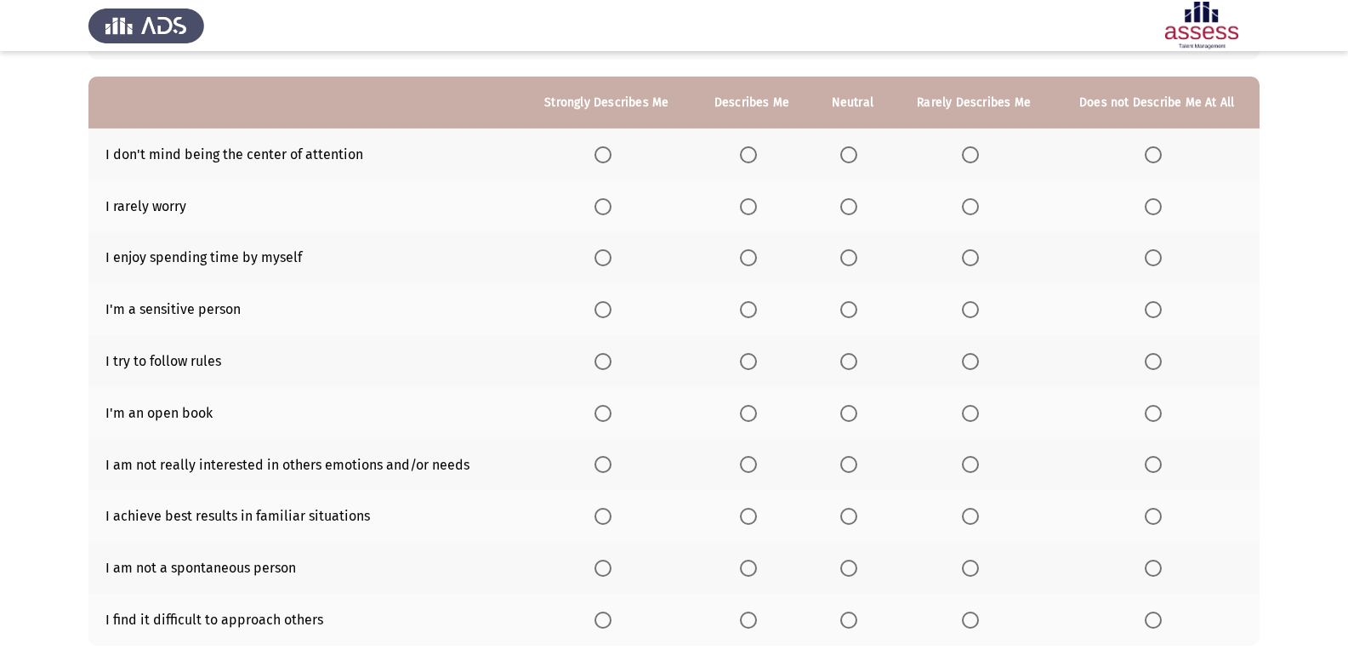
scroll to position [170, 0]
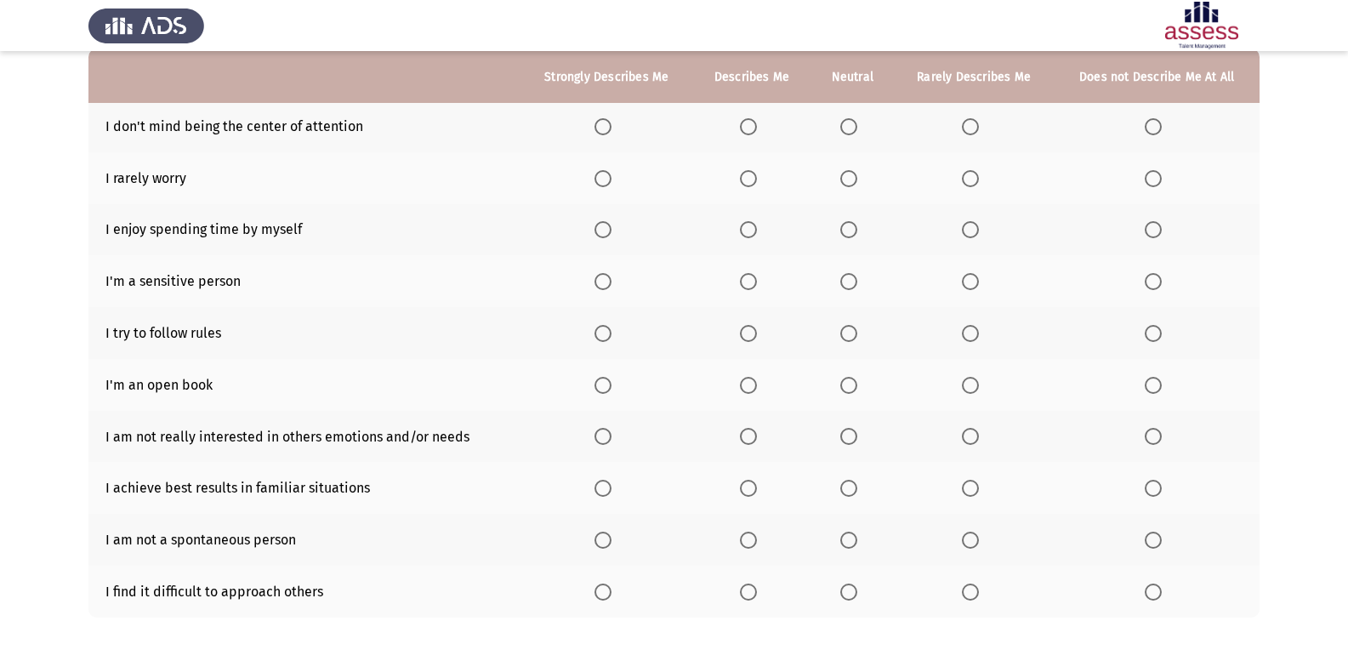
click at [848, 122] on span "Select an option" at bounding box center [848, 126] width 17 height 17
click at [848, 122] on input "Select an option" at bounding box center [848, 126] width 17 height 17
click at [979, 179] on span "Select an option" at bounding box center [970, 178] width 17 height 17
click at [979, 179] on input "Select an option" at bounding box center [970, 178] width 17 height 17
click at [745, 228] on span "Select an option" at bounding box center [748, 229] width 17 height 17
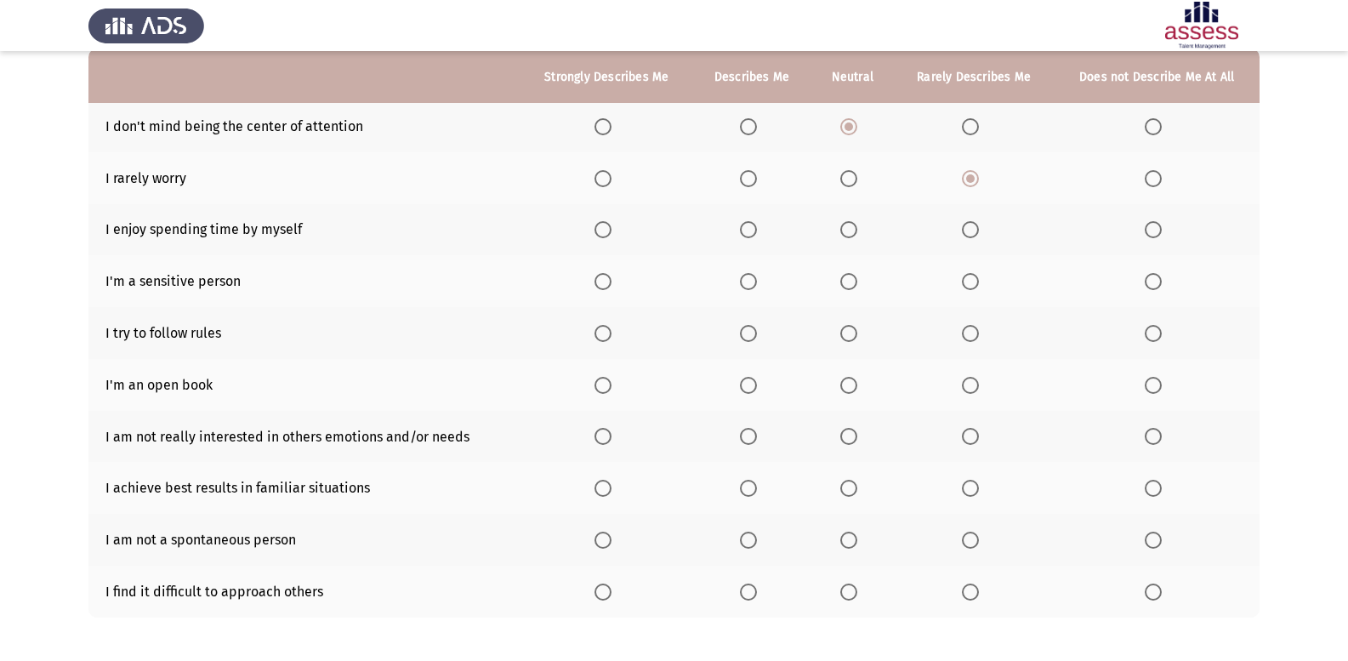
click at [745, 228] on input "Select an option" at bounding box center [748, 229] width 17 height 17
click at [611, 272] on mat-radio-button "Select an option" at bounding box center [606, 281] width 24 height 18
click at [607, 288] on span "Select an option" at bounding box center [602, 281] width 17 height 17
click at [607, 288] on input "Select an option" at bounding box center [602, 281] width 17 height 17
click at [605, 331] on span "Select an option" at bounding box center [602, 333] width 17 height 17
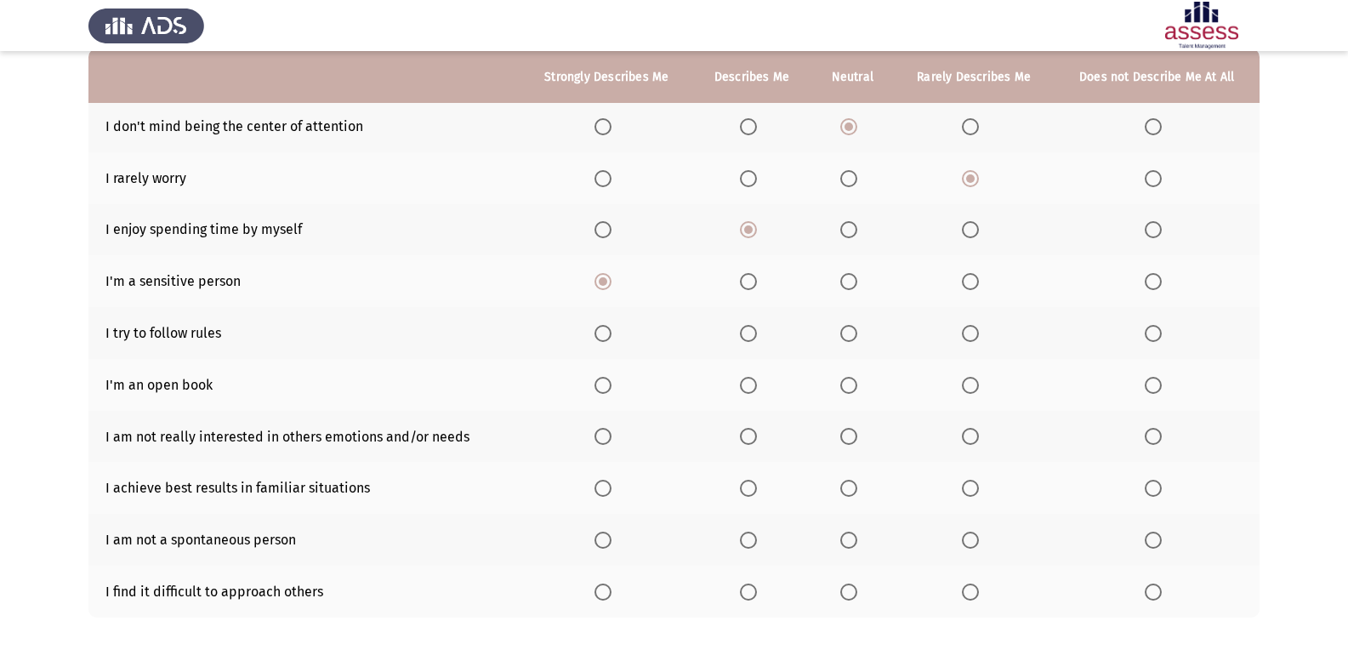
click at [605, 331] on input "Select an option" at bounding box center [602, 333] width 17 height 17
click at [745, 385] on span "Select an option" at bounding box center [748, 385] width 17 height 17
click at [745, 385] on input "Select an option" at bounding box center [748, 385] width 17 height 17
click at [966, 429] on span "Select an option" at bounding box center [970, 436] width 17 height 17
click at [966, 429] on input "Select an option" at bounding box center [970, 436] width 17 height 17
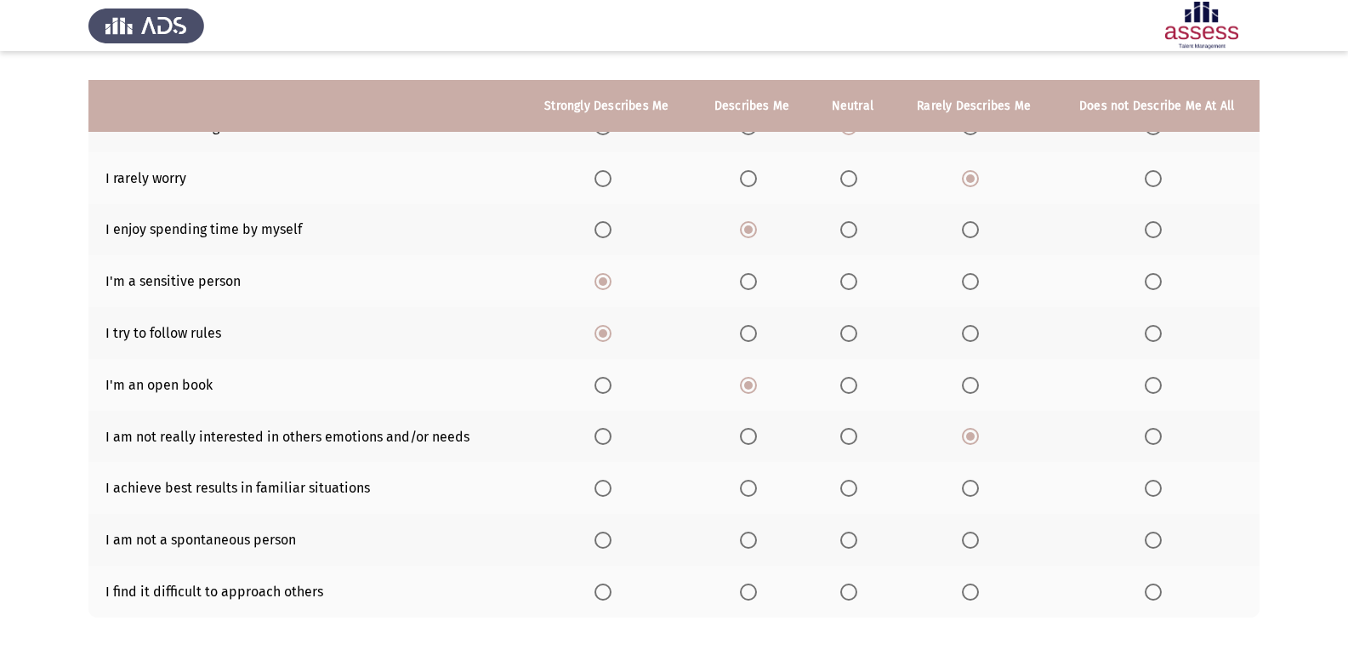
scroll to position [246, 0]
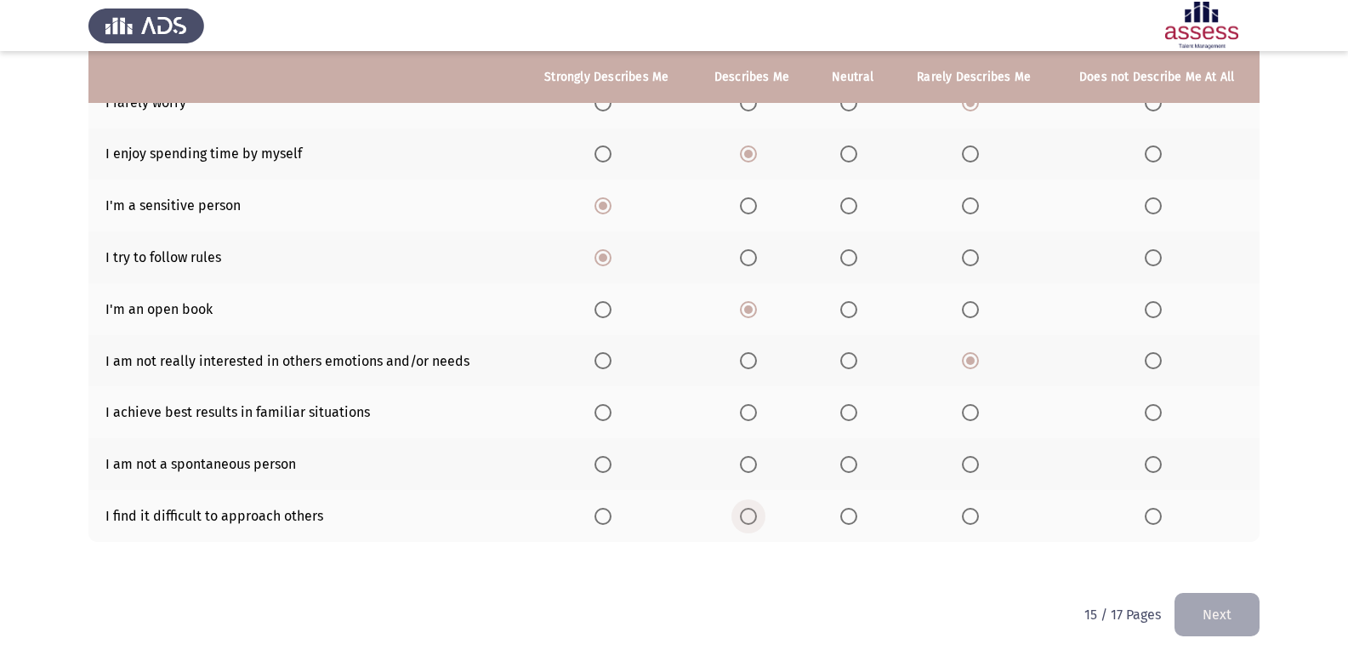
click at [744, 515] on span "Select an option" at bounding box center [748, 516] width 17 height 17
click at [744, 515] on input "Select an option" at bounding box center [748, 516] width 17 height 17
click at [971, 460] on span "Select an option" at bounding box center [970, 464] width 17 height 17
click at [971, 460] on input "Select an option" at bounding box center [970, 464] width 17 height 17
click at [855, 406] on span "Select an option" at bounding box center [848, 412] width 17 height 17
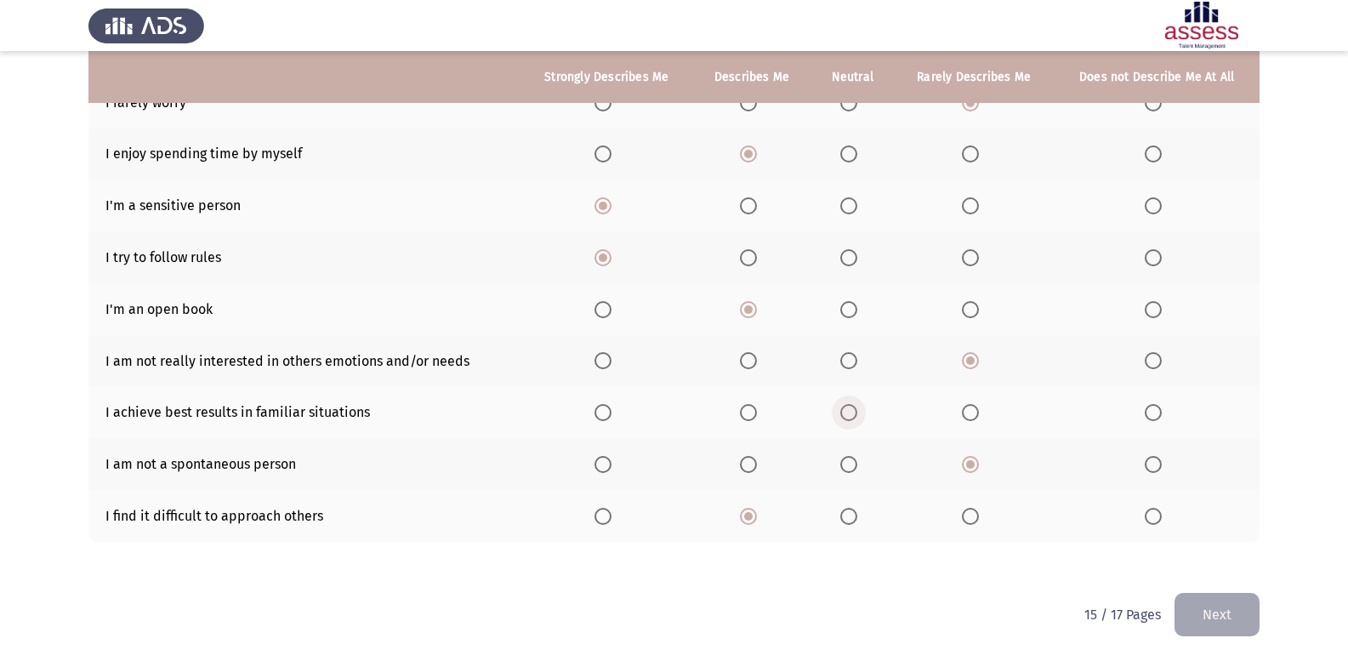
click at [855, 406] on input "Select an option" at bounding box center [848, 412] width 17 height 17
click at [1230, 617] on button "Next" at bounding box center [1216, 614] width 85 height 43
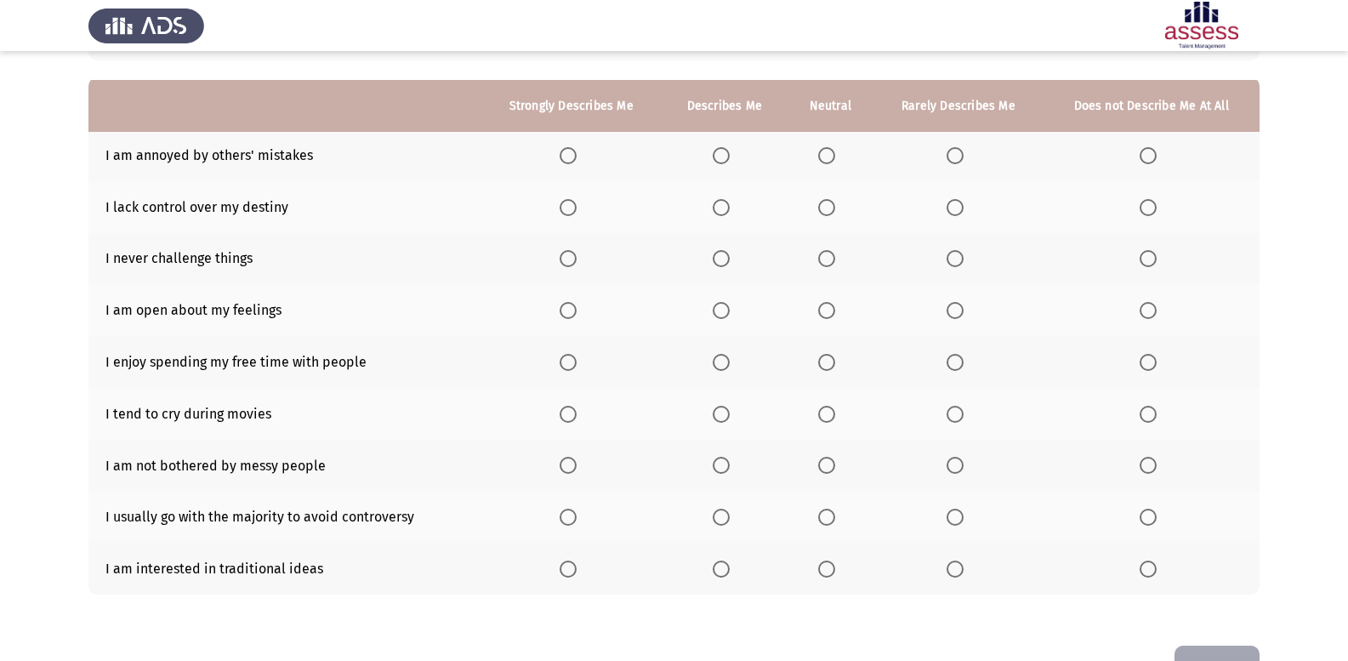
scroll to position [170, 0]
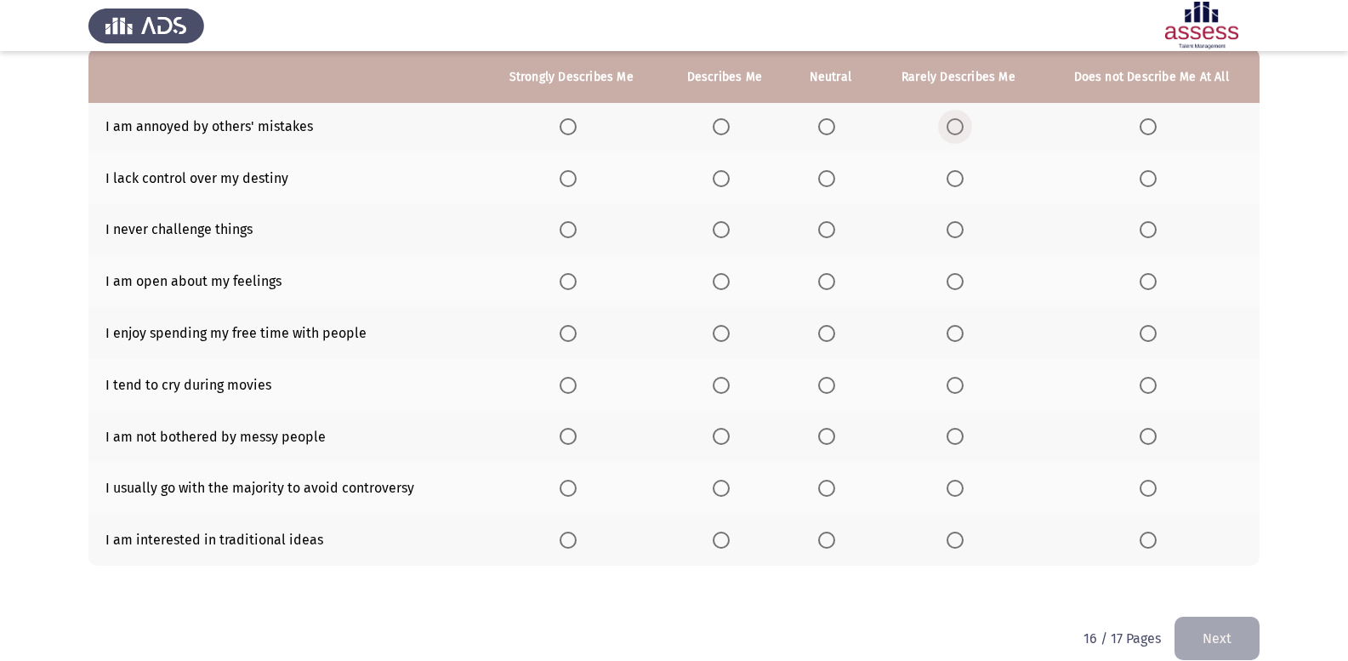
click at [965, 123] on label "Select an option" at bounding box center [958, 126] width 24 height 17
click at [963, 123] on input "Select an option" at bounding box center [954, 126] width 17 height 17
click at [724, 179] on span "Select an option" at bounding box center [721, 178] width 17 height 17
click at [724, 179] on input "Select an option" at bounding box center [721, 178] width 17 height 17
click at [957, 234] on span "Select an option" at bounding box center [954, 229] width 17 height 17
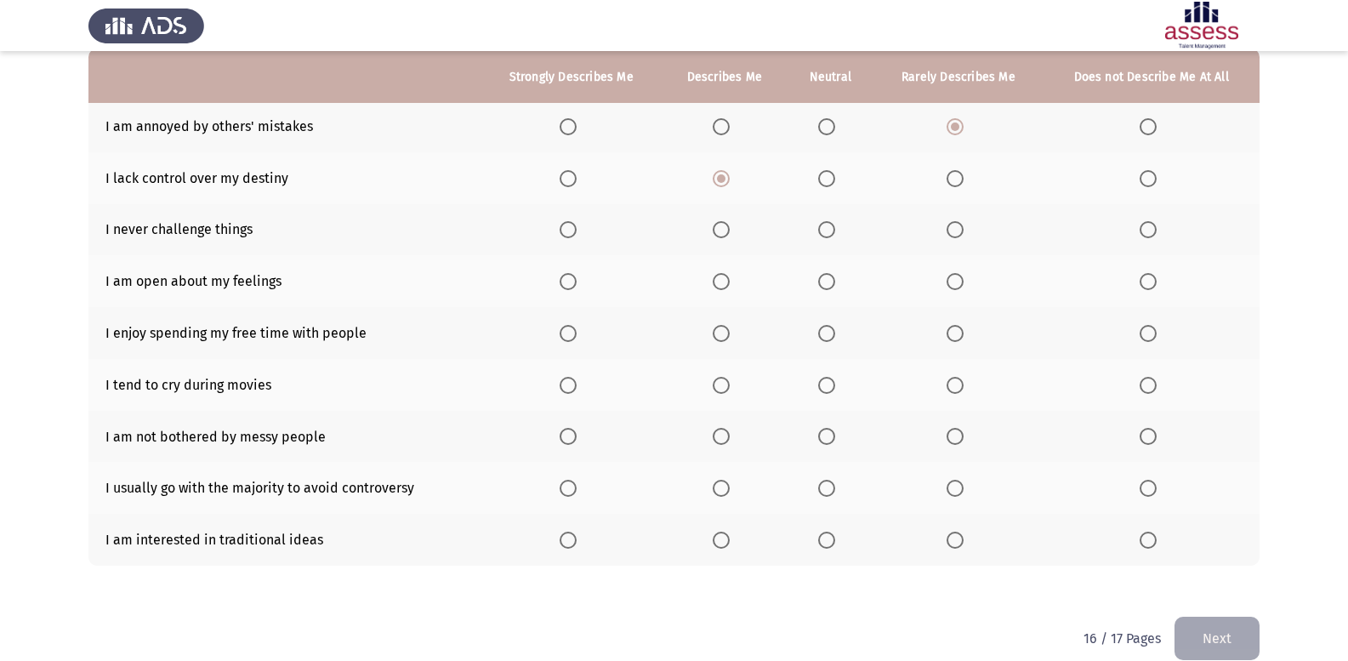
click at [957, 234] on input "Select an option" at bounding box center [954, 229] width 17 height 17
click at [838, 276] on label "Select an option" at bounding box center [830, 281] width 24 height 17
click at [835, 276] on input "Select an option" at bounding box center [826, 281] width 17 height 17
click at [587, 532] on th at bounding box center [570, 540] width 181 height 52
click at [568, 540] on span "Select an option" at bounding box center [568, 540] width 0 height 0
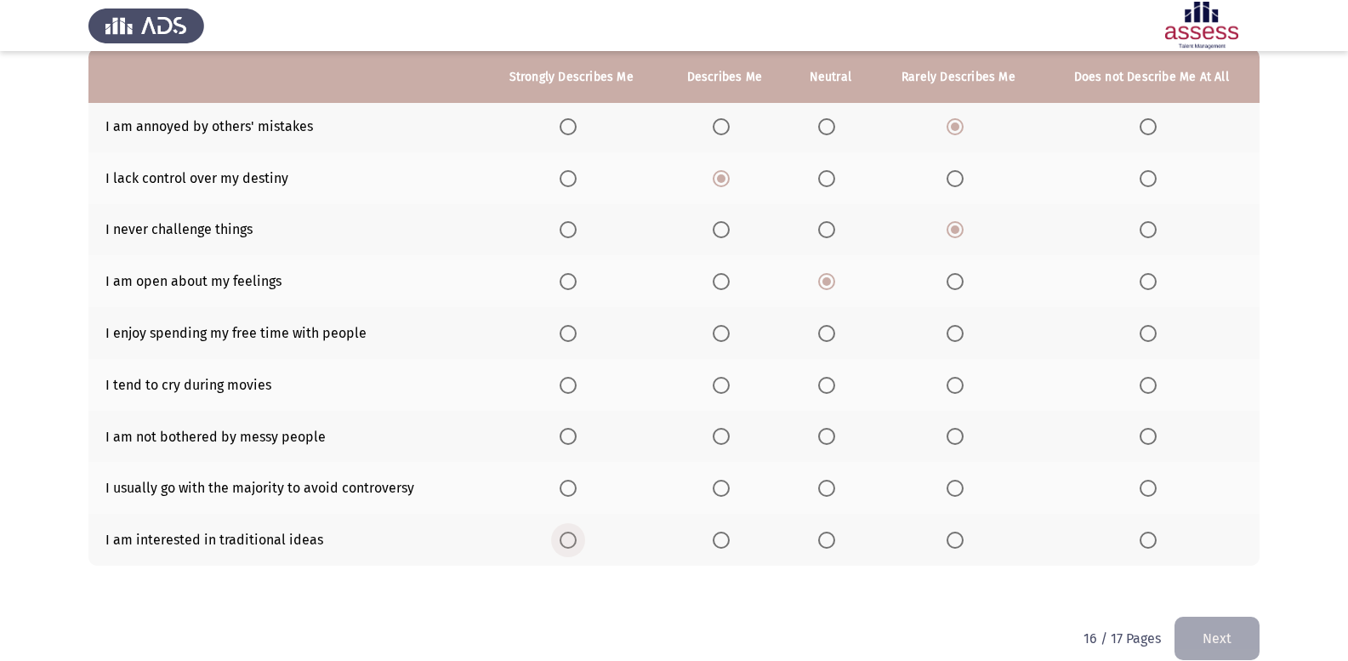
click at [571, 539] on input "Select an option" at bounding box center [568, 539] width 17 height 17
click at [727, 483] on span "Select an option" at bounding box center [721, 488] width 17 height 17
click at [727, 483] on input "Select an option" at bounding box center [721, 488] width 17 height 17
click at [958, 382] on span "Select an option" at bounding box center [954, 385] width 17 height 17
click at [958, 382] on input "Select an option" at bounding box center [954, 385] width 17 height 17
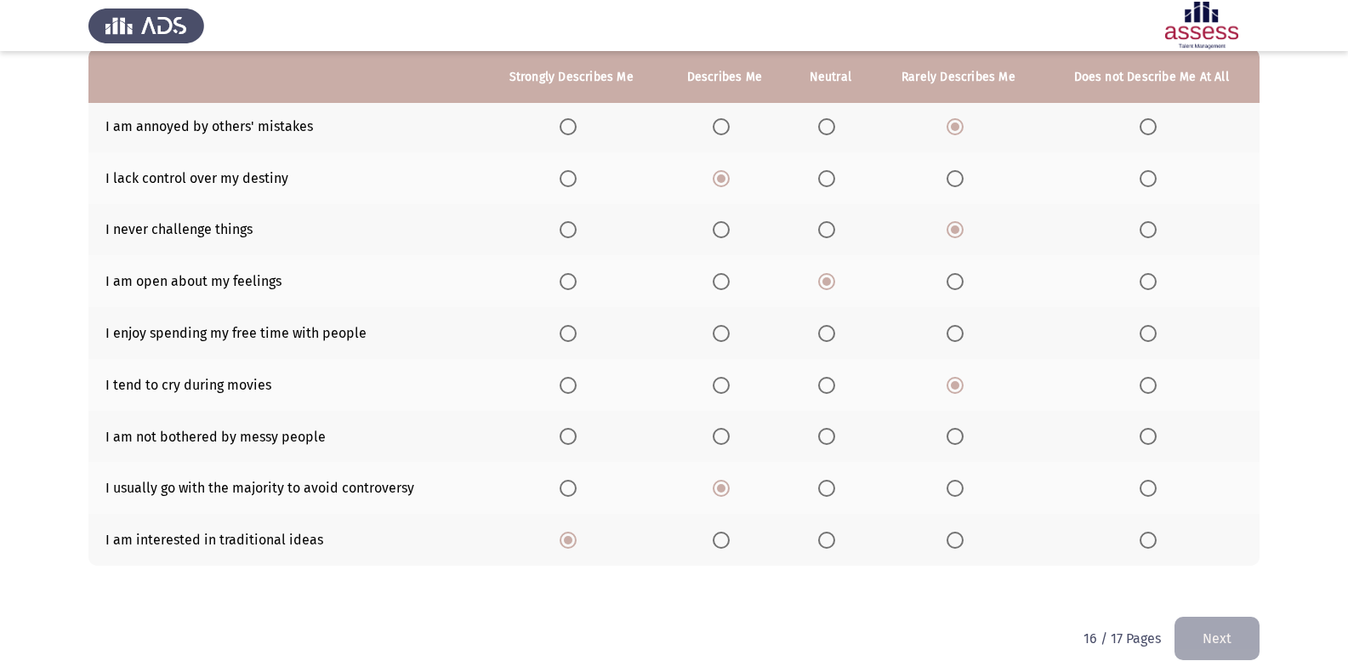
click at [572, 333] on span "Select an option" at bounding box center [568, 333] width 17 height 17
click at [572, 333] on input "Select an option" at bounding box center [568, 333] width 17 height 17
click at [824, 443] on span "Select an option" at bounding box center [826, 436] width 17 height 17
click at [824, 443] on input "Select an option" at bounding box center [826, 436] width 17 height 17
click at [1212, 629] on button "Next" at bounding box center [1216, 637] width 85 height 43
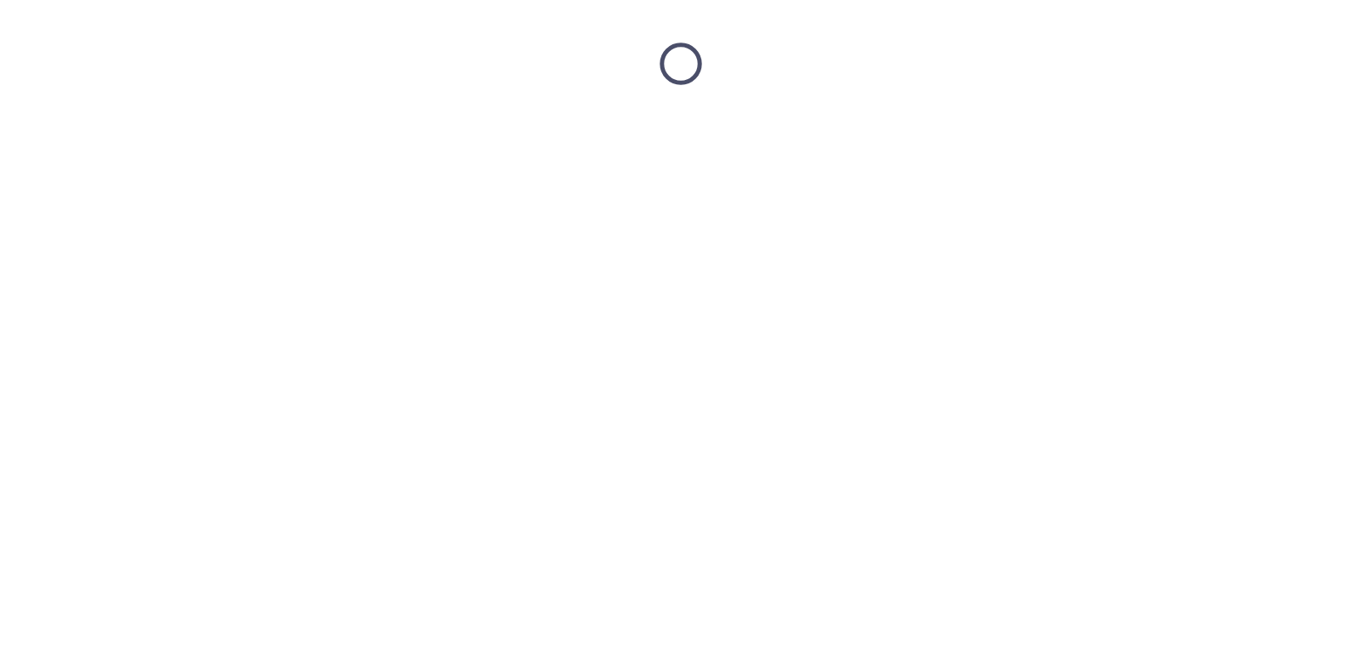
scroll to position [0, 0]
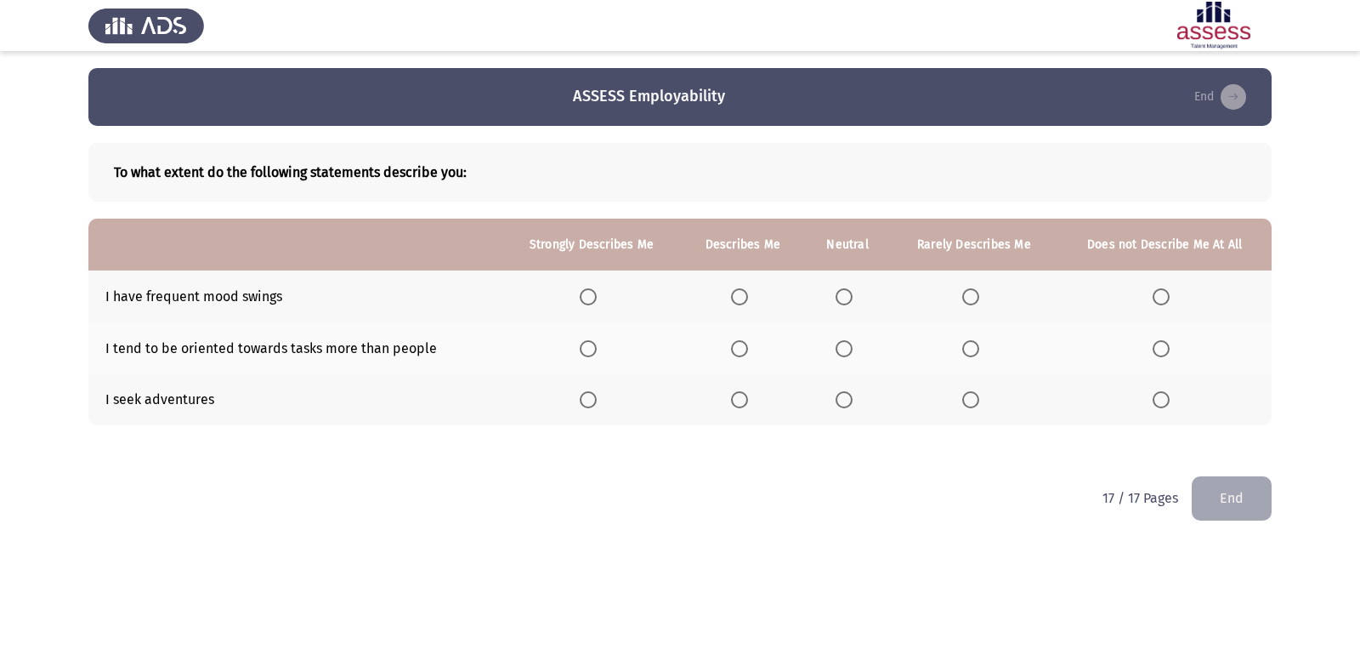
click at [844, 293] on span "Select an option" at bounding box center [844, 296] width 17 height 17
click at [844, 293] on input "Select an option" at bounding box center [844, 296] width 17 height 17
click at [591, 347] on span "Select an option" at bounding box center [588, 348] width 17 height 17
click at [591, 347] on input "Select an option" at bounding box center [588, 348] width 17 height 17
click at [841, 391] on mat-radio-button "Select an option" at bounding box center [848, 400] width 24 height 18
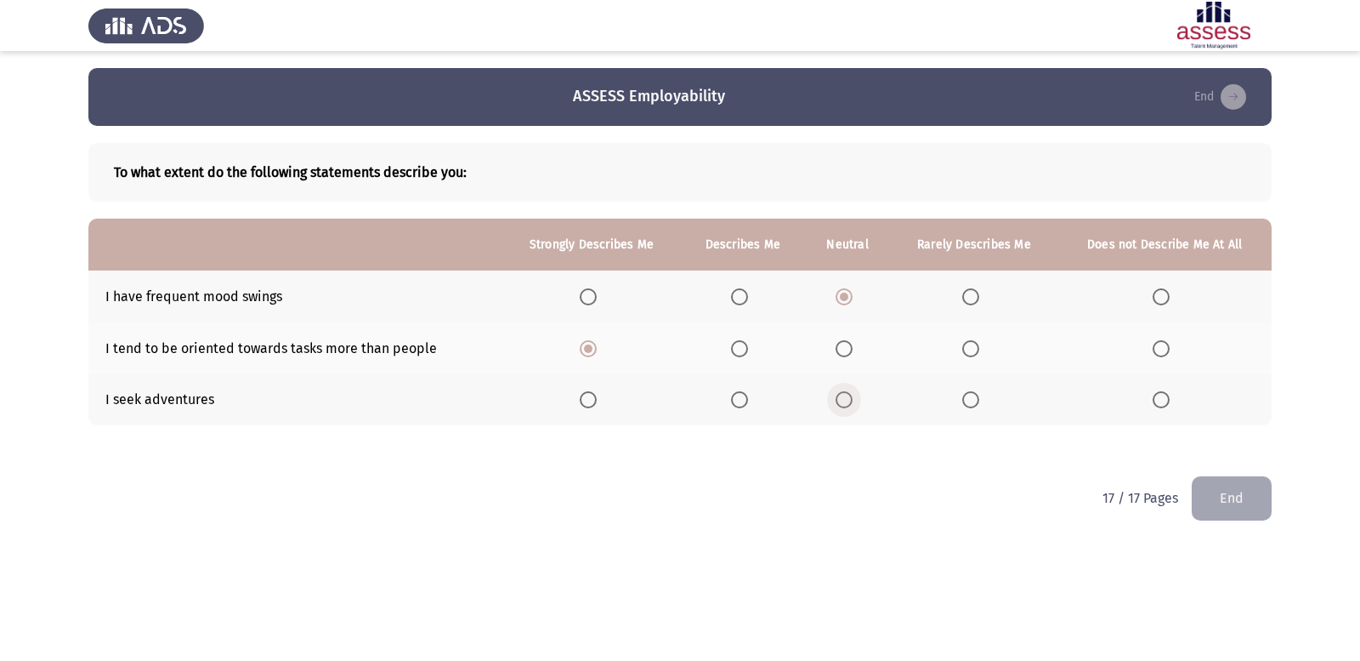
click at [842, 399] on span "Select an option" at bounding box center [844, 399] width 17 height 17
click at [842, 399] on input "Select an option" at bounding box center [844, 399] width 17 height 17
click at [1219, 501] on button "End" at bounding box center [1232, 497] width 80 height 43
